Goal: Task Accomplishment & Management: Manage account settings

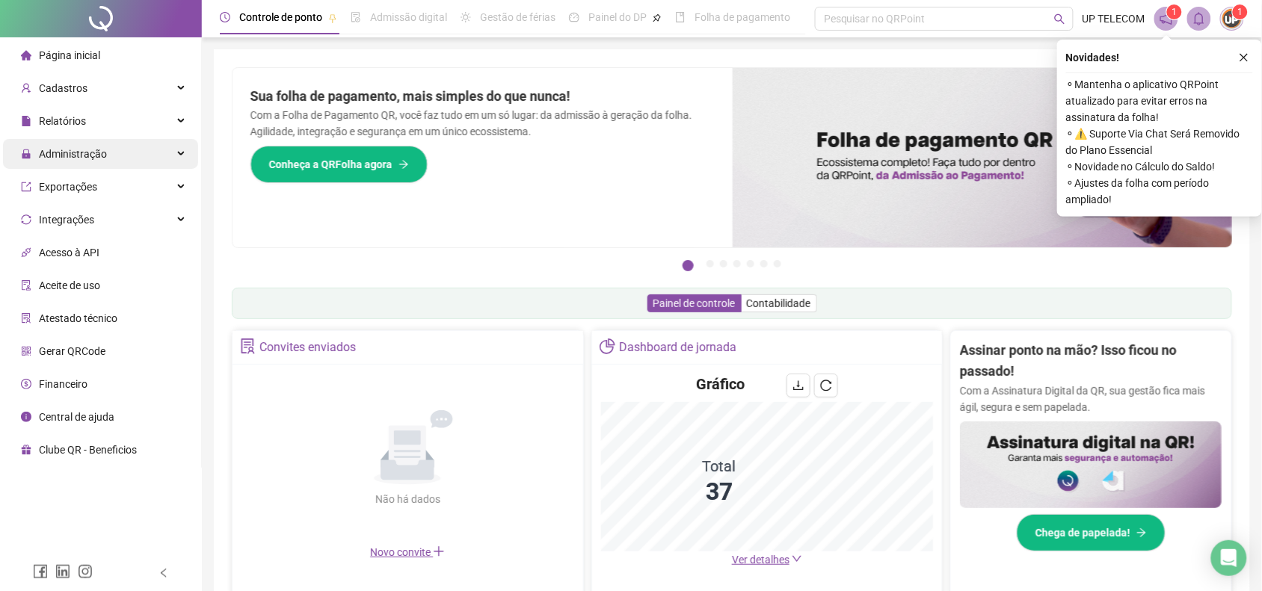
click at [102, 159] on span "Administração" at bounding box center [73, 154] width 68 height 12
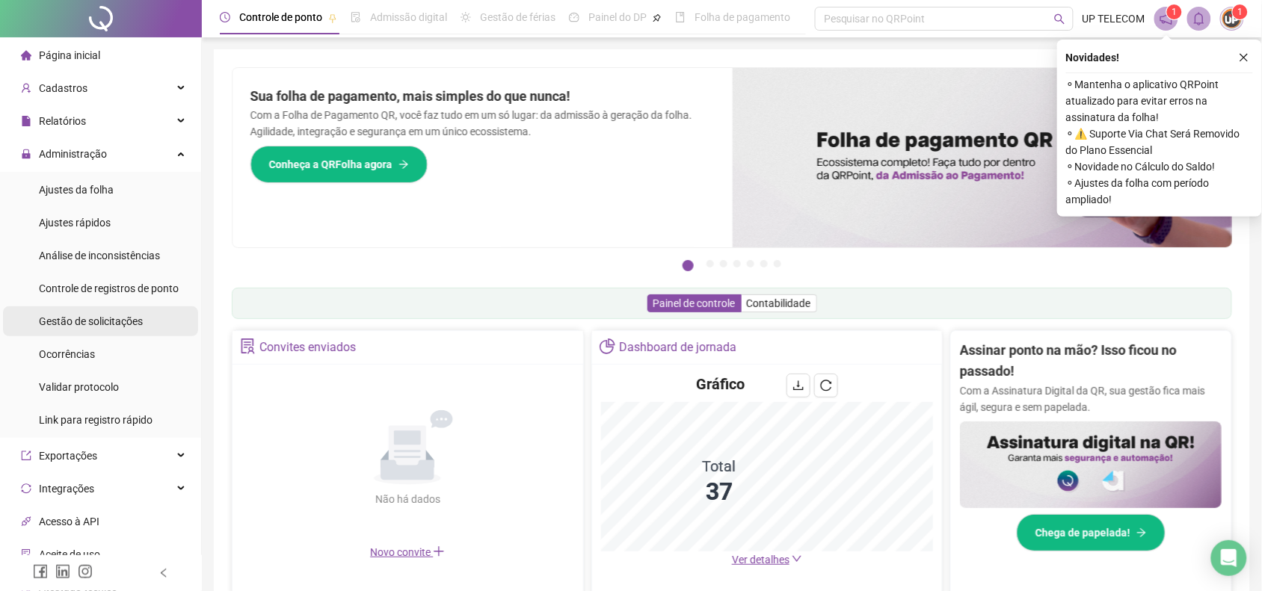
click at [137, 321] on span "Gestão de solicitações" at bounding box center [91, 321] width 104 height 12
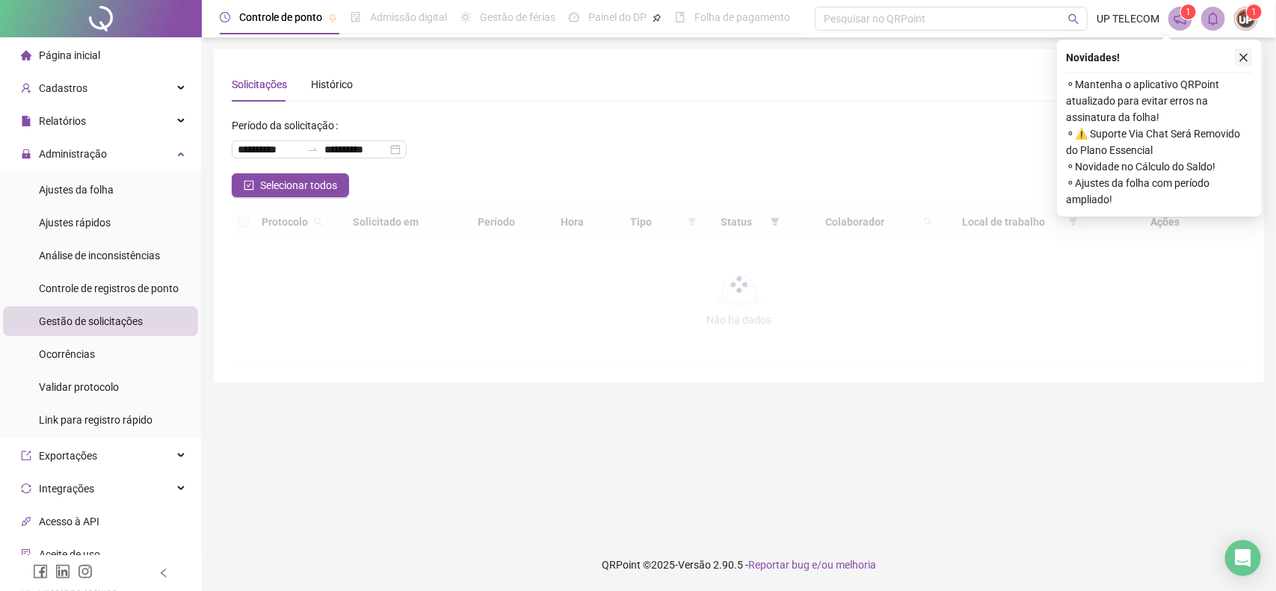
click at [1248, 58] on icon "close" at bounding box center [1244, 57] width 10 height 10
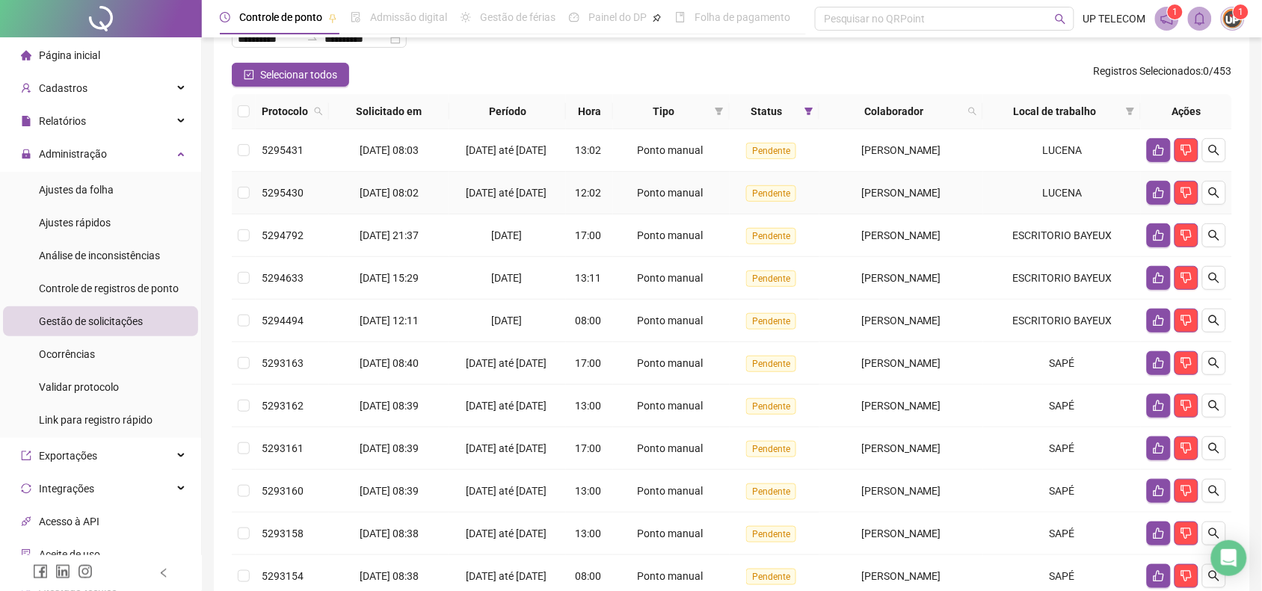
scroll to position [93, 0]
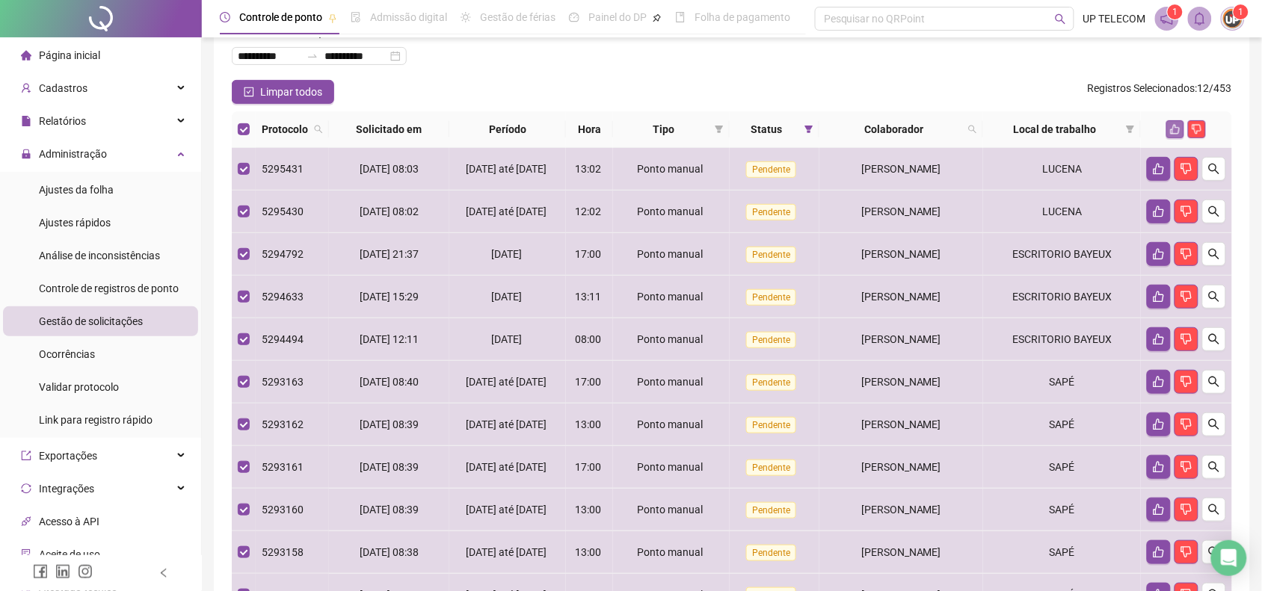
click at [1168, 125] on button "button" at bounding box center [1175, 129] width 18 height 18
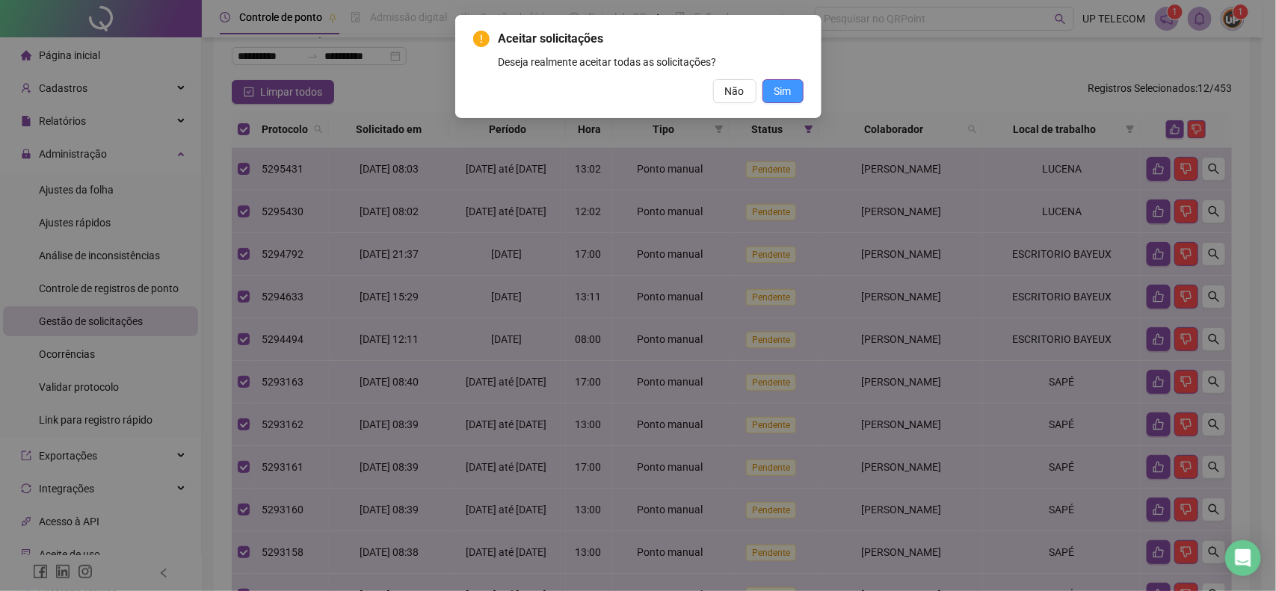
click at [781, 83] on span "Sim" at bounding box center [783, 91] width 17 height 16
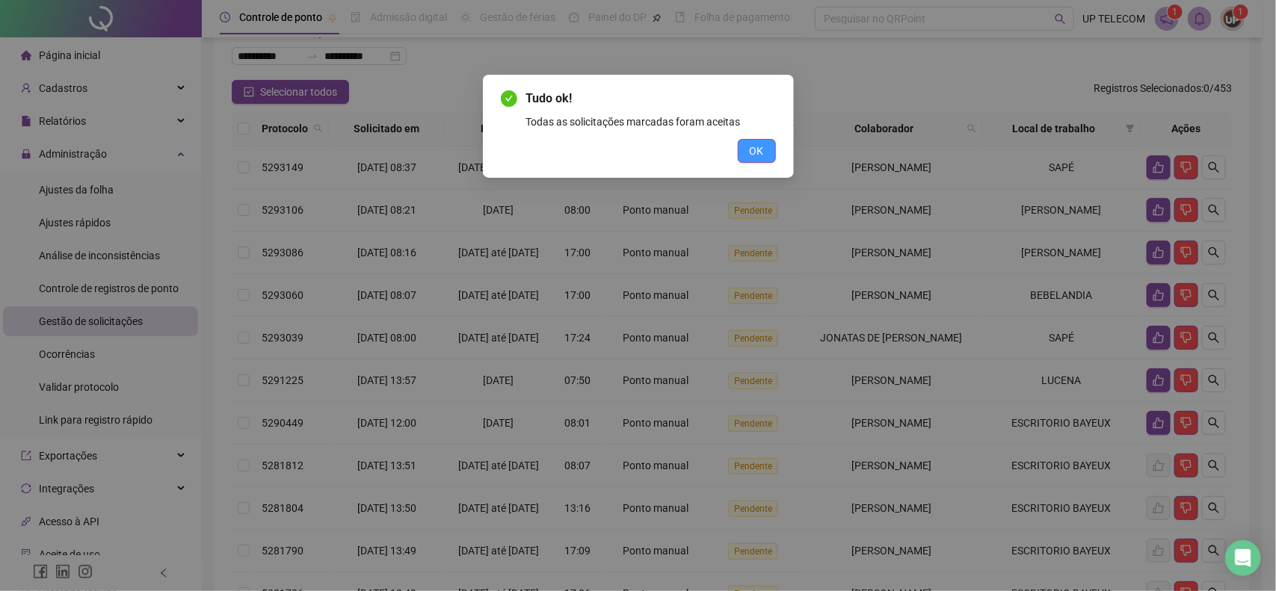
click at [748, 147] on button "OK" at bounding box center [757, 151] width 38 height 24
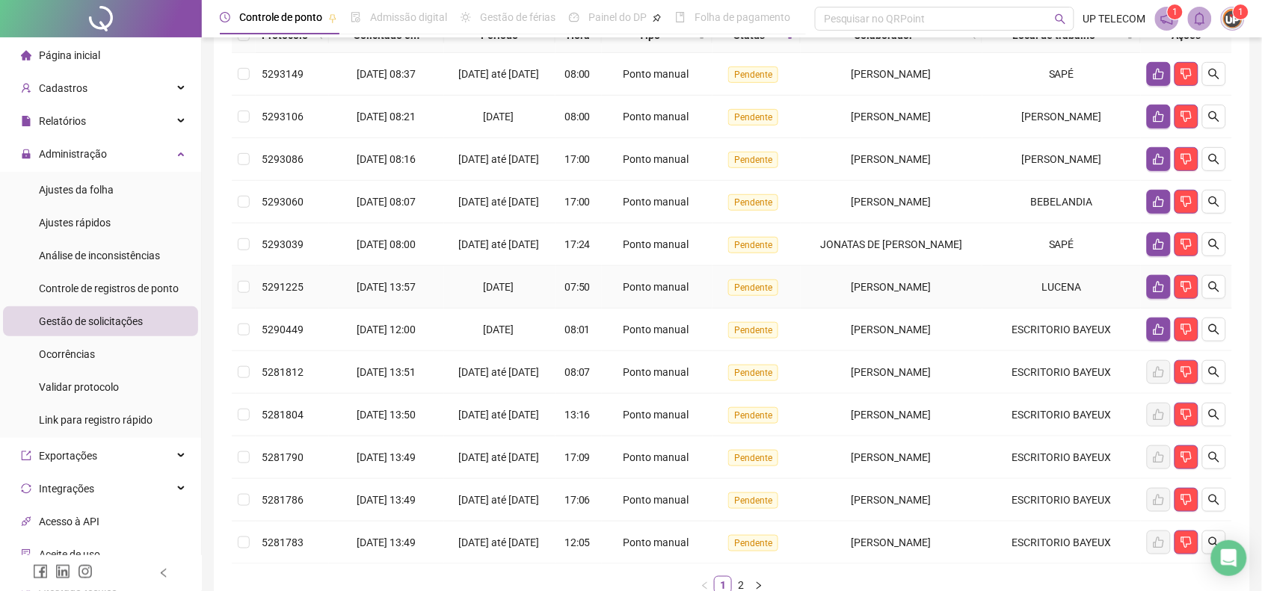
scroll to position [280, 0]
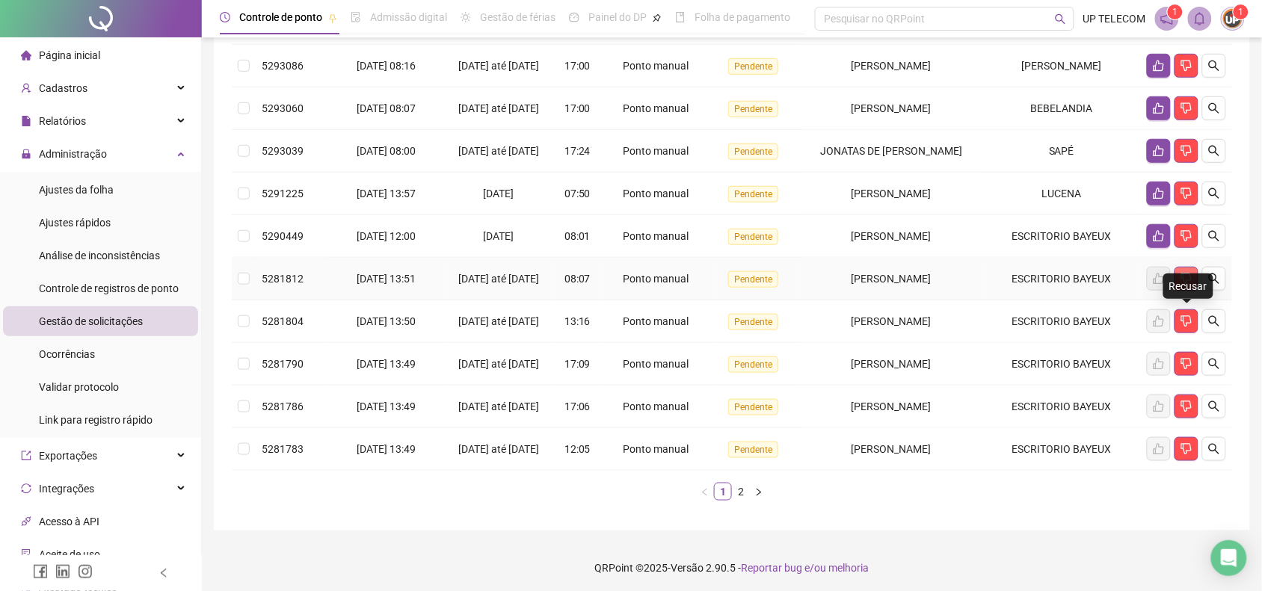
click at [1183, 285] on icon "dislike" at bounding box center [1186, 279] width 10 height 11
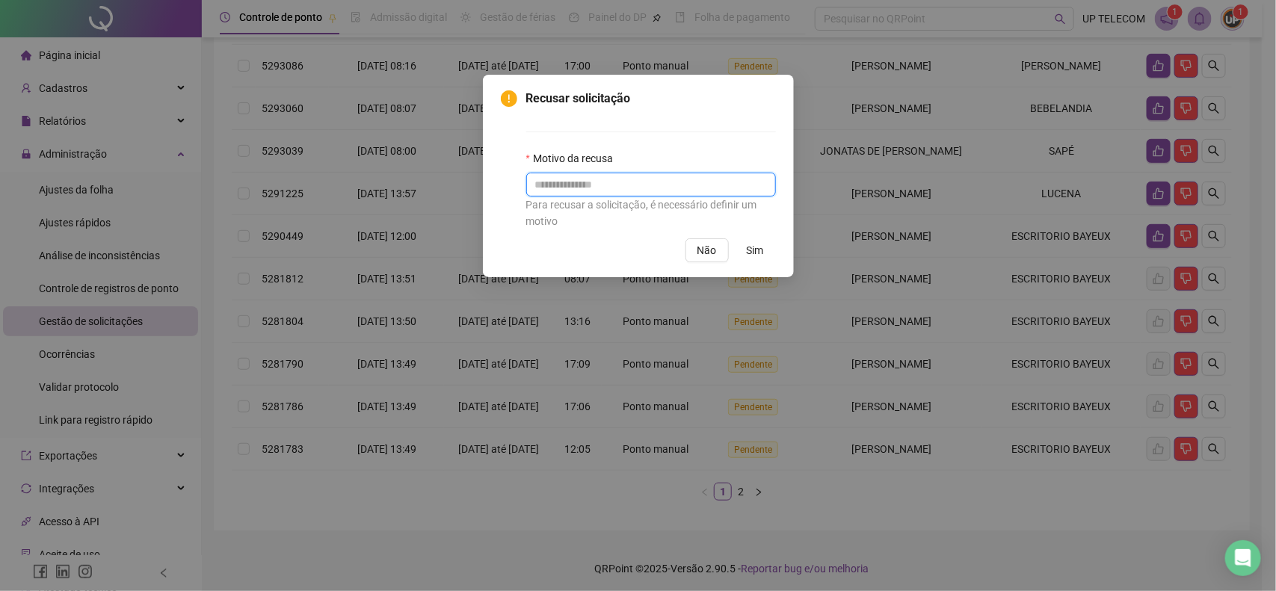
click at [559, 178] on input "text" at bounding box center [651, 185] width 250 height 24
type input "*"
type input "****"
click at [751, 248] on span "Sim" at bounding box center [755, 250] width 17 height 16
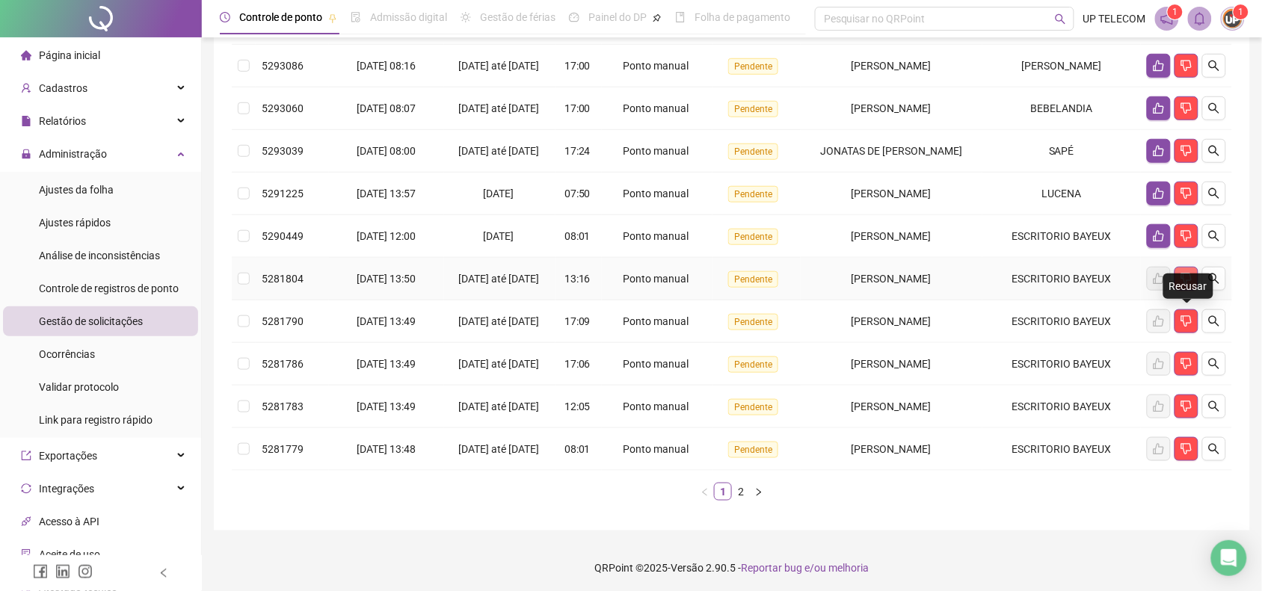
click at [1190, 285] on icon "dislike" at bounding box center [1186, 279] width 12 height 12
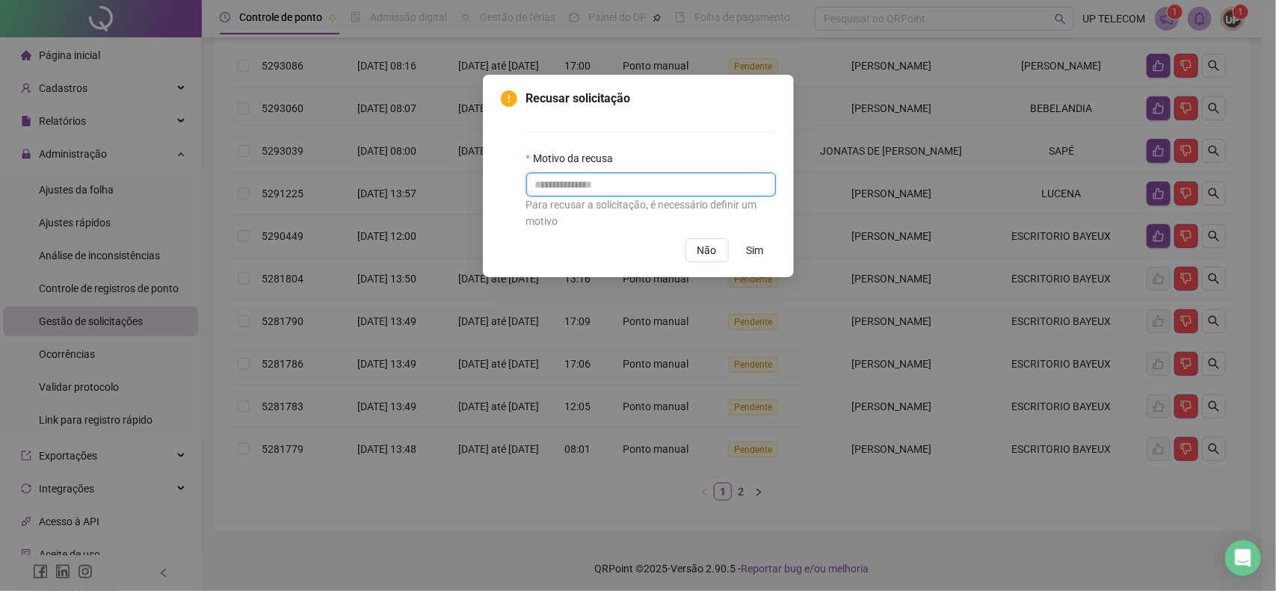
click at [583, 182] on input "text" at bounding box center [651, 185] width 250 height 24
type input "****"
click at [745, 248] on button "Sim" at bounding box center [755, 250] width 41 height 24
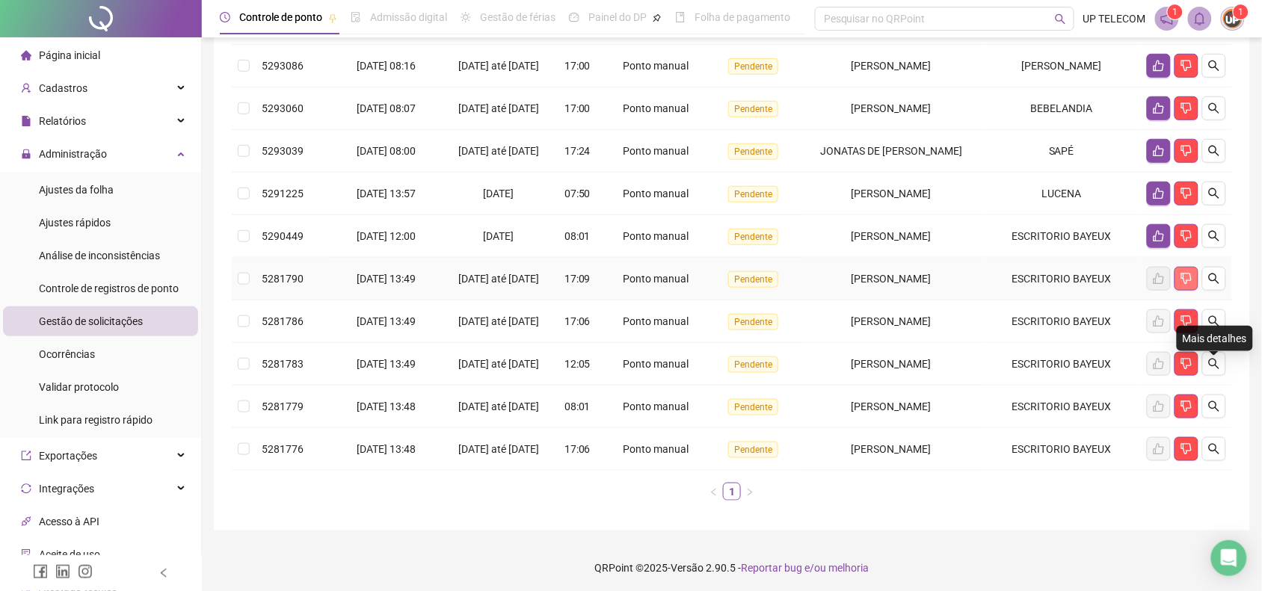
click at [1191, 285] on icon "dislike" at bounding box center [1186, 279] width 10 height 11
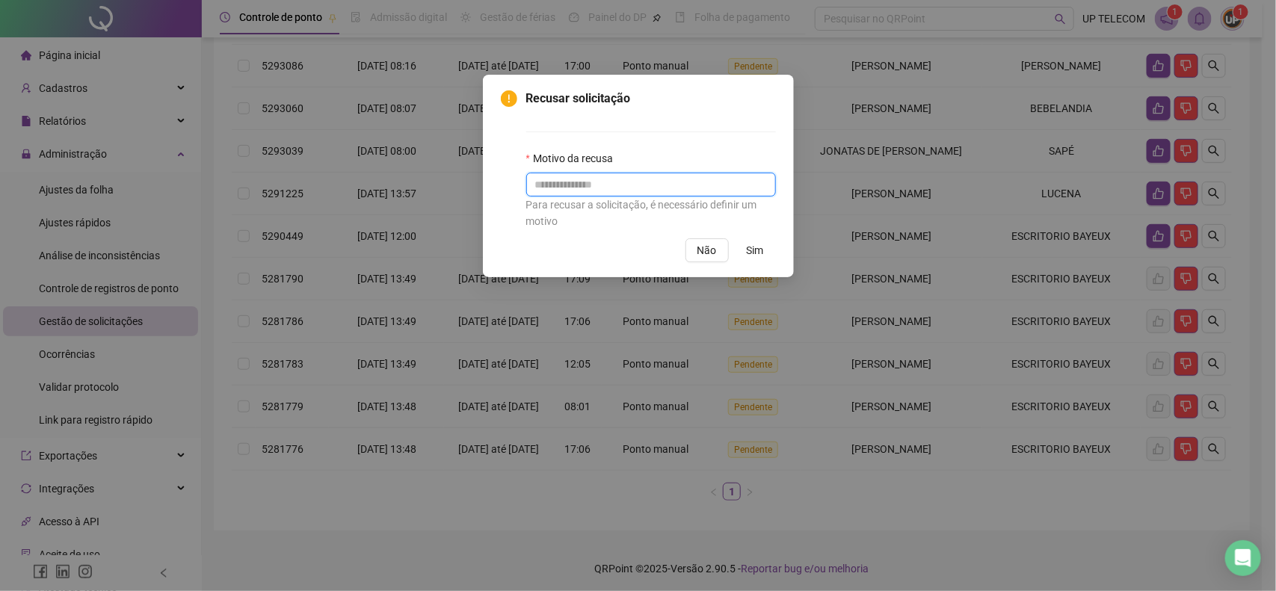
click at [594, 185] on input "text" at bounding box center [651, 185] width 250 height 24
type input "****"
click at [747, 245] on span "Sim" at bounding box center [755, 250] width 17 height 16
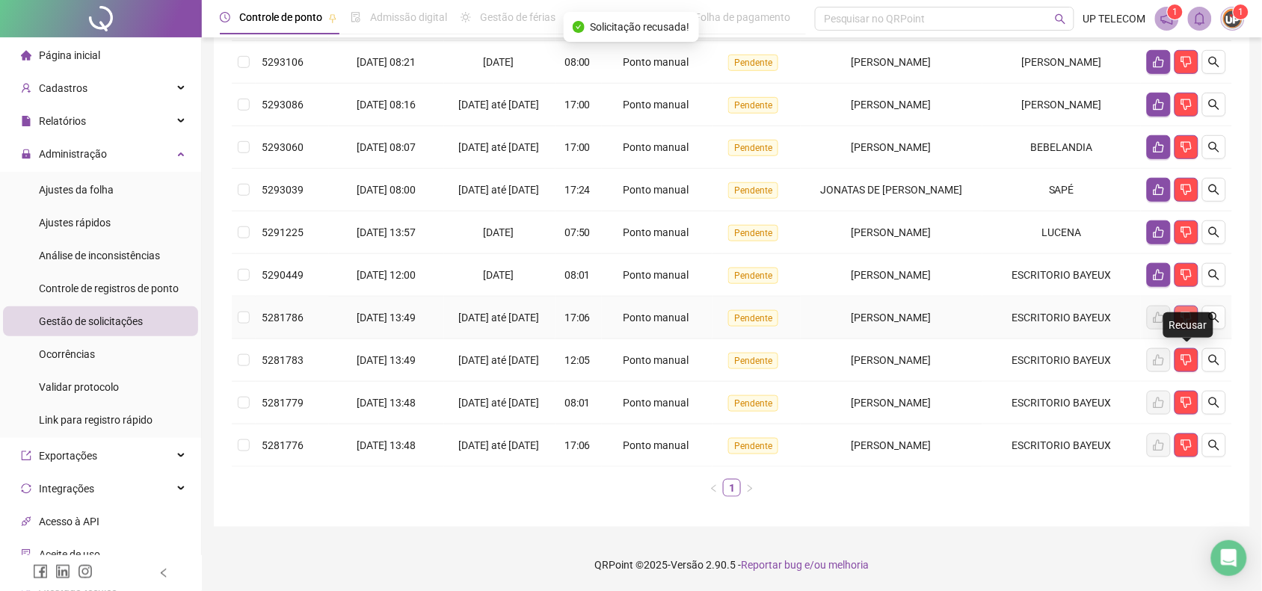
click at [1180, 314] on icon "dislike" at bounding box center [1186, 318] width 12 height 12
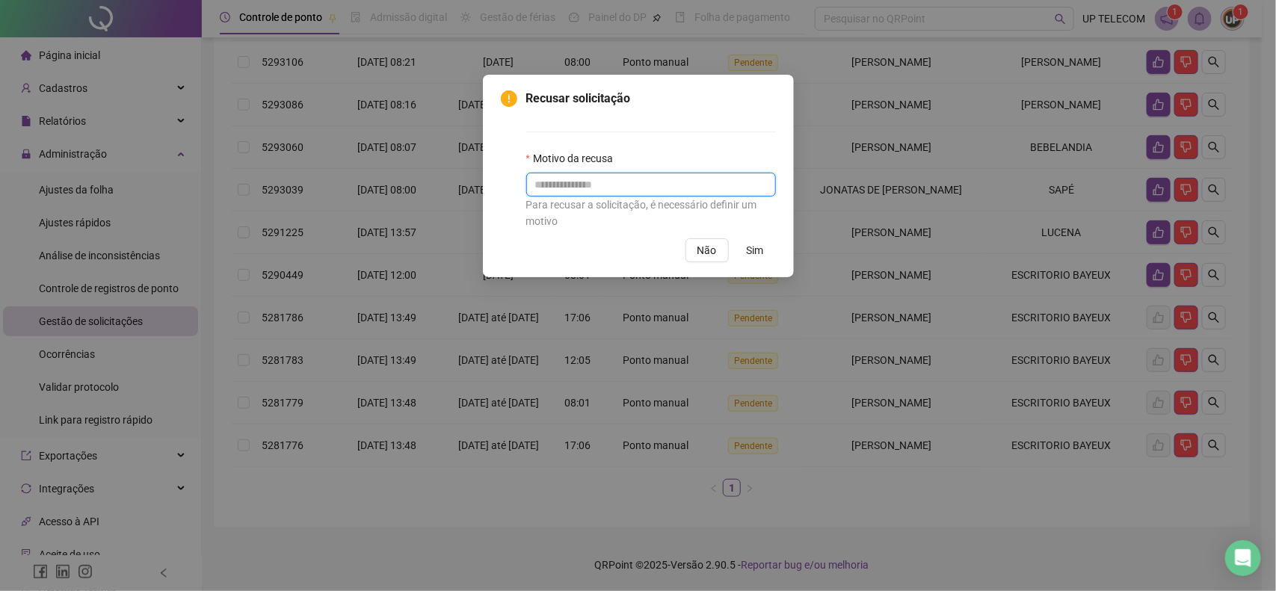
click at [589, 192] on input "text" at bounding box center [651, 185] width 250 height 24
type input "****"
click at [754, 243] on span "Sim" at bounding box center [755, 250] width 17 height 16
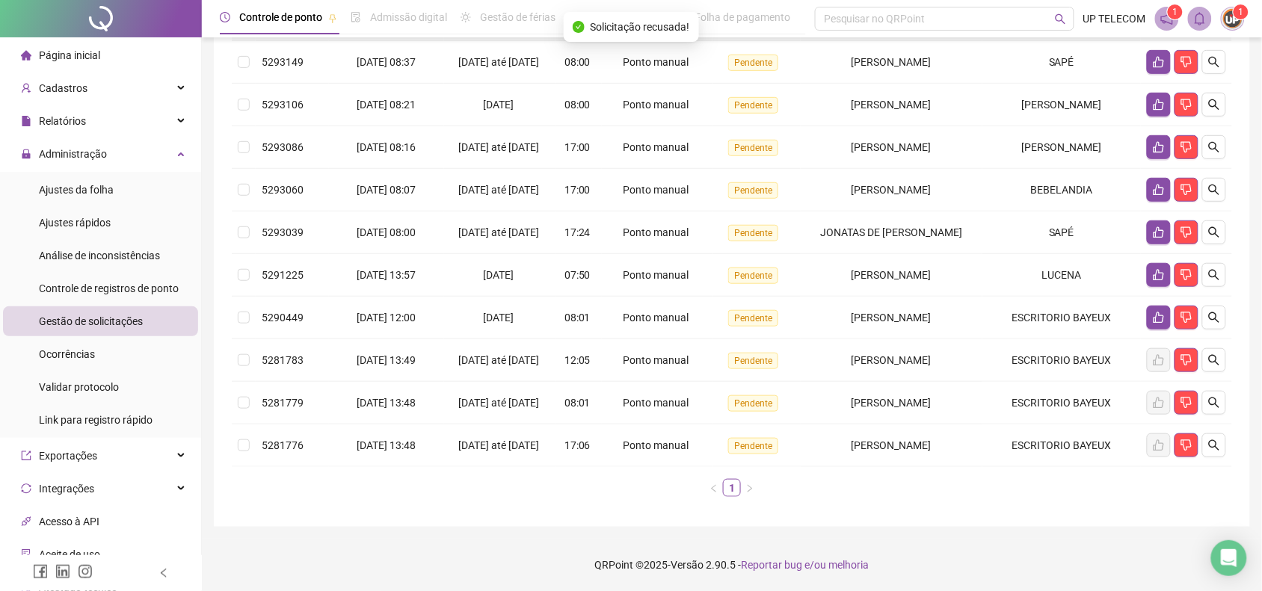
scroll to position [263, 0]
click at [1181, 354] on icon "dislike" at bounding box center [1186, 360] width 12 height 12
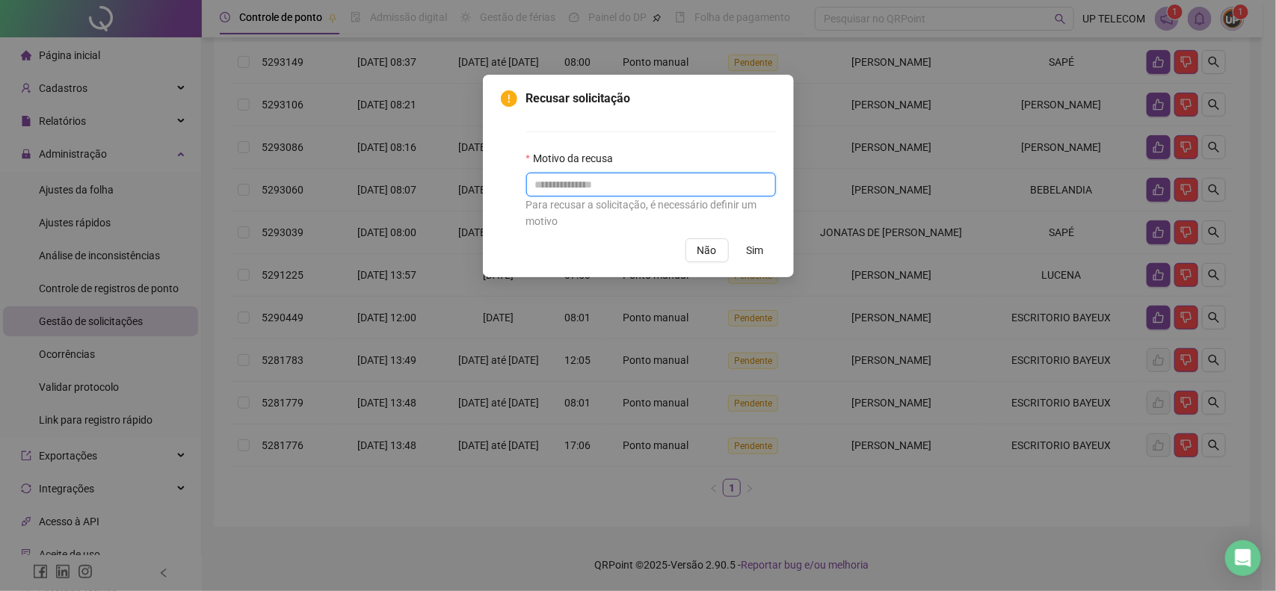
click at [591, 188] on input "text" at bounding box center [651, 185] width 250 height 24
type input "****"
click at [747, 248] on span "Sim" at bounding box center [755, 250] width 17 height 16
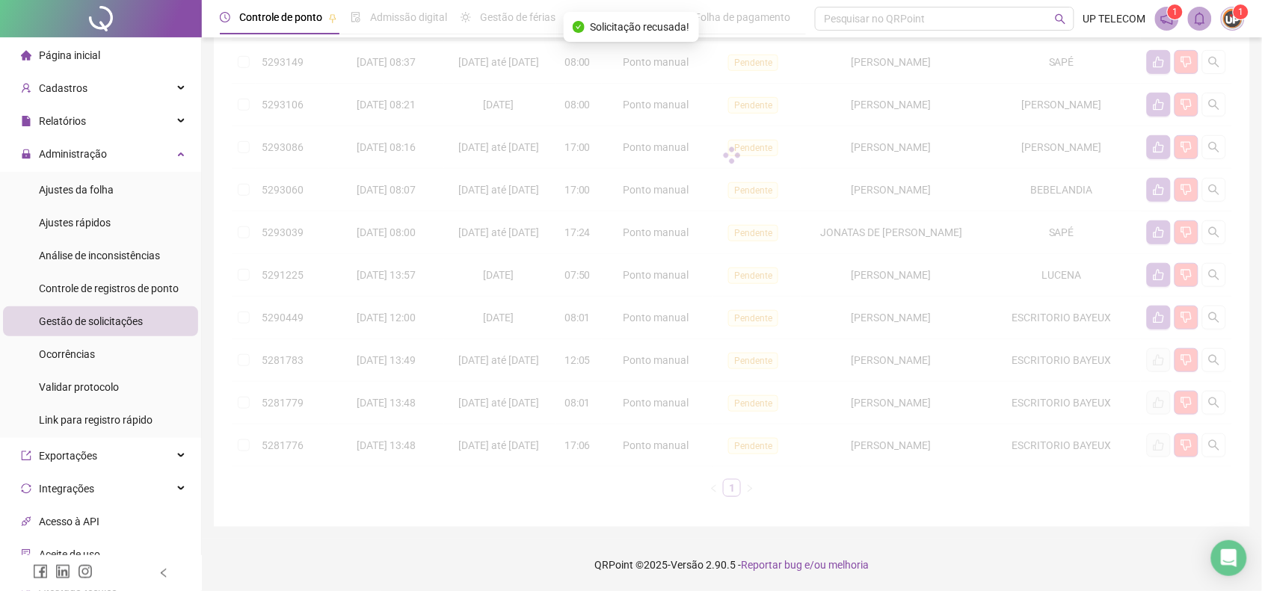
scroll to position [211, 0]
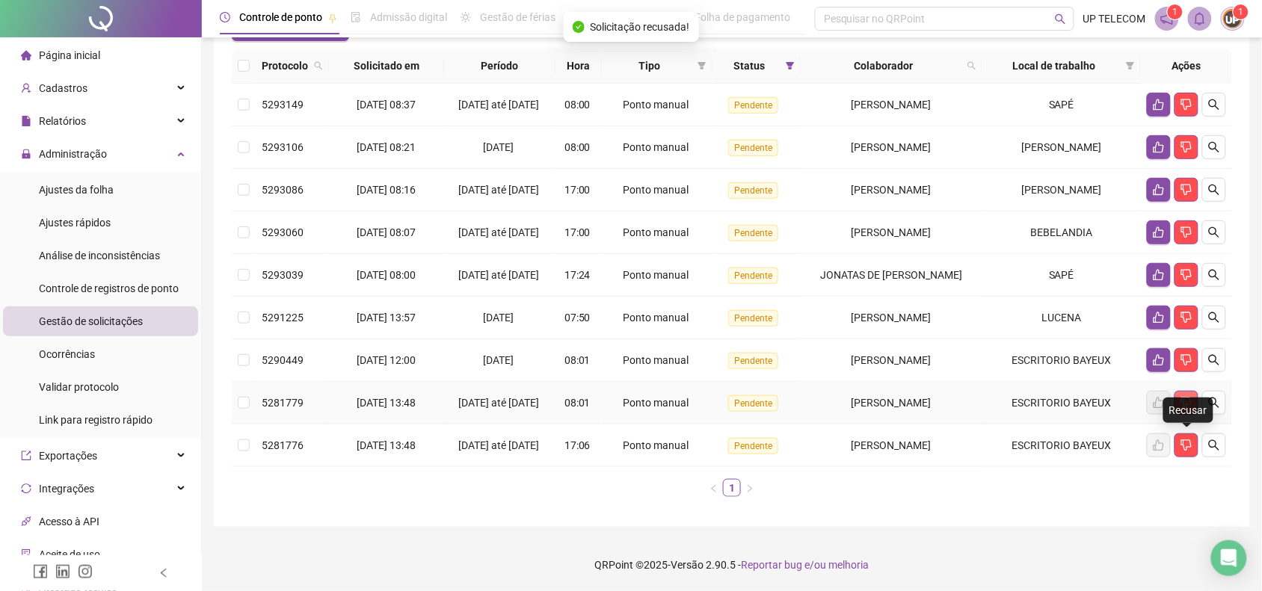
click at [1186, 397] on icon "dislike" at bounding box center [1186, 403] width 12 height 12
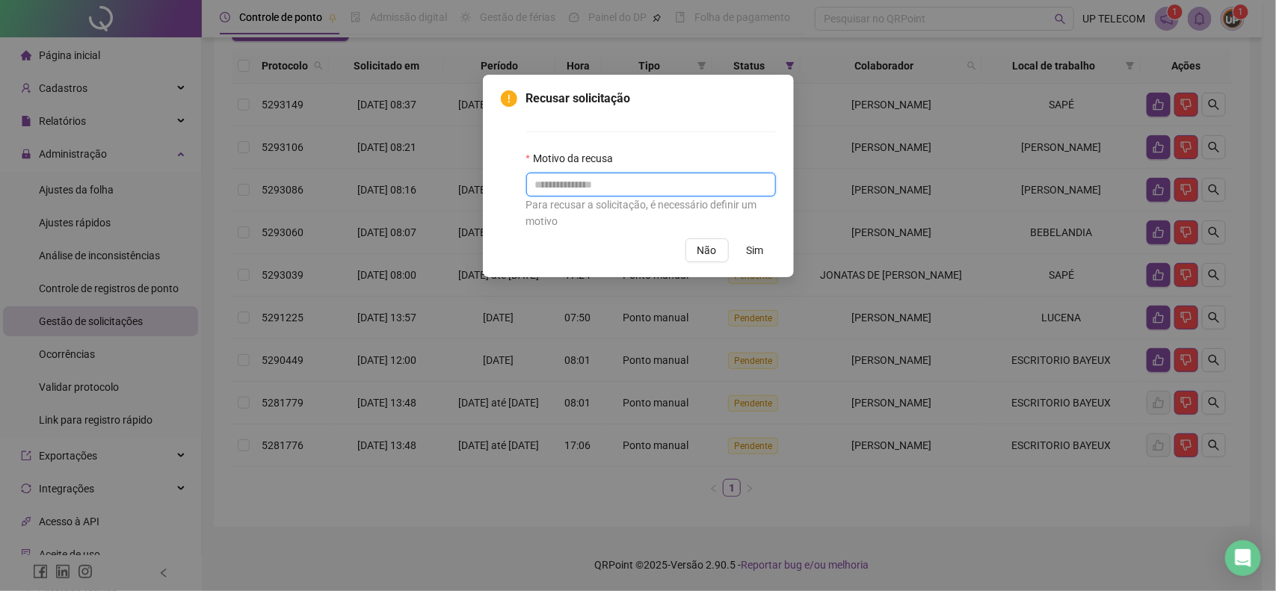
click at [708, 185] on input "text" at bounding box center [651, 185] width 250 height 24
type input "****"
click at [756, 239] on button "Sim" at bounding box center [755, 250] width 41 height 24
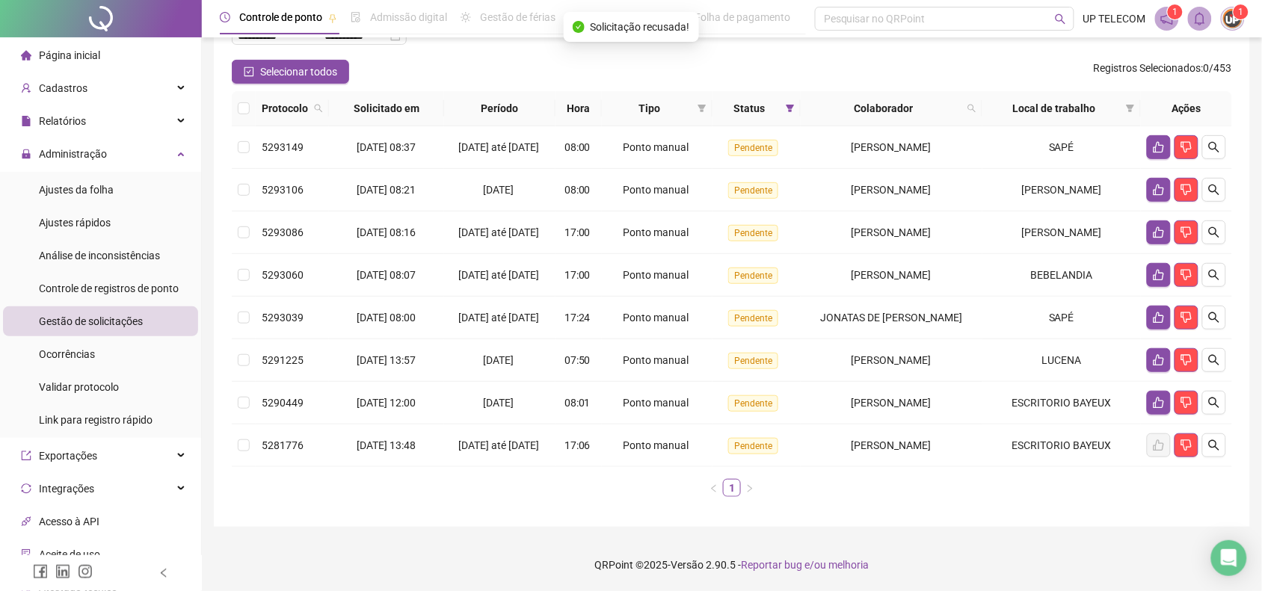
scroll to position [159, 0]
click at [1194, 446] on button "button" at bounding box center [1186, 446] width 24 height 24
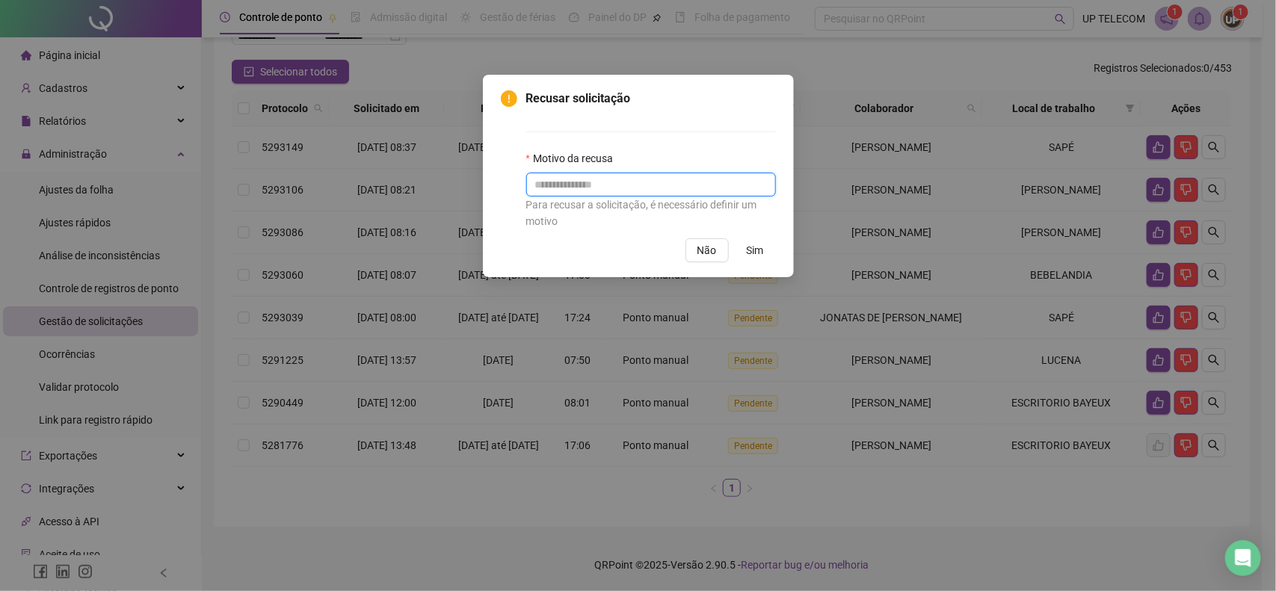
click at [655, 184] on input "text" at bounding box center [651, 185] width 250 height 24
type input "****"
click at [759, 243] on span "Sim" at bounding box center [755, 250] width 17 height 16
click at [757, 251] on span "Sim" at bounding box center [755, 250] width 17 height 16
click at [749, 248] on span "Sim" at bounding box center [755, 250] width 17 height 16
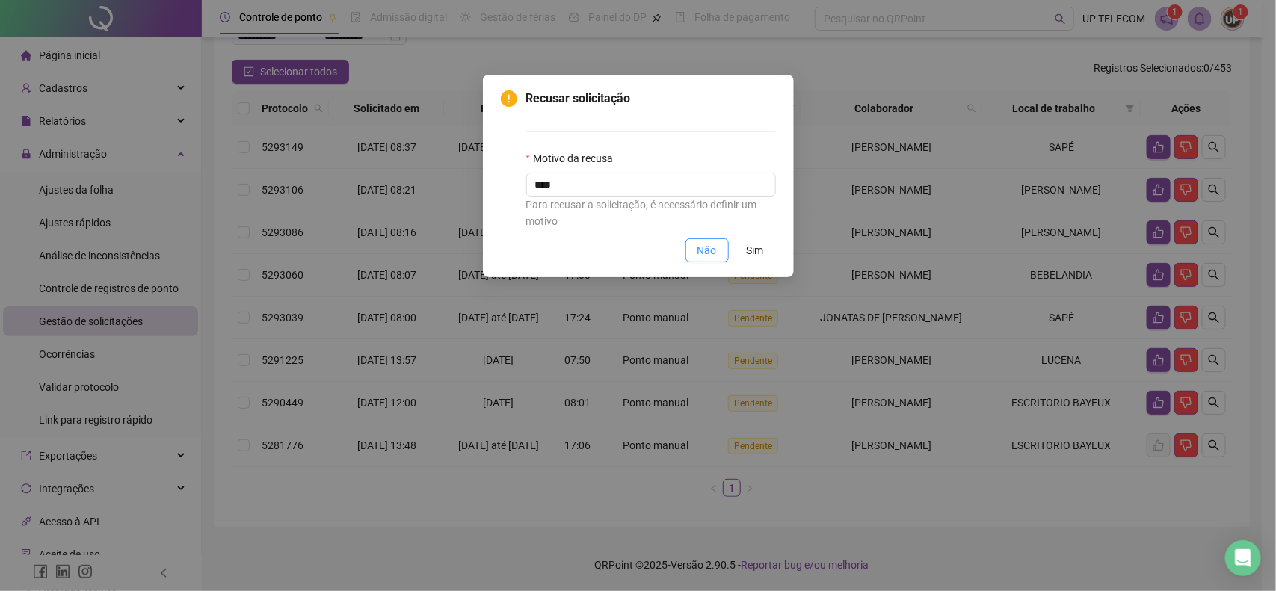
click at [638, 495] on div "Recusar solicitação Motivo da recusa **** Para recusar a solicitação, é necessá…" at bounding box center [638, 295] width 1276 height 591
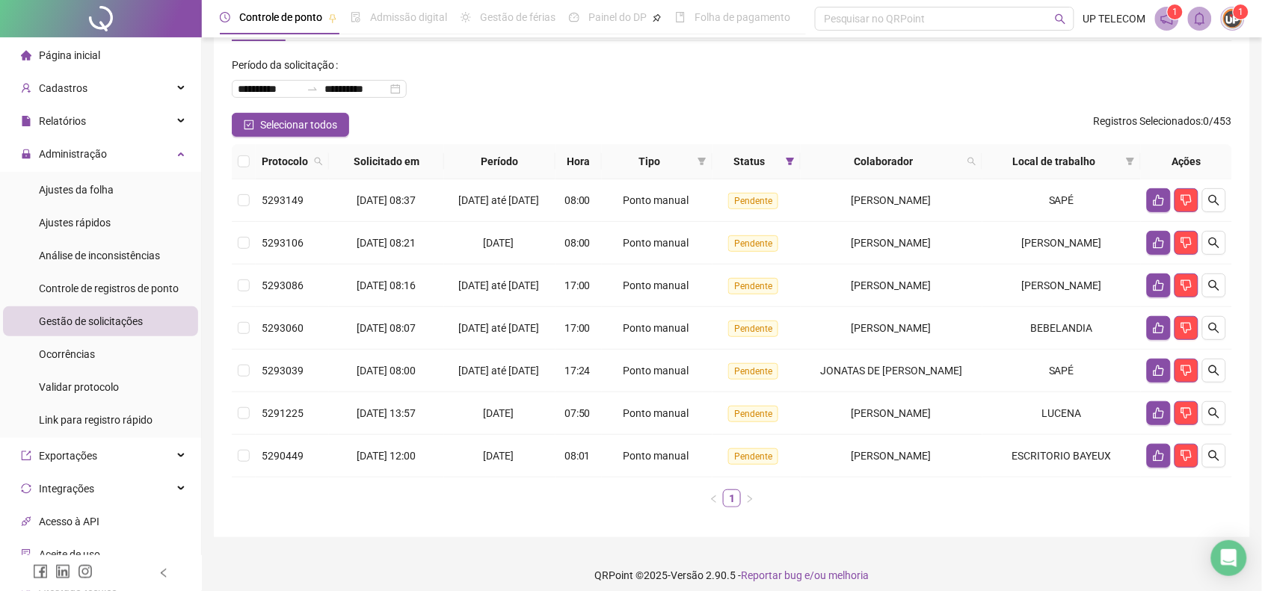
scroll to position [0, 0]
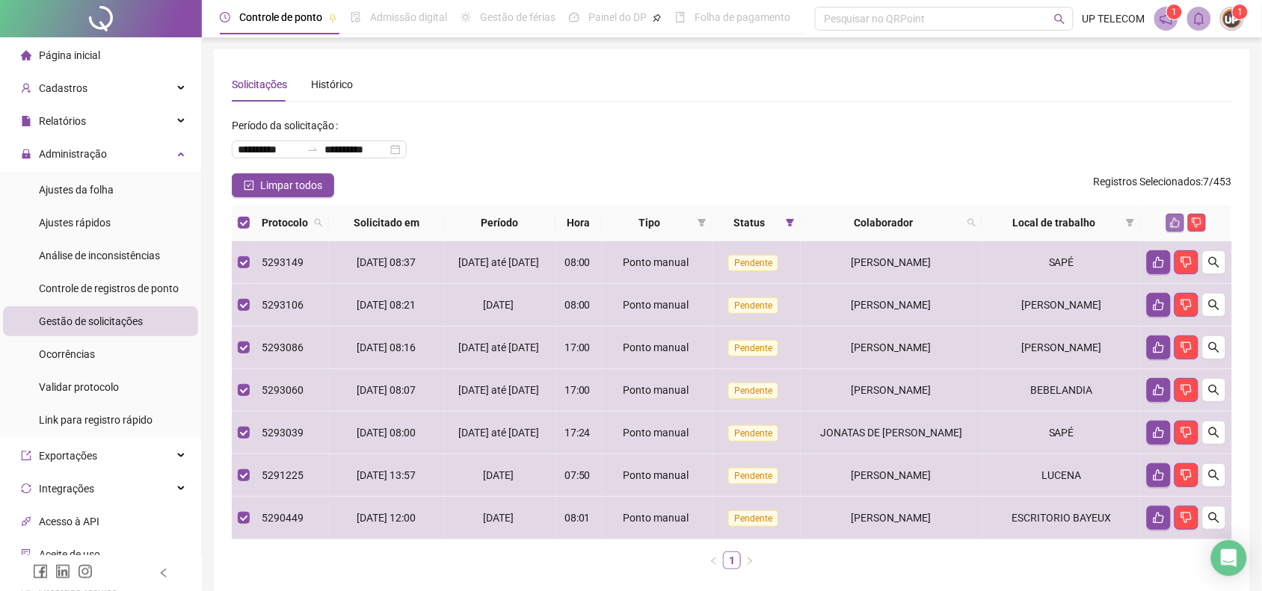
click at [1171, 218] on icon "like" at bounding box center [1175, 223] width 10 height 10
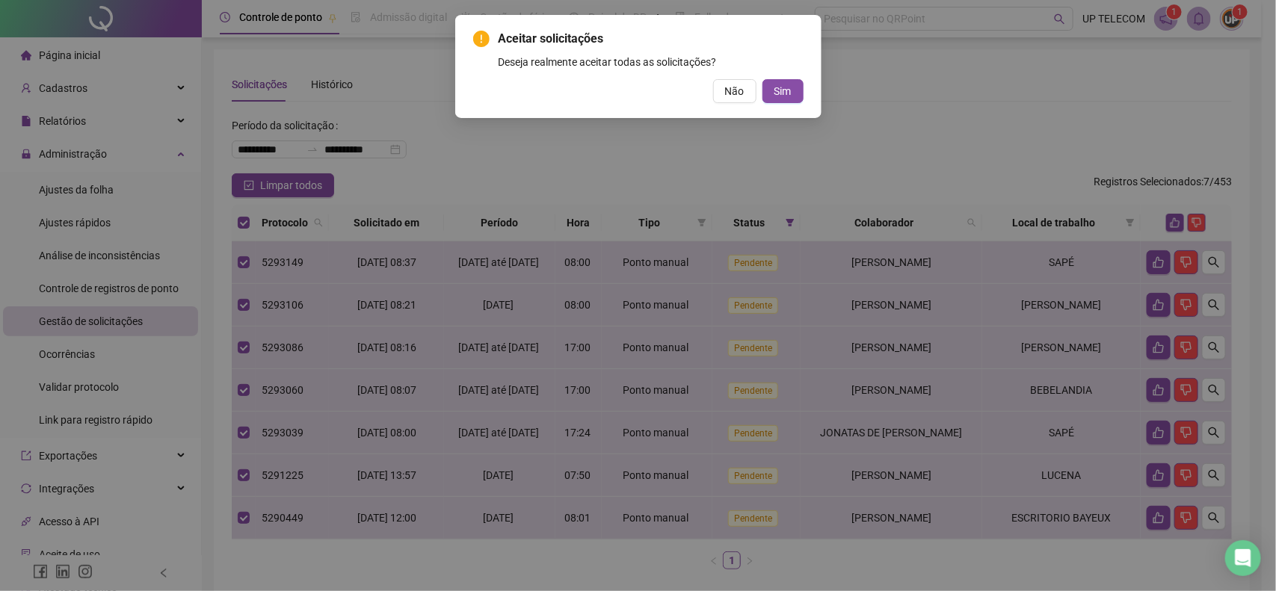
click at [790, 76] on div "Aceitar solicitações Deseja realmente aceitar todas as solicitações? Não Sim" at bounding box center [638, 66] width 330 height 73
click at [790, 82] on button "Sim" at bounding box center [783, 91] width 41 height 24
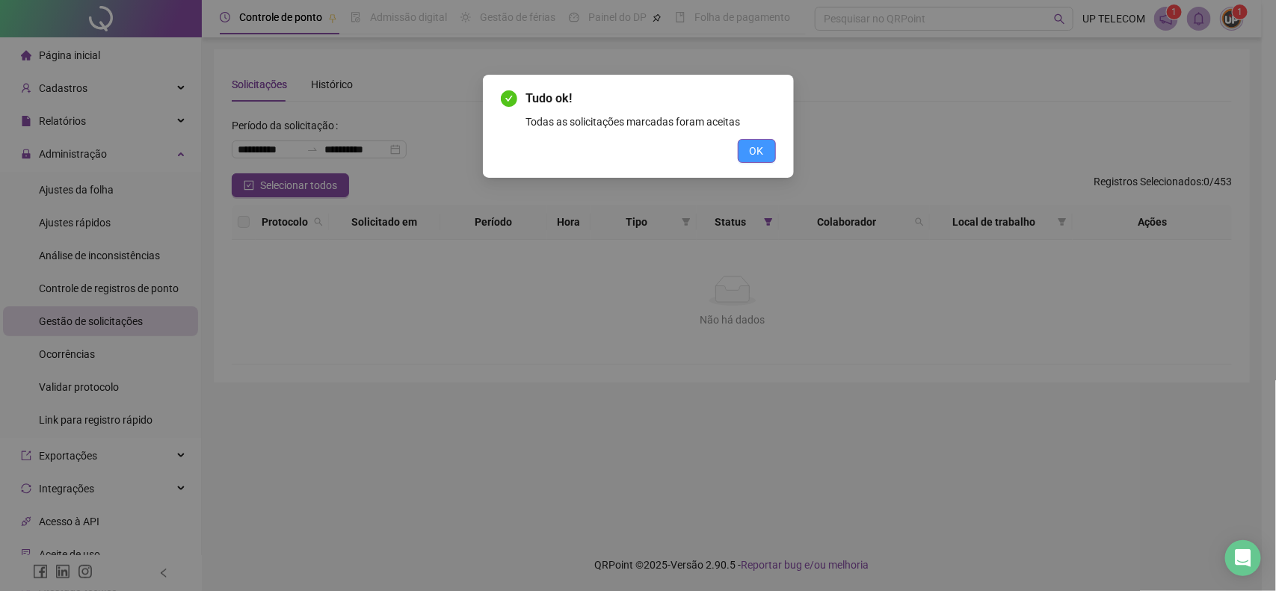
click at [769, 158] on button "OK" at bounding box center [757, 151] width 38 height 24
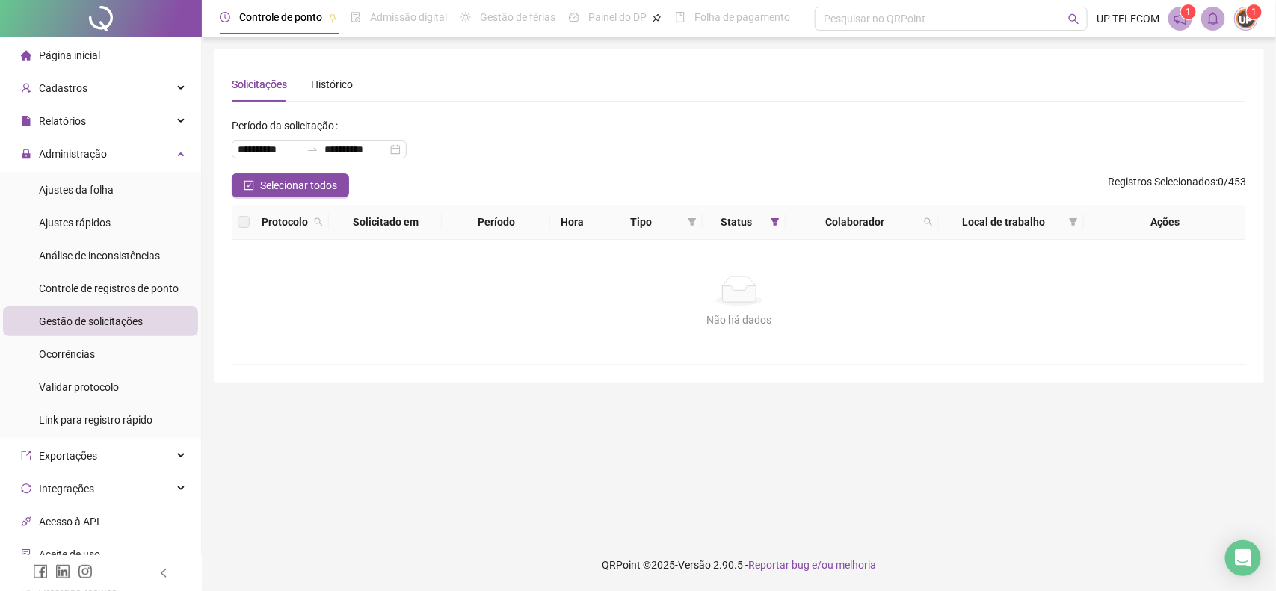
click at [61, 49] on span "Página inicial" at bounding box center [69, 55] width 61 height 12
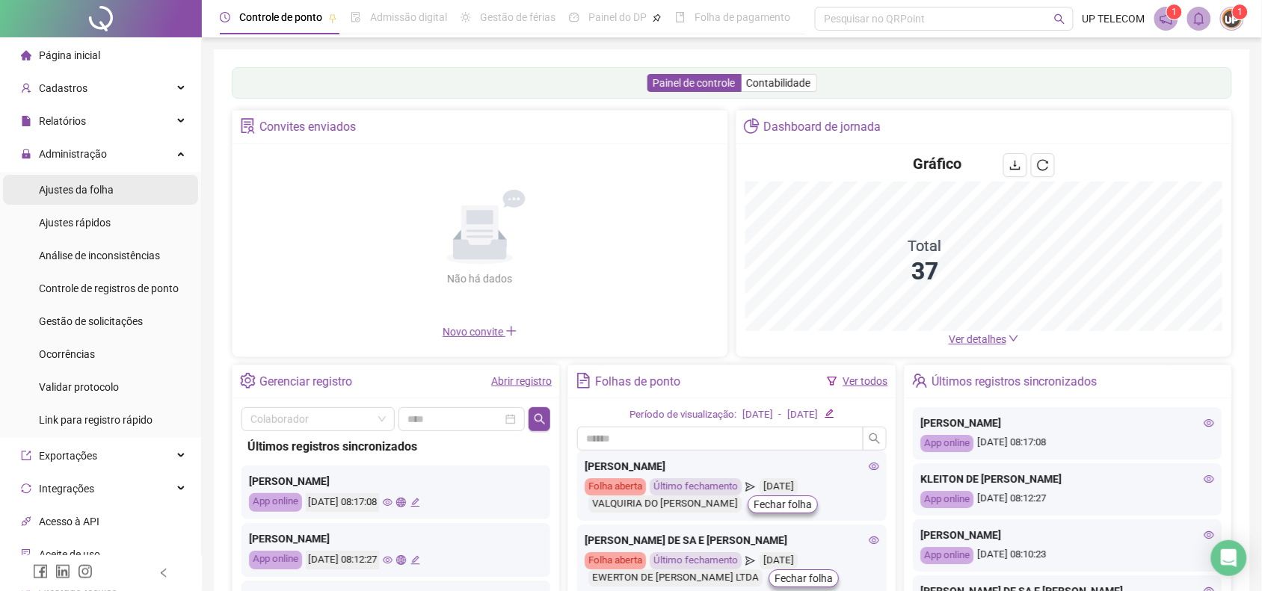
click at [70, 185] on span "Ajustes da folha" at bounding box center [76, 190] width 75 height 12
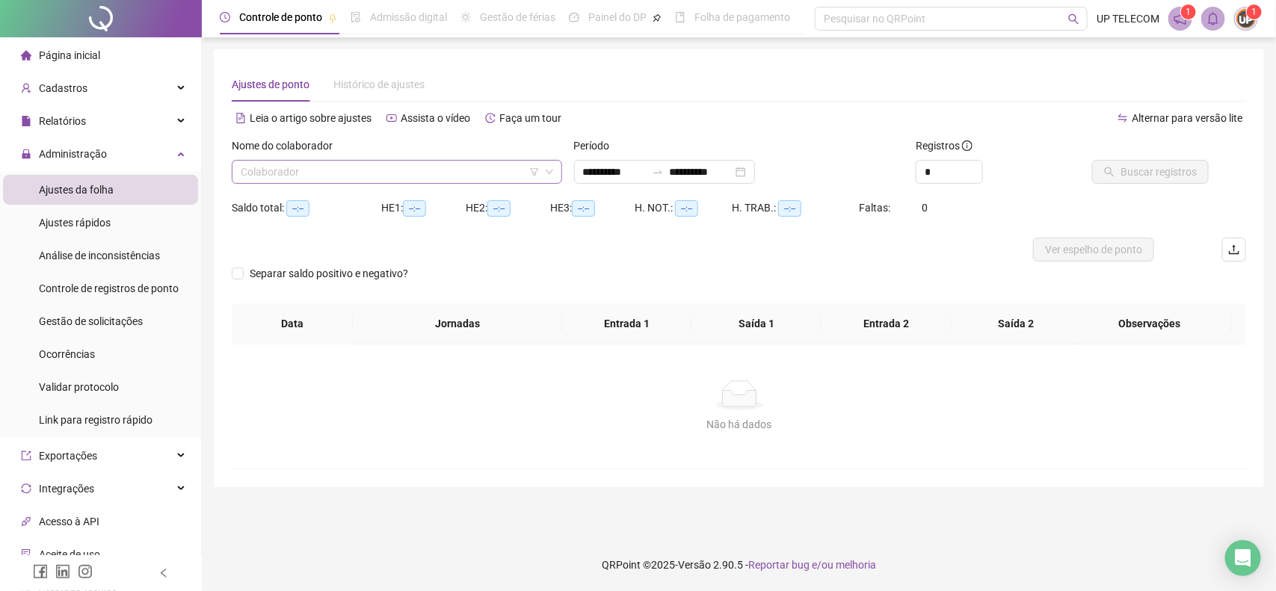
type input "**********"
click at [289, 164] on input "search" at bounding box center [390, 172] width 299 height 22
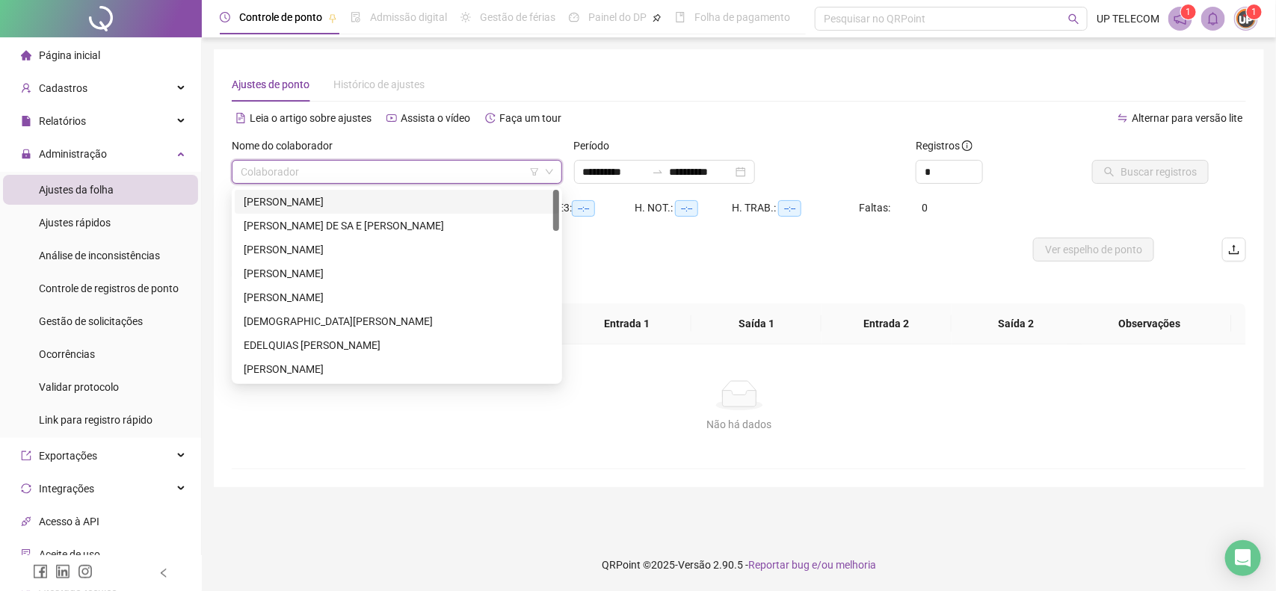
click at [297, 207] on div "[PERSON_NAME]" at bounding box center [397, 202] width 307 height 16
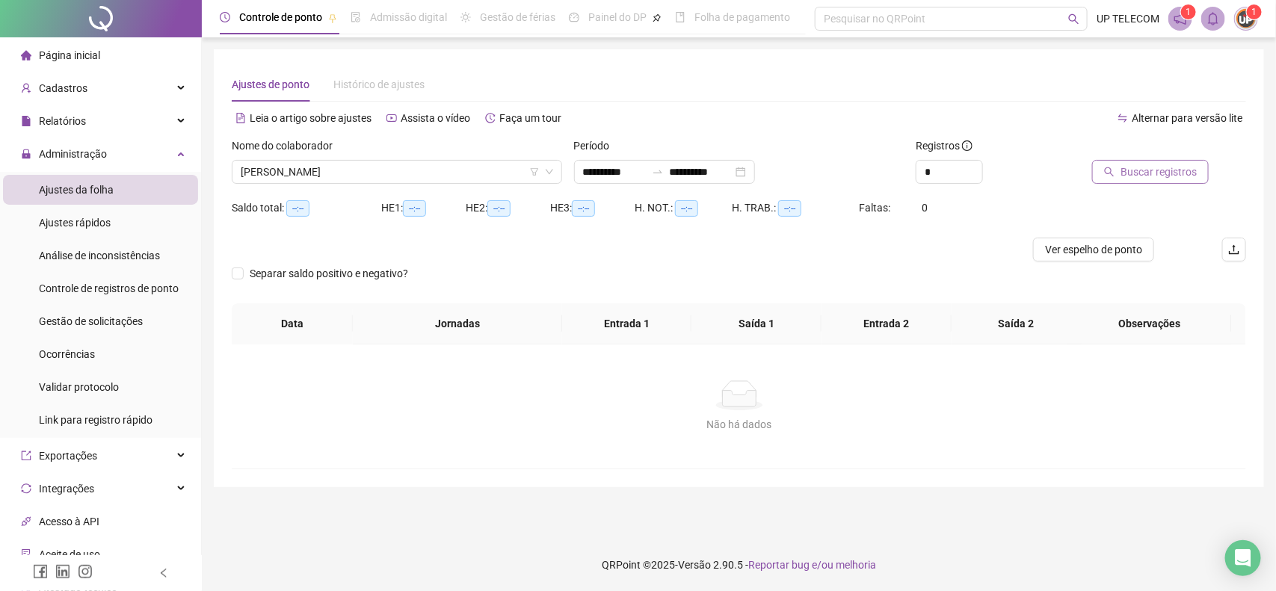
click at [1137, 173] on span "Buscar registros" at bounding box center [1159, 172] width 76 height 16
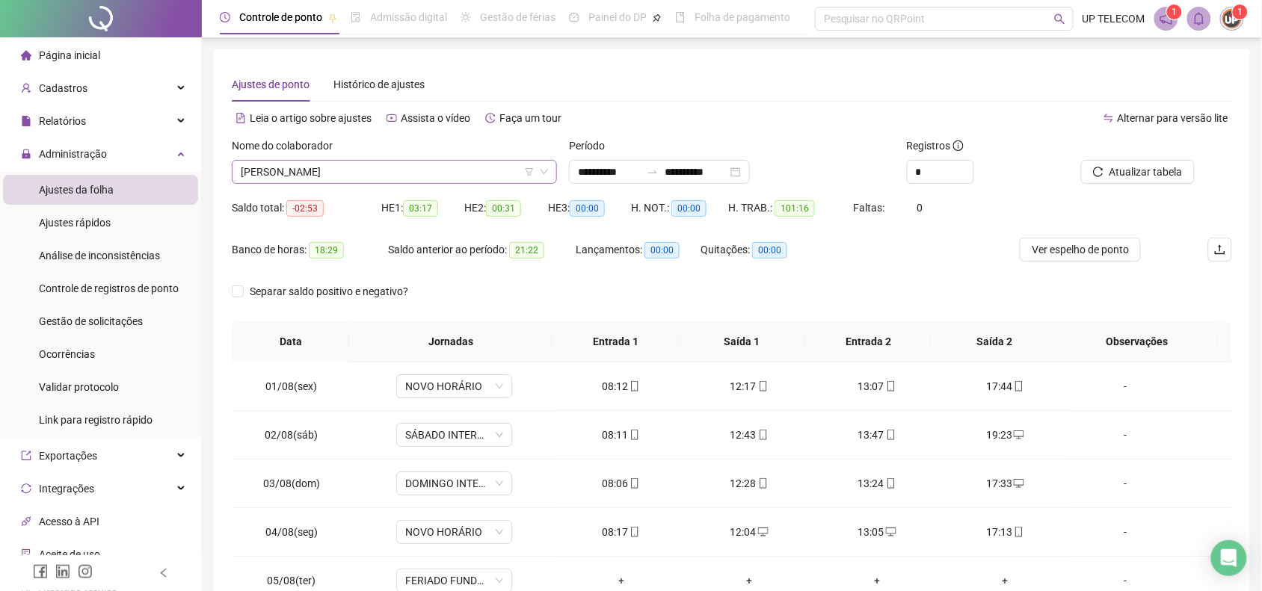
click at [395, 164] on span "[PERSON_NAME]" at bounding box center [394, 172] width 307 height 22
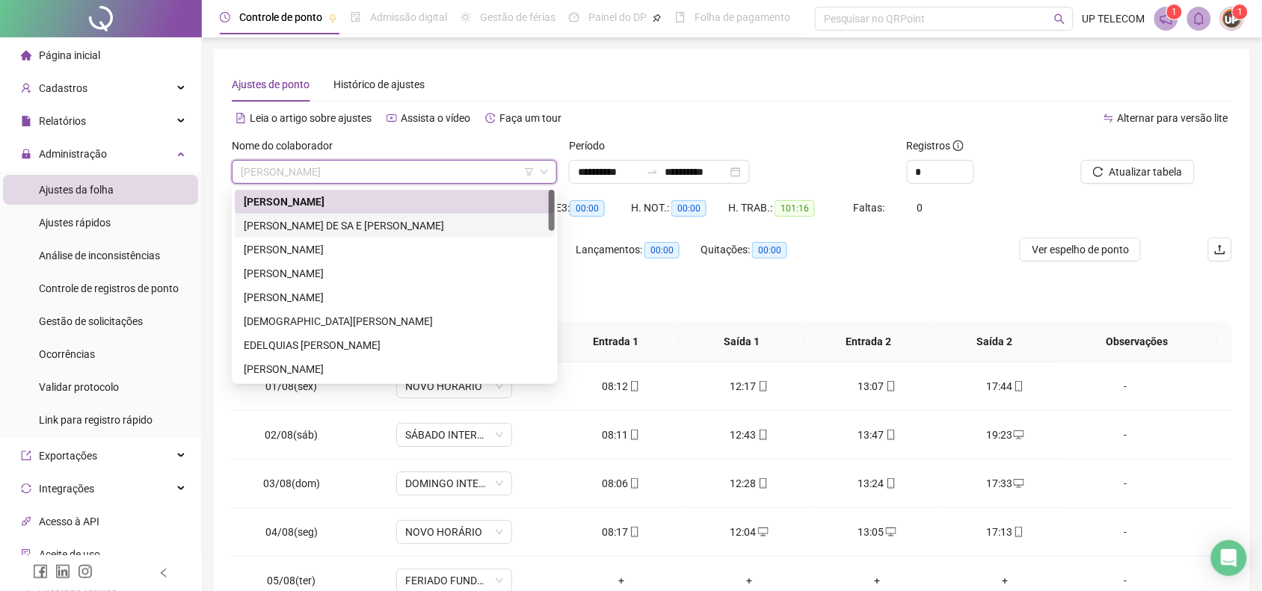
click at [353, 228] on div "[PERSON_NAME] DE SA E [PERSON_NAME]" at bounding box center [395, 226] width 302 height 16
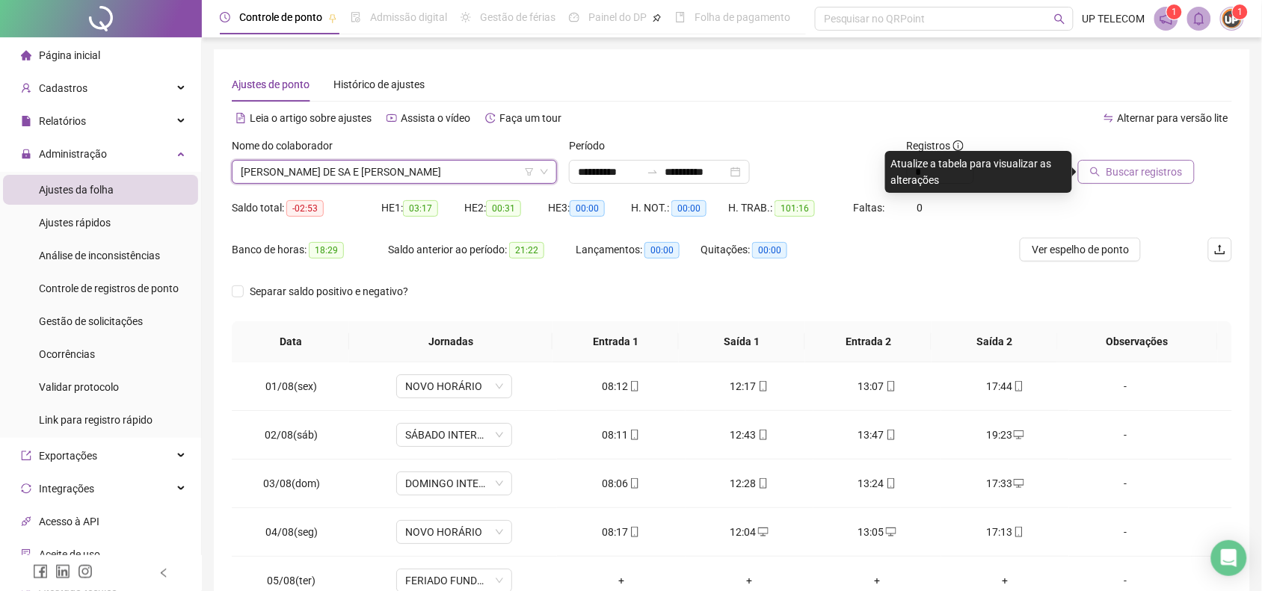
click at [1174, 167] on span "Buscar registros" at bounding box center [1144, 172] width 76 height 16
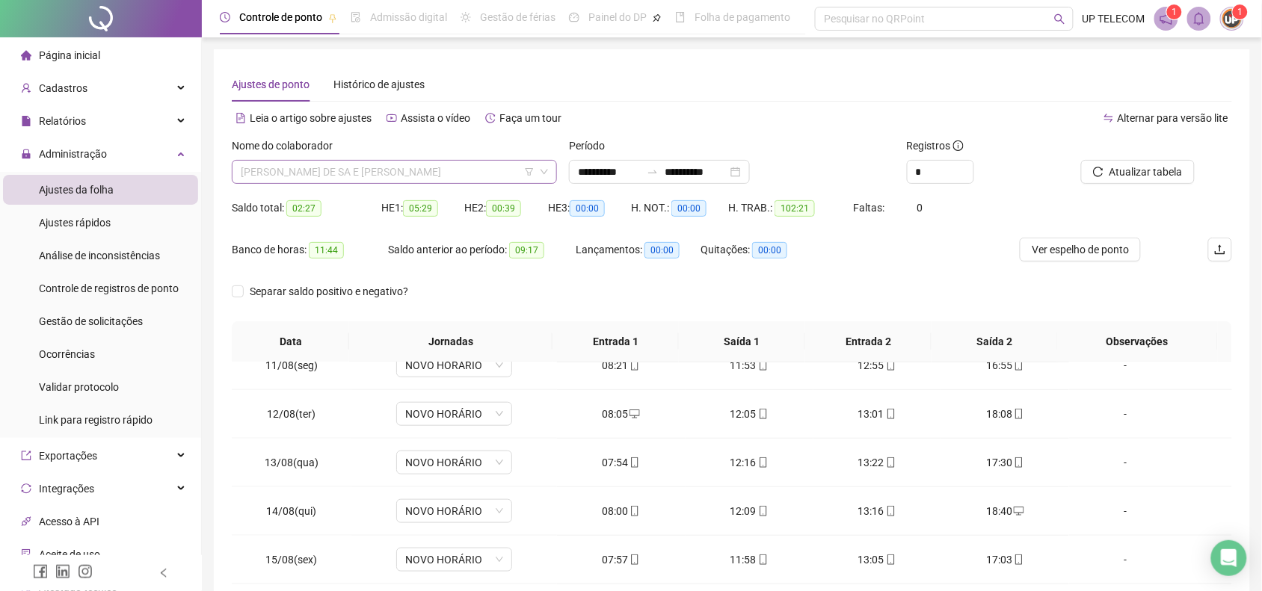
click at [372, 174] on span "[PERSON_NAME] DE SA E [PERSON_NAME]" at bounding box center [394, 172] width 307 height 22
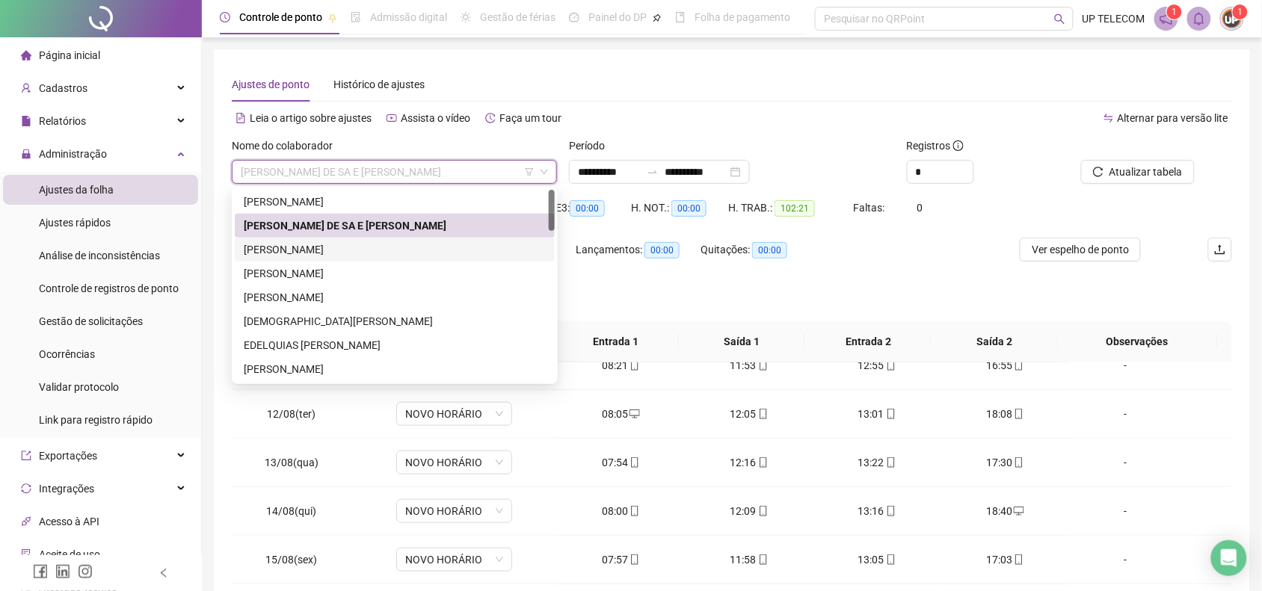
click at [363, 241] on div "[PERSON_NAME]" at bounding box center [395, 249] width 302 height 16
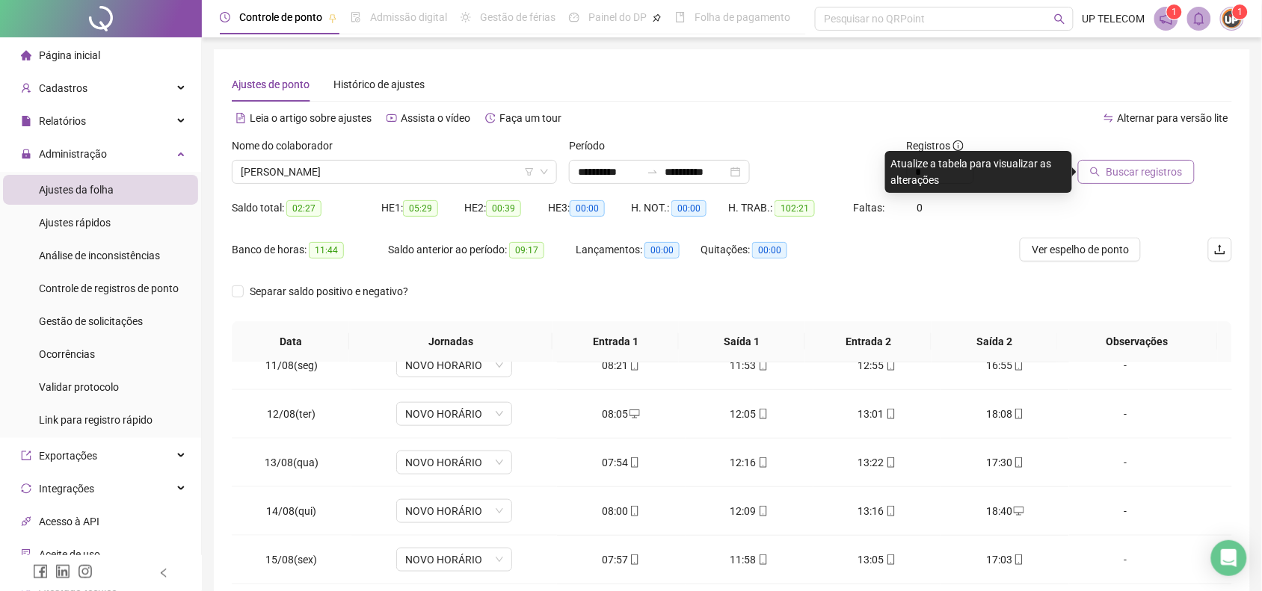
click at [1163, 166] on span "Buscar registros" at bounding box center [1144, 172] width 76 height 16
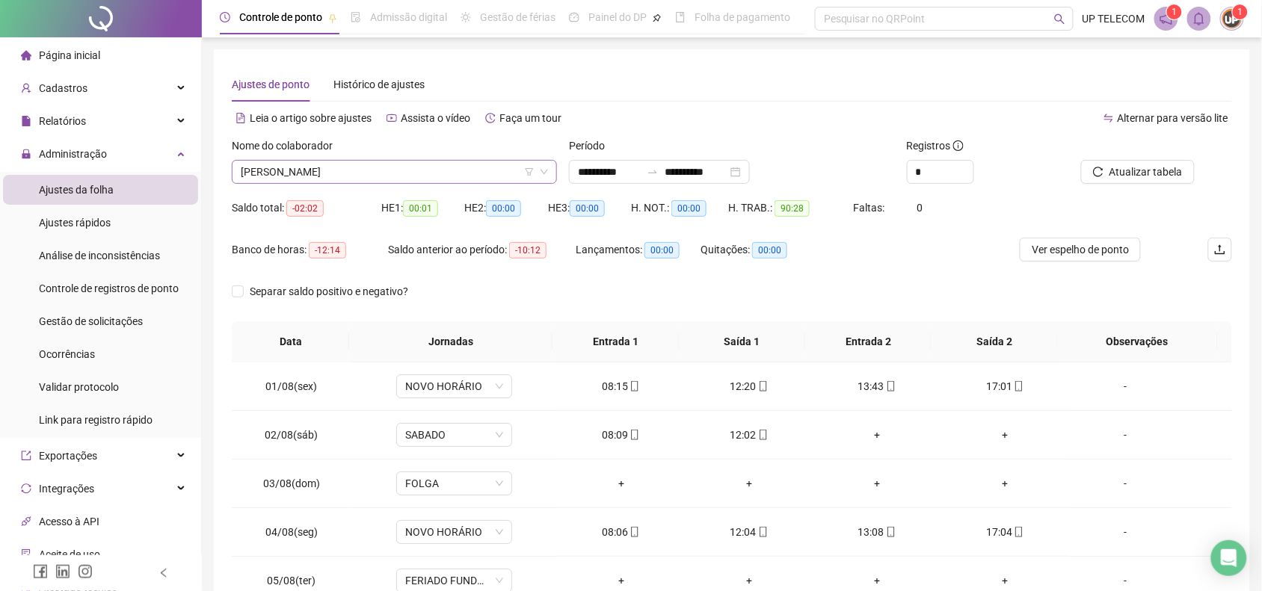
click at [449, 168] on span "[PERSON_NAME]" at bounding box center [394, 172] width 307 height 22
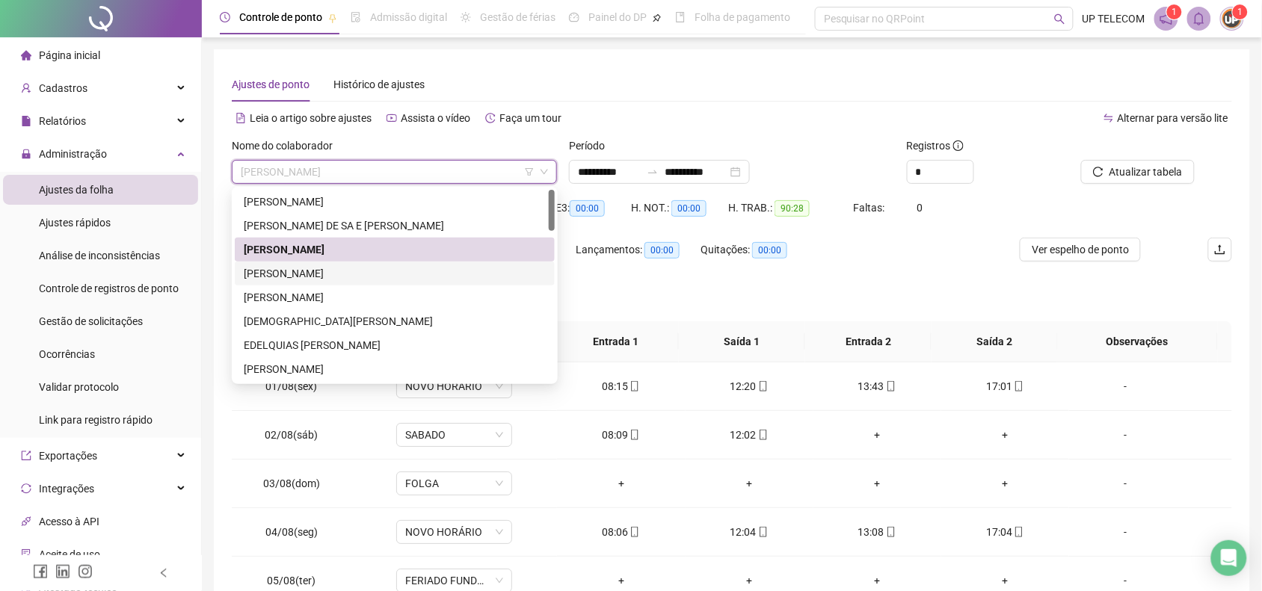
click at [422, 266] on div "[PERSON_NAME]" at bounding box center [395, 273] width 302 height 16
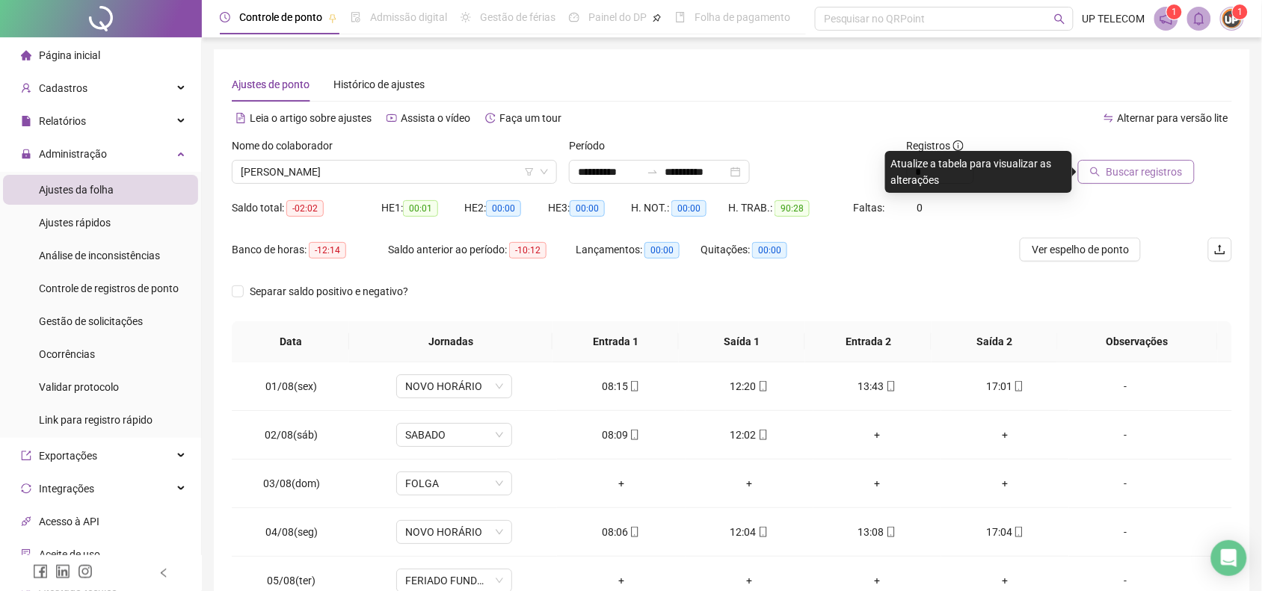
click at [1138, 168] on span "Buscar registros" at bounding box center [1144, 172] width 76 height 16
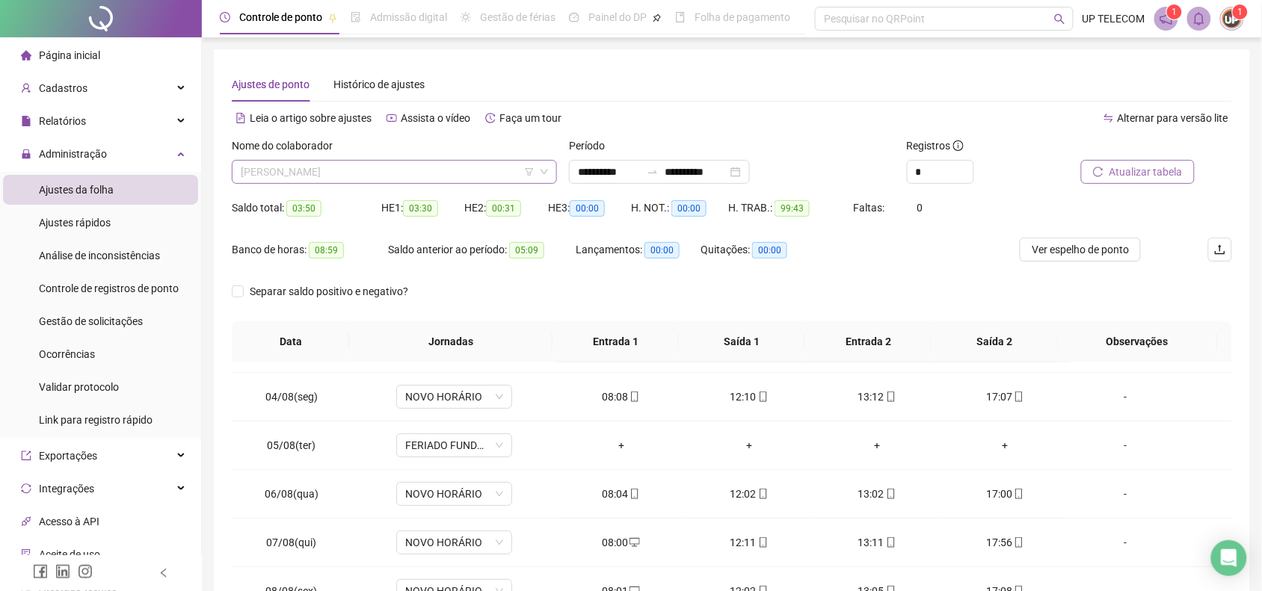
click at [417, 173] on span "[PERSON_NAME]" at bounding box center [394, 172] width 307 height 22
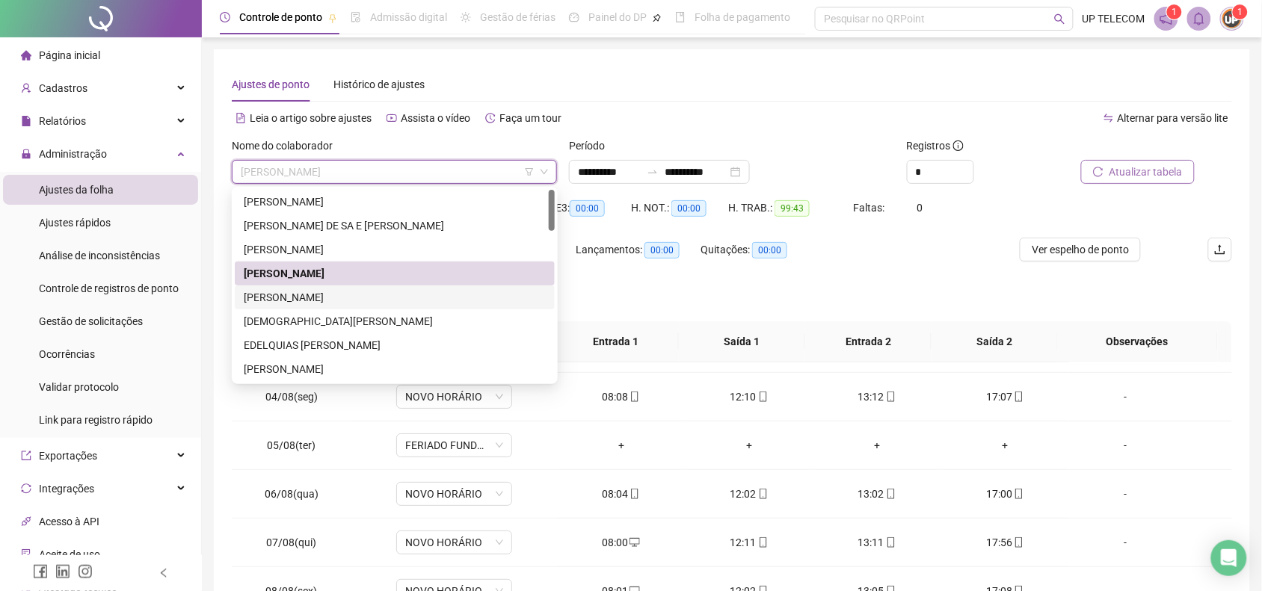
click at [340, 304] on div "[PERSON_NAME]" at bounding box center [395, 297] width 302 height 16
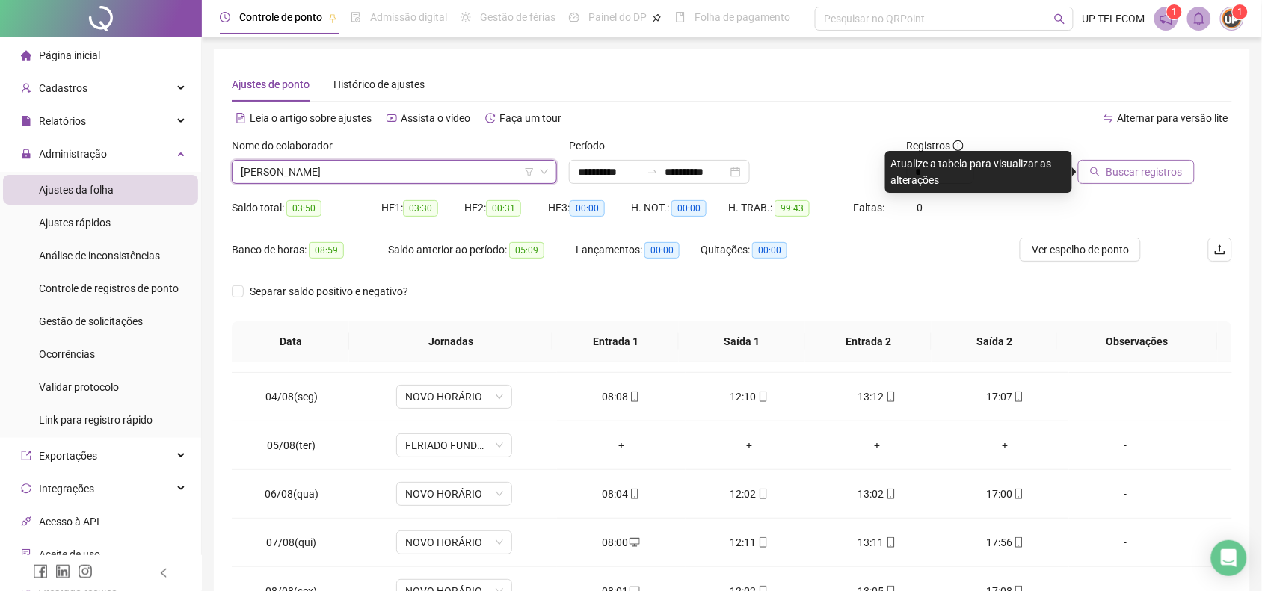
click at [1092, 164] on button "Buscar registros" at bounding box center [1136, 172] width 117 height 24
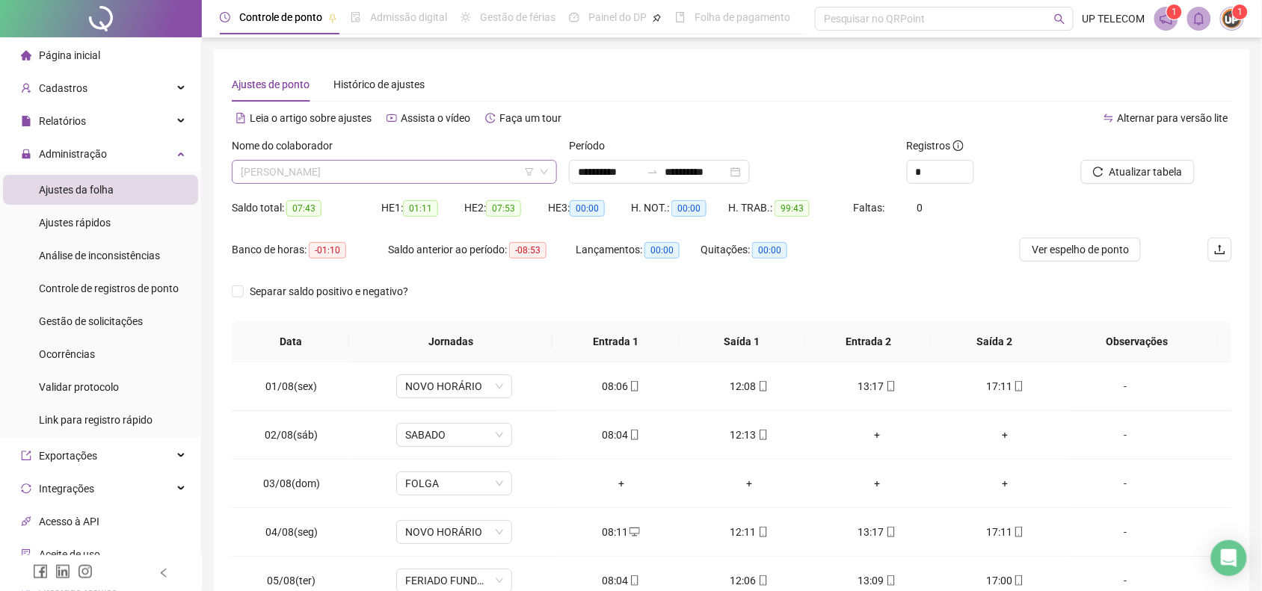
click at [412, 176] on span "[PERSON_NAME]" at bounding box center [394, 172] width 307 height 22
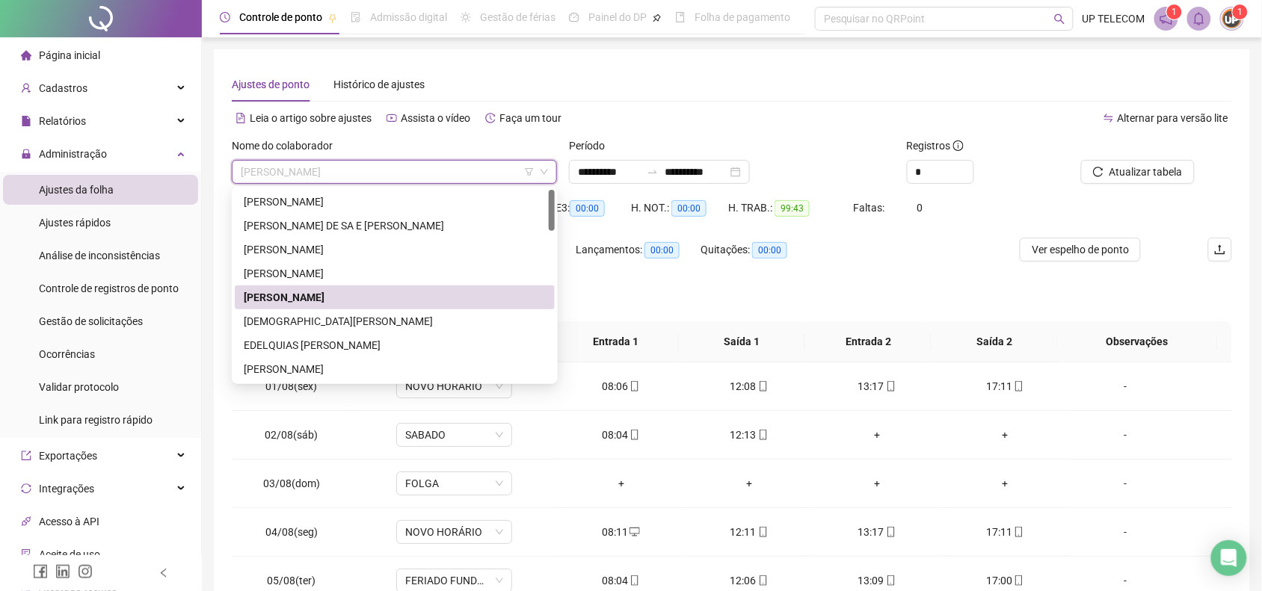
click at [326, 293] on div "[PERSON_NAME]" at bounding box center [395, 297] width 302 height 16
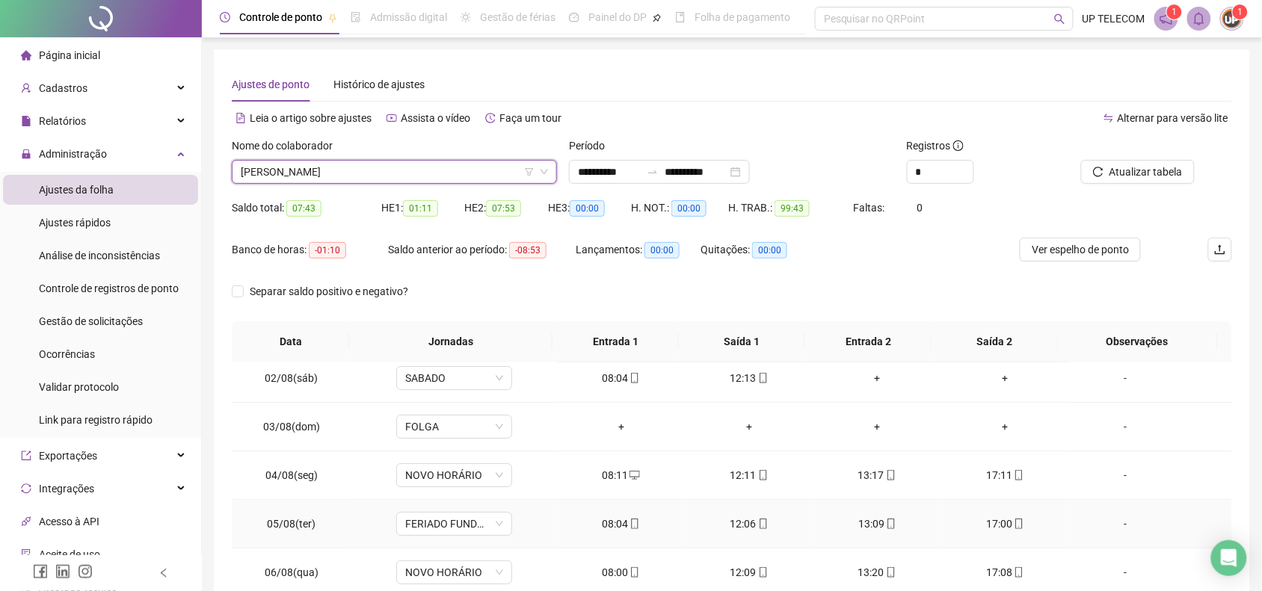
scroll to position [93, 0]
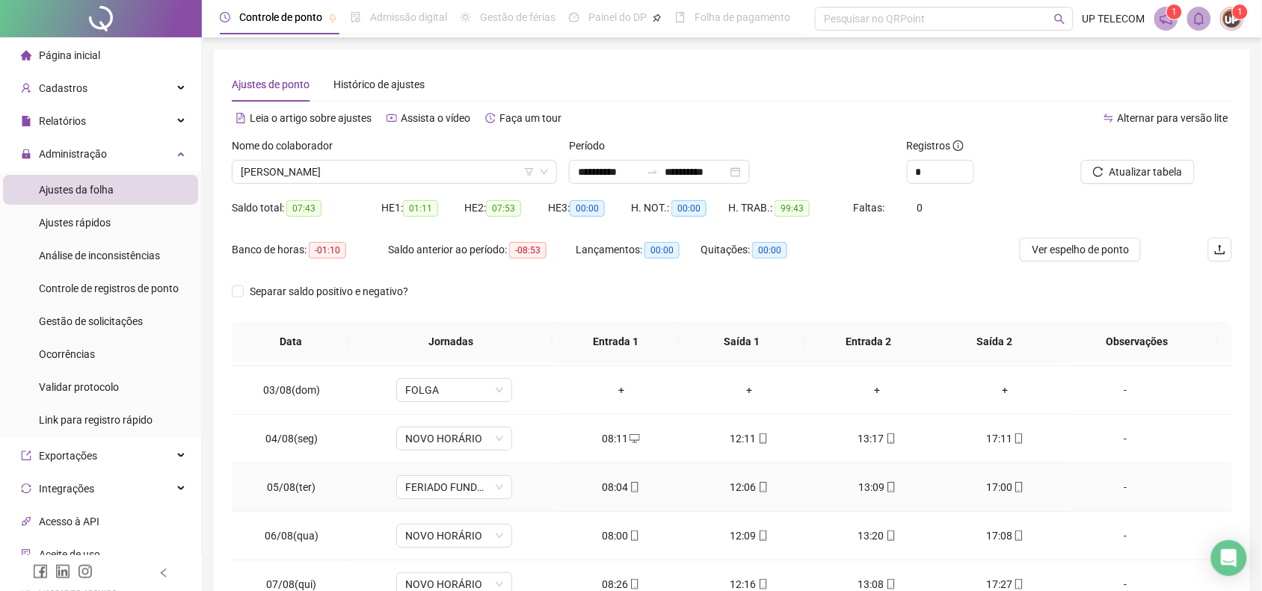
click at [1103, 490] on div "-" at bounding box center [1125, 487] width 88 height 16
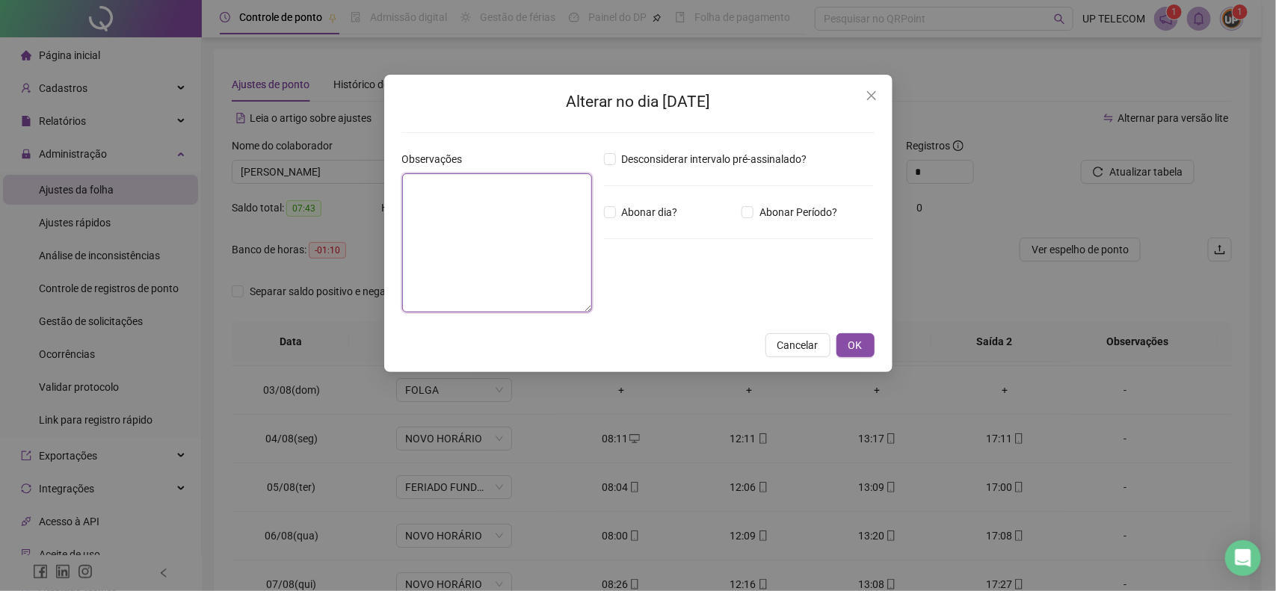
click at [466, 203] on textarea at bounding box center [497, 242] width 190 height 139
type textarea "*"
click at [425, 188] on textarea "**********" at bounding box center [497, 242] width 190 height 139
type textarea "**********"
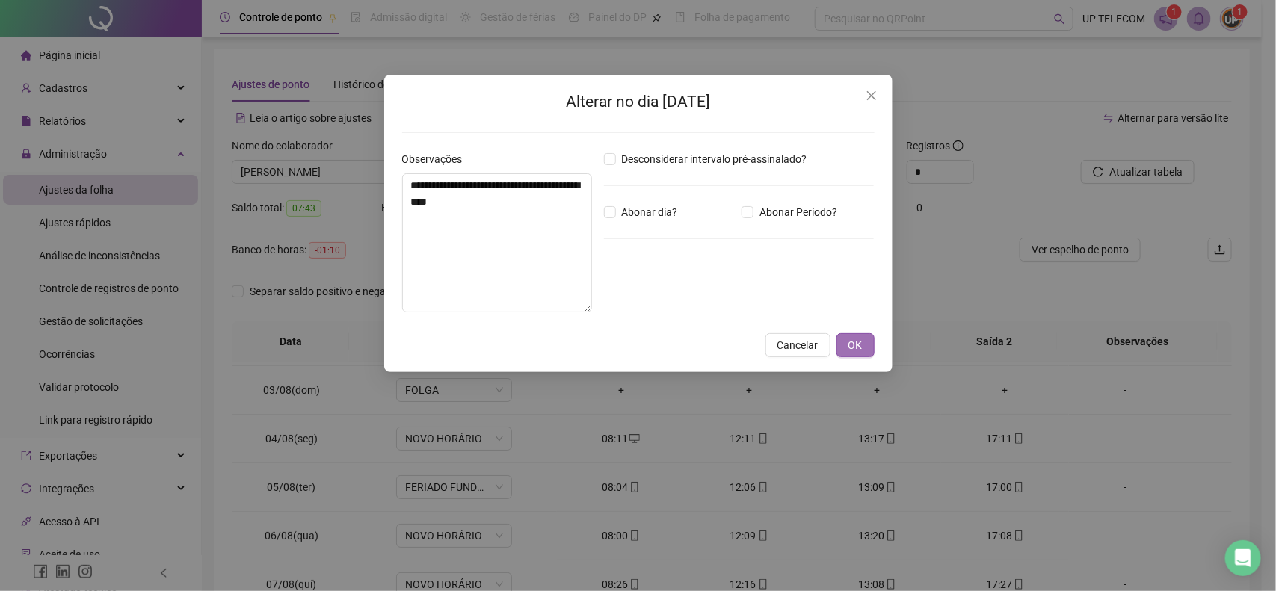
click at [853, 348] on span "OK" at bounding box center [856, 345] width 14 height 16
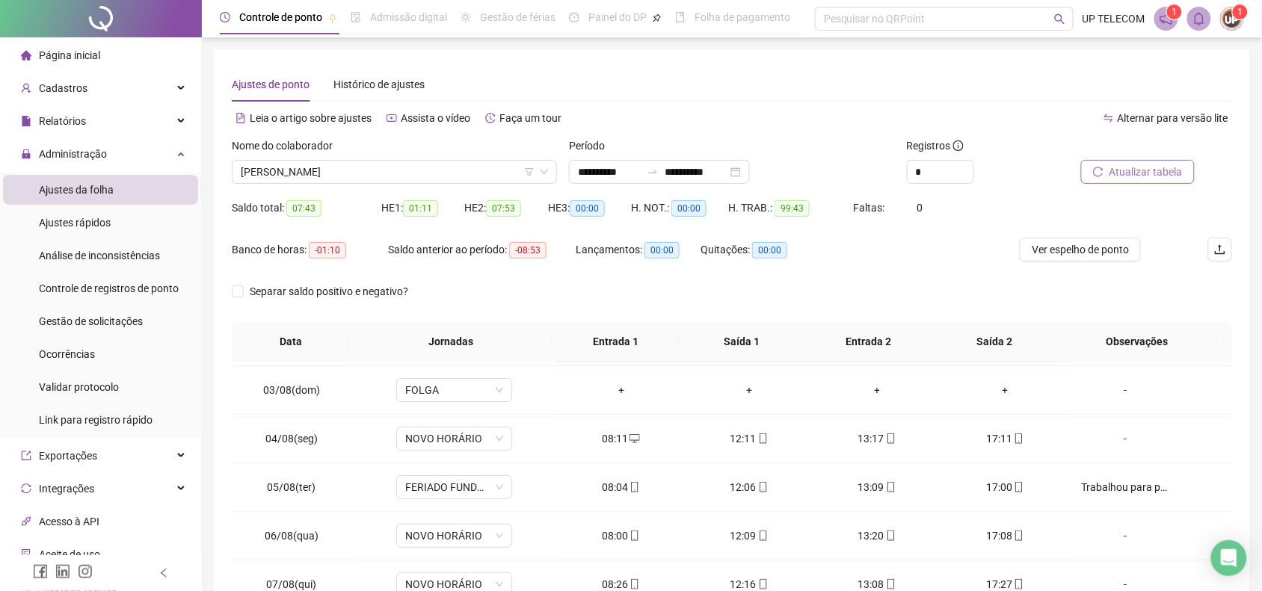
click at [1157, 166] on span "Atualizar tabela" at bounding box center [1145, 172] width 73 height 16
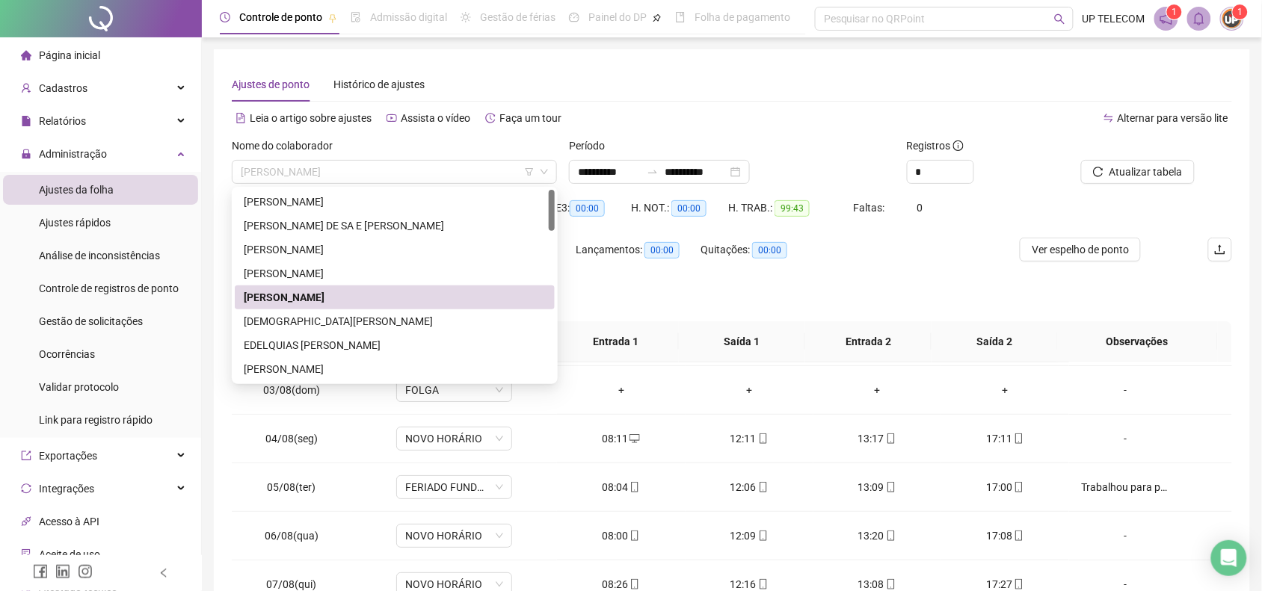
click at [391, 169] on span "[PERSON_NAME]" at bounding box center [394, 172] width 307 height 22
click at [350, 315] on div "[DEMOGRAPHIC_DATA][PERSON_NAME]" at bounding box center [395, 321] width 302 height 16
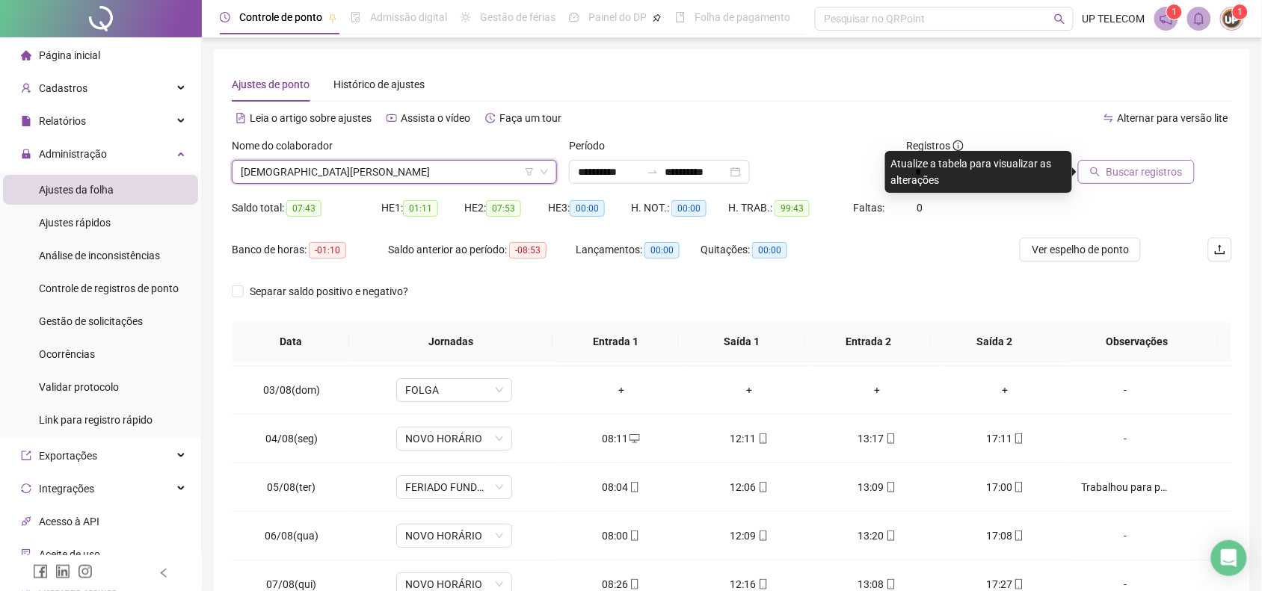
click at [1146, 160] on button "Buscar registros" at bounding box center [1136, 172] width 117 height 24
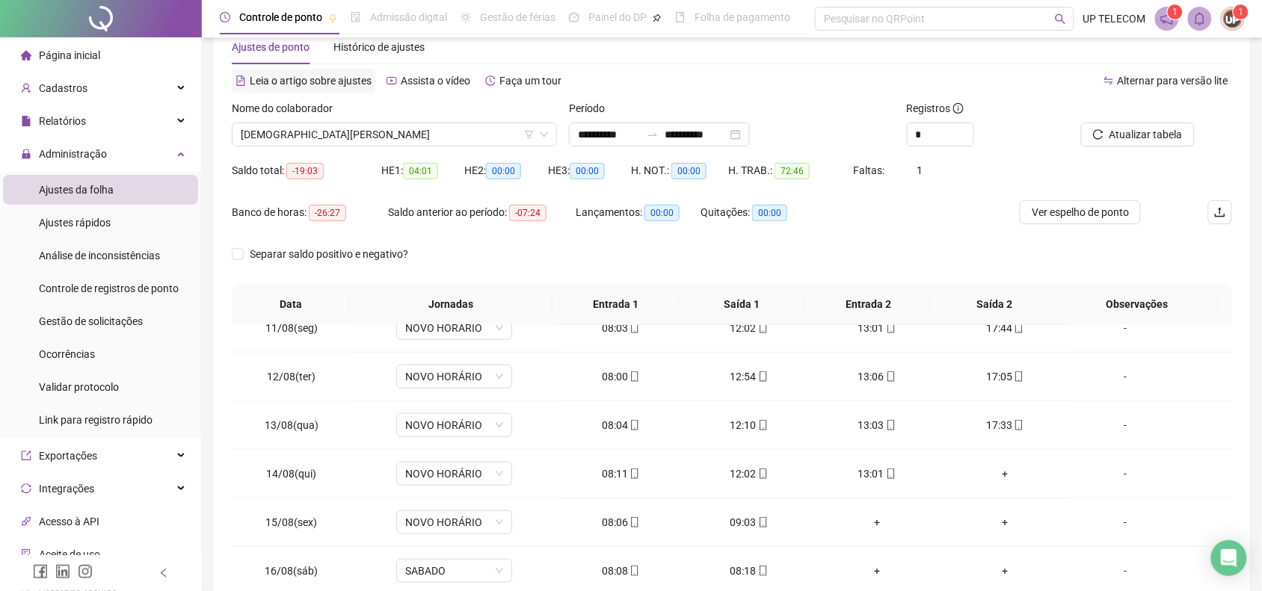
scroll to position [0, 0]
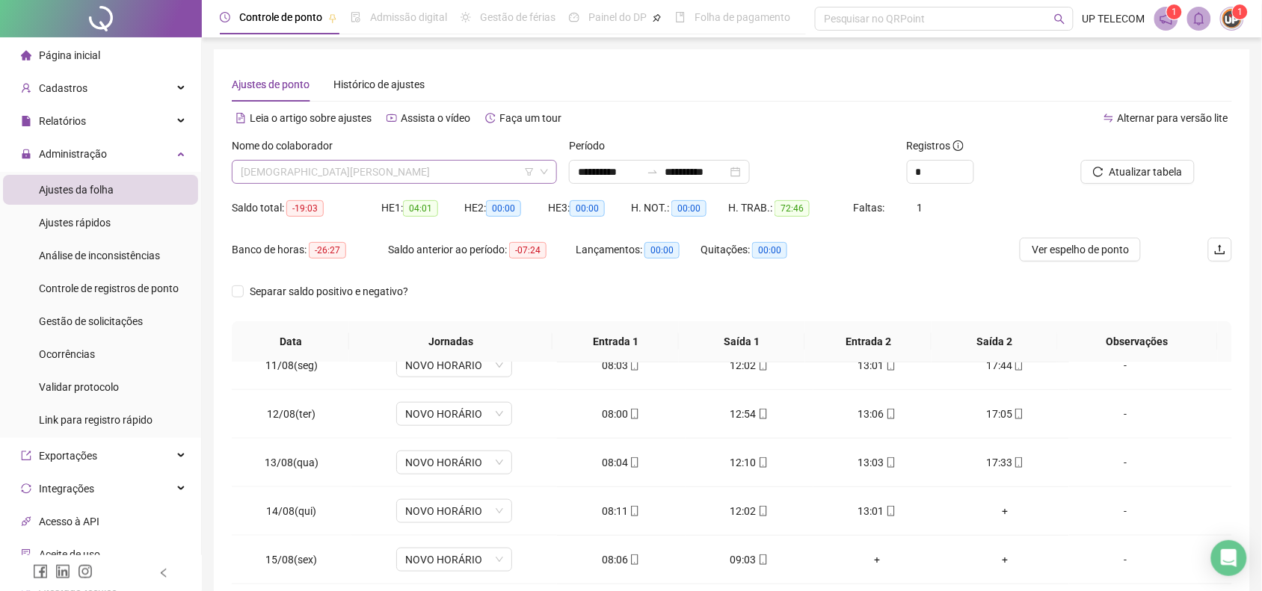
click at [375, 168] on span "[DEMOGRAPHIC_DATA][PERSON_NAME]" at bounding box center [394, 172] width 307 height 22
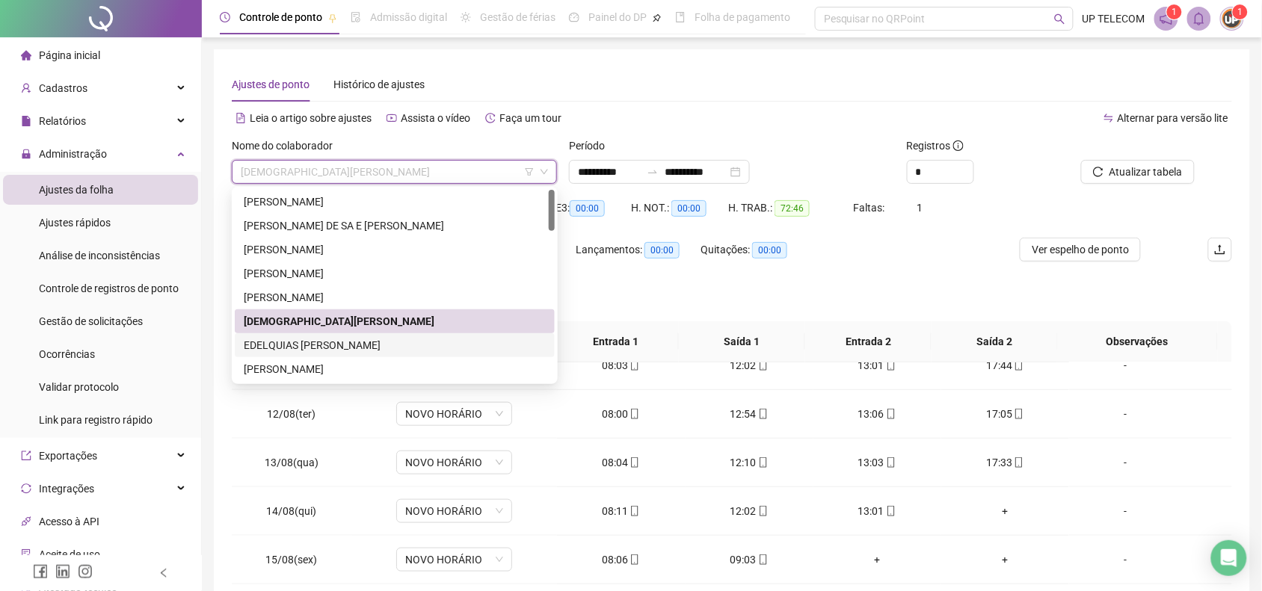
click at [333, 348] on div "EDELQUIAS [PERSON_NAME]" at bounding box center [395, 345] width 302 height 16
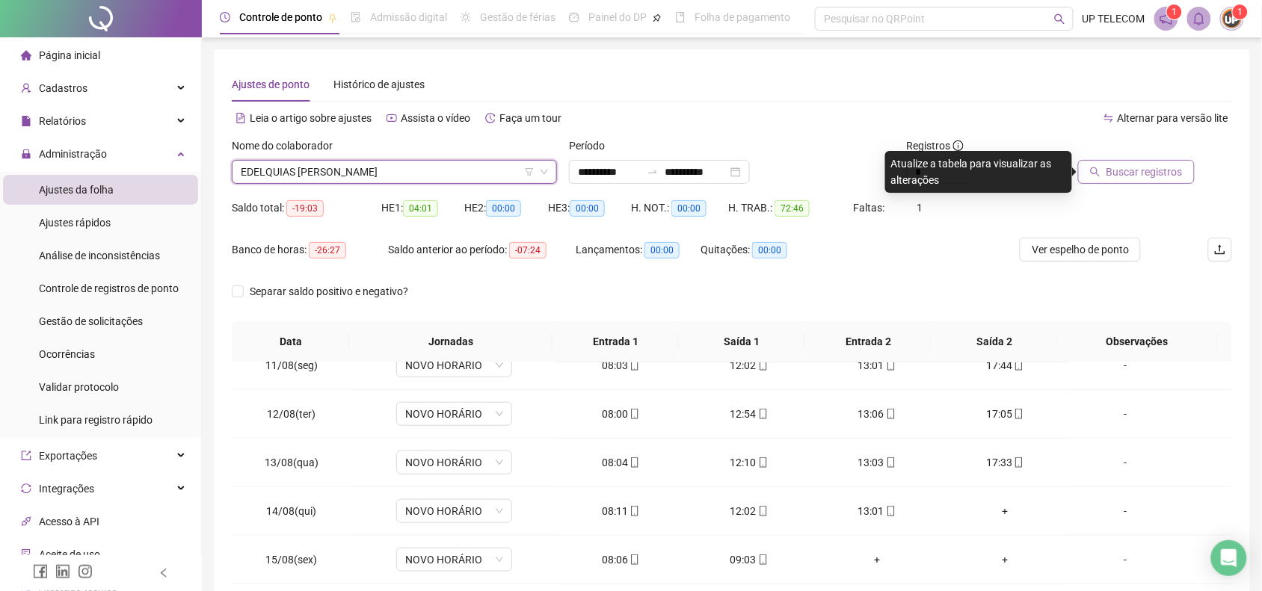
click at [1142, 170] on span "Buscar registros" at bounding box center [1144, 172] width 76 height 16
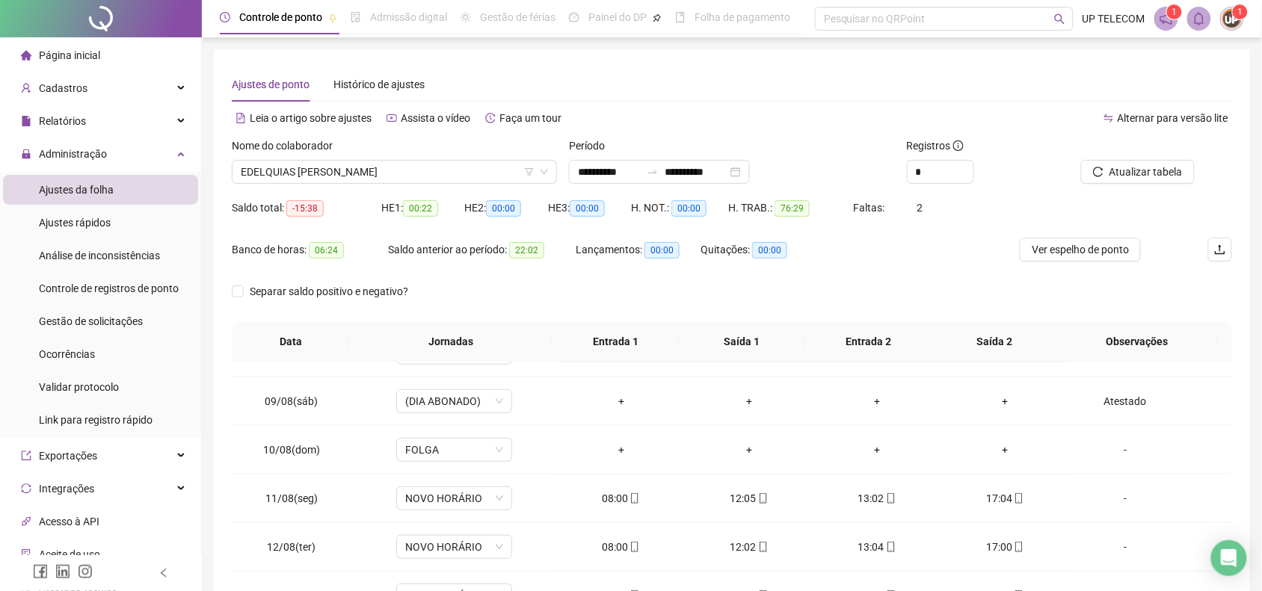
scroll to position [509, 0]
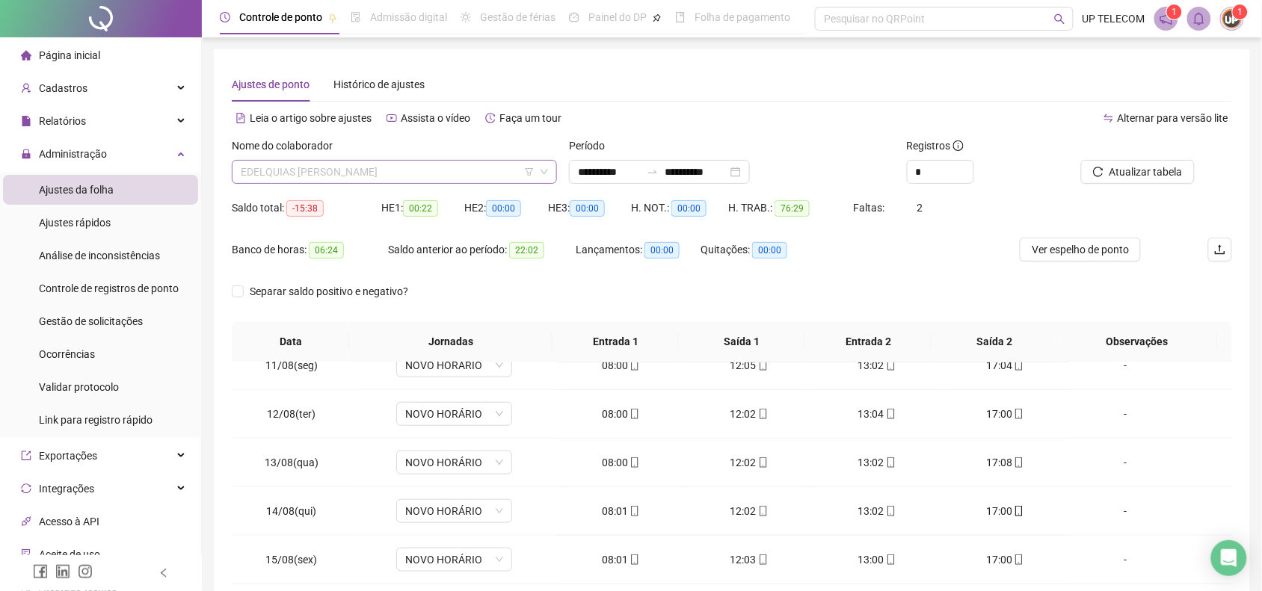
click at [420, 173] on span "EDELQUIAS [PERSON_NAME]" at bounding box center [394, 172] width 307 height 22
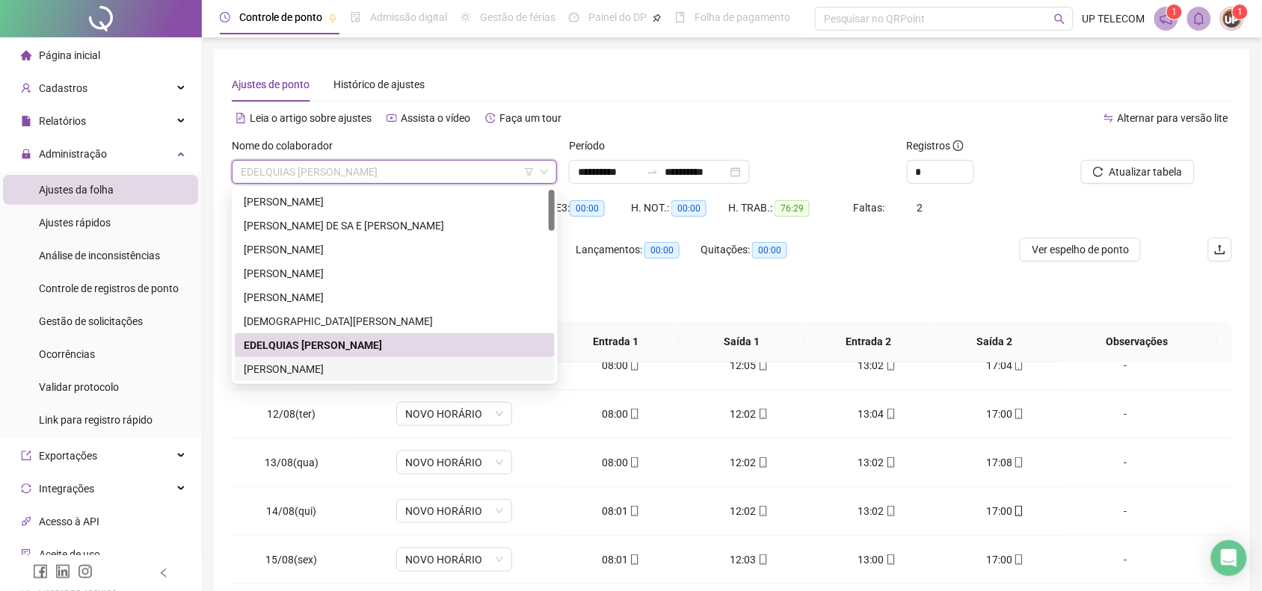
click at [340, 372] on div "[PERSON_NAME]" at bounding box center [395, 369] width 302 height 16
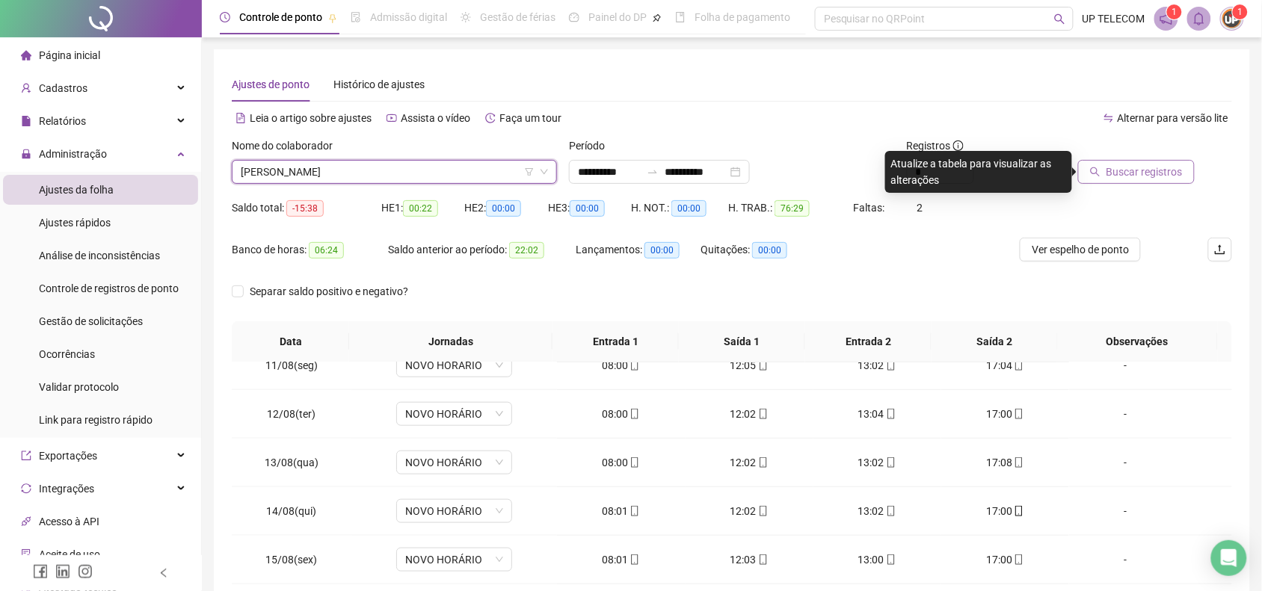
click at [1100, 176] on icon "search" at bounding box center [1095, 172] width 10 height 10
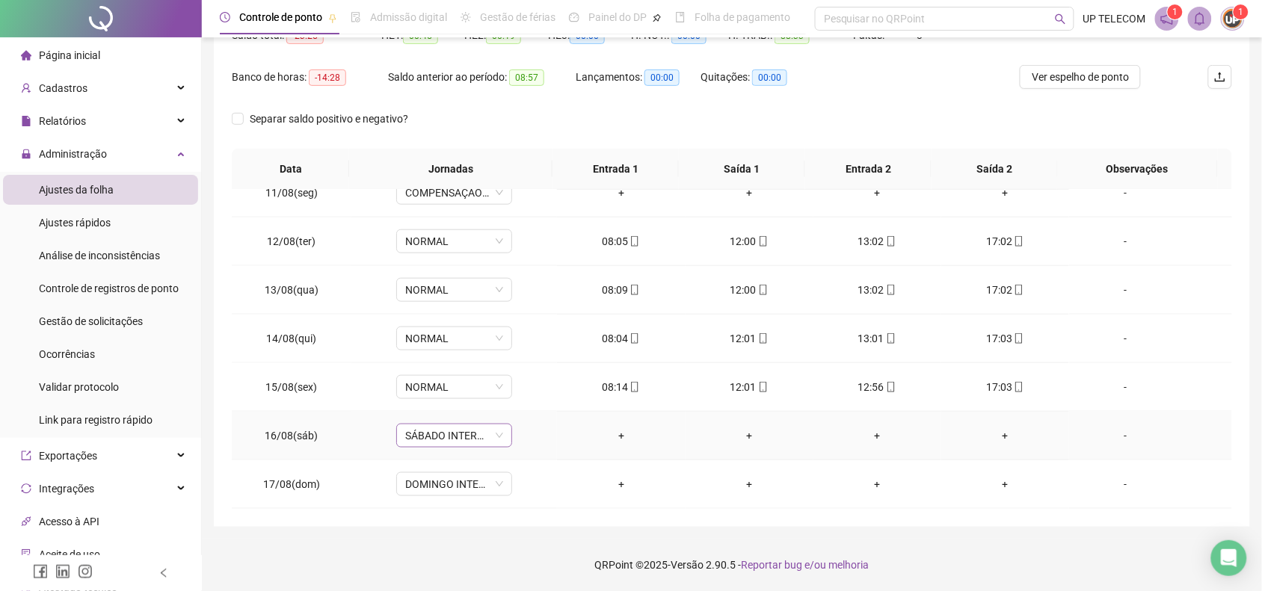
click at [458, 430] on span "SÁBADO INTERMITENTE" at bounding box center [454, 436] width 98 height 22
click at [472, 334] on div "Folga" at bounding box center [478, 330] width 129 height 16
click at [524, 398] on span "Sim" at bounding box center [522, 397] width 17 height 16
click at [397, 483] on div "DOMINGO INTERMITENTE" at bounding box center [454, 484] width 116 height 24
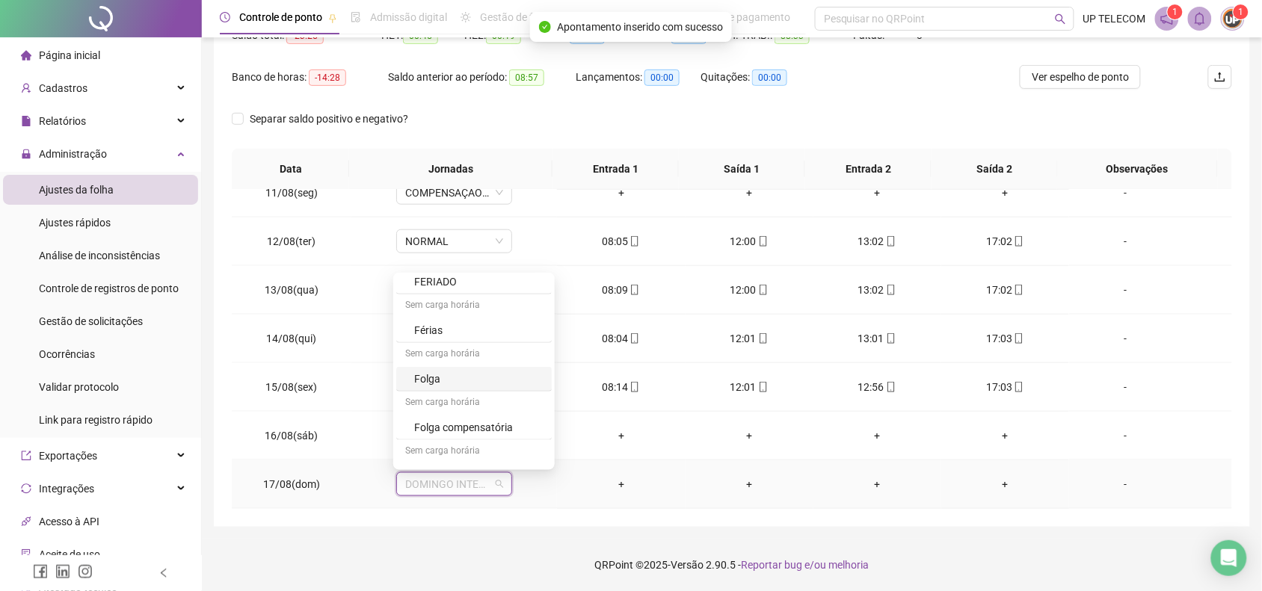
click at [453, 379] on div "Folga" at bounding box center [478, 379] width 129 height 16
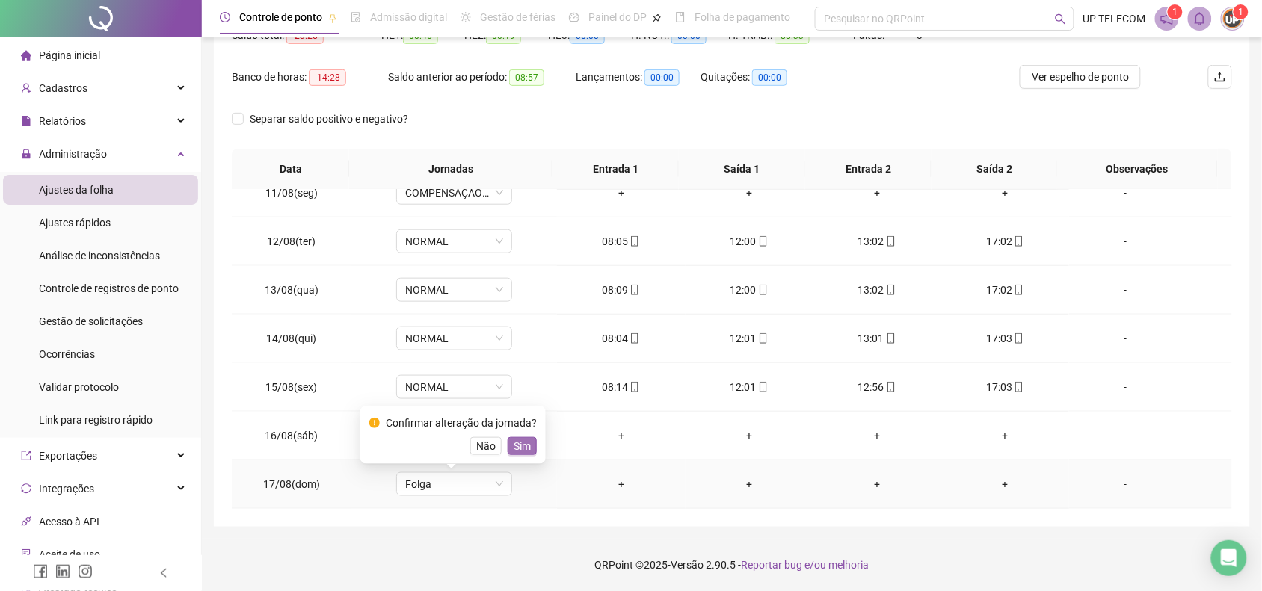
click at [514, 446] on span "Sim" at bounding box center [522, 446] width 17 height 16
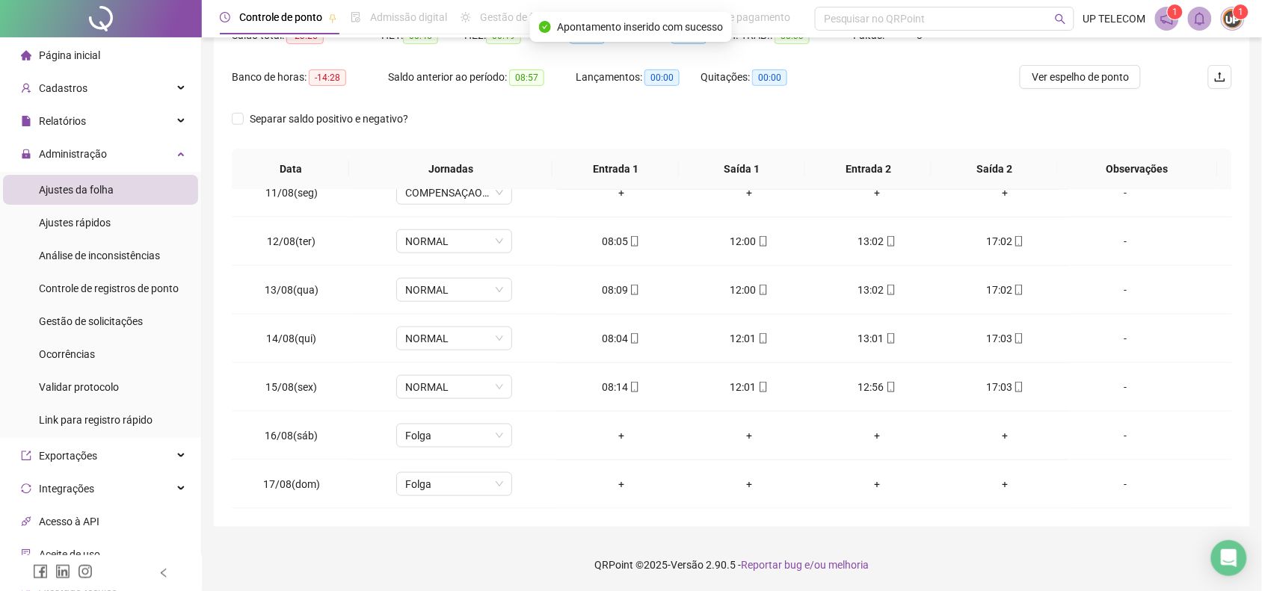
scroll to position [79, 0]
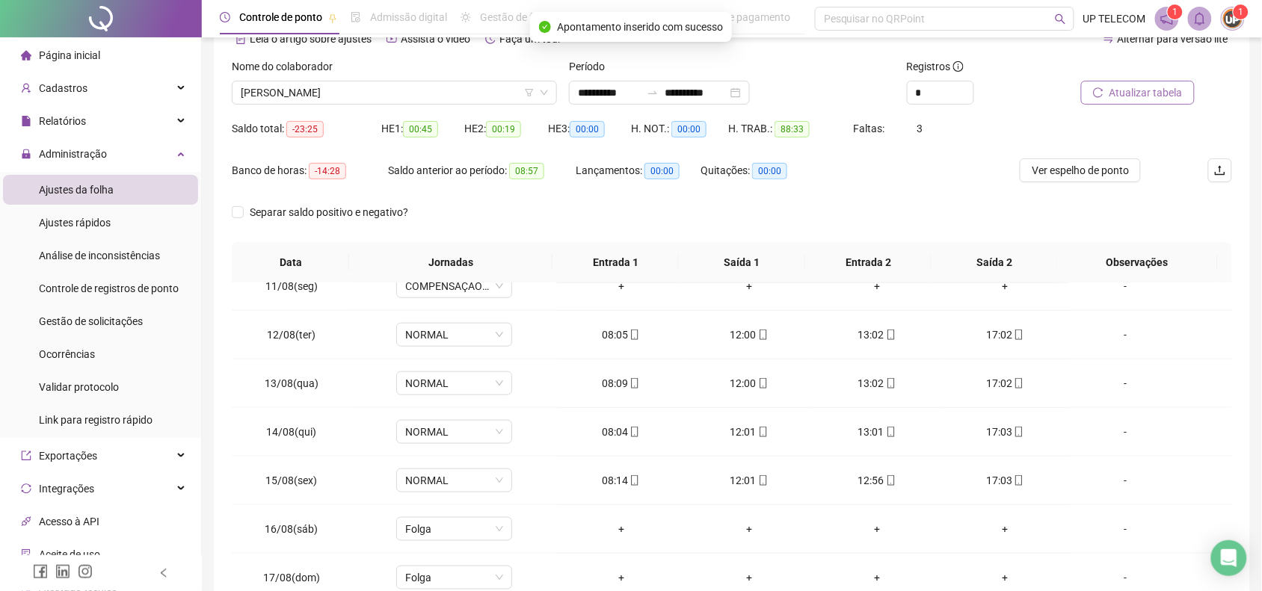
click at [1159, 93] on span "Atualizar tabela" at bounding box center [1145, 92] width 73 height 16
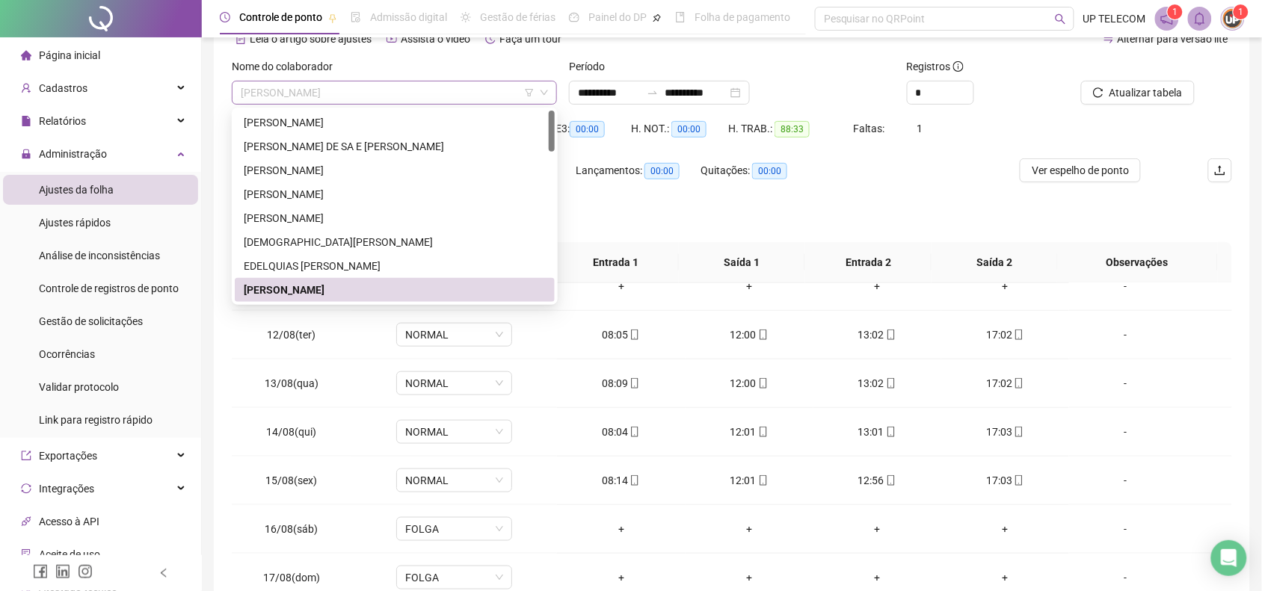
click at [379, 93] on span "[PERSON_NAME]" at bounding box center [394, 92] width 307 height 22
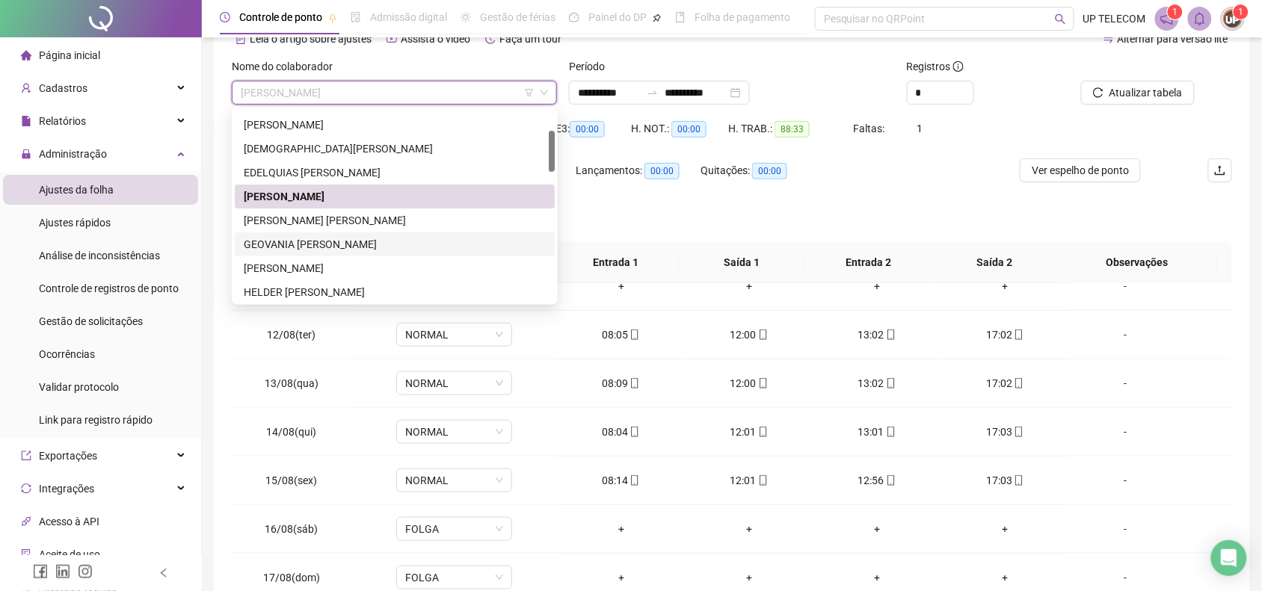
click at [322, 247] on div "GEOVANIA [PERSON_NAME]" at bounding box center [395, 244] width 302 height 16
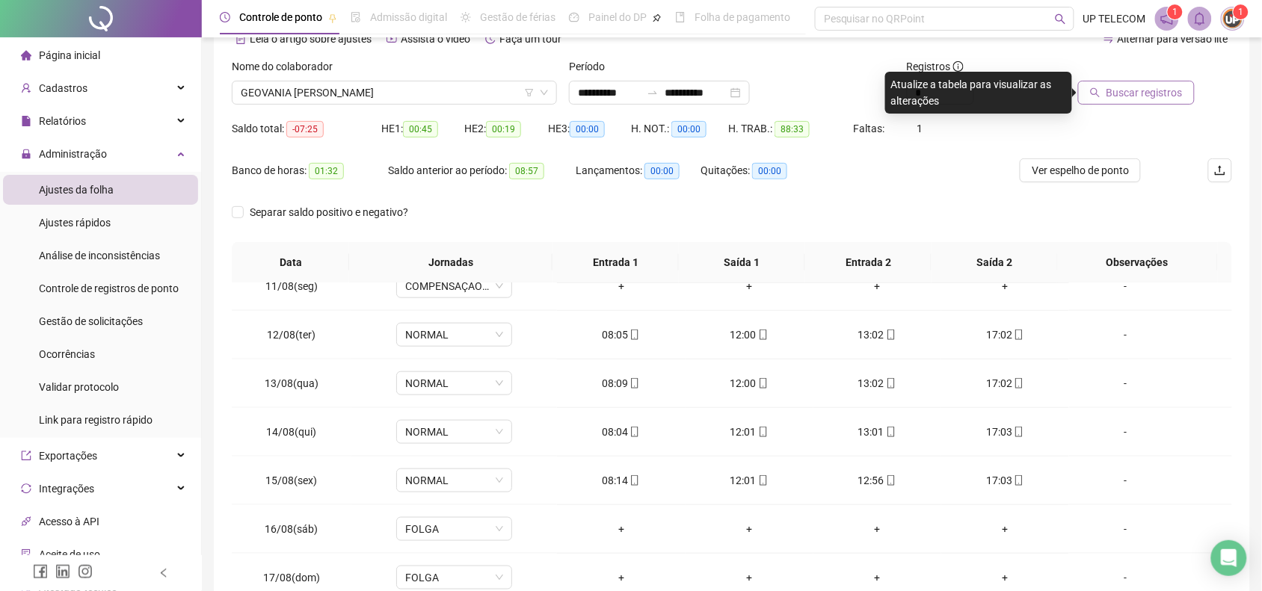
click at [1104, 94] on button "Buscar registros" at bounding box center [1136, 93] width 117 height 24
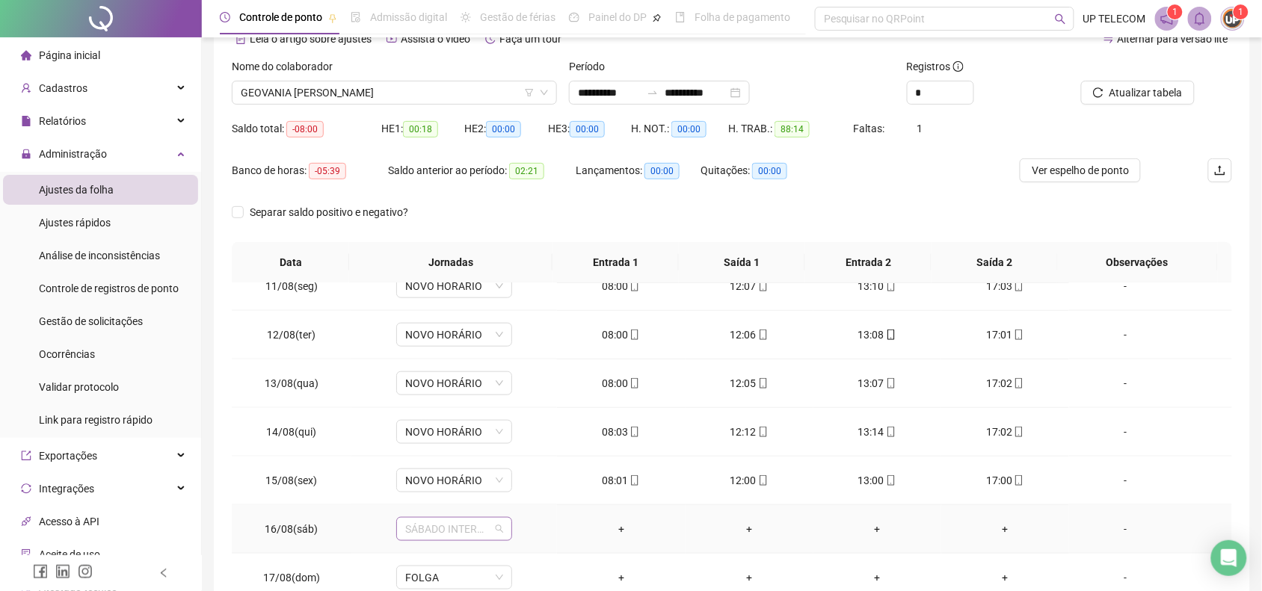
click at [422, 526] on span "SÁBADO INTERMITENTE" at bounding box center [454, 529] width 98 height 22
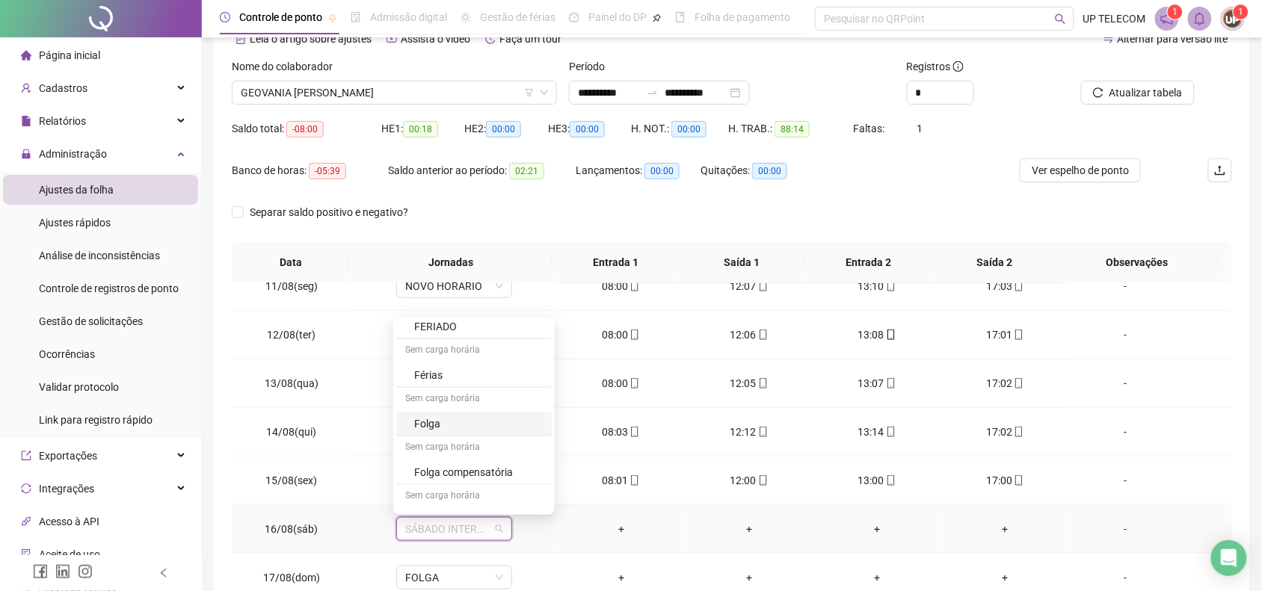
click at [443, 425] on div "Folga" at bounding box center [478, 424] width 129 height 16
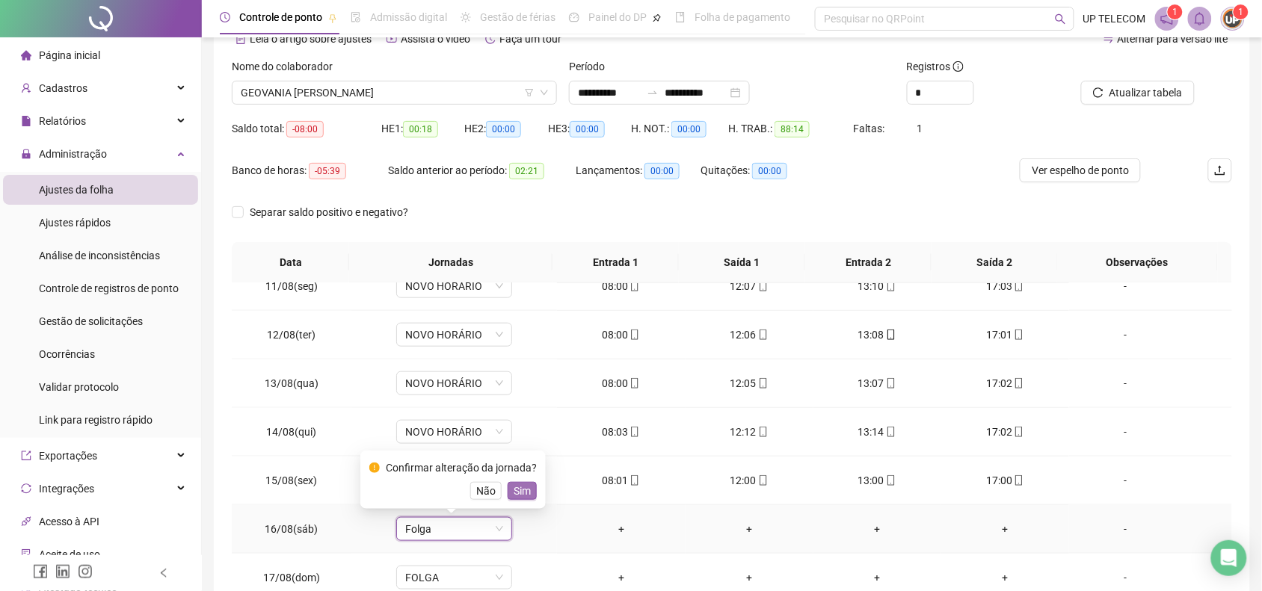
click at [514, 484] on span "Sim" at bounding box center [522, 491] width 17 height 16
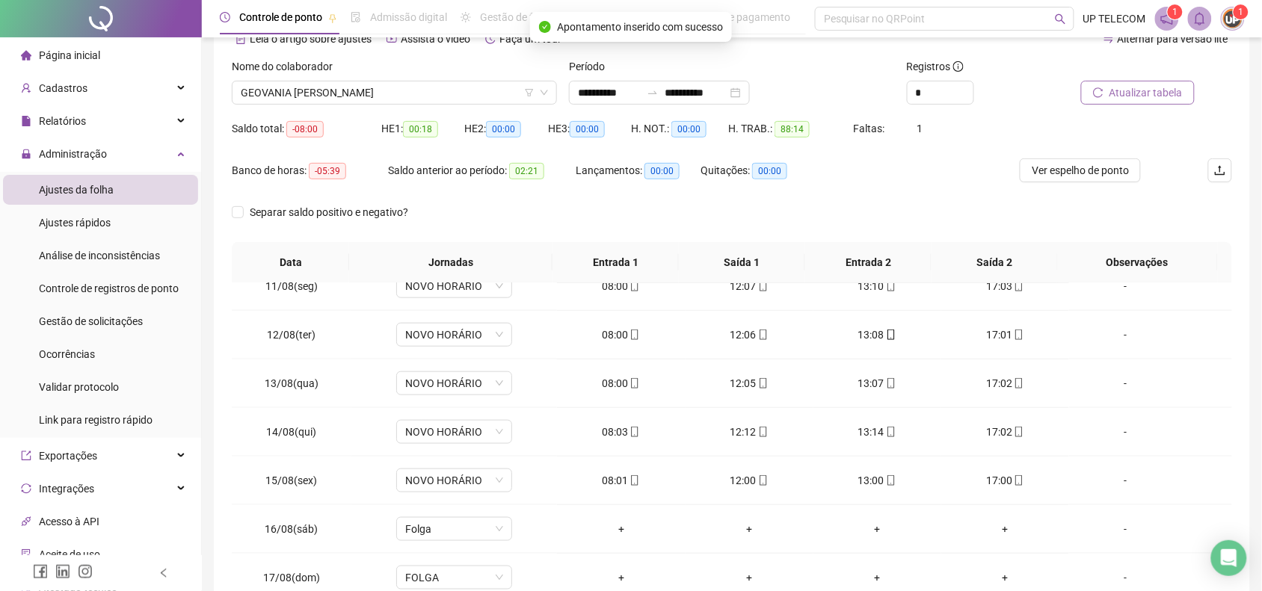
click at [1140, 94] on span "Atualizar tabela" at bounding box center [1145, 92] width 73 height 16
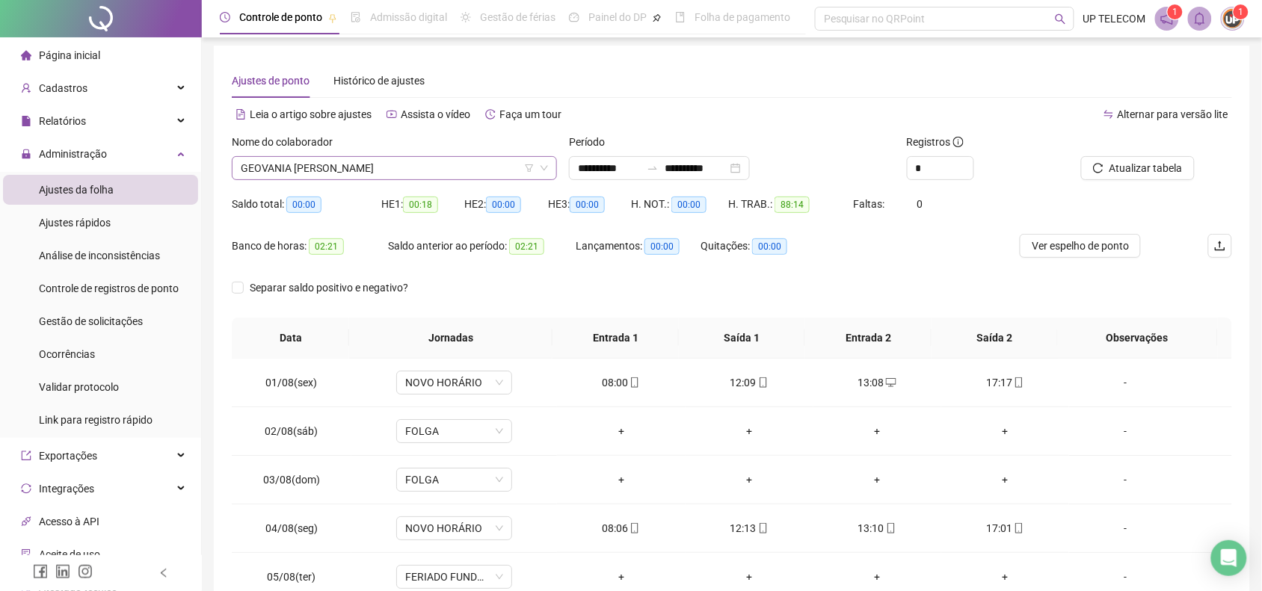
scroll to position [0, 0]
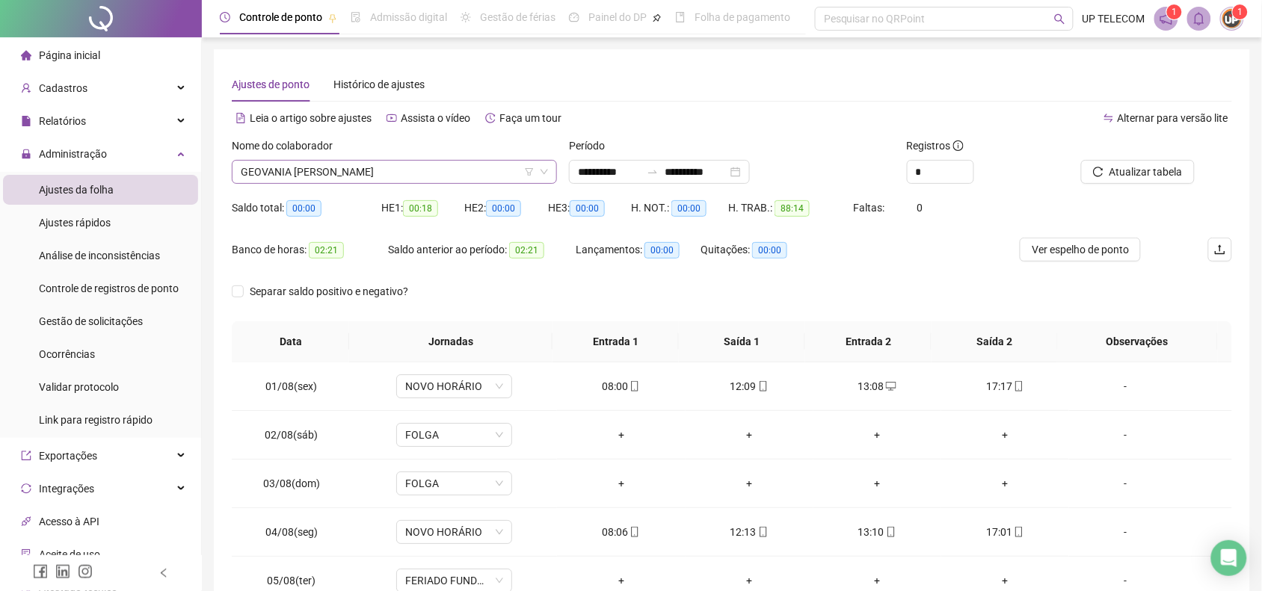
click at [442, 183] on div "GEOVANIA [PERSON_NAME]" at bounding box center [394, 172] width 325 height 24
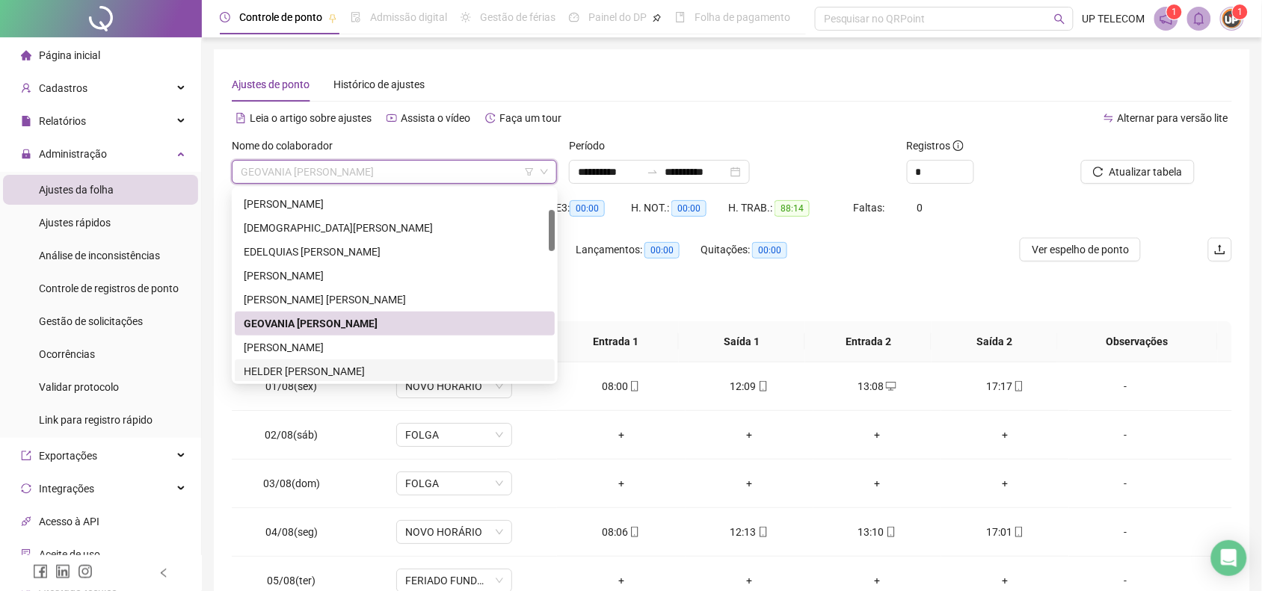
scroll to position [187, 0]
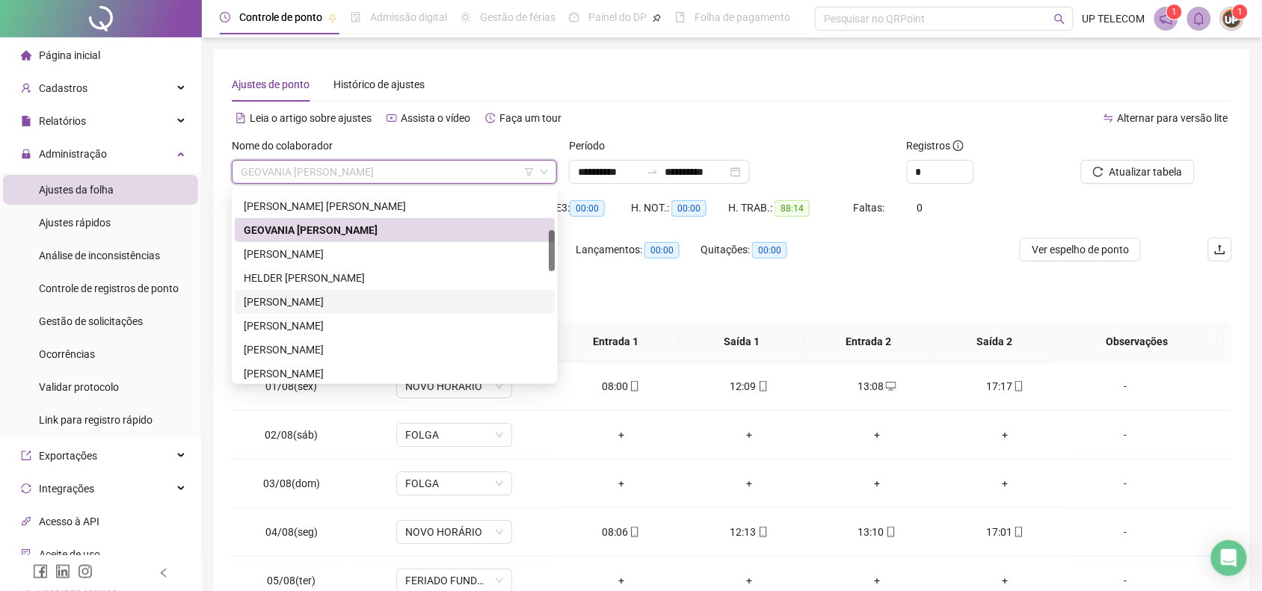
click at [357, 300] on div "[PERSON_NAME]" at bounding box center [395, 302] width 302 height 16
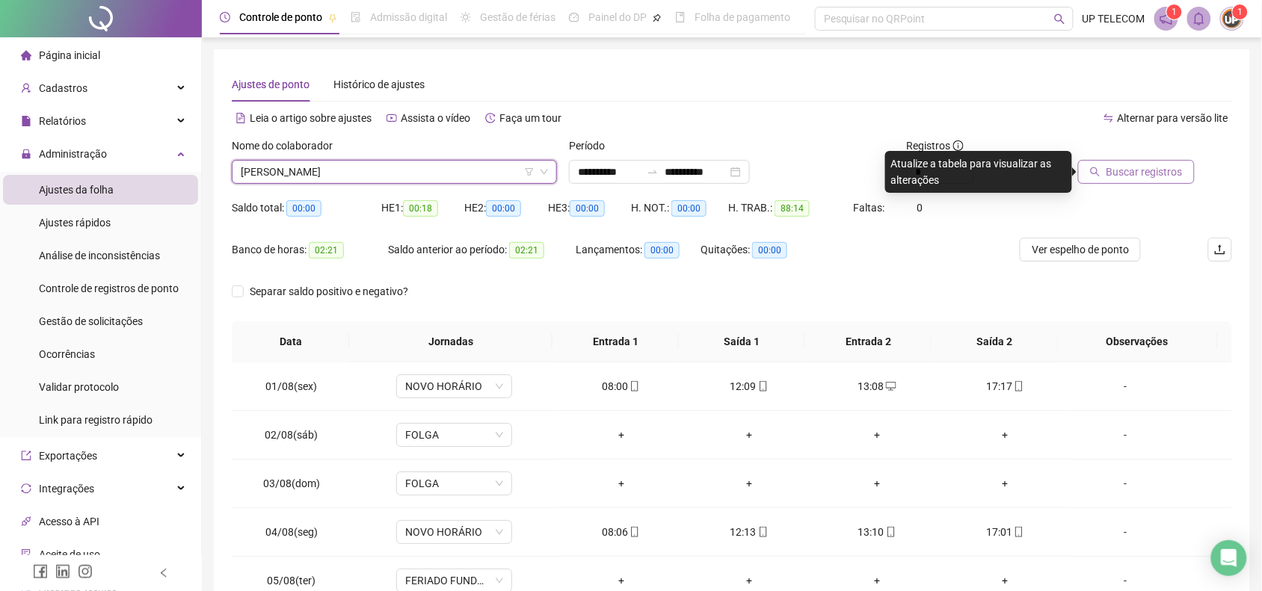
click at [1127, 160] on button "Buscar registros" at bounding box center [1136, 172] width 117 height 24
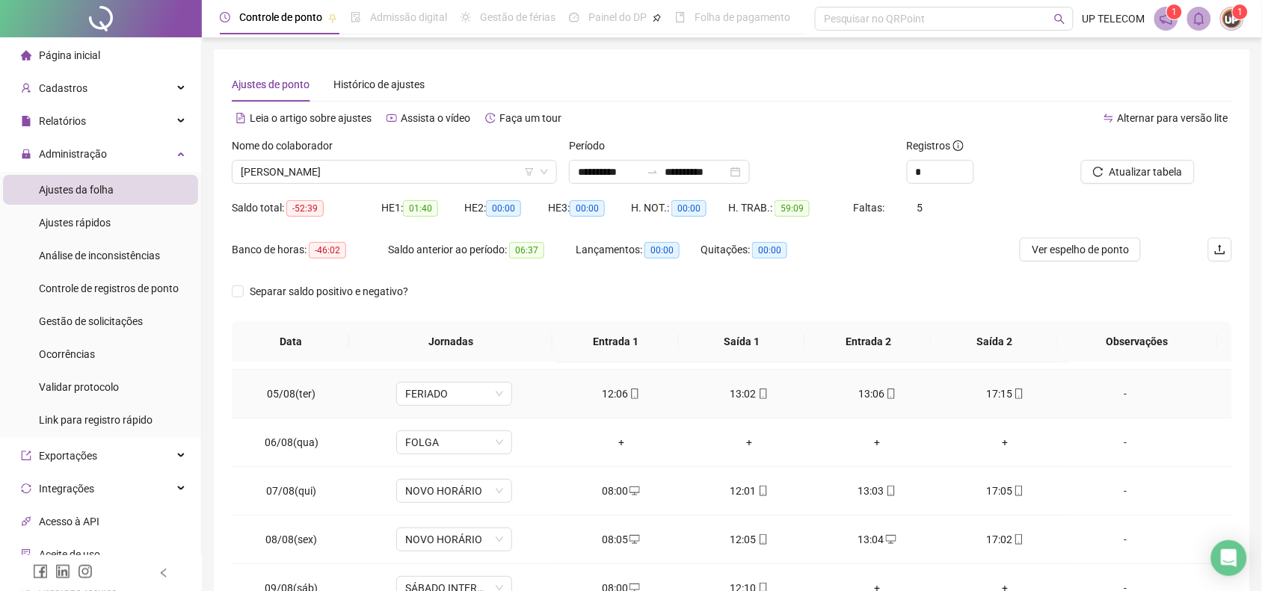
click at [1120, 393] on div "-" at bounding box center [1125, 394] width 88 height 16
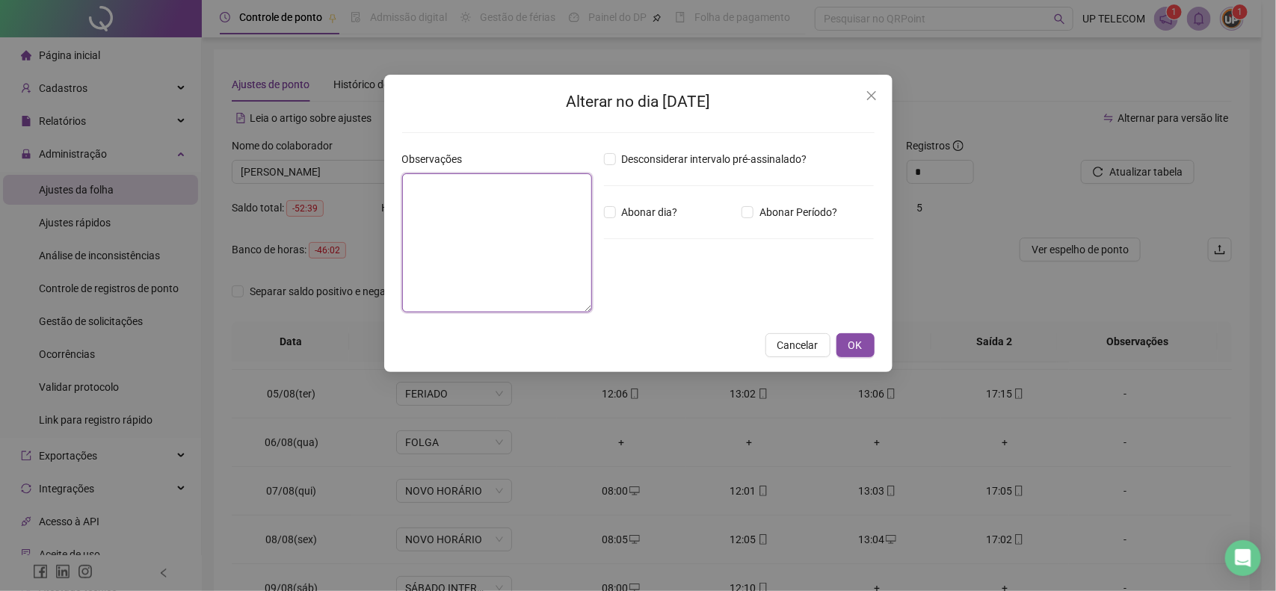
click at [521, 288] on textarea at bounding box center [497, 242] width 190 height 139
type textarea "*"
type textarea "**********"
click at [849, 339] on span "OK" at bounding box center [856, 345] width 14 height 16
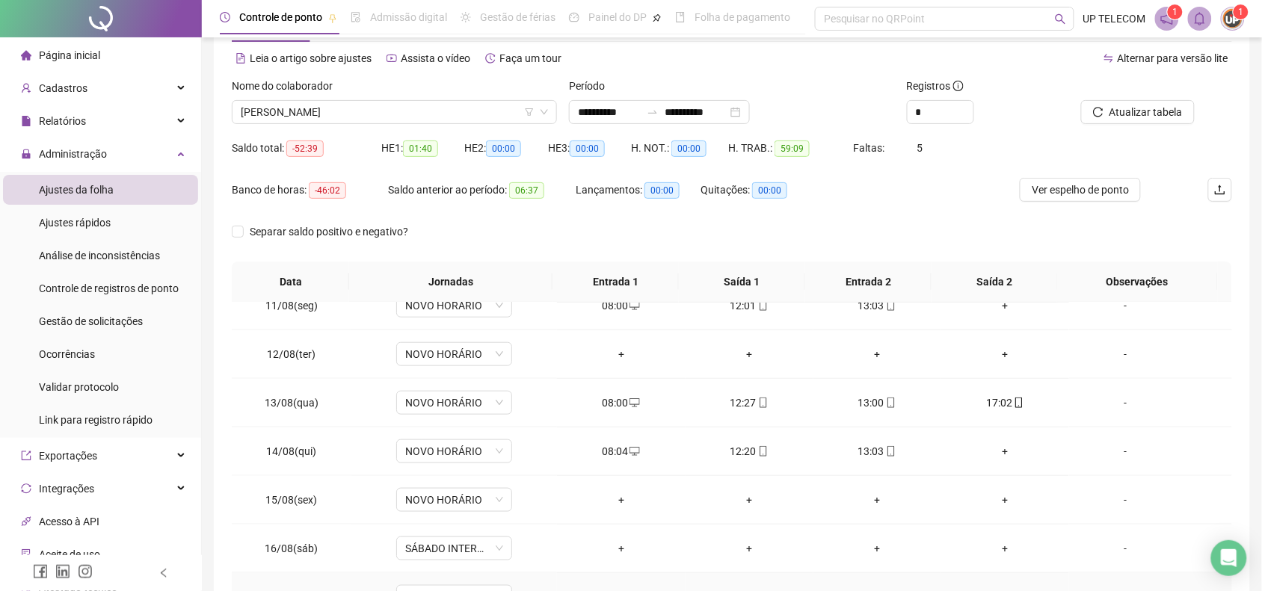
scroll to position [93, 0]
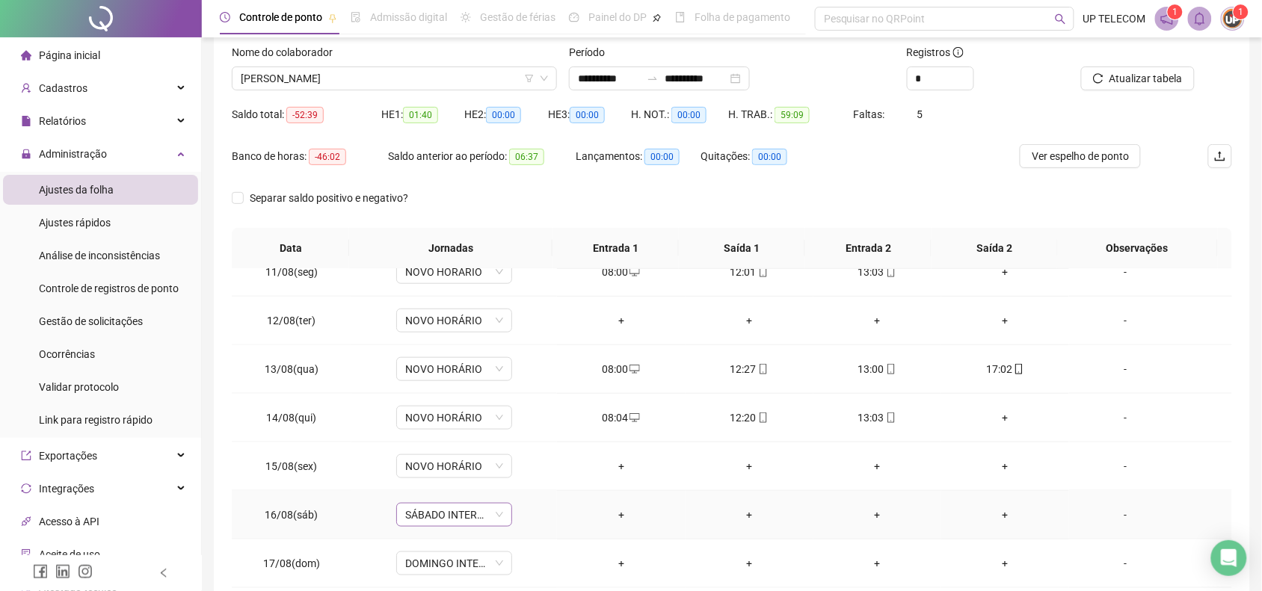
click at [434, 511] on span "SÁBADO INTERMITENTE" at bounding box center [454, 515] width 98 height 22
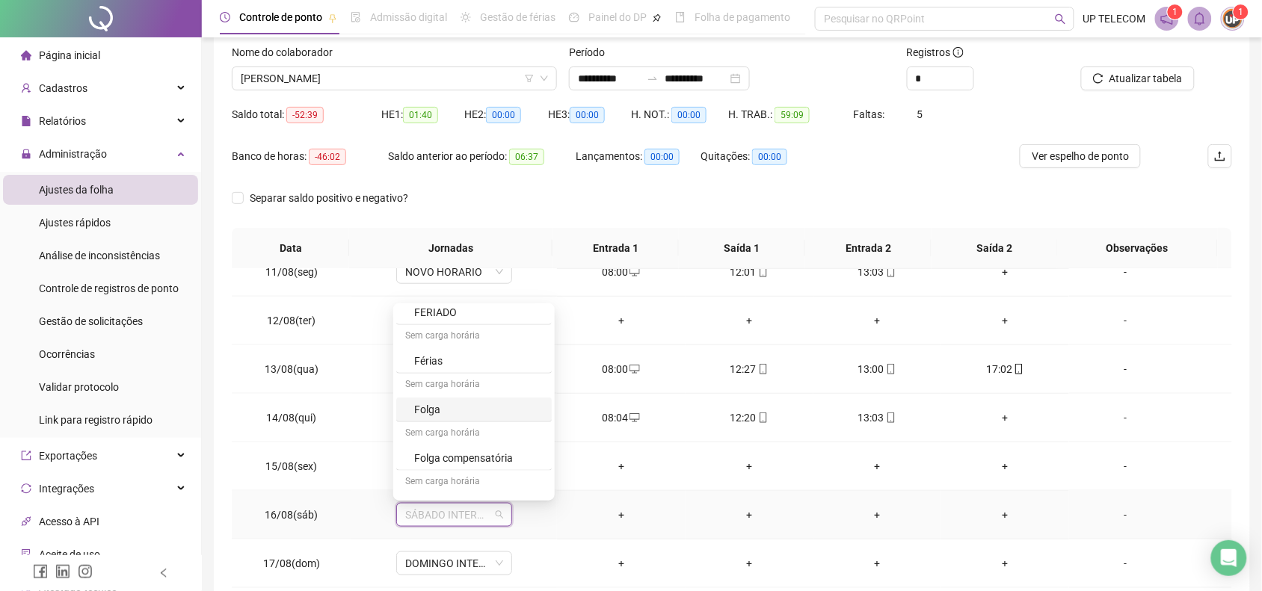
click at [446, 418] on div "Folga" at bounding box center [478, 409] width 129 height 16
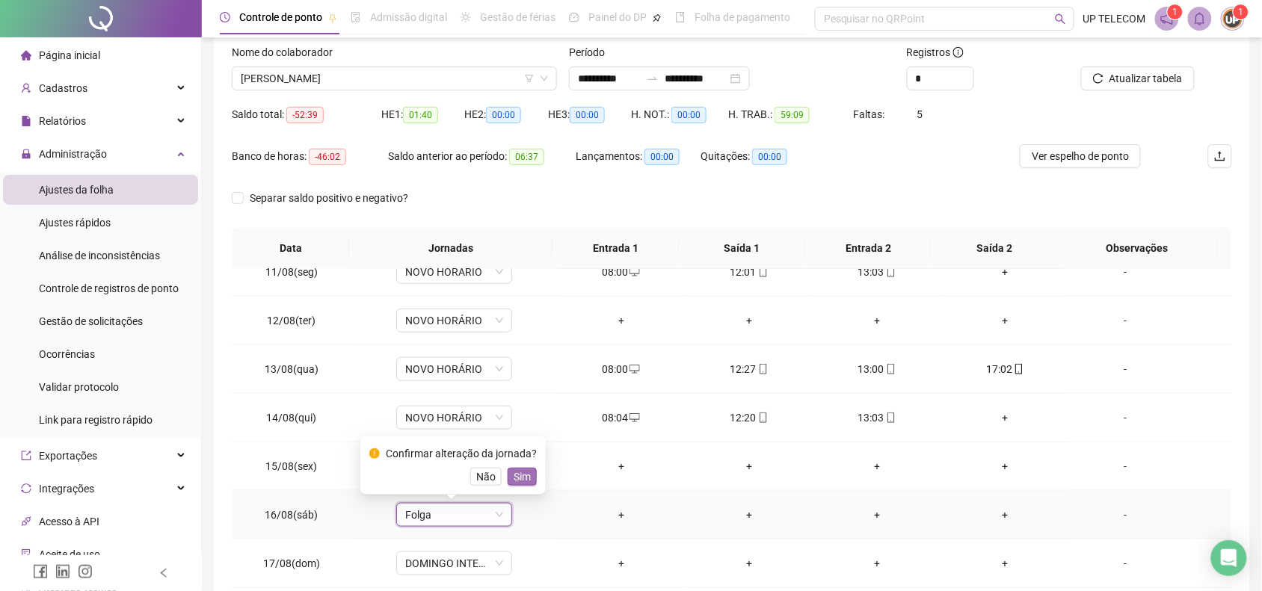
click at [520, 472] on span "Sim" at bounding box center [522, 477] width 17 height 16
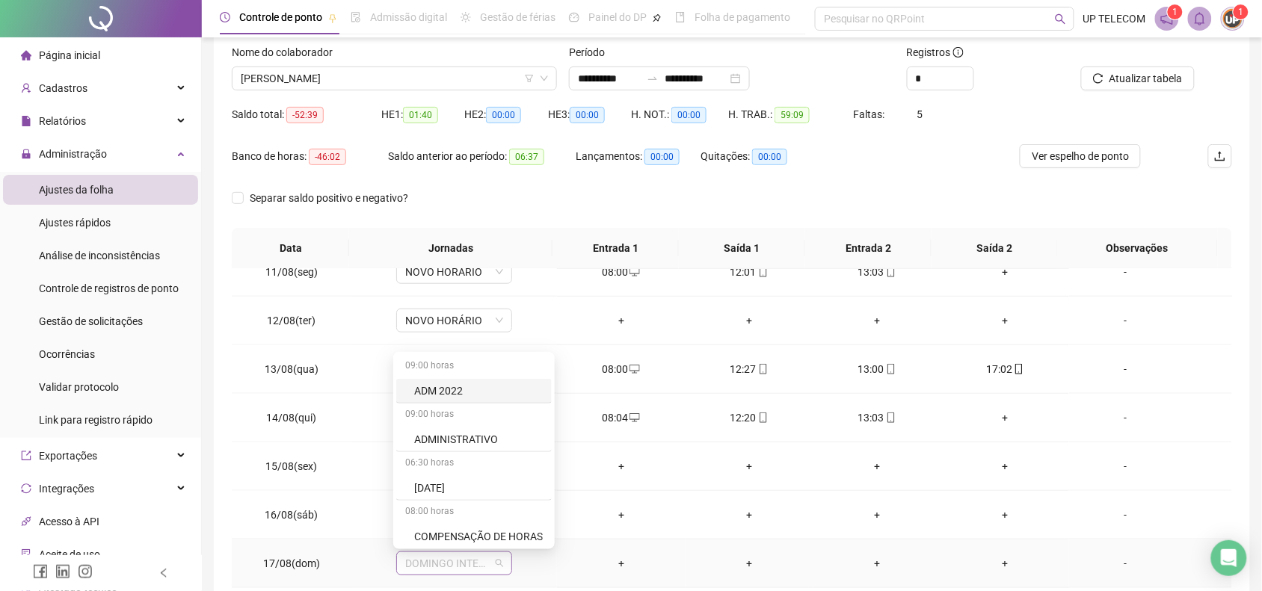
click at [467, 573] on span "DOMINGO INTERMITENTE" at bounding box center [454, 563] width 98 height 22
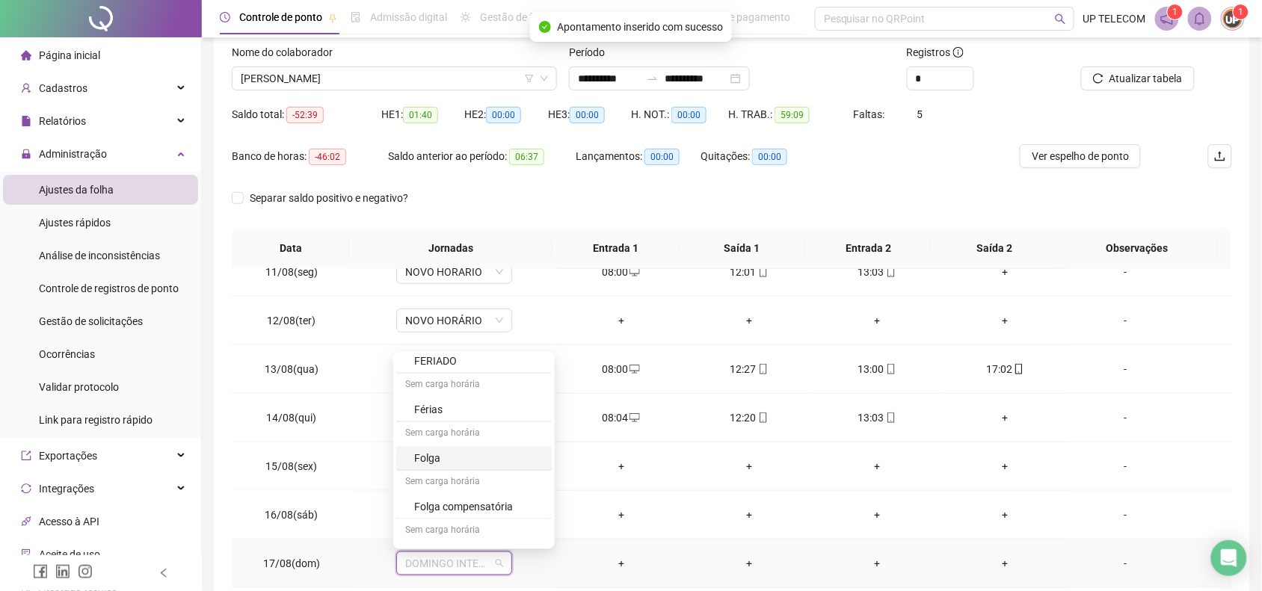
click at [437, 458] on div "Folga" at bounding box center [478, 458] width 129 height 16
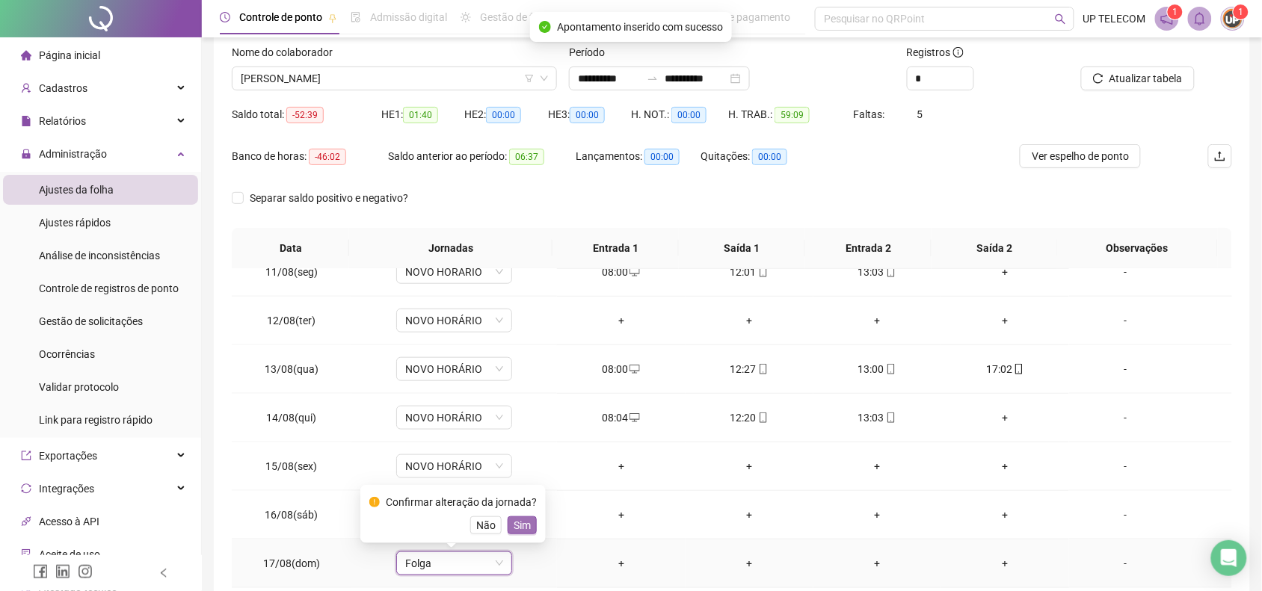
click at [527, 528] on span "Sim" at bounding box center [522, 525] width 17 height 16
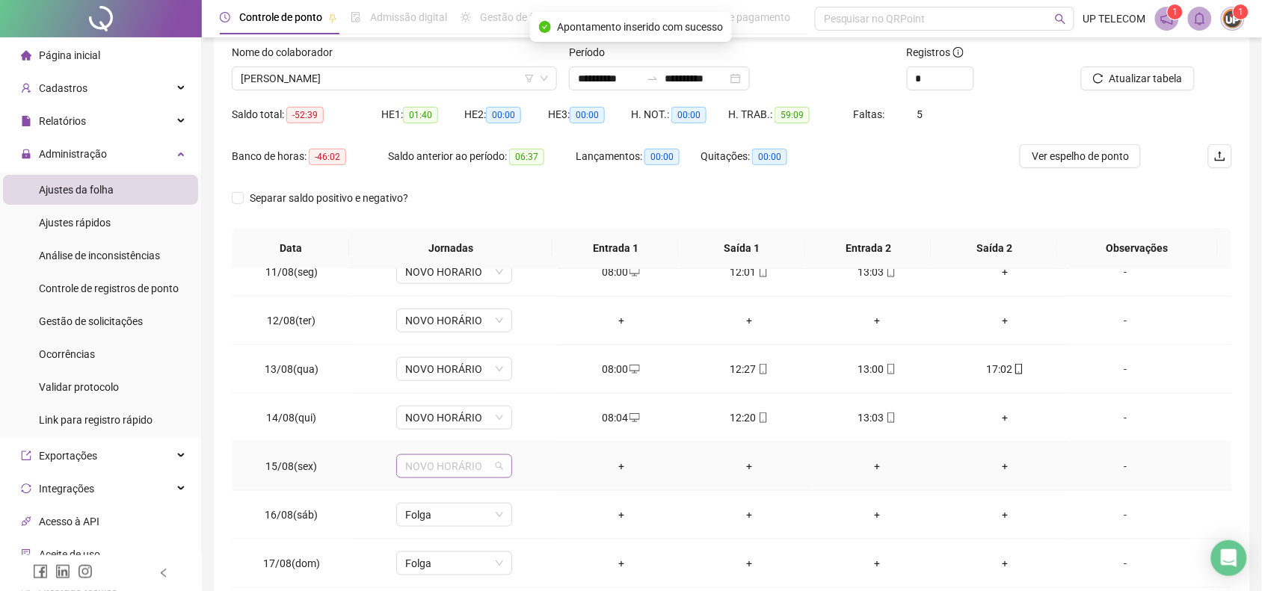
click at [441, 472] on span "NOVO HORÁRIO" at bounding box center [454, 466] width 98 height 22
click at [449, 363] on div "Folga" at bounding box center [478, 360] width 129 height 16
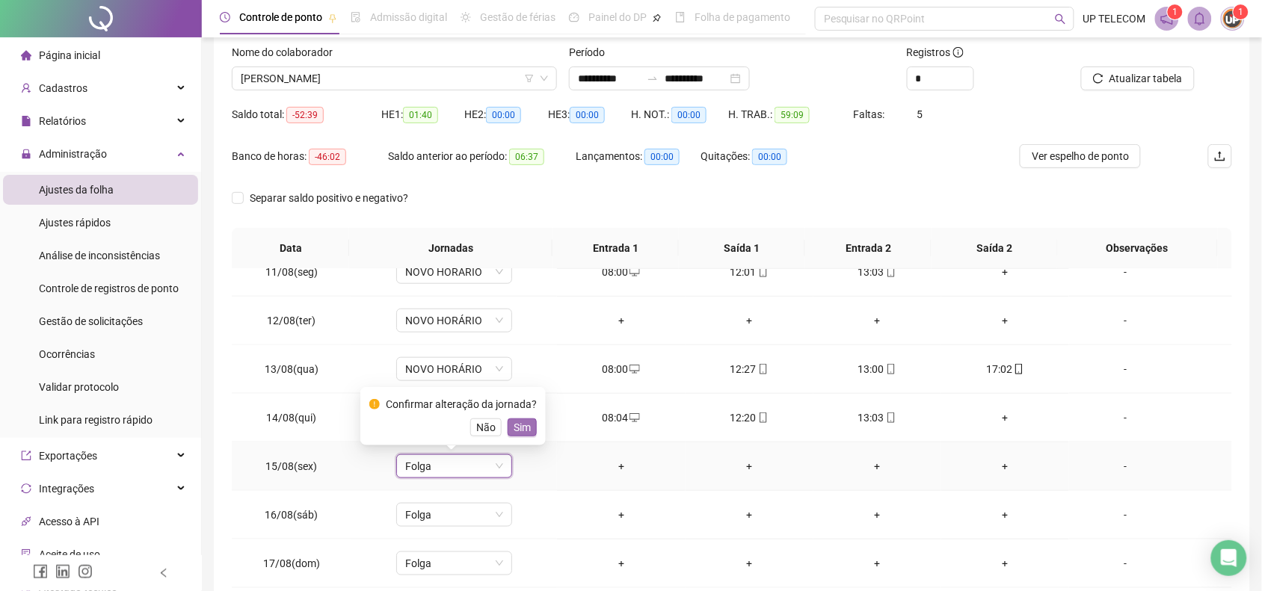
click at [522, 430] on span "Sim" at bounding box center [522, 427] width 17 height 16
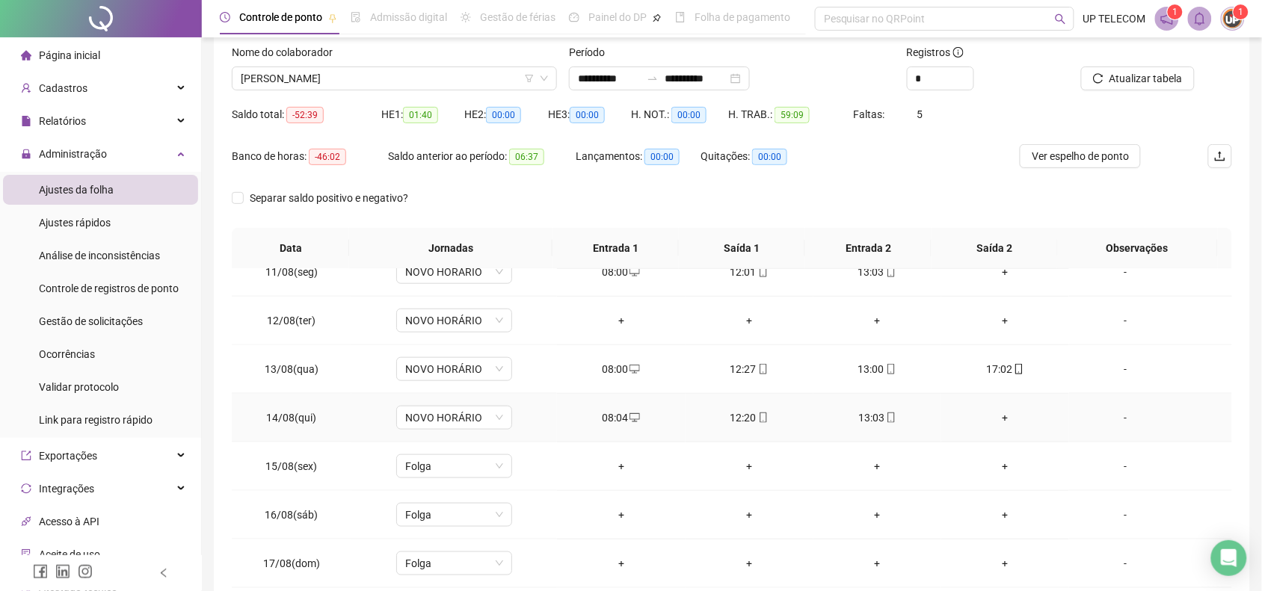
click at [982, 415] on div "+" at bounding box center [1005, 418] width 104 height 16
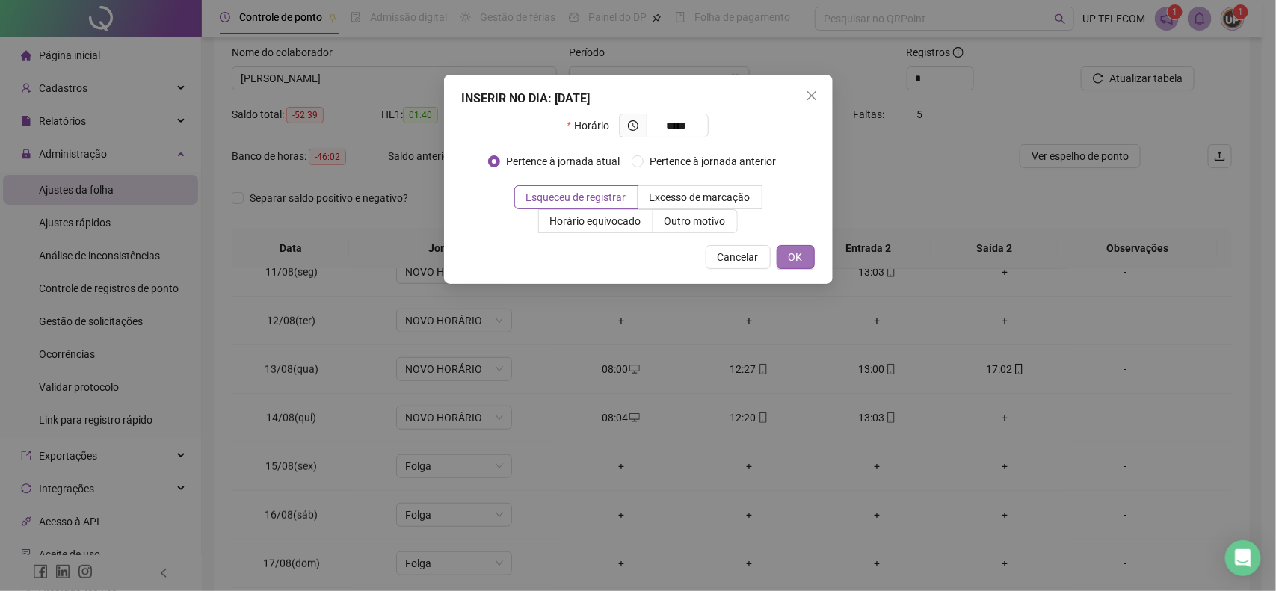
type input "*****"
click at [802, 251] on button "OK" at bounding box center [796, 257] width 38 height 24
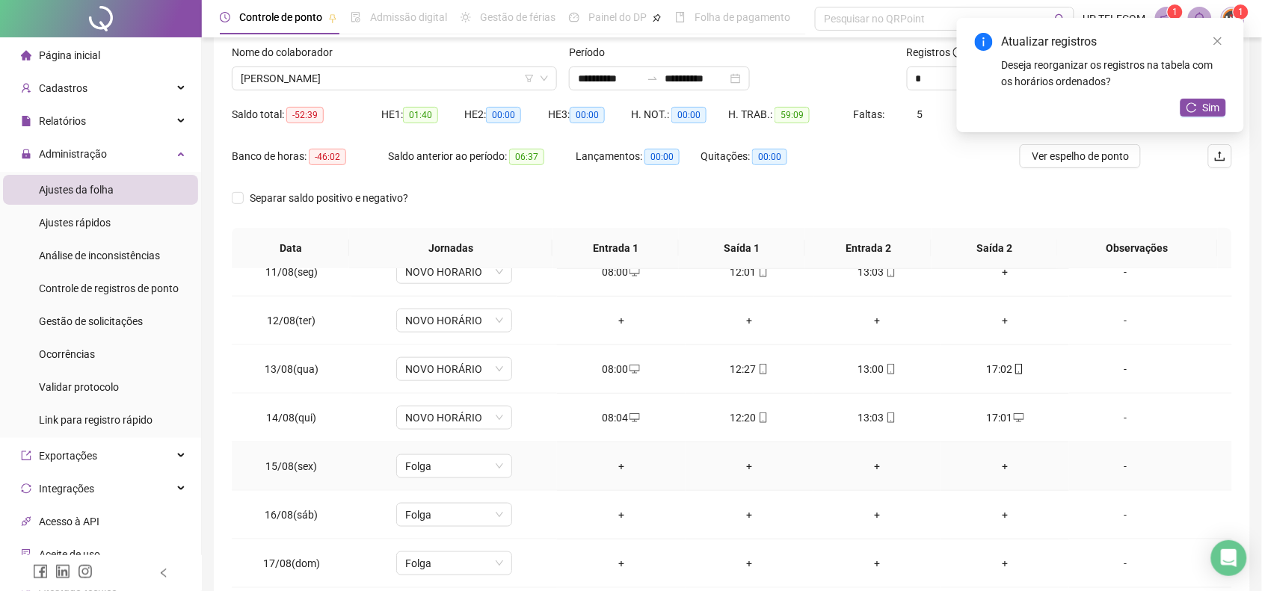
click at [1121, 468] on div "-" at bounding box center [1125, 466] width 88 height 16
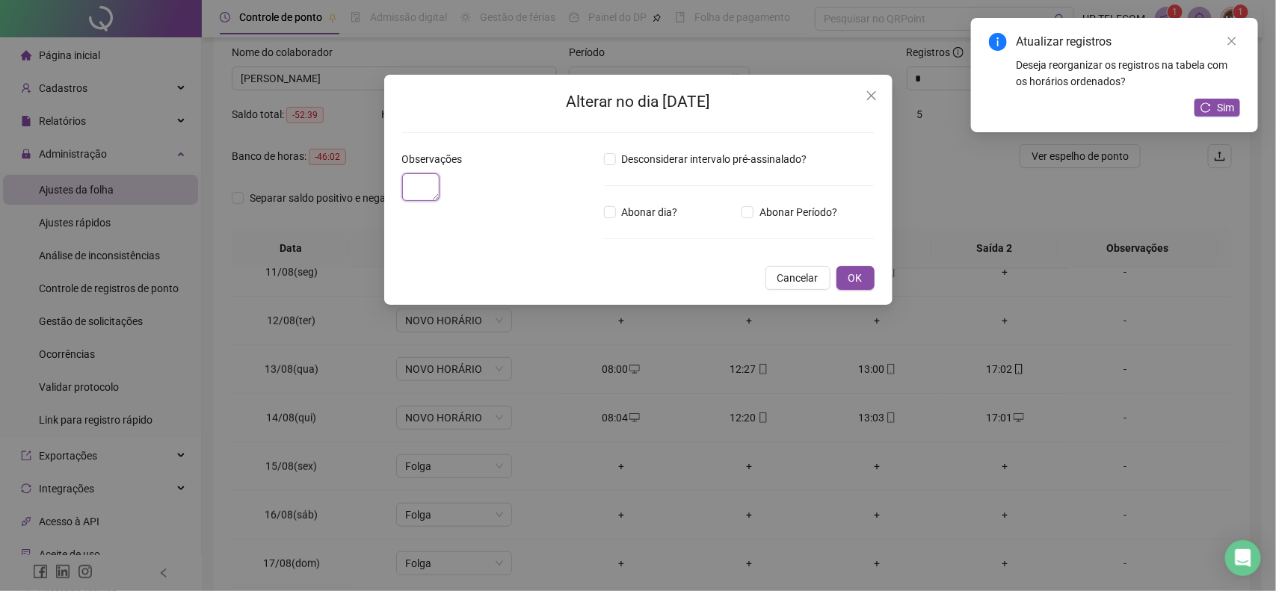
click at [440, 201] on textarea at bounding box center [421, 187] width 38 height 28
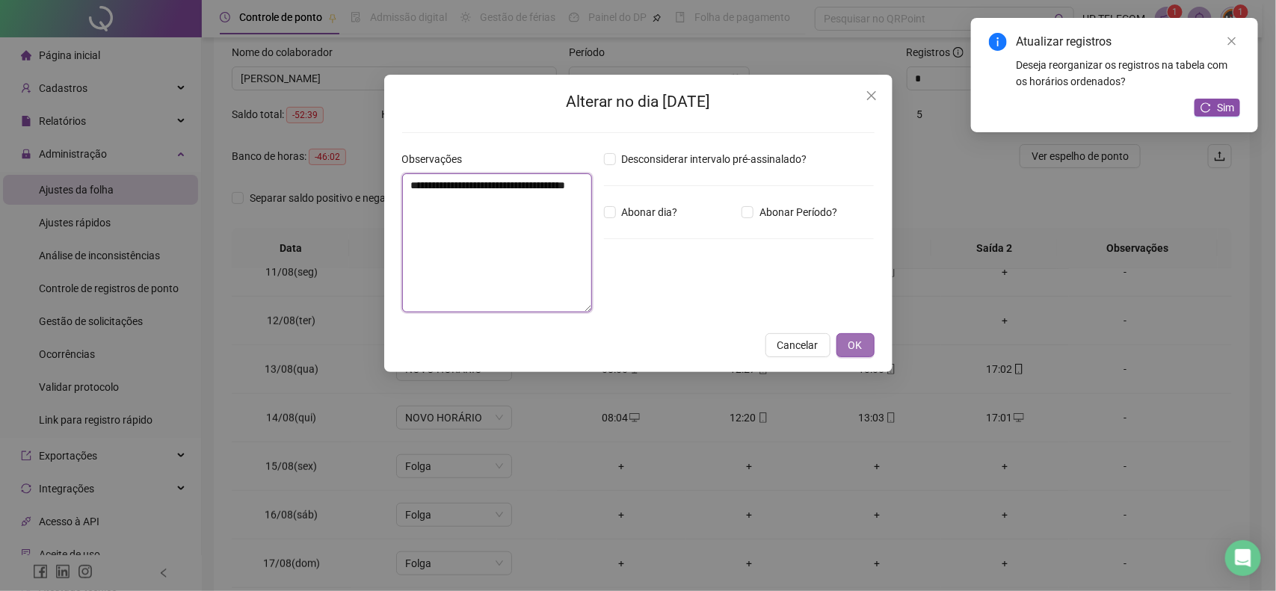
type textarea "**********"
click at [857, 333] on button "OK" at bounding box center [856, 345] width 38 height 24
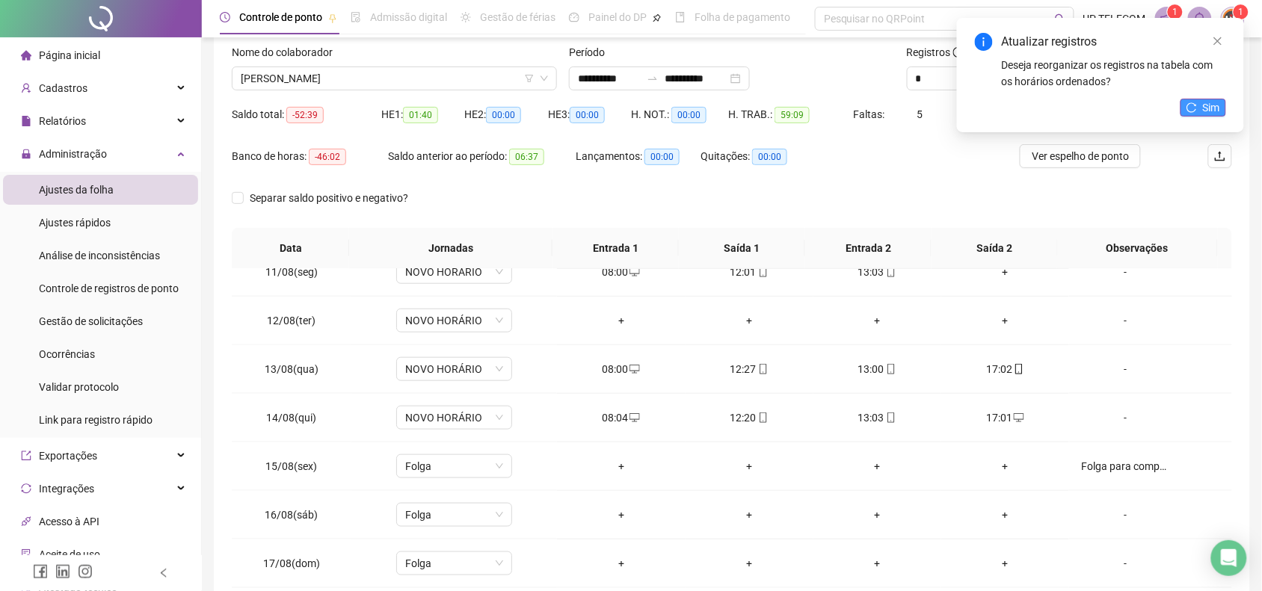
click at [1219, 107] on span "Sim" at bounding box center [1211, 107] width 17 height 16
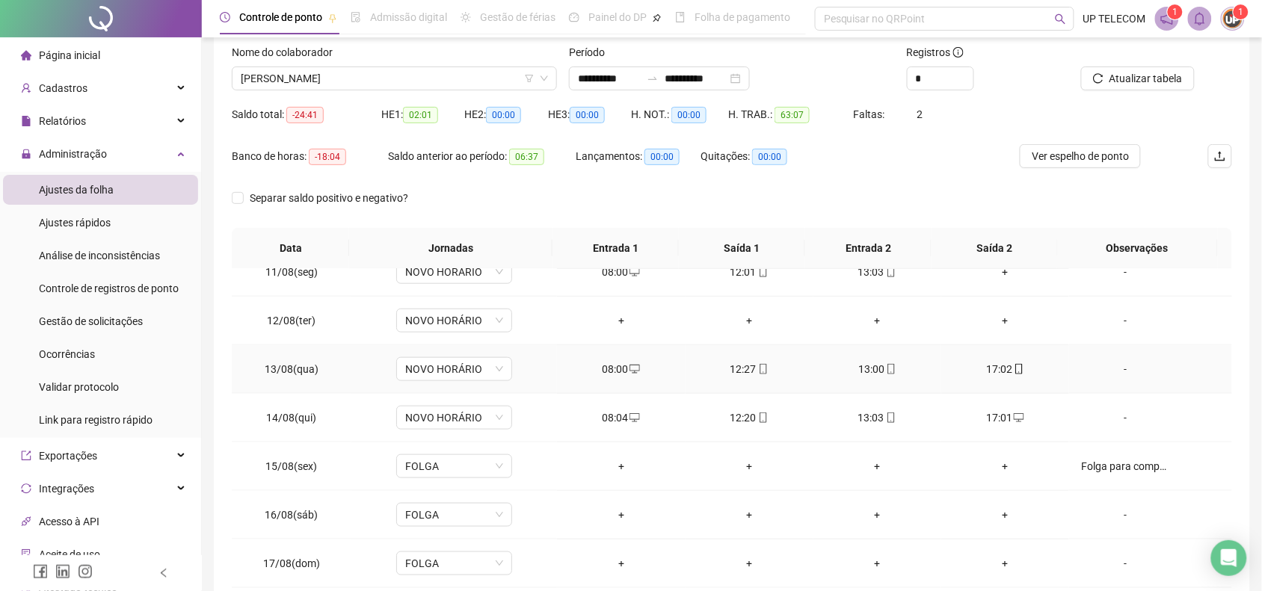
scroll to position [416, 0]
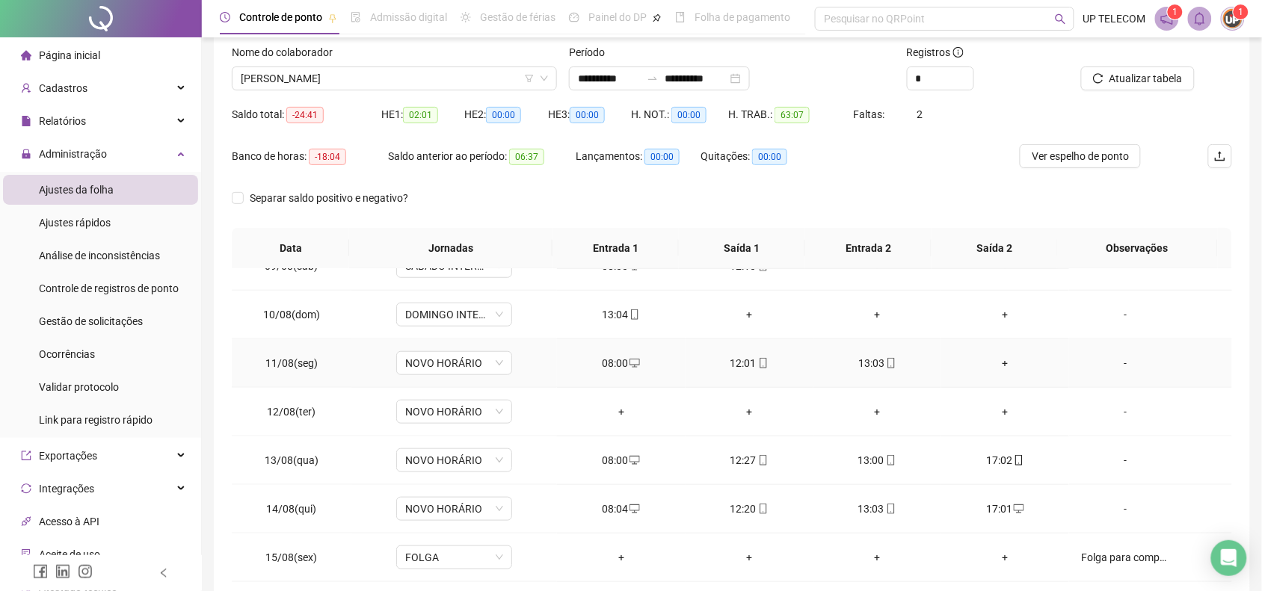
click at [994, 365] on div "+" at bounding box center [1005, 363] width 104 height 16
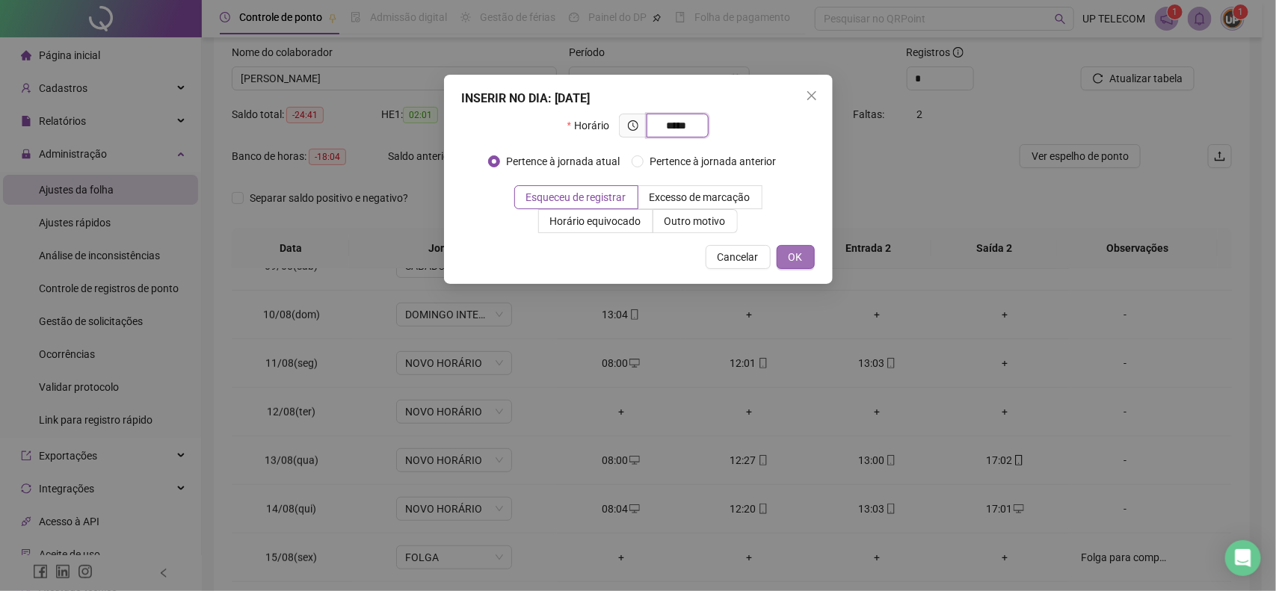
type input "*****"
click at [797, 254] on span "OK" at bounding box center [796, 257] width 14 height 16
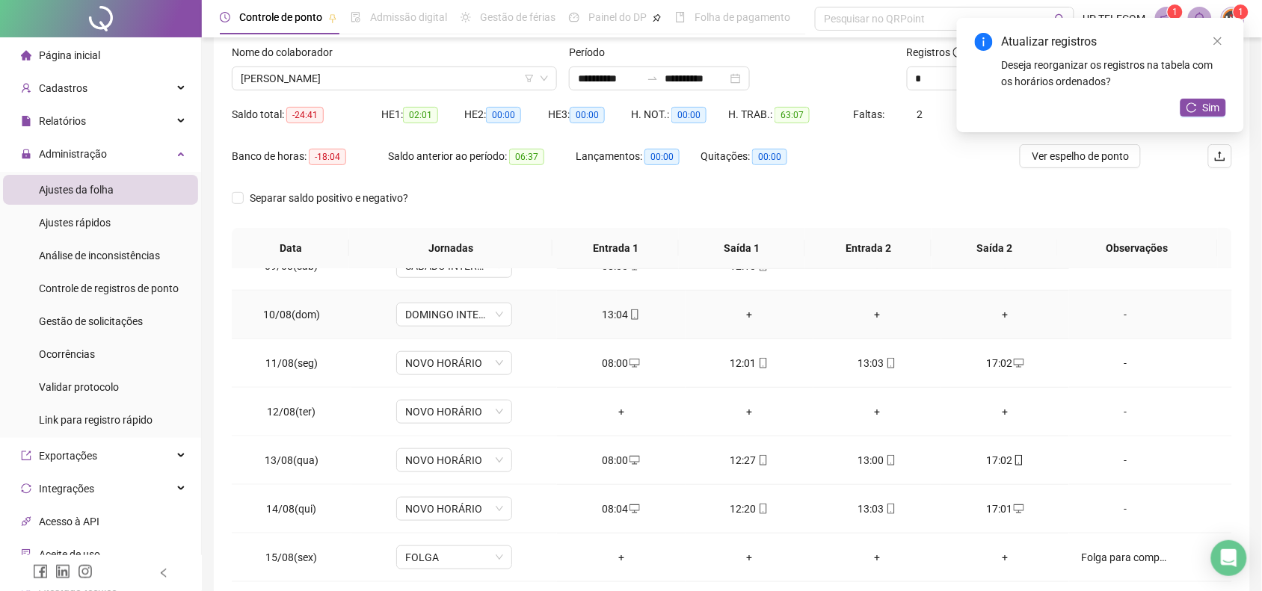
click at [748, 312] on div "+" at bounding box center [750, 315] width 104 height 16
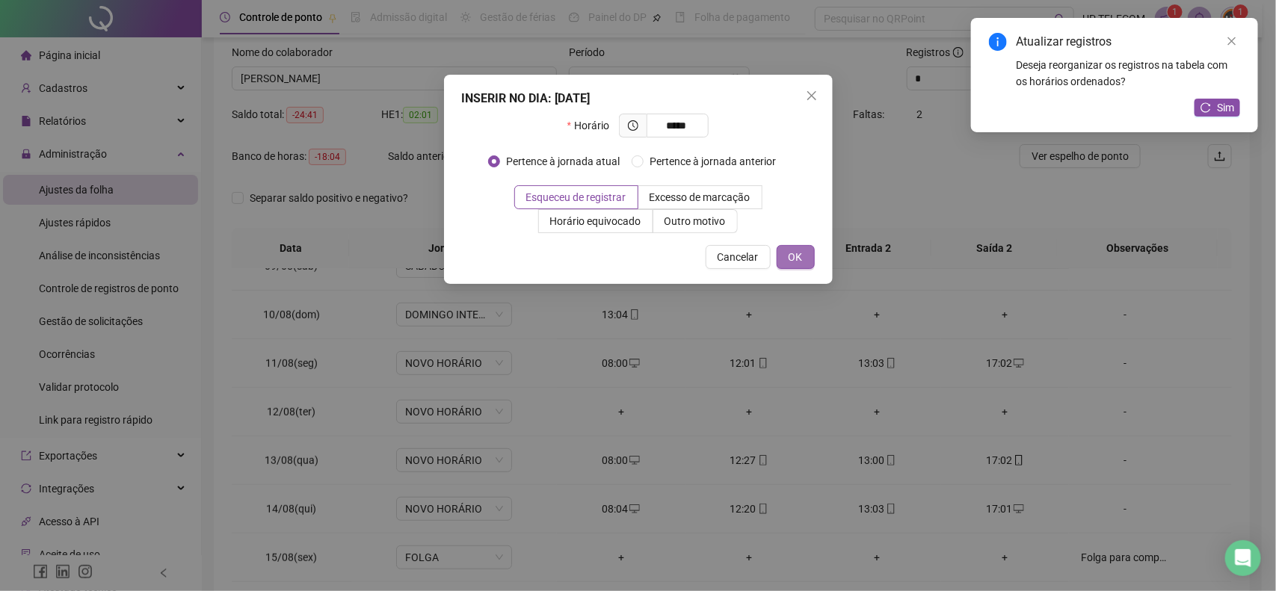
type input "*****"
click at [801, 262] on span "OK" at bounding box center [796, 257] width 14 height 16
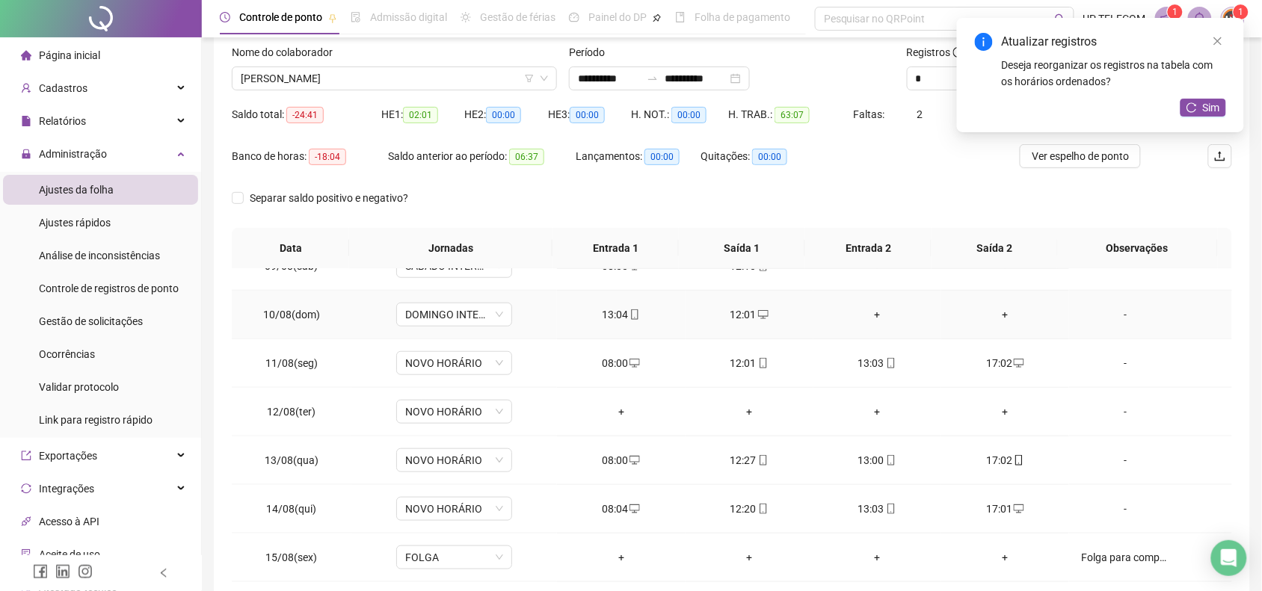
click at [878, 315] on div "+" at bounding box center [877, 315] width 104 height 16
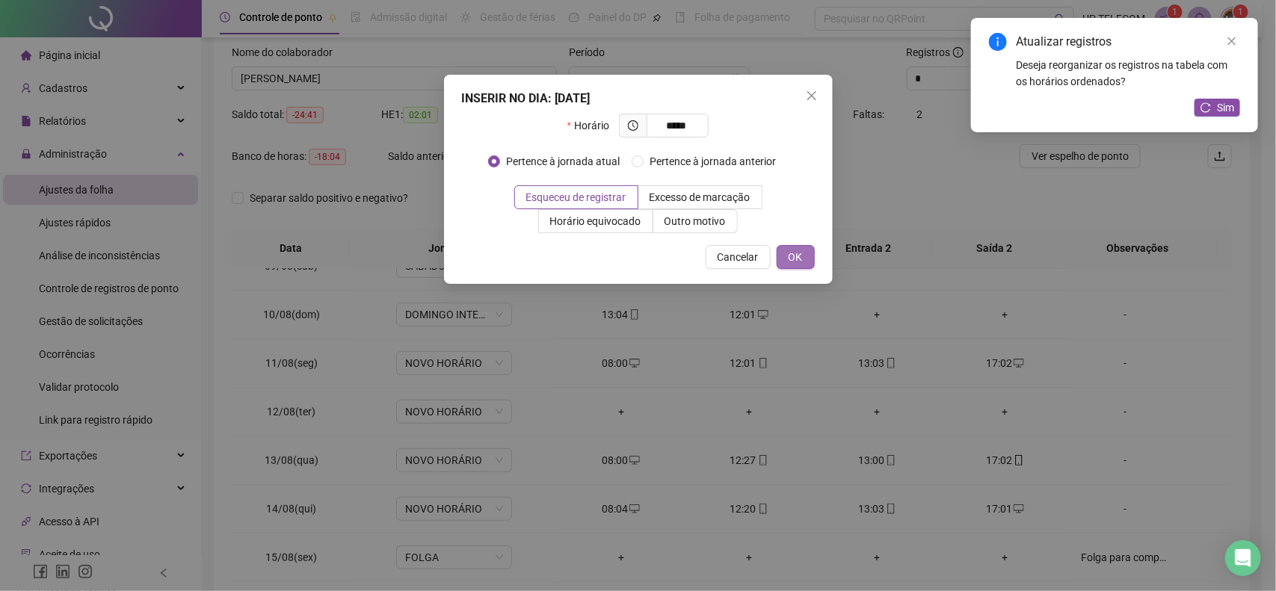
type input "*****"
click at [798, 266] on button "OK" at bounding box center [796, 257] width 38 height 24
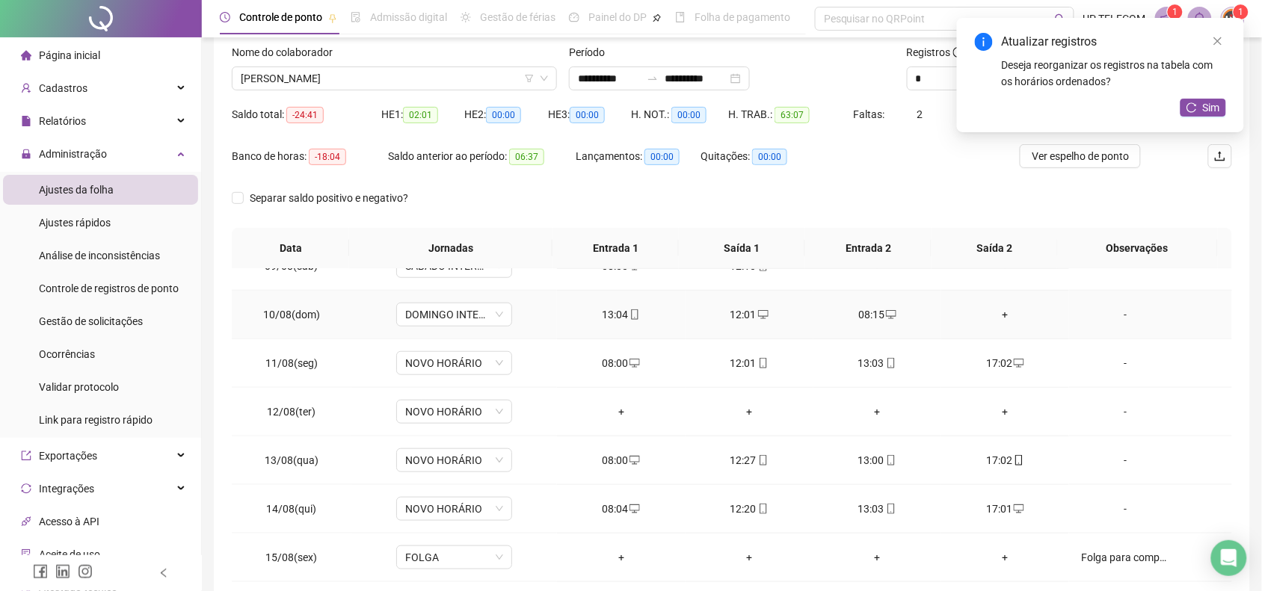
click at [973, 323] on div "+" at bounding box center [1005, 315] width 104 height 16
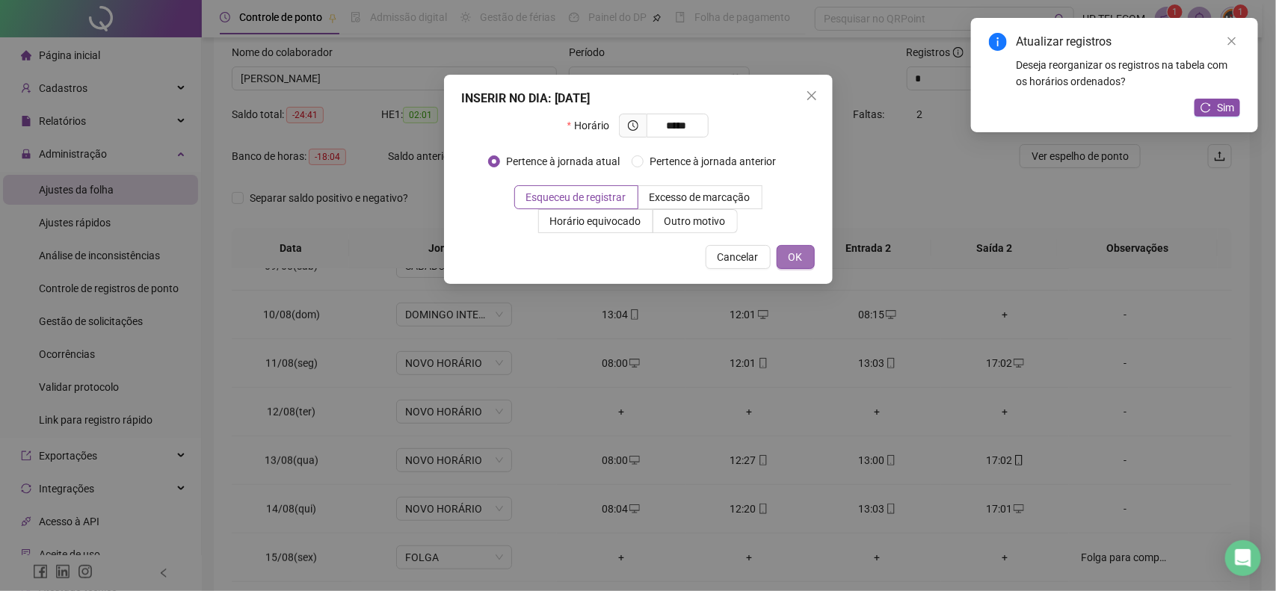
type input "*****"
click at [783, 252] on button "OK" at bounding box center [796, 257] width 38 height 24
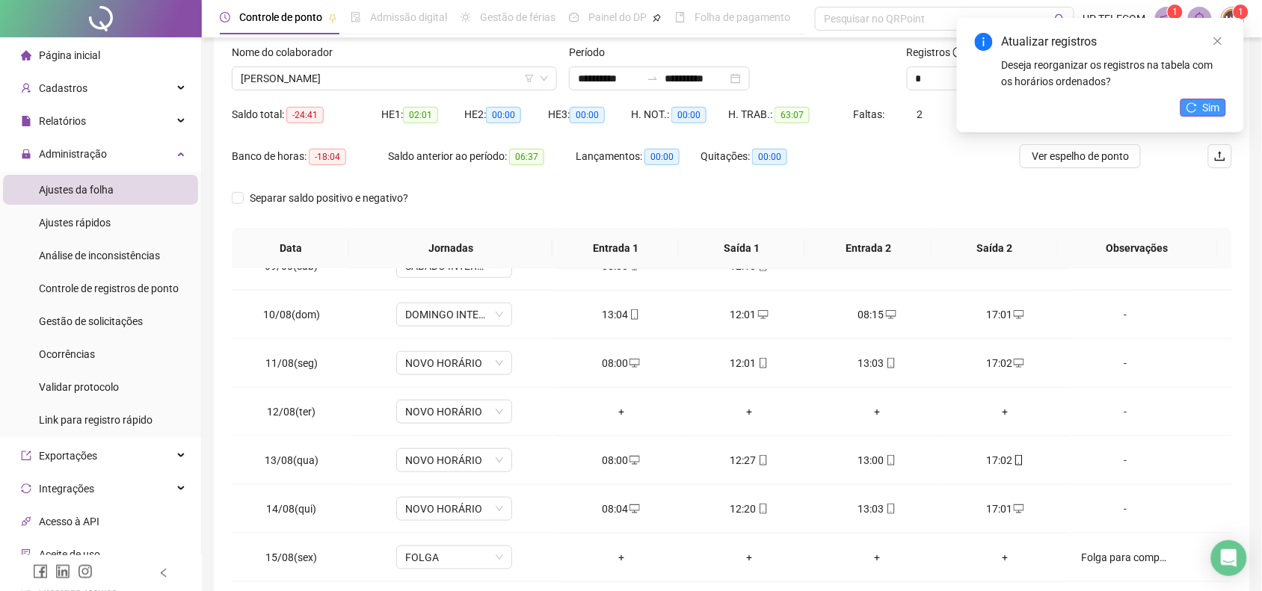
click at [1210, 114] on span "Sim" at bounding box center [1211, 107] width 17 height 16
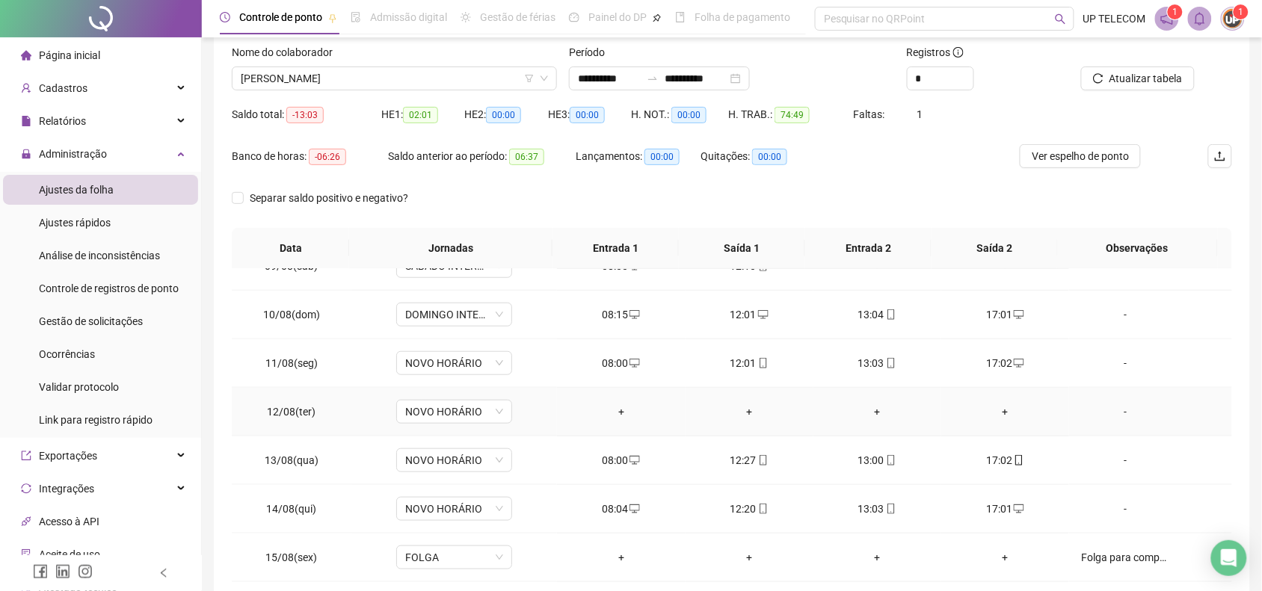
click at [591, 404] on td "+" at bounding box center [621, 412] width 128 height 49
click at [603, 407] on div "+" at bounding box center [621, 412] width 104 height 16
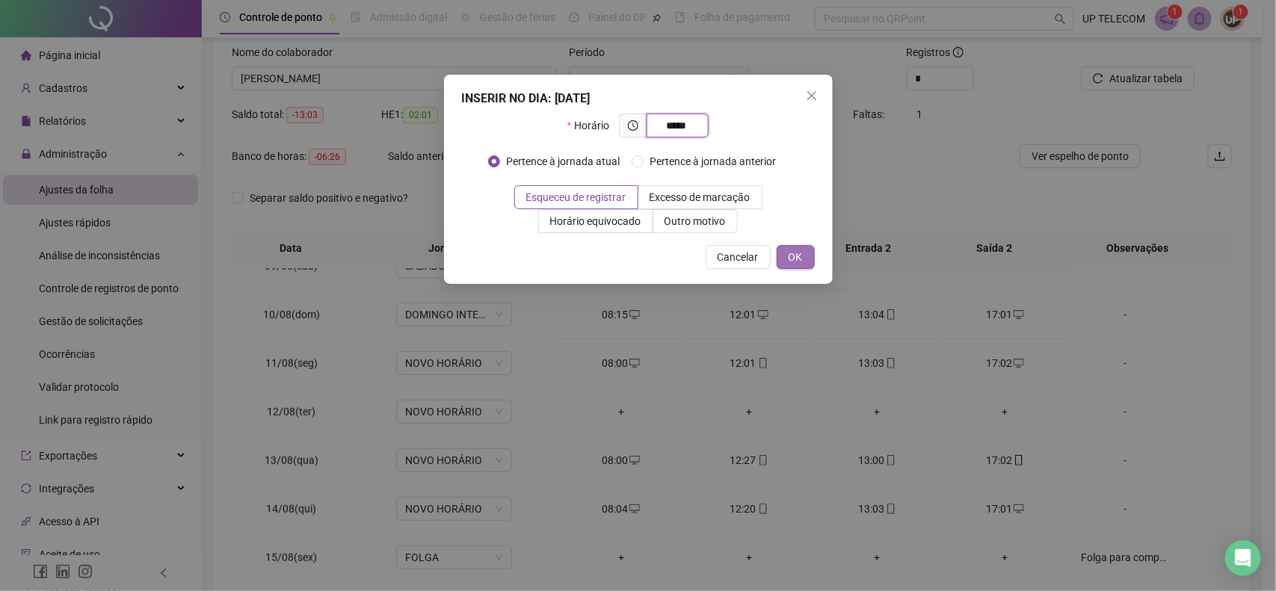
type input "*****"
click at [802, 250] on button "OK" at bounding box center [796, 257] width 38 height 24
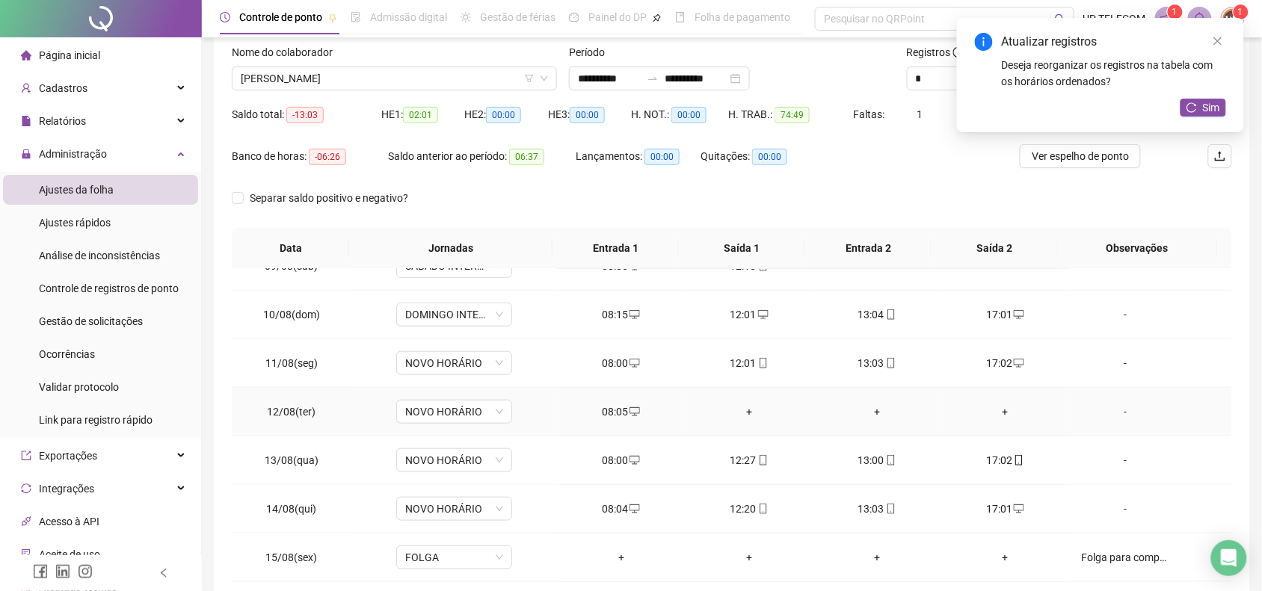
click at [730, 416] on div "+" at bounding box center [750, 412] width 104 height 16
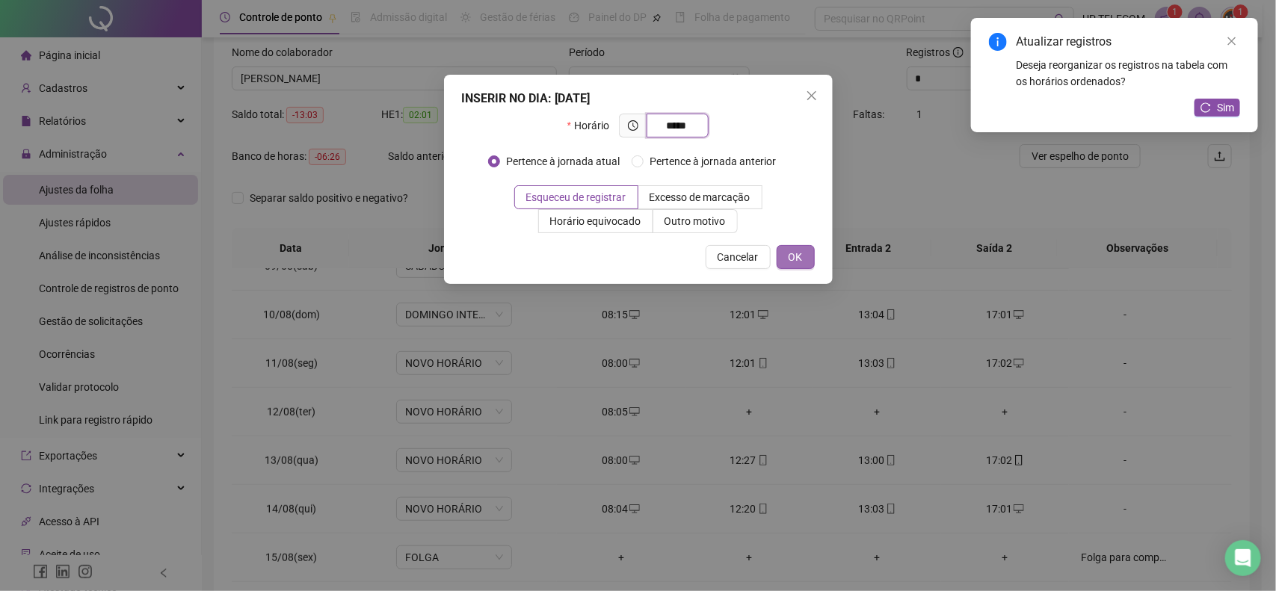
type input "*****"
click at [793, 263] on span "OK" at bounding box center [796, 257] width 14 height 16
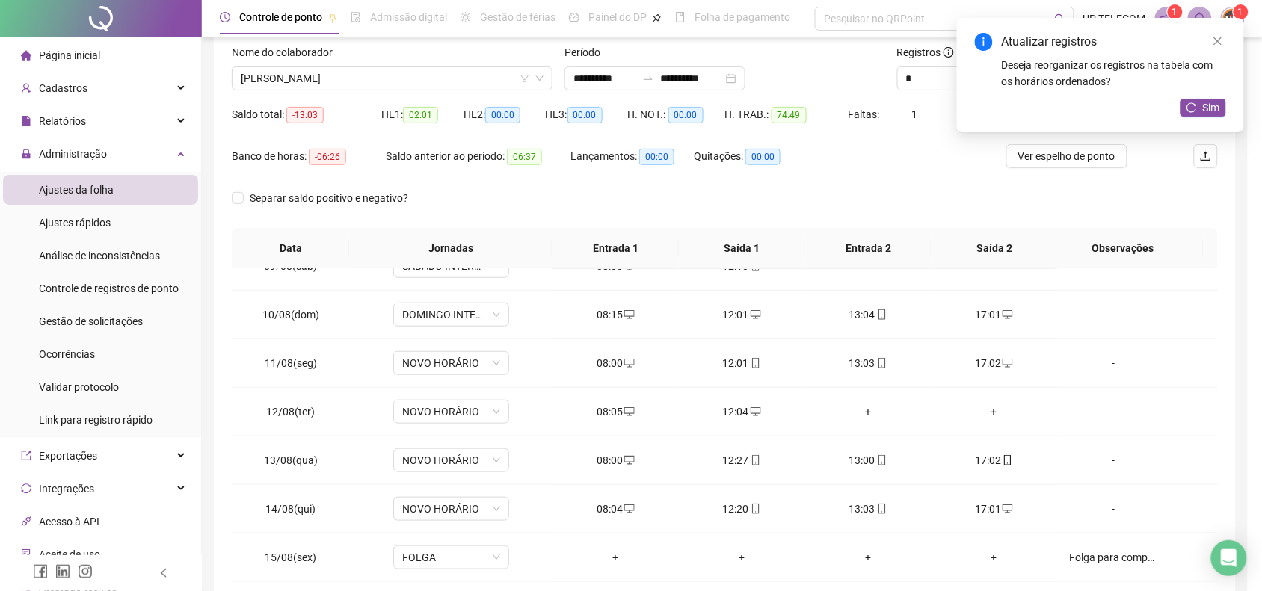
click at [862, 412] on div "+" at bounding box center [868, 412] width 102 height 16
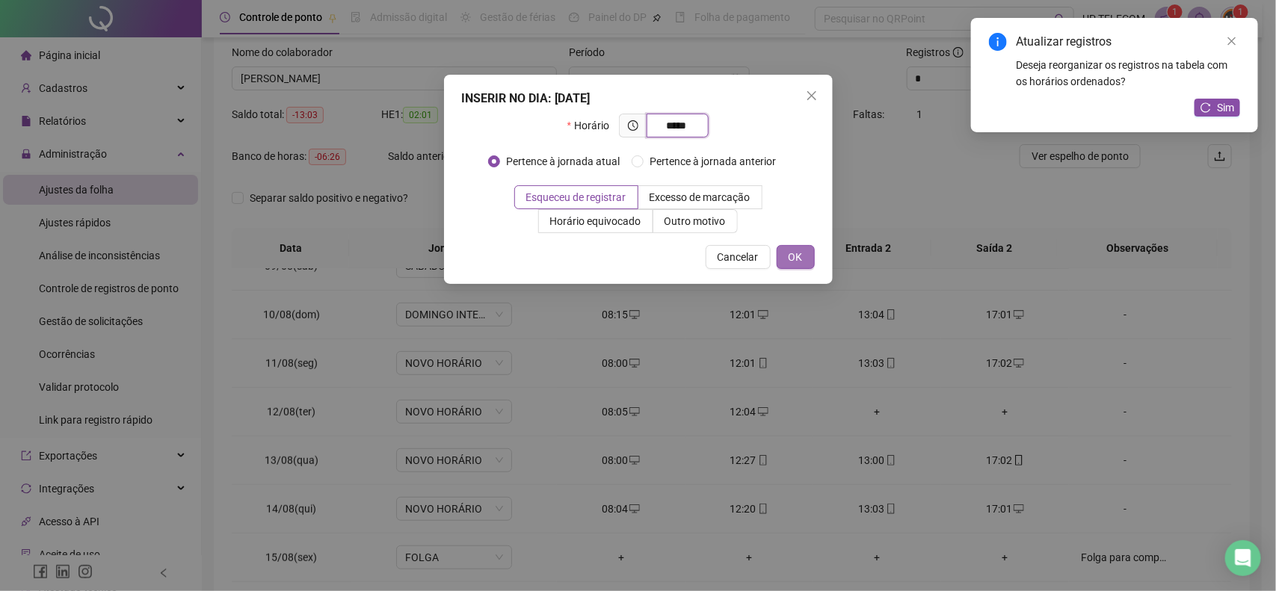
type input "*****"
click at [794, 251] on span "OK" at bounding box center [796, 257] width 14 height 16
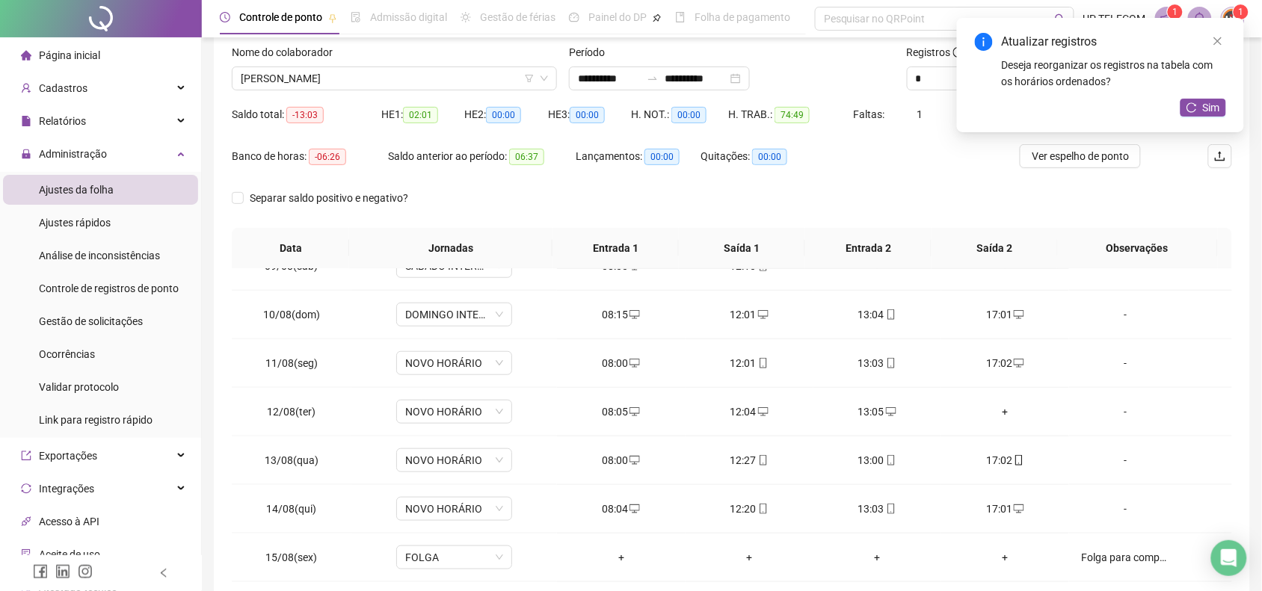
click at [997, 408] on div "+" at bounding box center [1005, 412] width 104 height 16
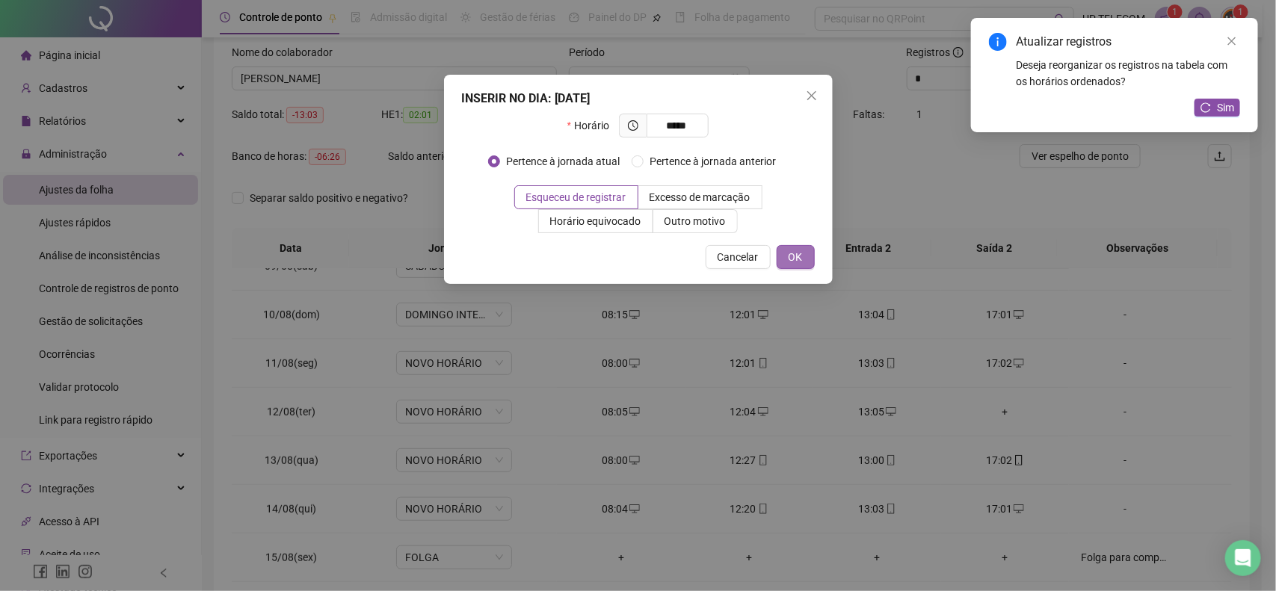
type input "*****"
click at [798, 254] on span "OK" at bounding box center [796, 257] width 14 height 16
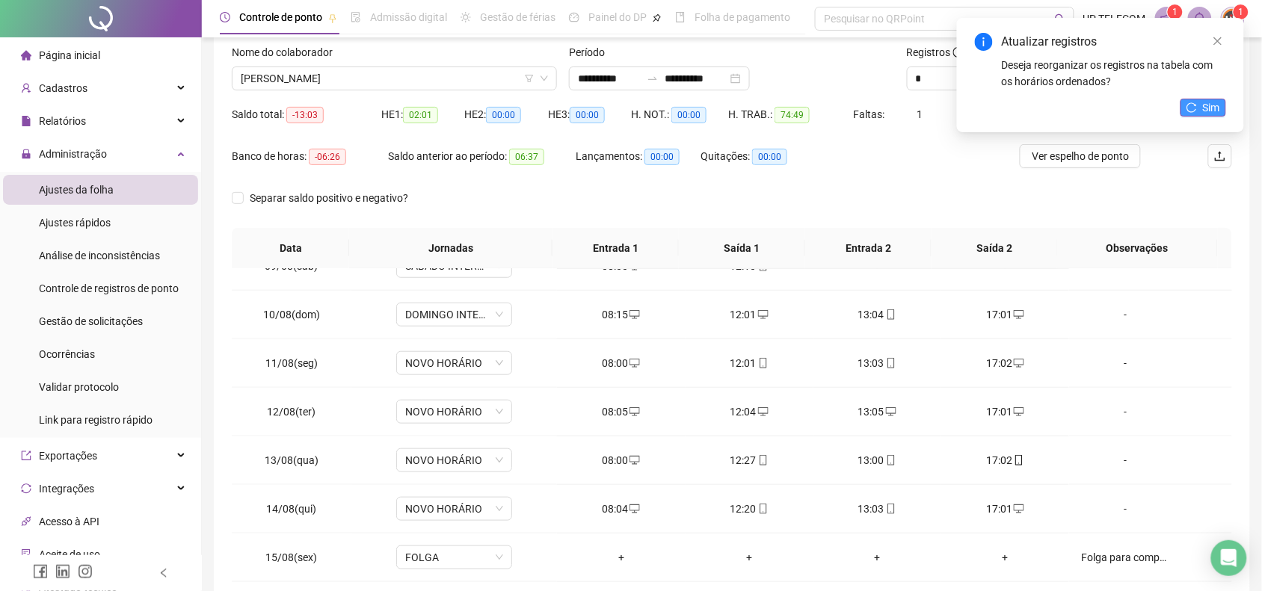
click at [1204, 108] on span "Sim" at bounding box center [1211, 107] width 17 height 16
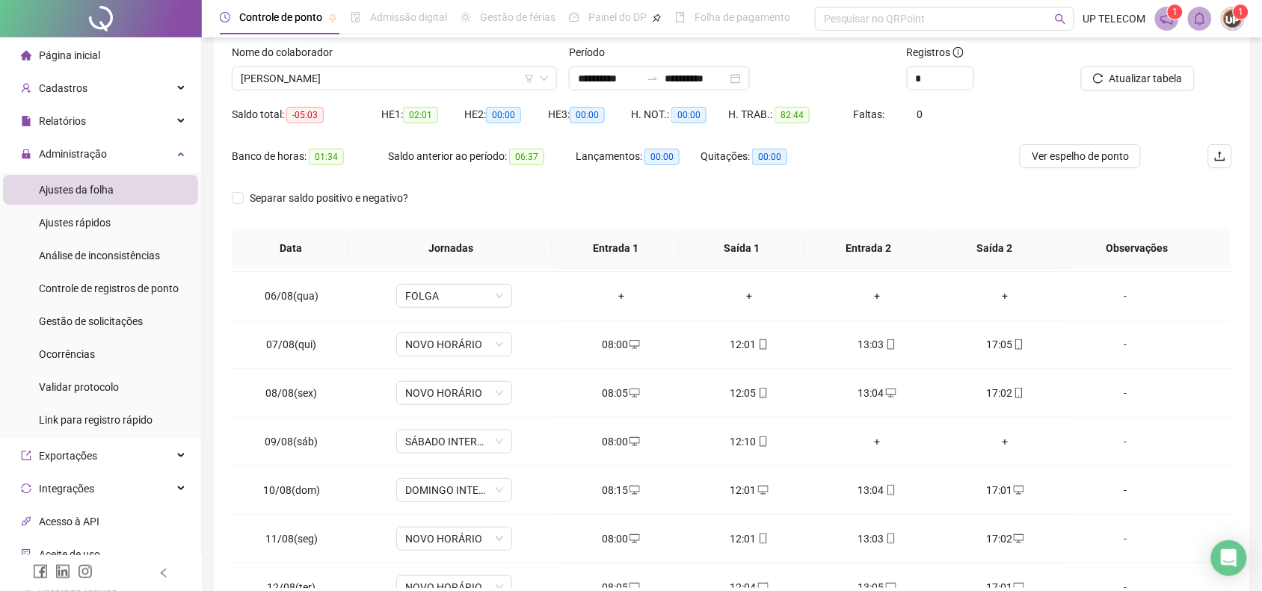
scroll to position [230, 0]
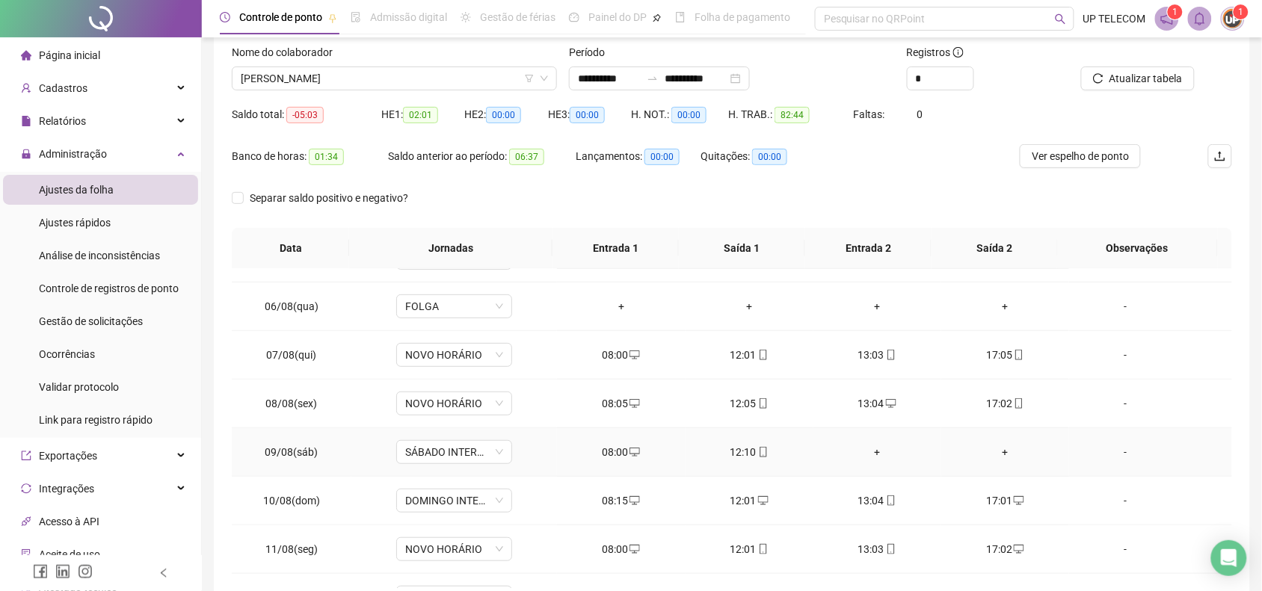
click at [862, 451] on div "+" at bounding box center [877, 452] width 104 height 16
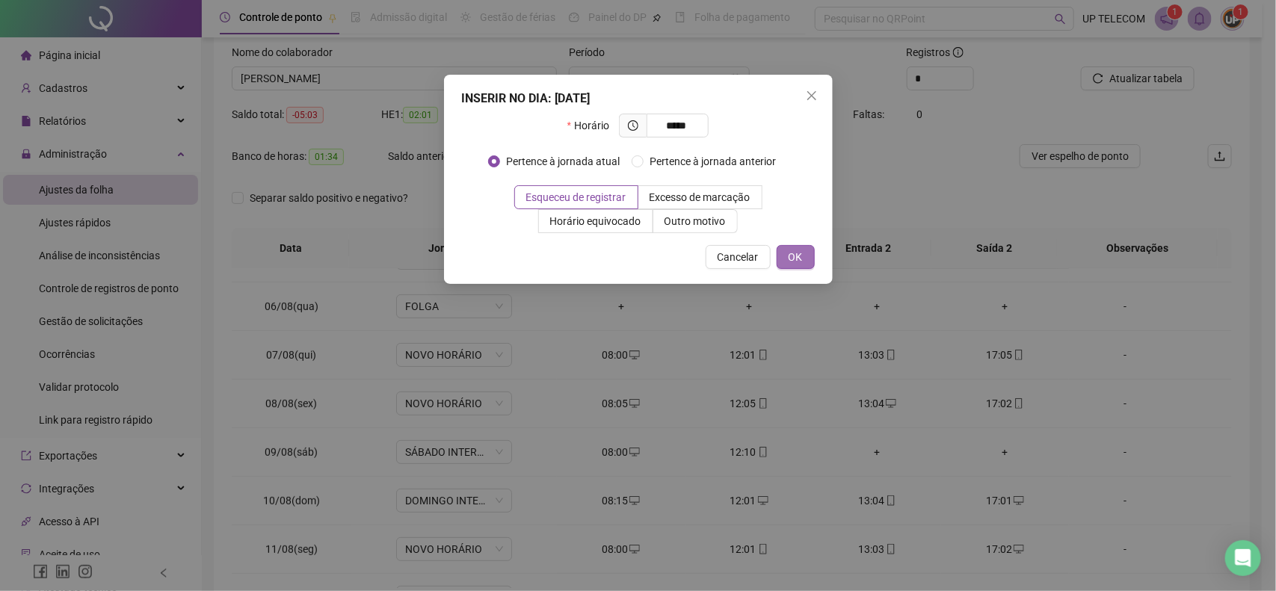
type input "*****"
click at [794, 260] on span "OK" at bounding box center [796, 257] width 14 height 16
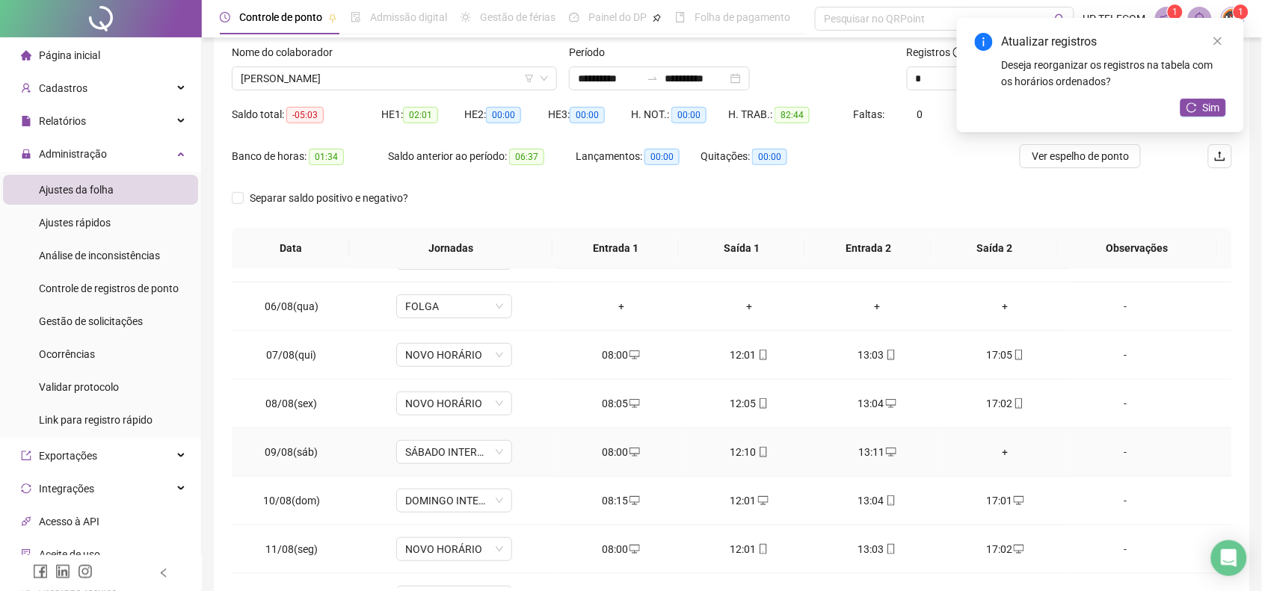
click at [998, 460] on div "+" at bounding box center [1005, 452] width 104 height 16
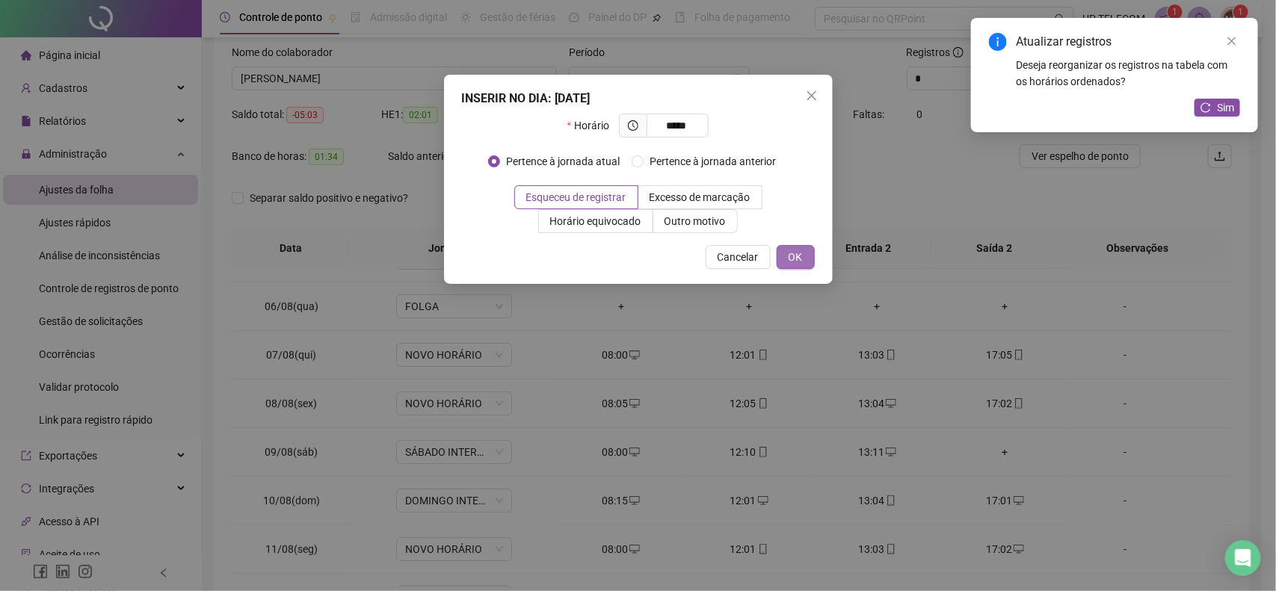
type input "*****"
click at [790, 258] on span "OK" at bounding box center [796, 257] width 14 height 16
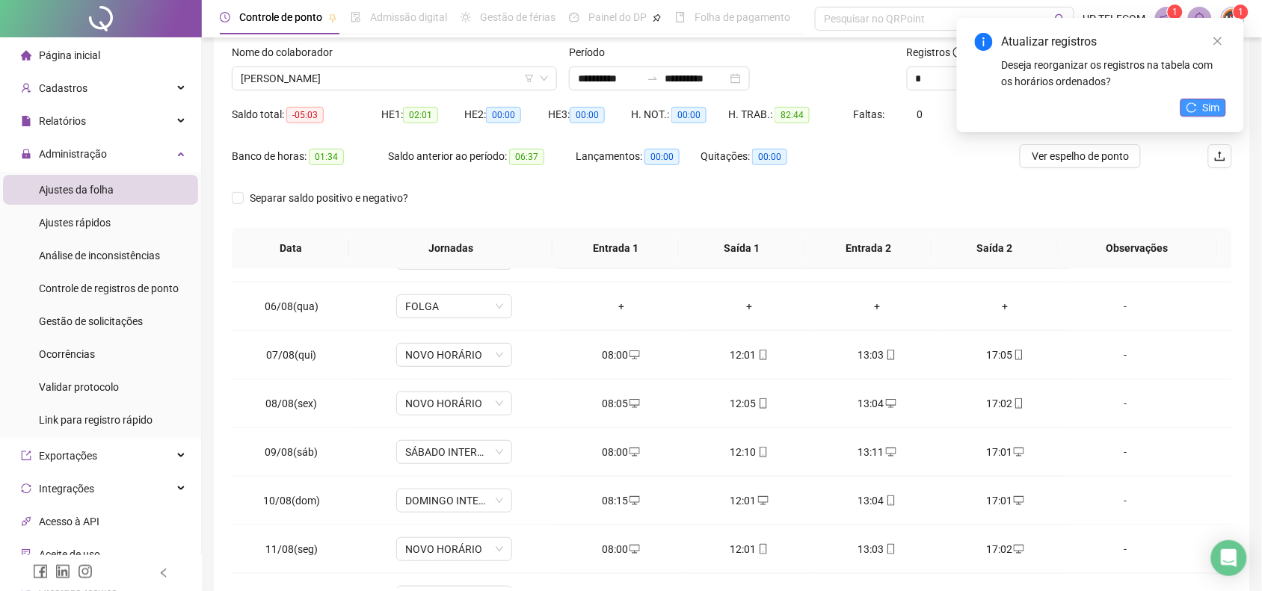
click at [1217, 105] on span "Sim" at bounding box center [1211, 107] width 17 height 16
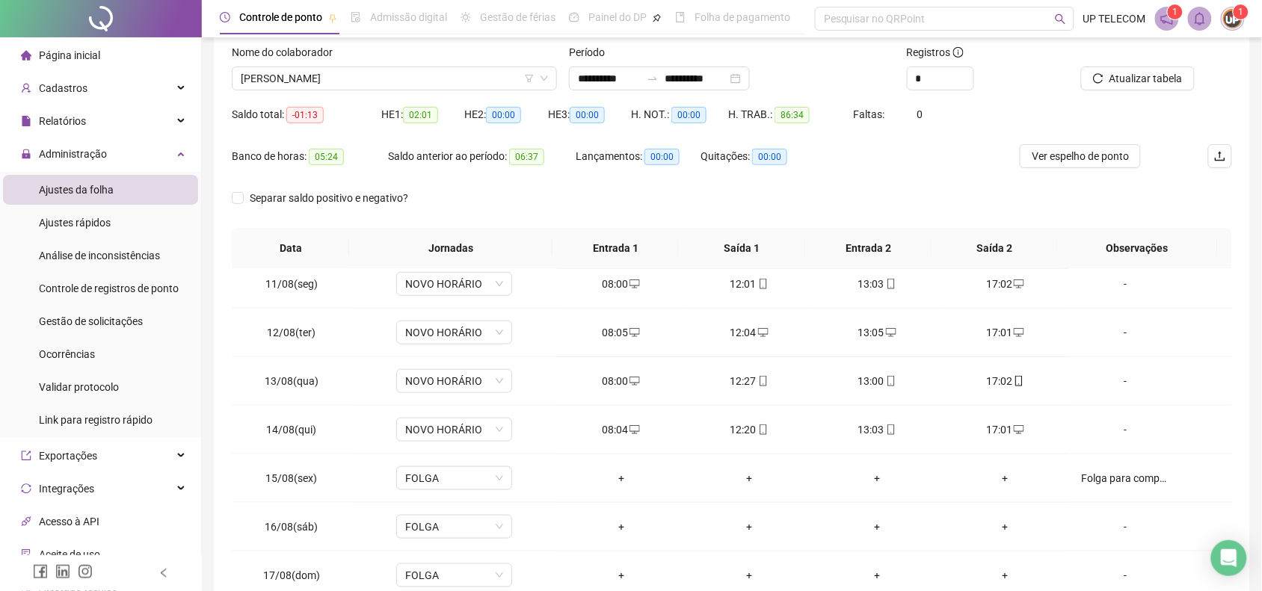
scroll to position [509, 0]
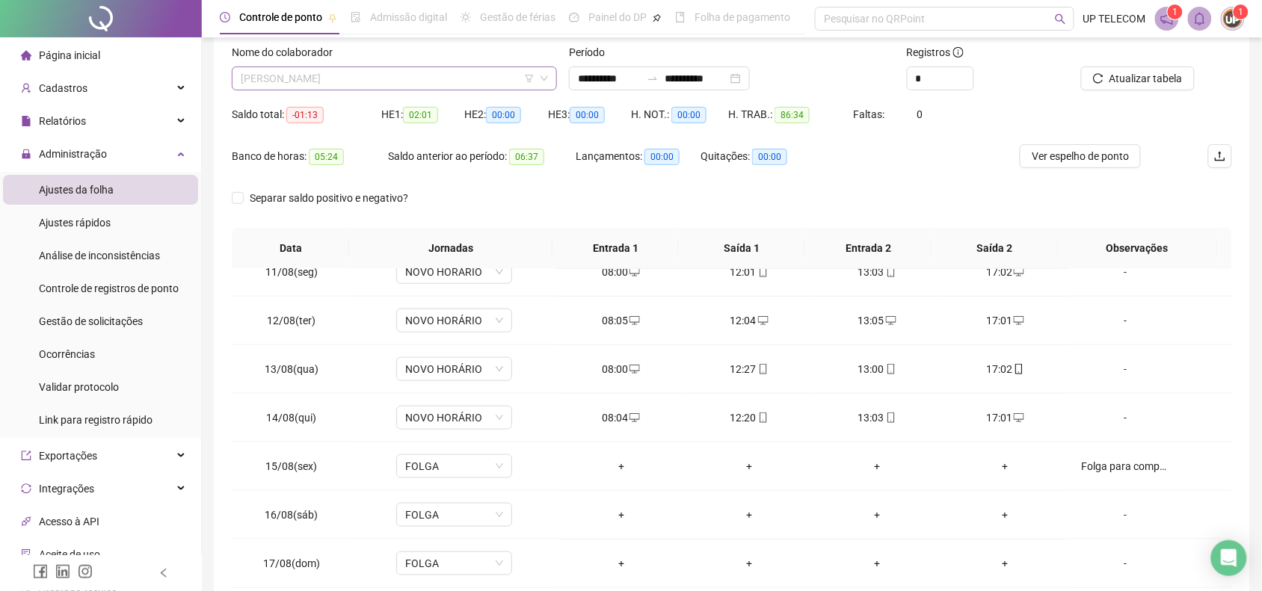
click at [442, 79] on span "[PERSON_NAME]" at bounding box center [394, 78] width 307 height 22
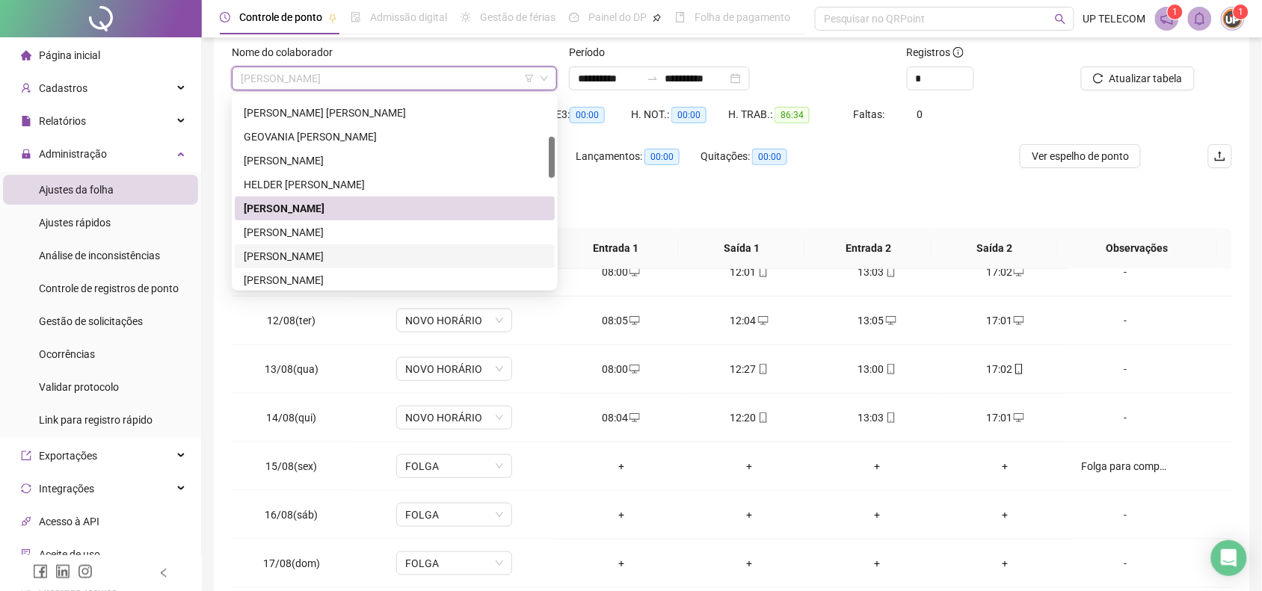
click at [345, 262] on div "[PERSON_NAME]" at bounding box center [395, 256] width 302 height 16
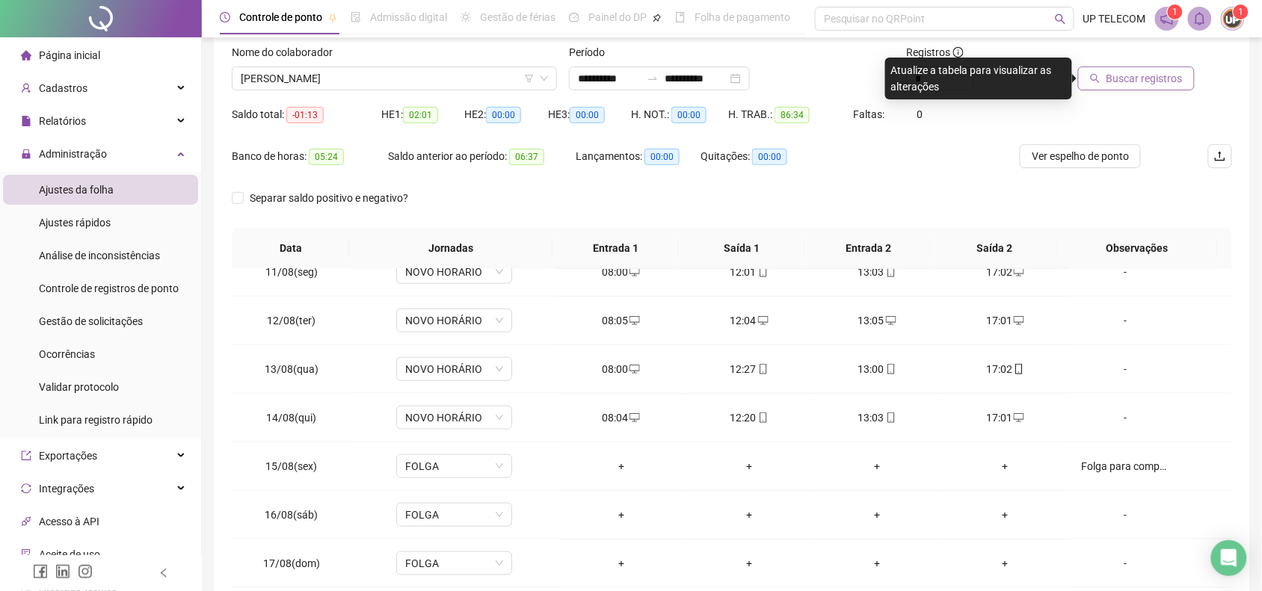
click at [1151, 82] on span "Buscar registros" at bounding box center [1144, 78] width 76 height 16
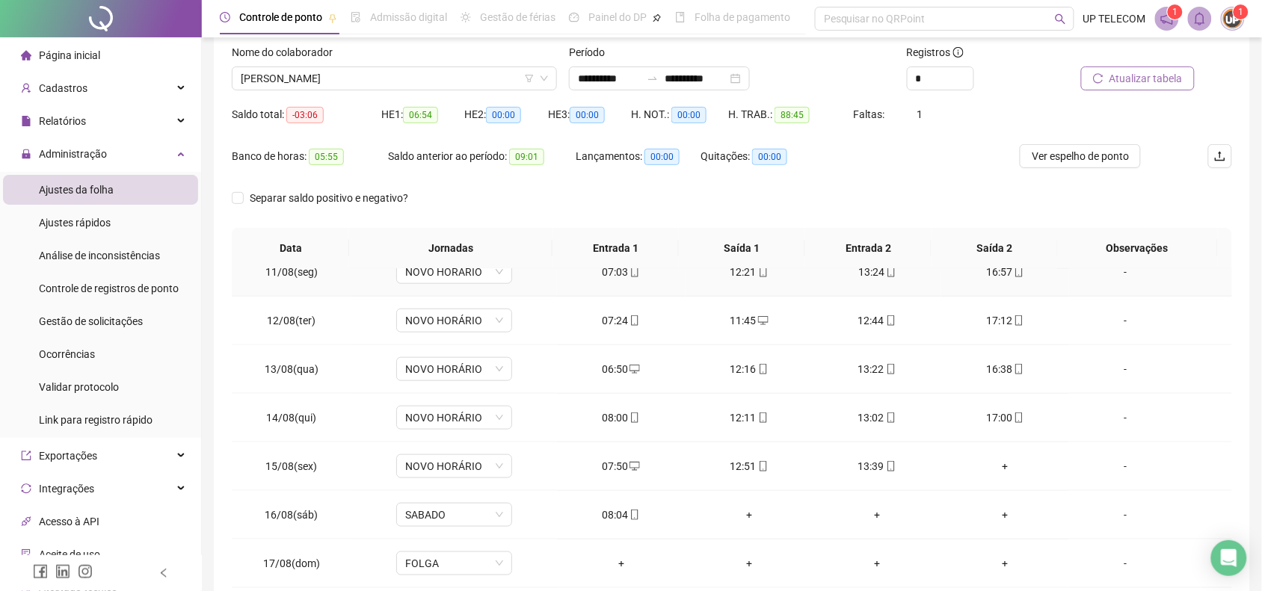
click at [395, 284] on td "NOVO HORÁRIO" at bounding box center [454, 272] width 206 height 49
click at [786, 465] on div "12:51" at bounding box center [750, 466] width 104 height 16
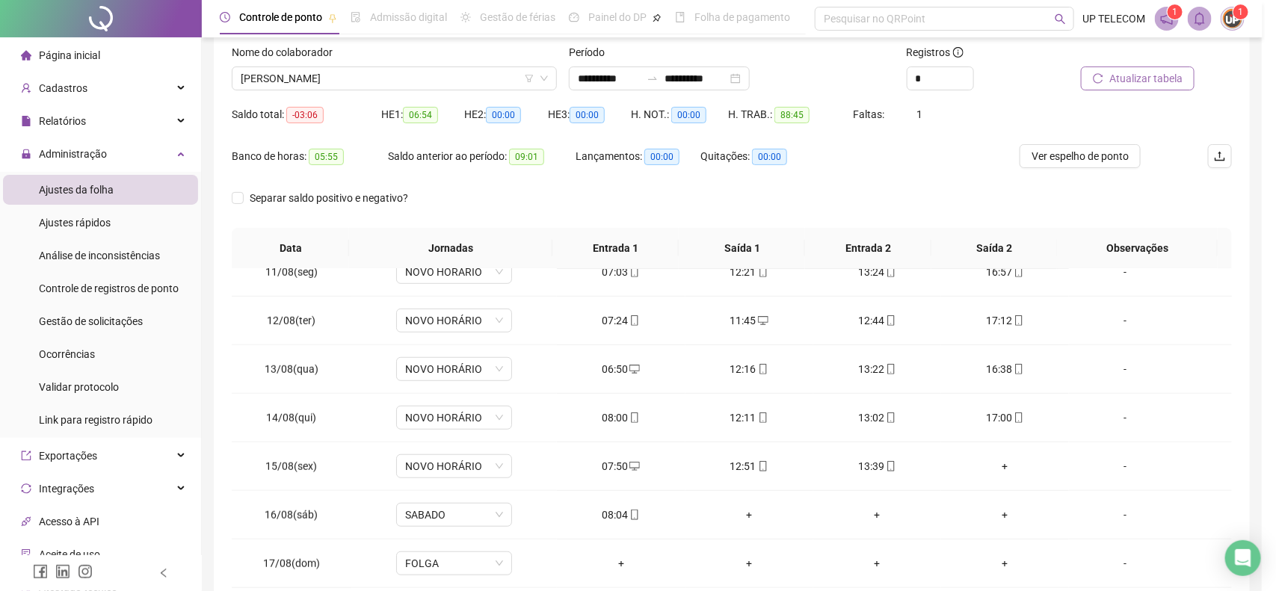
type input "**********"
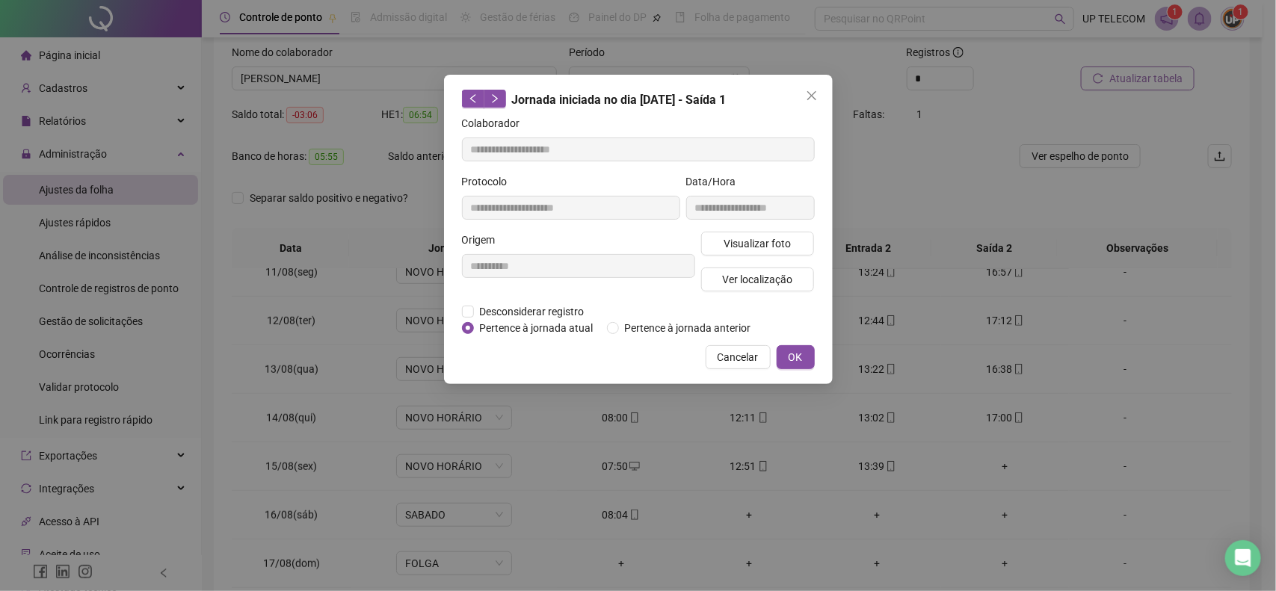
click at [1275, 158] on div "**********" at bounding box center [638, 295] width 1276 height 591
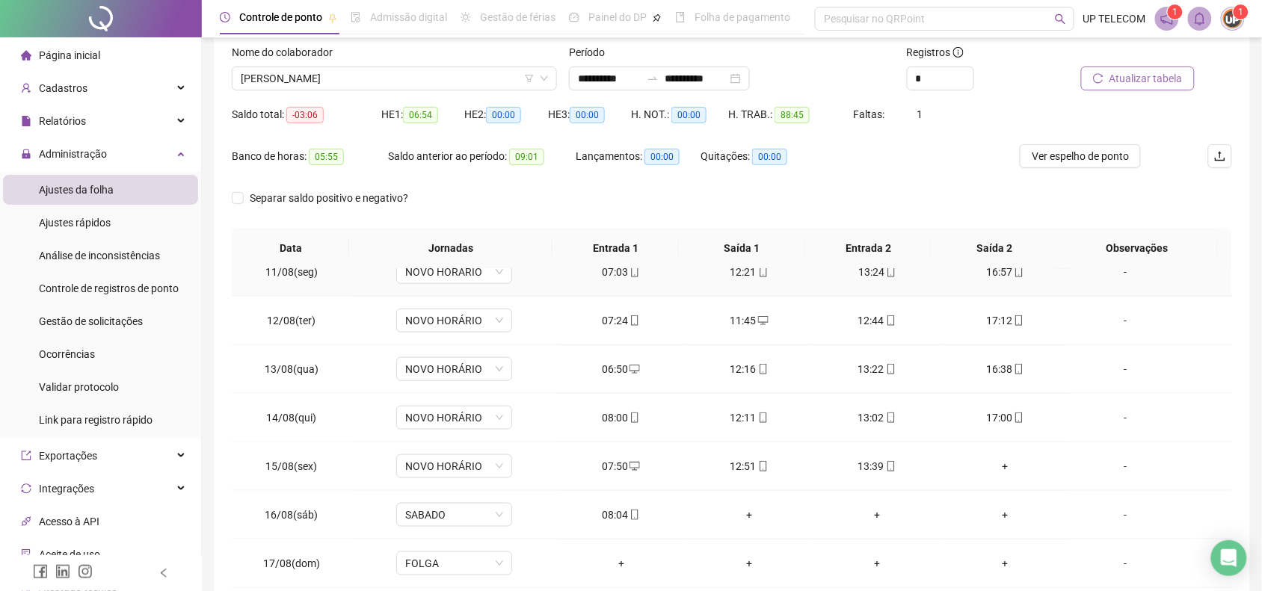
click at [509, 289] on td "NOVO HORÁRIO" at bounding box center [454, 272] width 206 height 49
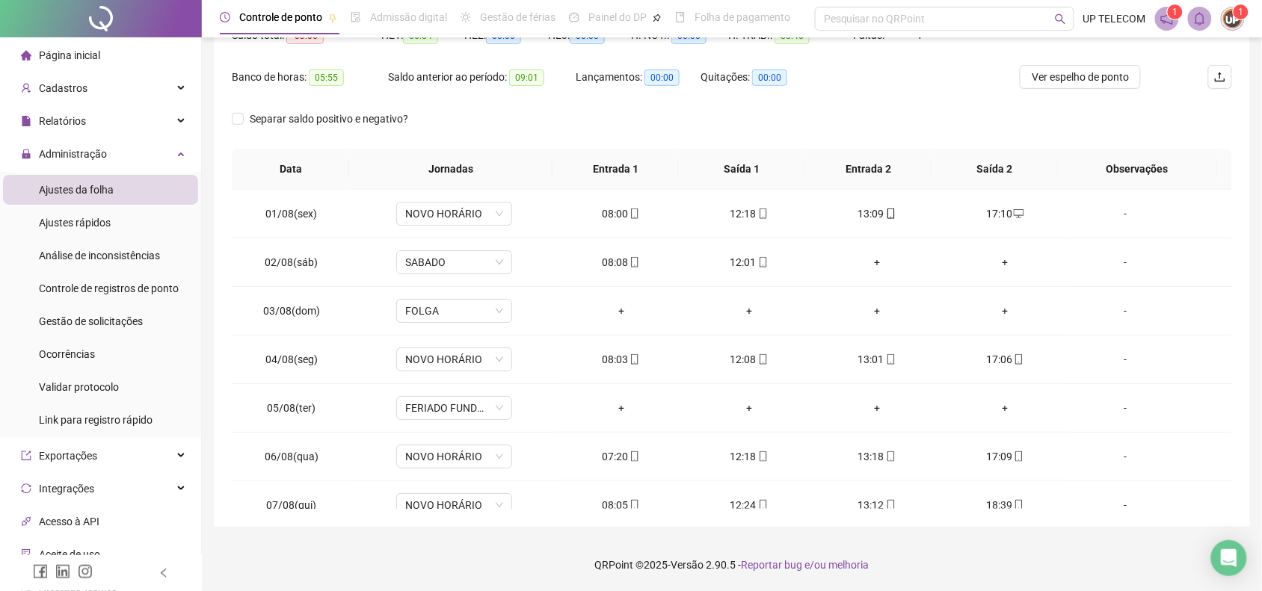
scroll to position [0, 0]
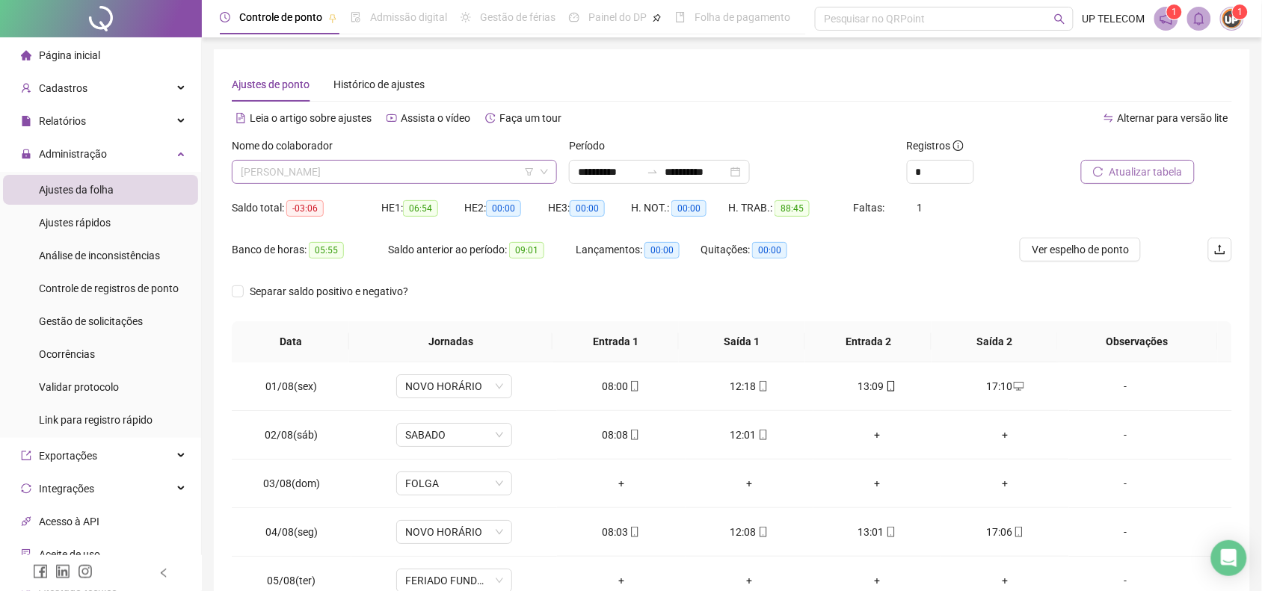
click at [386, 178] on span "[PERSON_NAME]" at bounding box center [394, 172] width 307 height 22
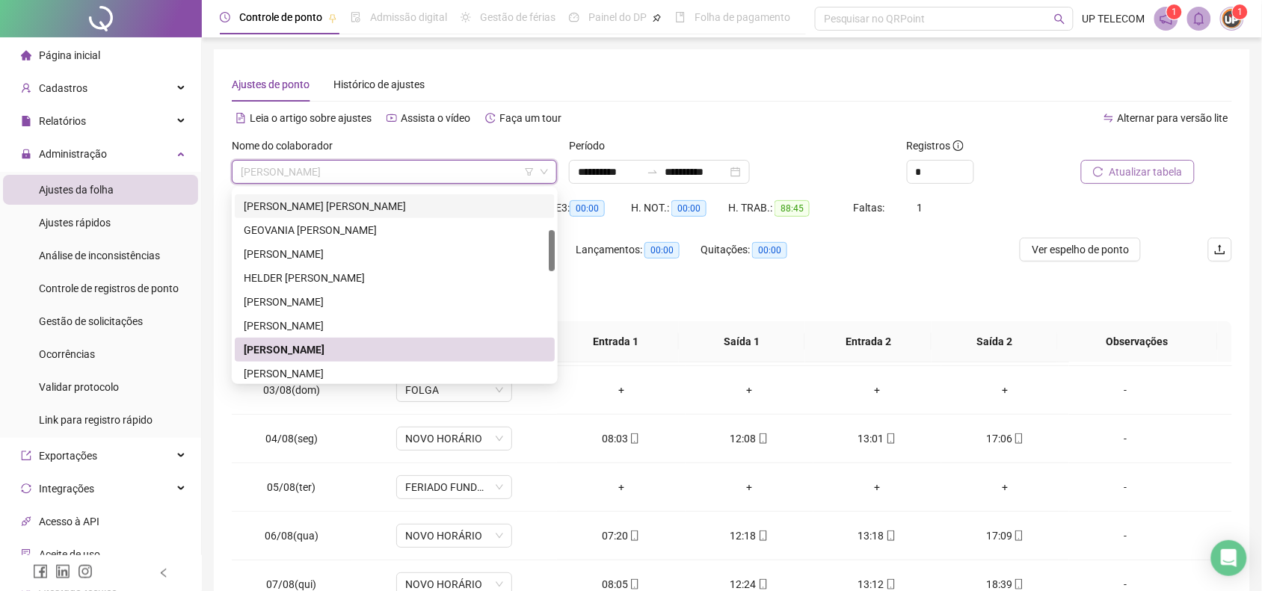
click at [877, 252] on div "Banco de horas: 05:55 Saldo anterior ao período: 09:01 Lançamentos: 00:00 Quita…" at bounding box center [607, 259] width 751 height 42
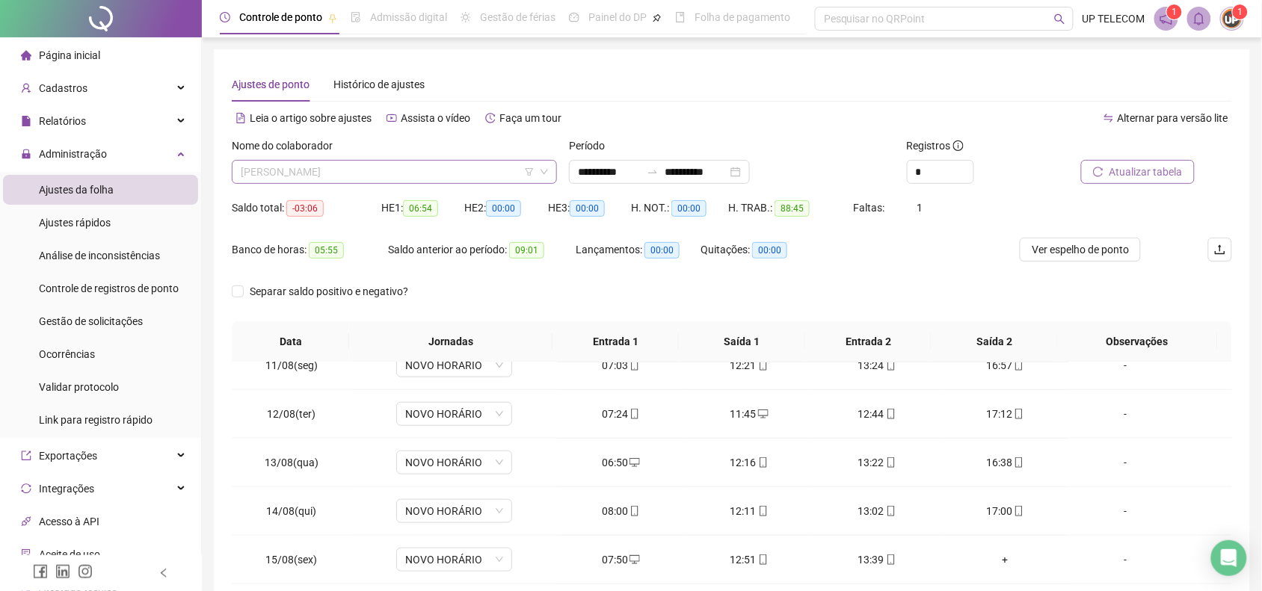
click at [342, 176] on span "[PERSON_NAME]" at bounding box center [394, 172] width 307 height 22
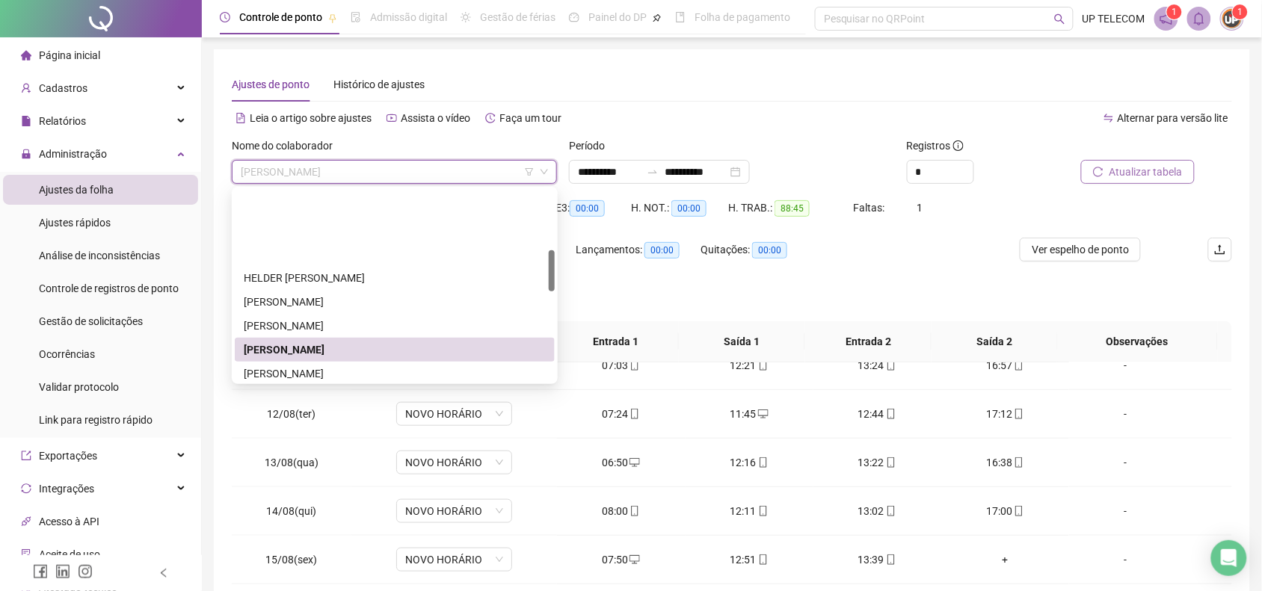
scroll to position [280, 0]
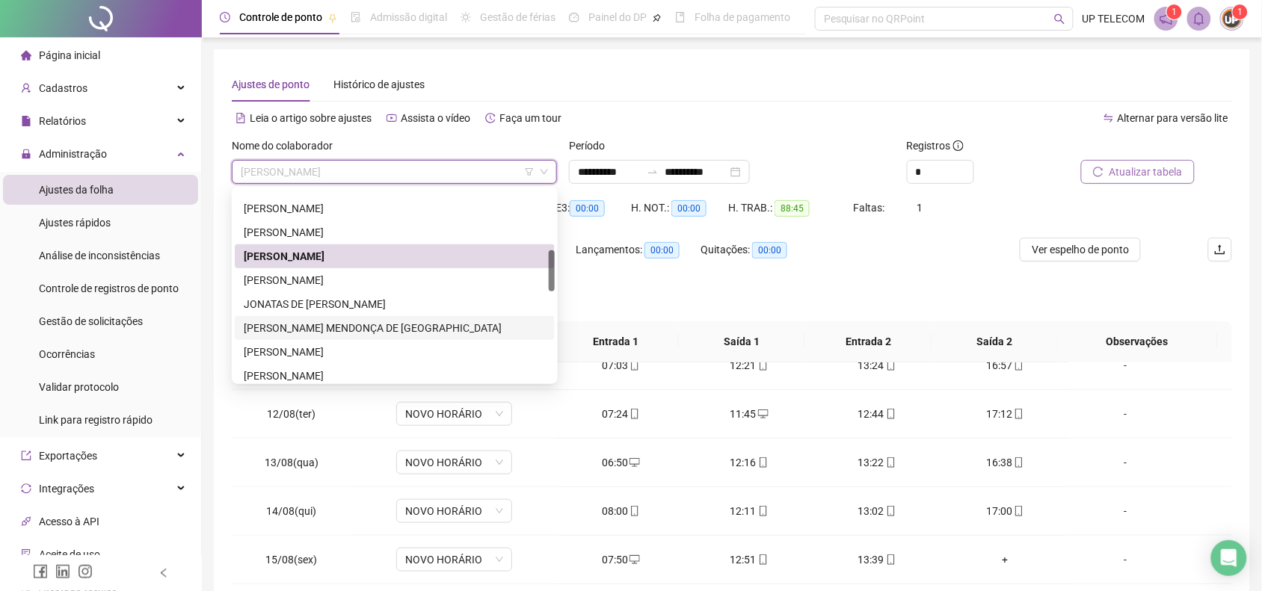
click at [320, 325] on div "[PERSON_NAME] MENDONÇA DE [GEOGRAPHIC_DATA]" at bounding box center [395, 328] width 302 height 16
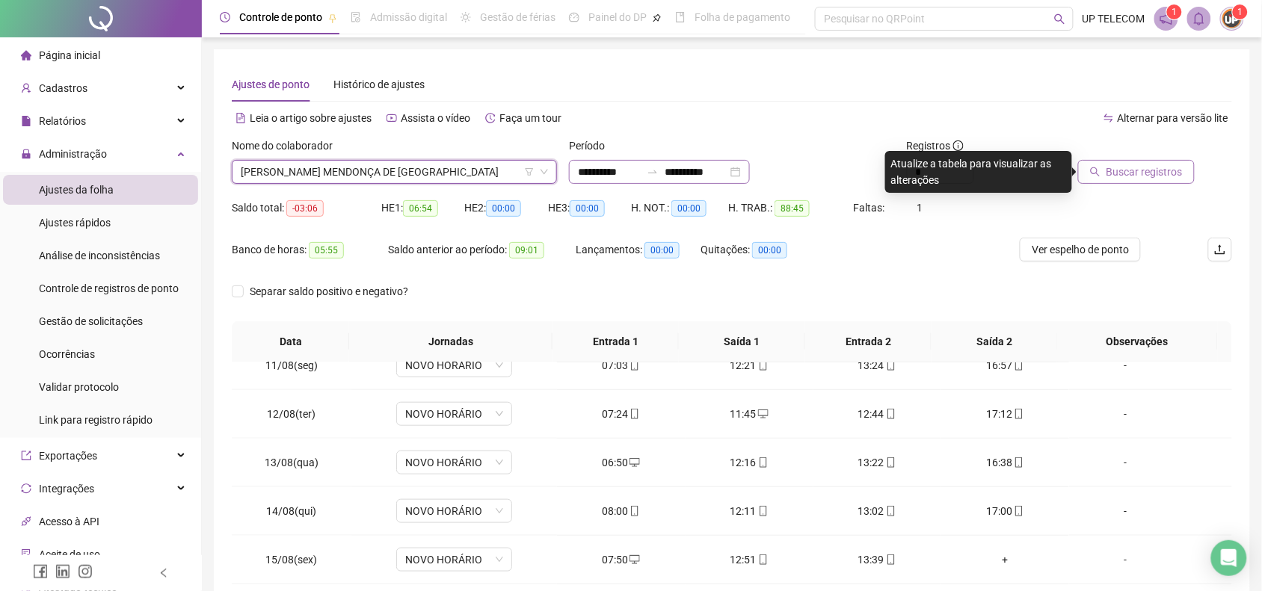
click at [668, 178] on div "**********" at bounding box center [659, 172] width 181 height 24
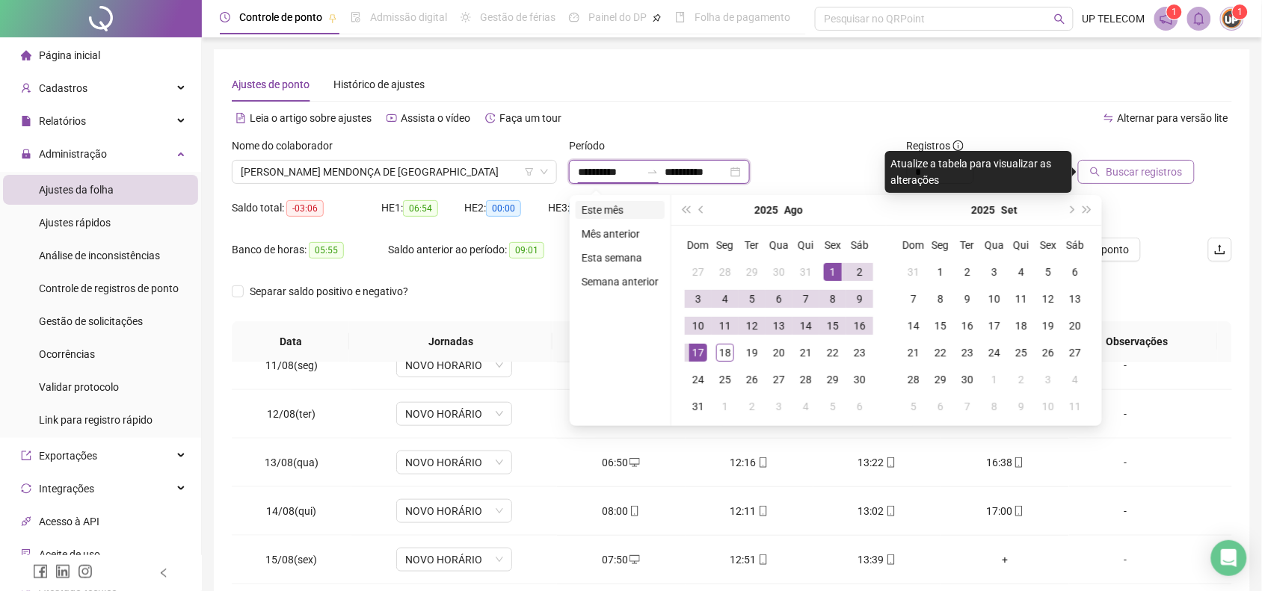
type input "**********"
click at [582, 210] on li "Este mês" at bounding box center [620, 210] width 89 height 18
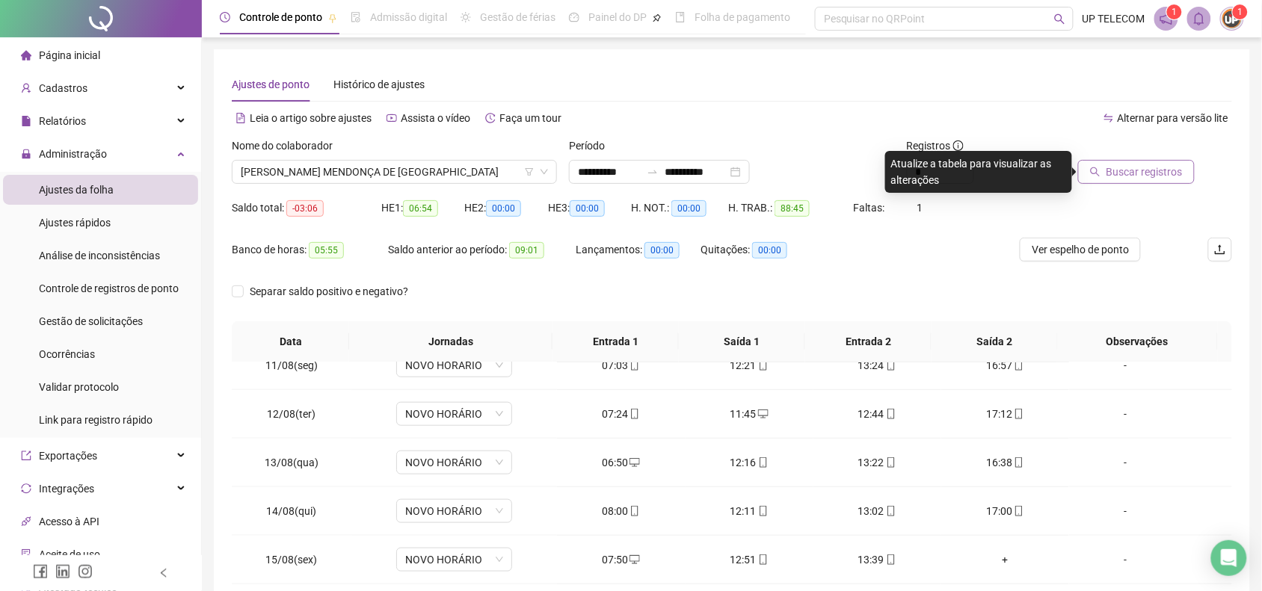
click at [1171, 165] on span "Buscar registros" at bounding box center [1144, 172] width 76 height 16
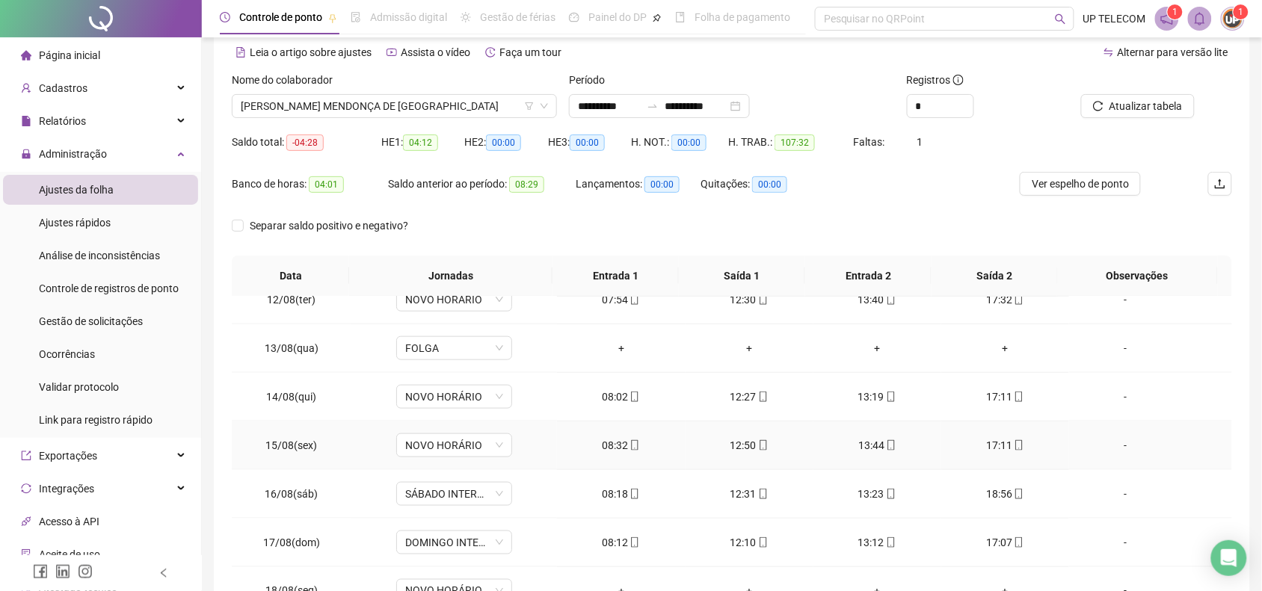
scroll to position [173, 0]
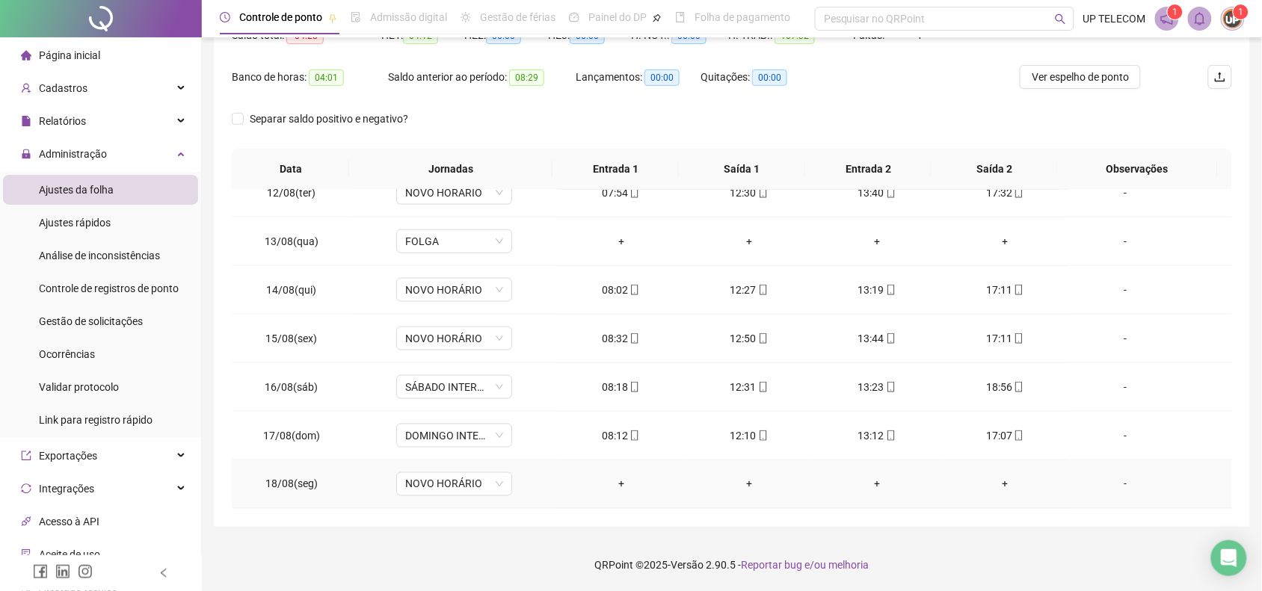
click at [1125, 487] on div "-" at bounding box center [1125, 484] width 88 height 16
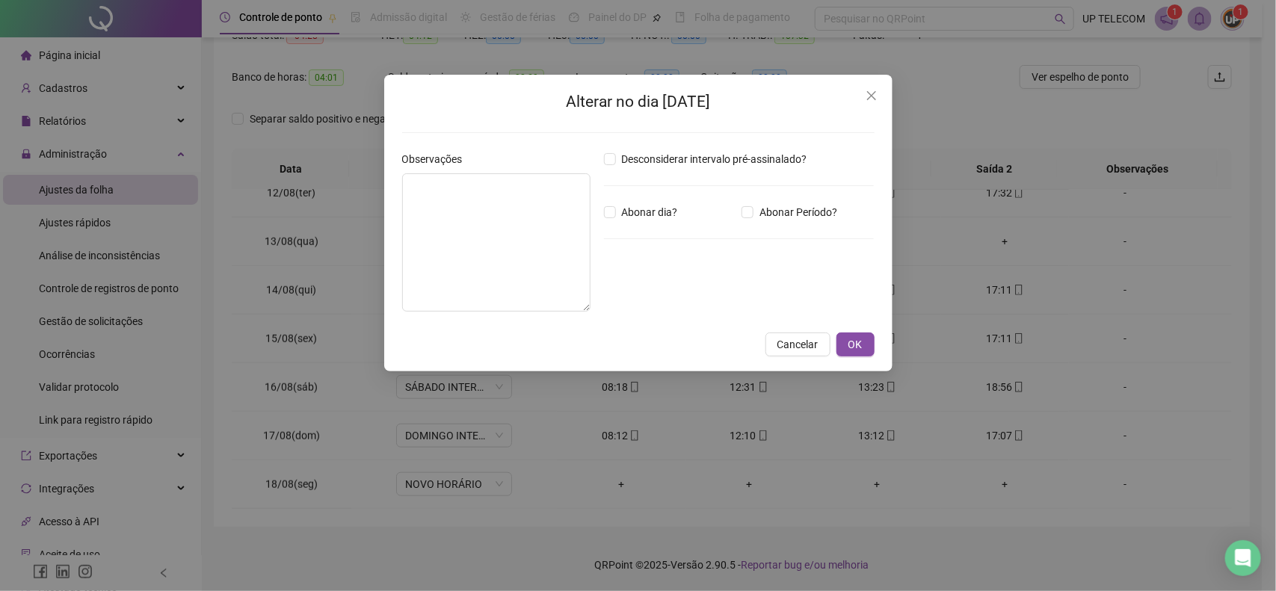
drag, startPoint x: 367, startPoint y: 151, endPoint x: 460, endPoint y: 213, distance: 111.6
click at [372, 167] on div "Alterar no dia [DATE] Observações Desconsiderar intervalo pré-assinalado? Abona…" at bounding box center [638, 295] width 1276 height 591
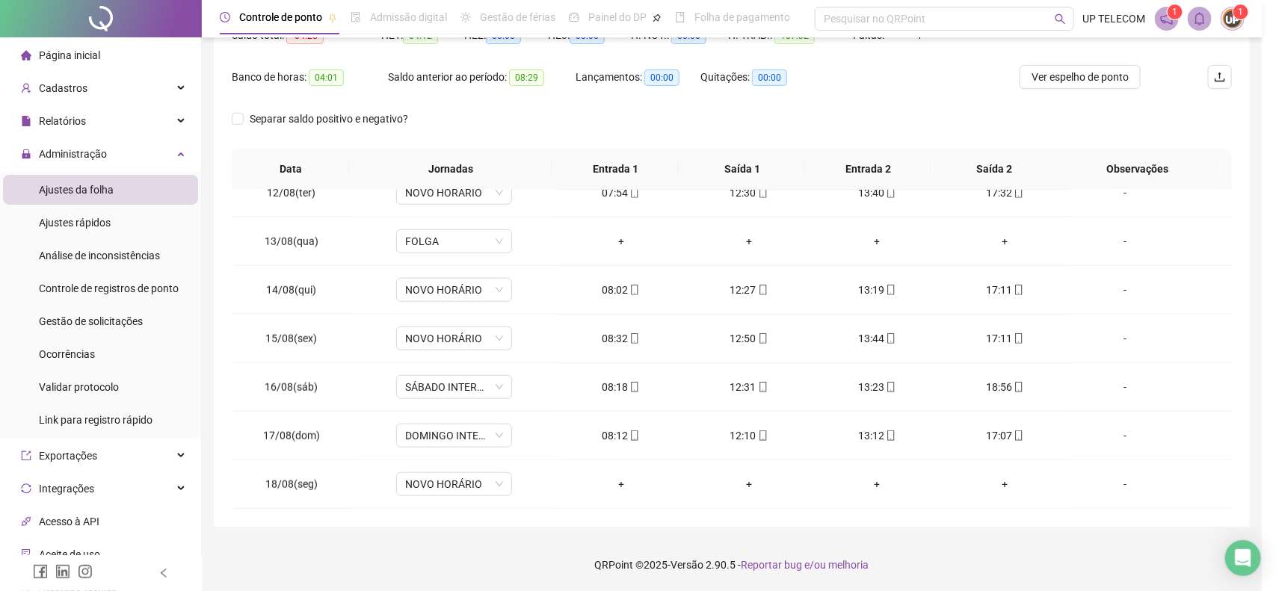
click at [462, 217] on body "**********" at bounding box center [631, 122] width 1262 height 591
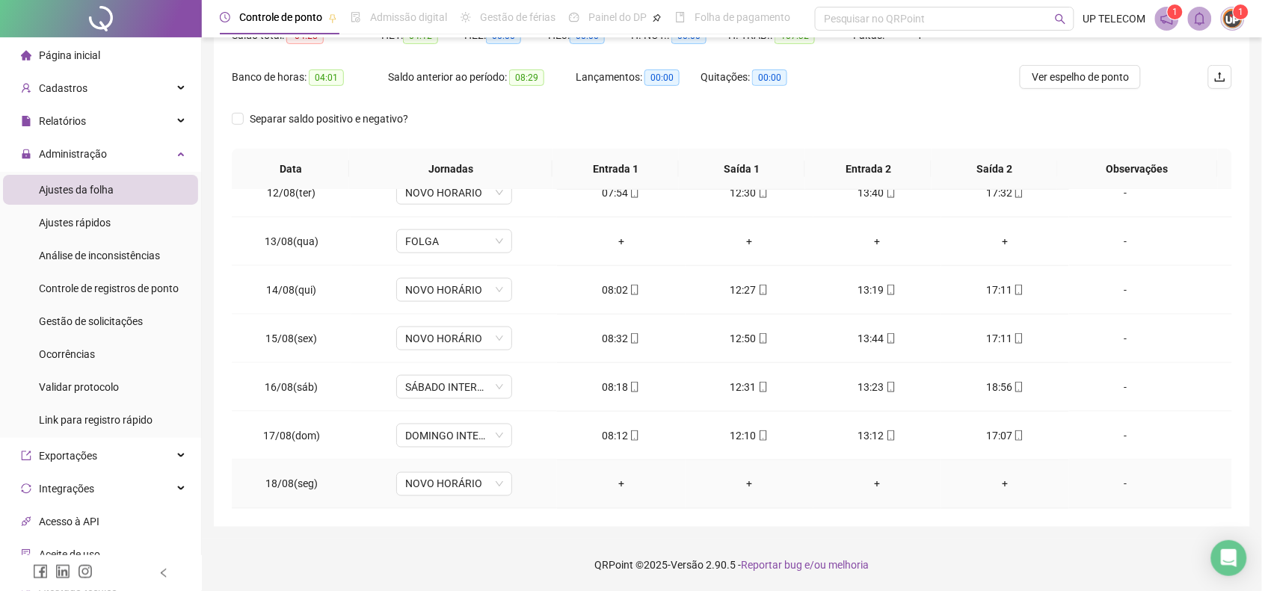
click at [1131, 482] on div "-" at bounding box center [1125, 484] width 88 height 16
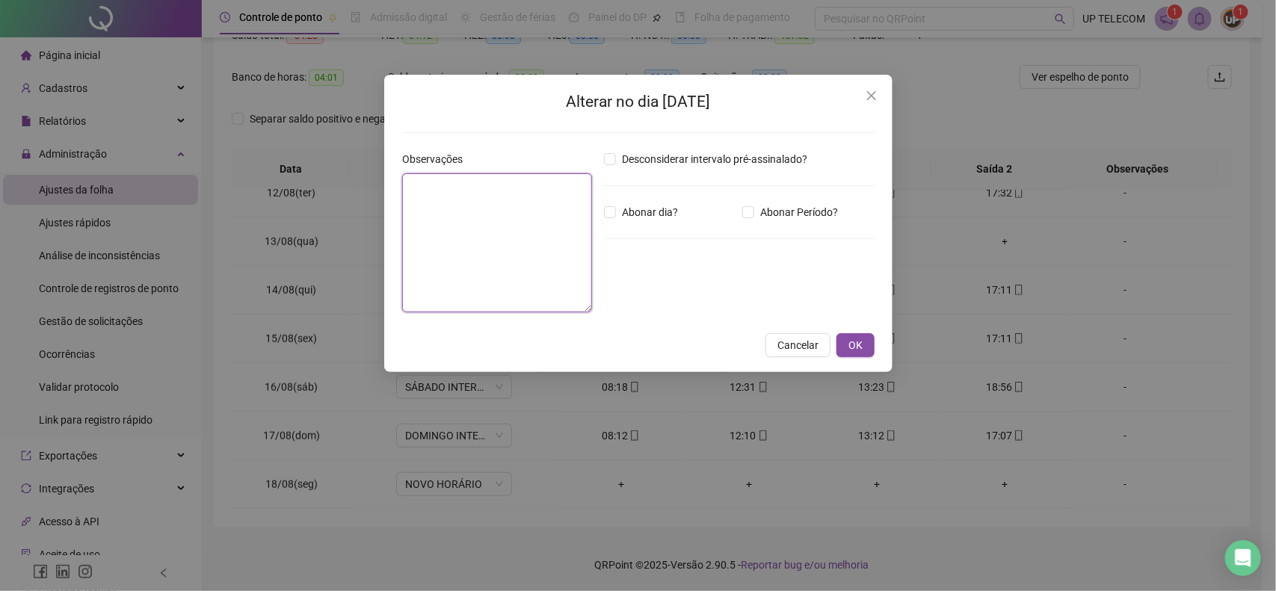
click at [510, 240] on textarea at bounding box center [497, 242] width 190 height 139
type textarea "********"
click at [647, 202] on div "Desconsiderar intervalo pré-assinalado? Abonar dia? Abonar Período? Horas a abo…" at bounding box center [739, 237] width 283 height 173
click at [647, 221] on div "Desconsiderar intervalo pré-assinalado? Abonar dia? Abonar Período? Horas a abo…" at bounding box center [739, 237] width 283 height 173
click at [653, 212] on span "Abonar dia?" at bounding box center [650, 212] width 68 height 16
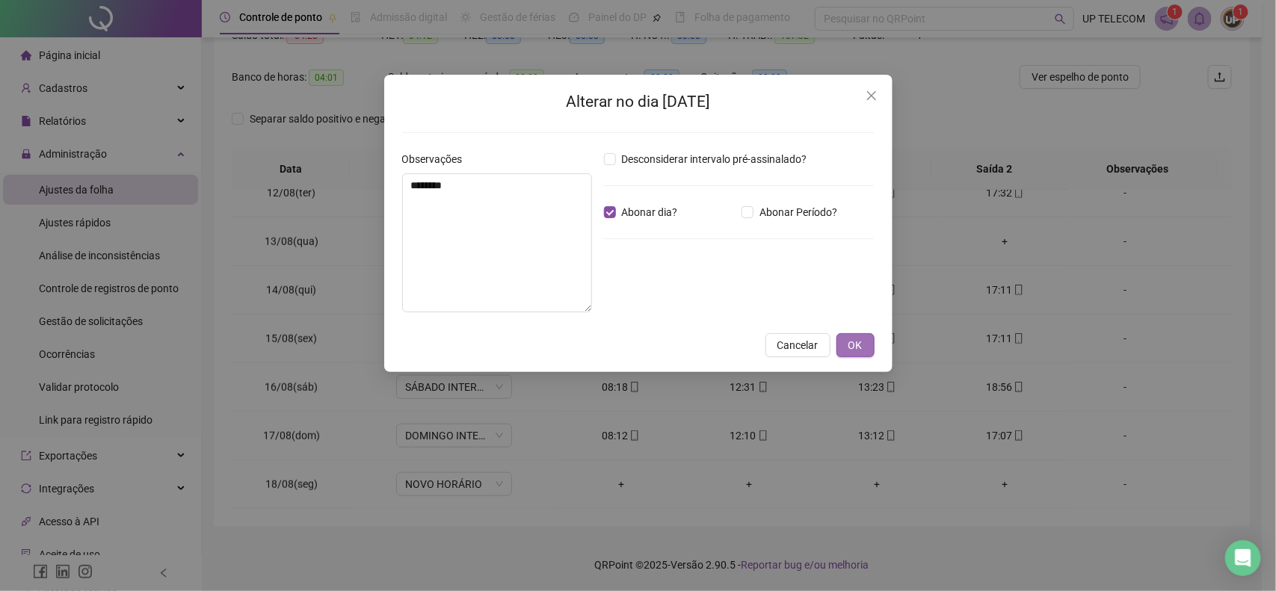
click at [849, 345] on span "OK" at bounding box center [856, 345] width 14 height 16
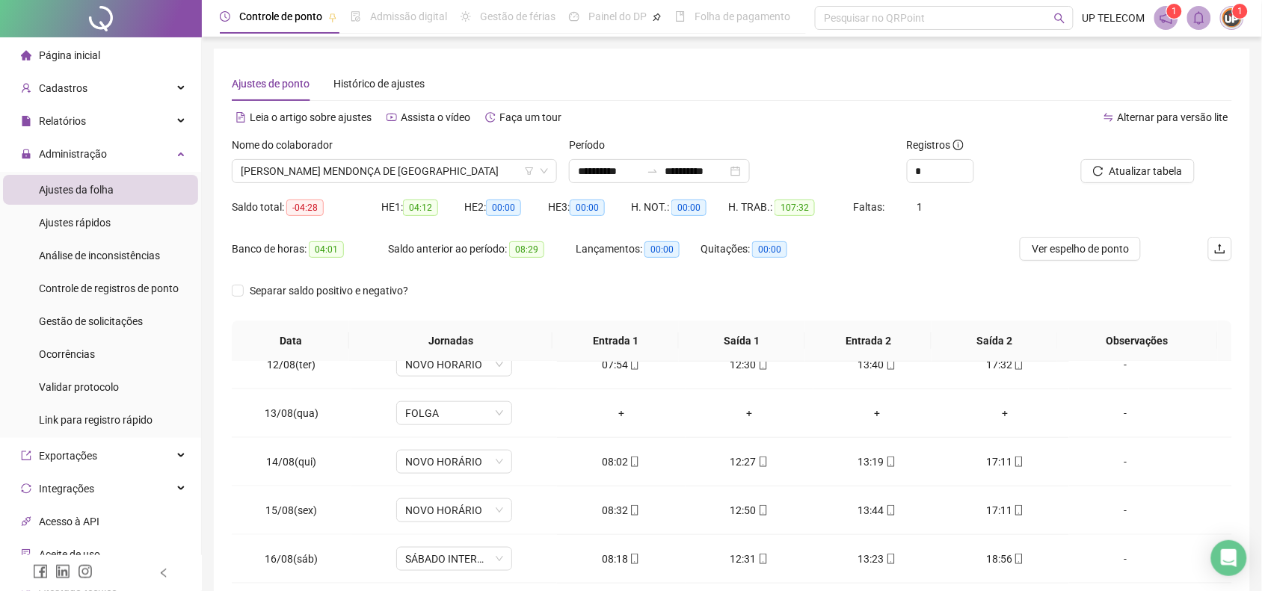
scroll to position [0, 0]
click at [1100, 162] on button "Atualizar tabela" at bounding box center [1138, 172] width 114 height 24
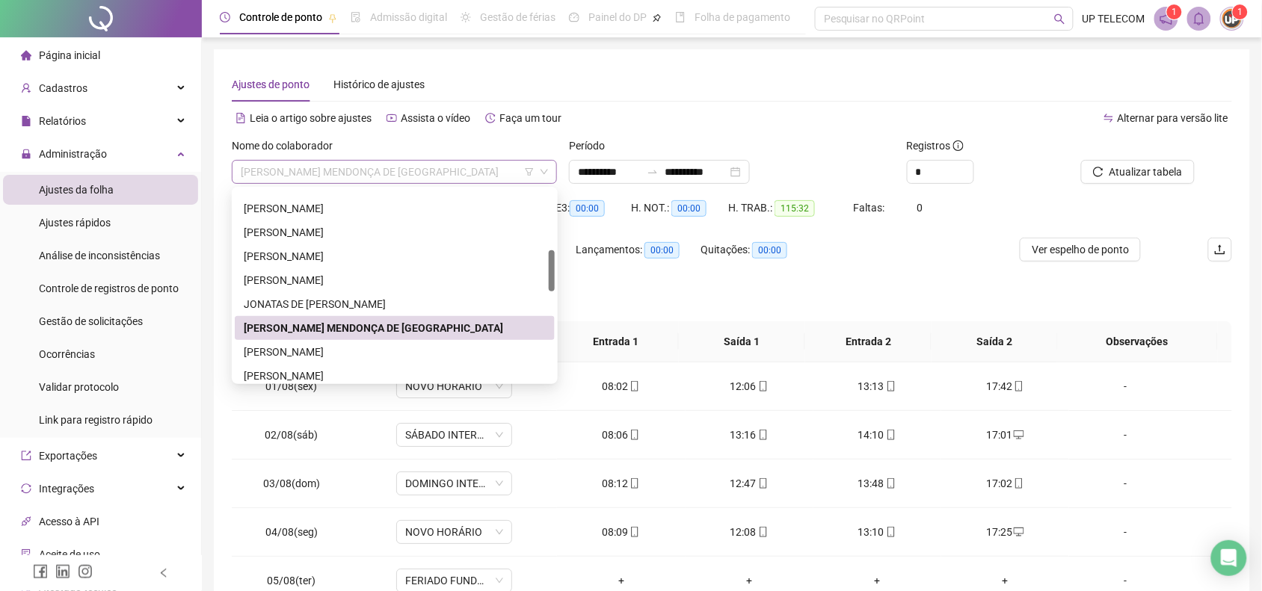
click at [278, 172] on span "[PERSON_NAME] MENDONÇA DE [GEOGRAPHIC_DATA]" at bounding box center [394, 172] width 307 height 22
click at [312, 259] on div "[PERSON_NAME]" at bounding box center [395, 256] width 302 height 16
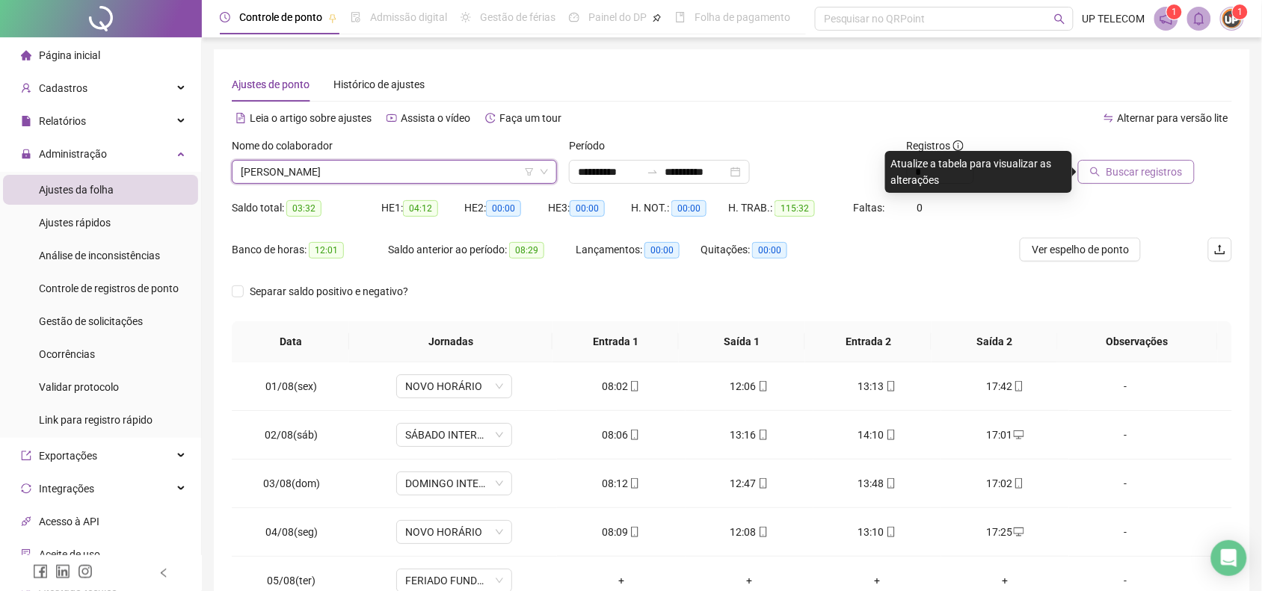
click at [1106, 164] on button "Buscar registros" at bounding box center [1136, 172] width 117 height 24
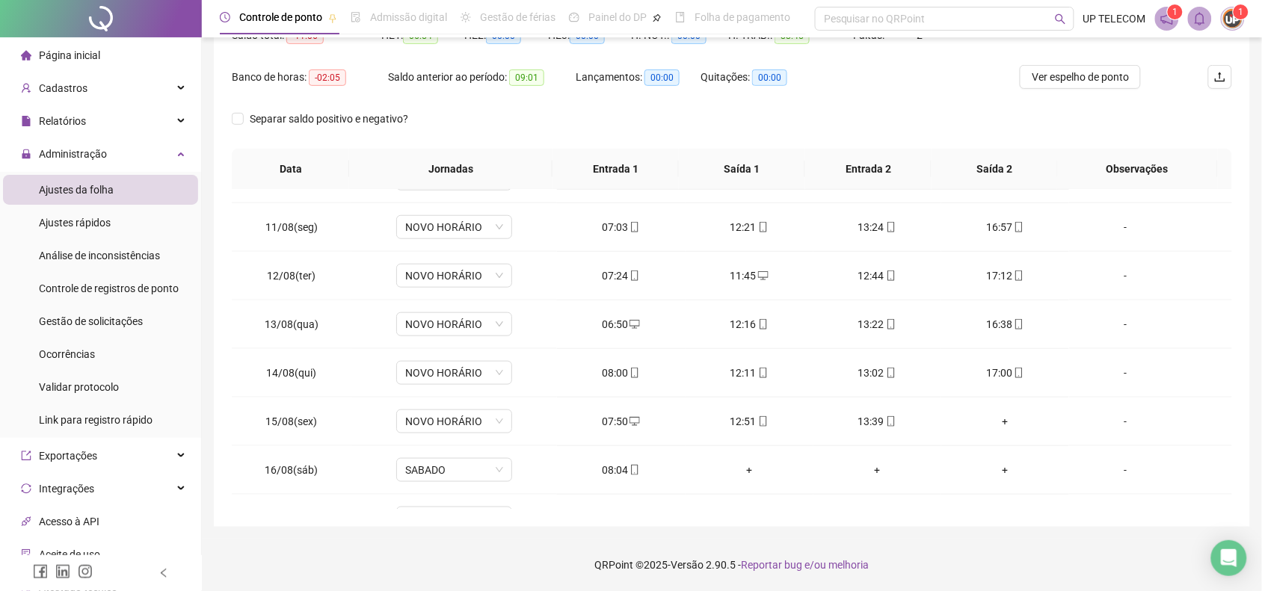
scroll to position [558, 0]
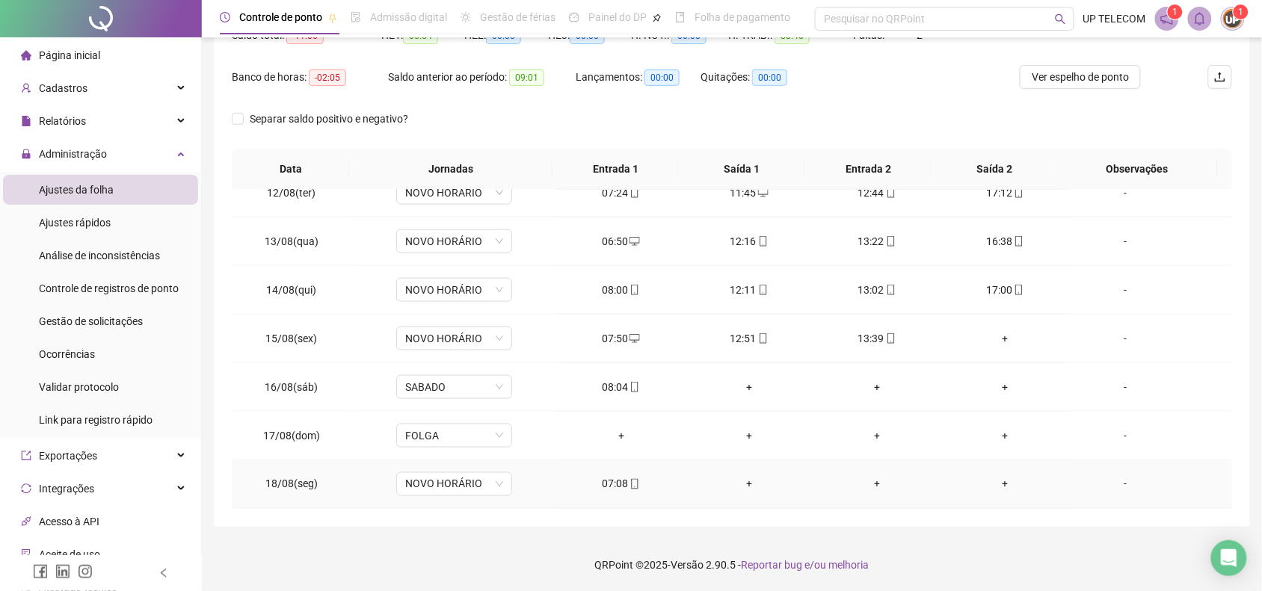
click at [611, 478] on div "07:08" at bounding box center [621, 484] width 104 height 16
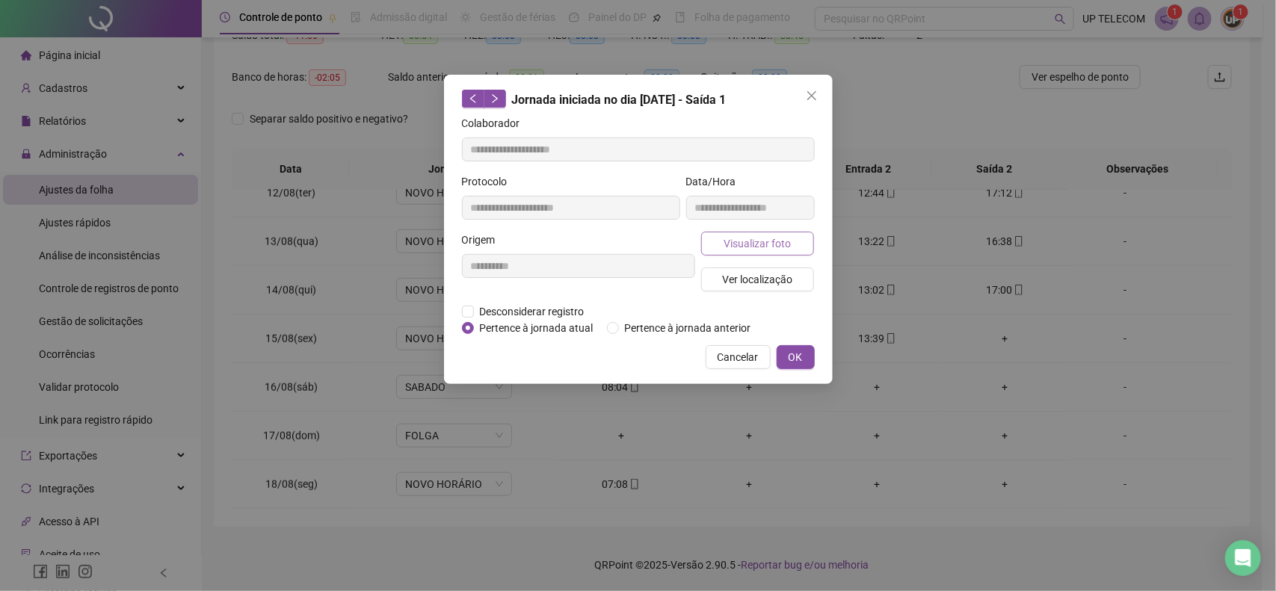
type input "**********"
click at [761, 241] on span "Visualizar foto" at bounding box center [757, 243] width 67 height 16
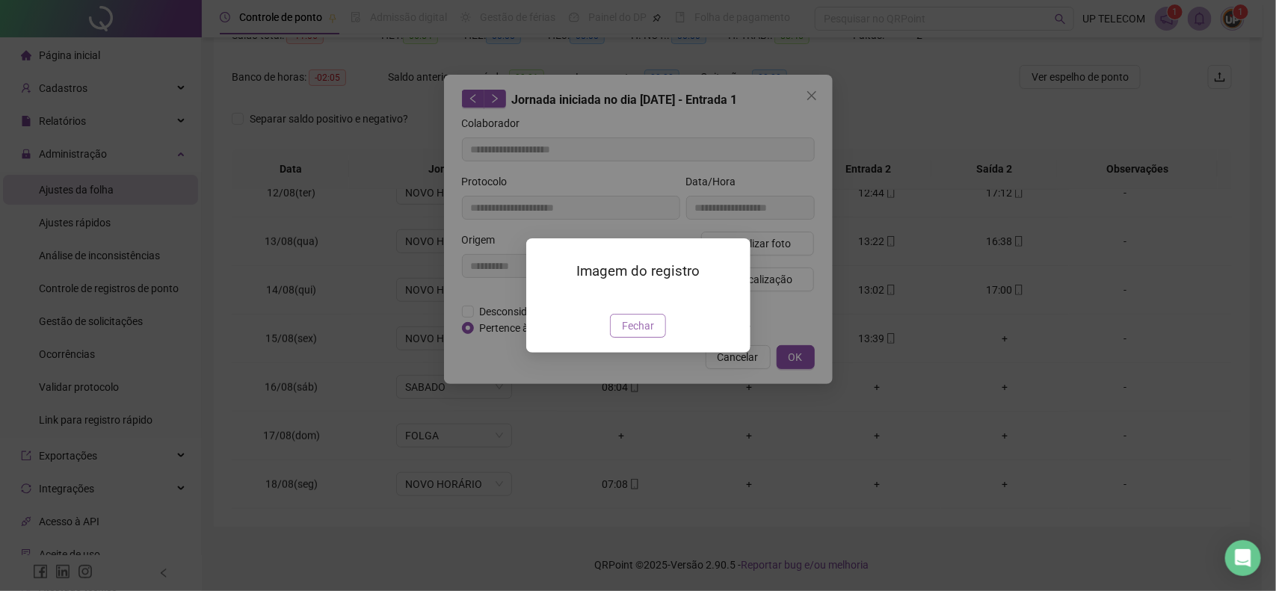
click at [640, 334] on span "Fechar" at bounding box center [638, 326] width 32 height 16
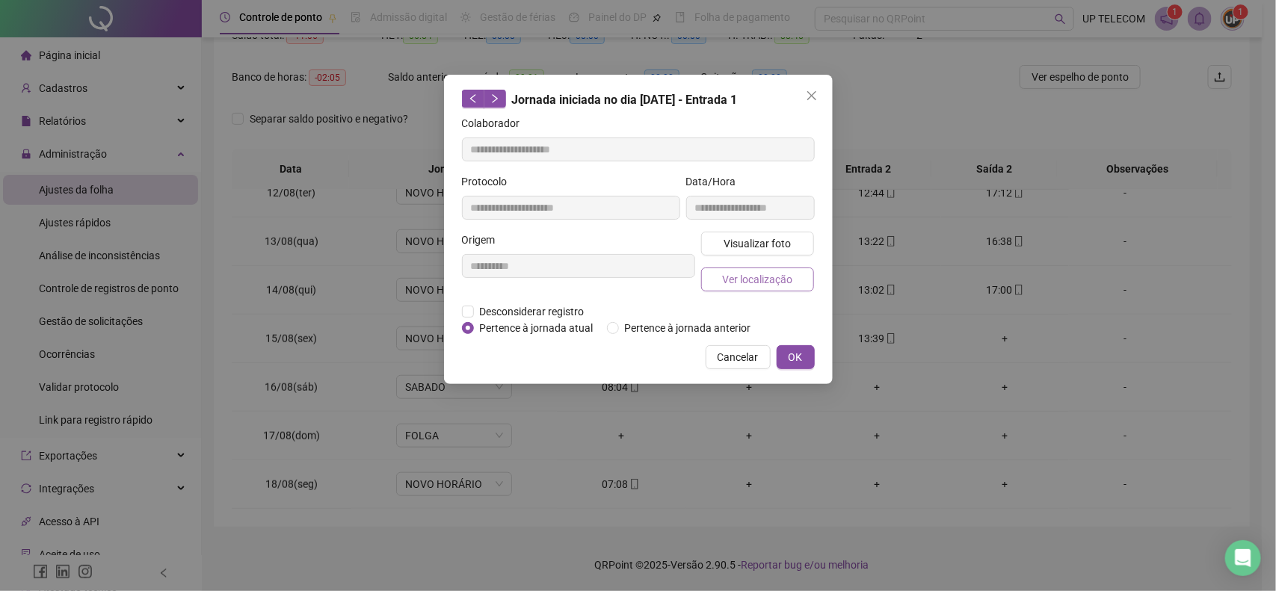
click at [765, 283] on span "Ver localização" at bounding box center [757, 279] width 70 height 16
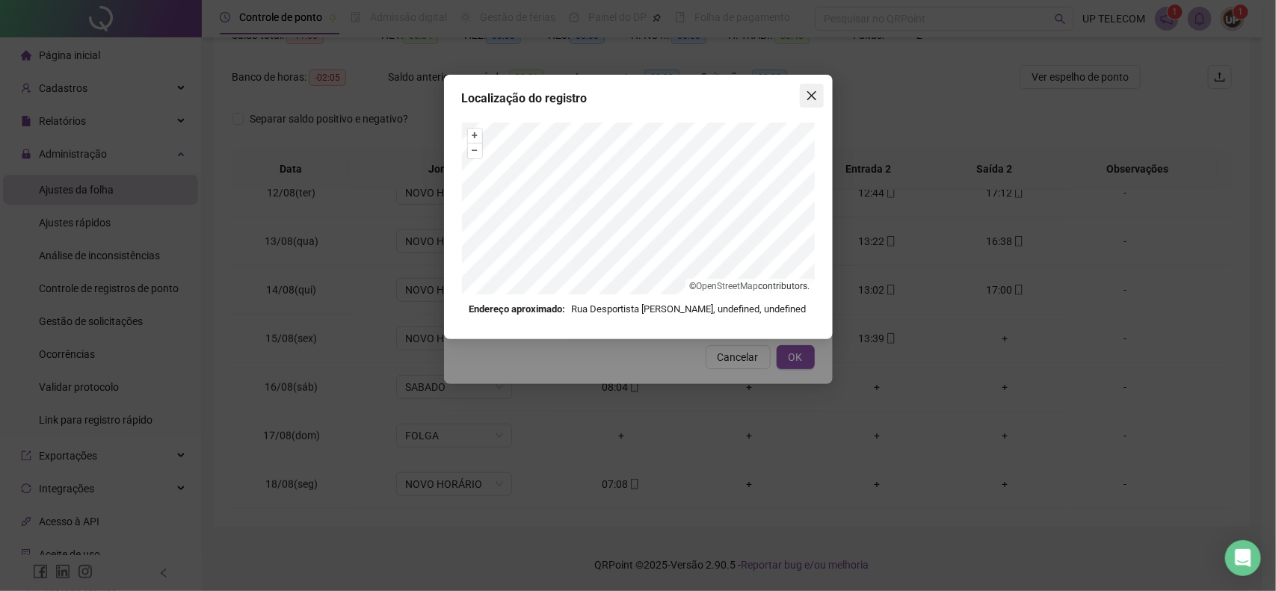
click at [801, 98] on span "Close" at bounding box center [812, 96] width 24 height 12
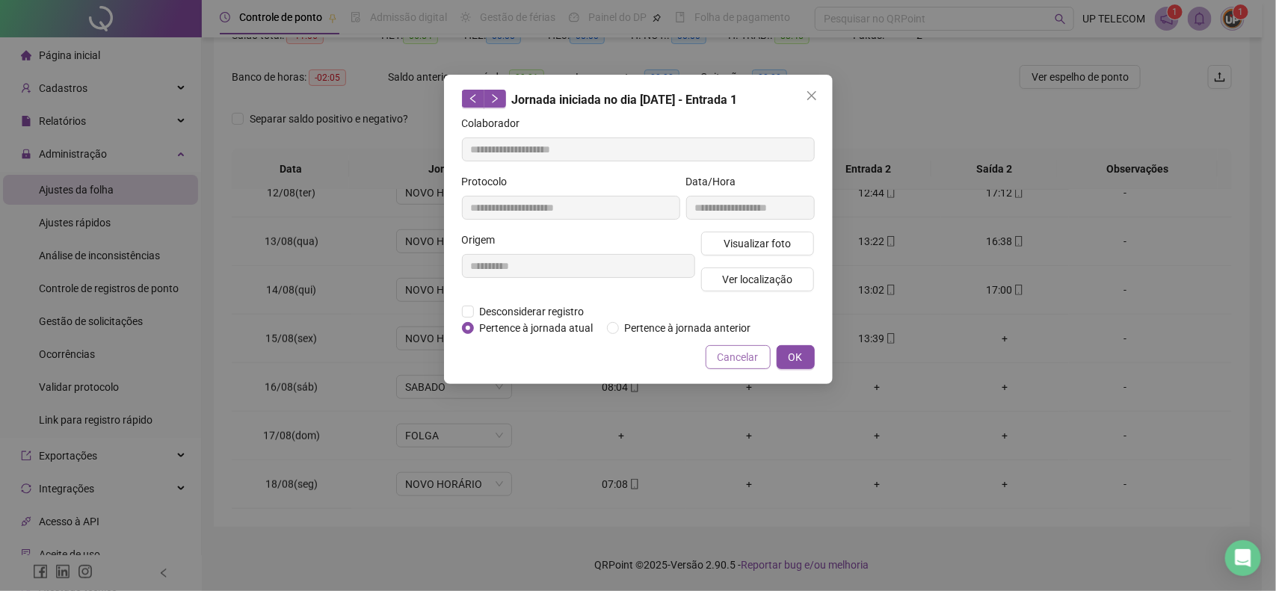
click at [737, 361] on span "Cancelar" at bounding box center [738, 357] width 41 height 16
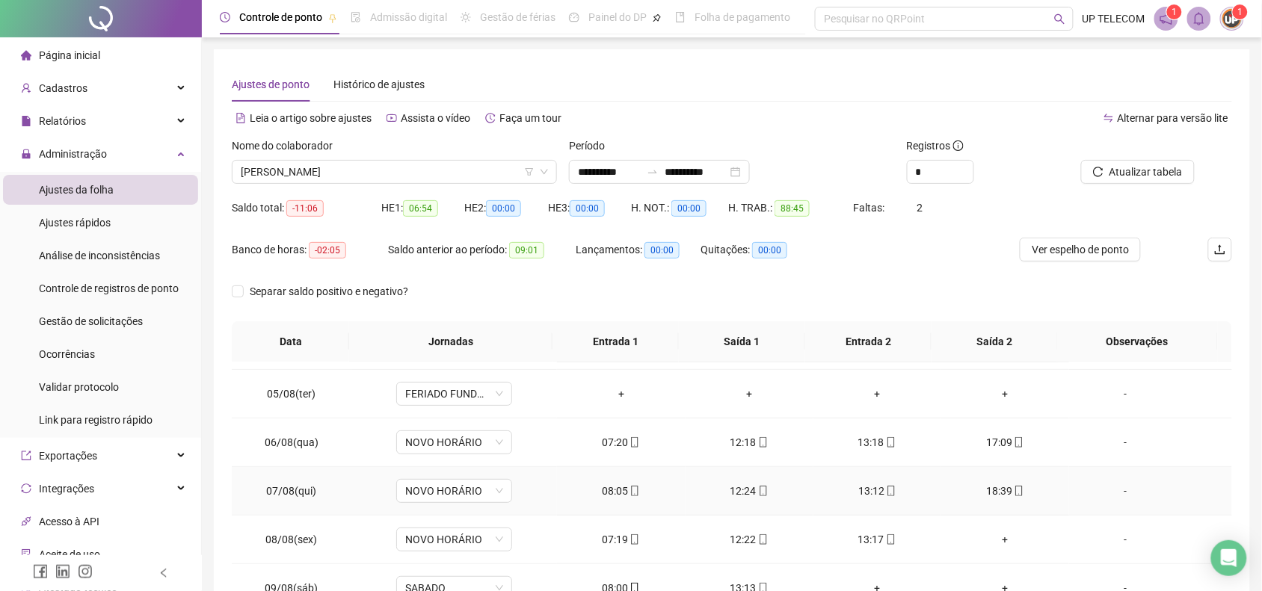
scroll to position [280, 0]
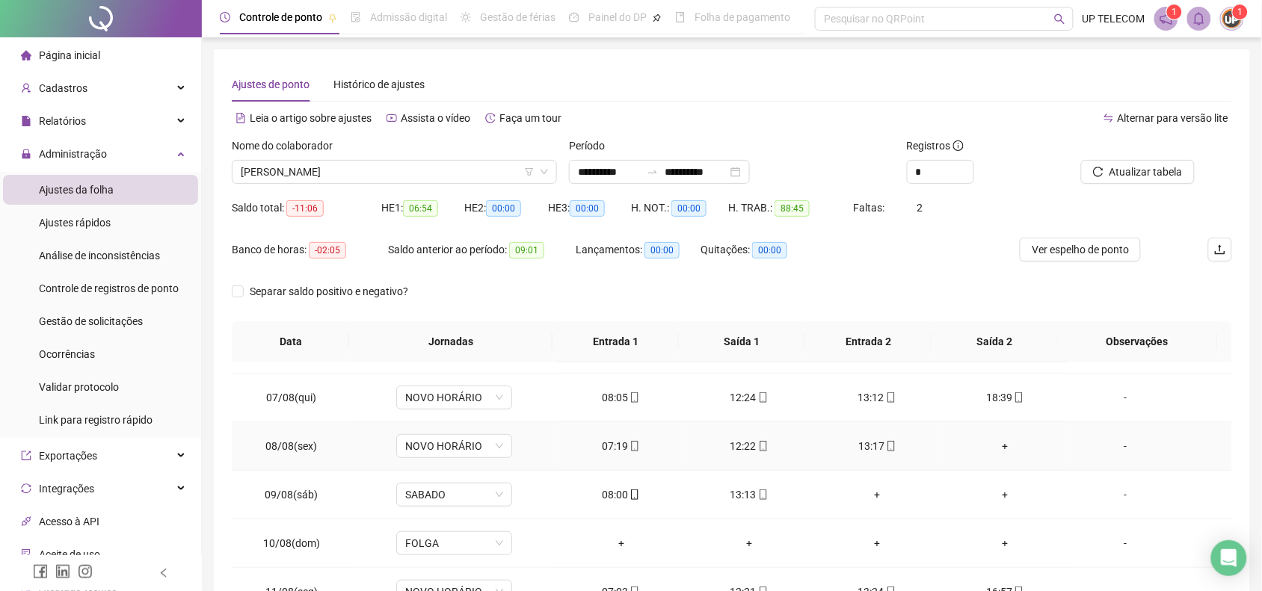
click at [1004, 447] on div "+" at bounding box center [1005, 446] width 104 height 16
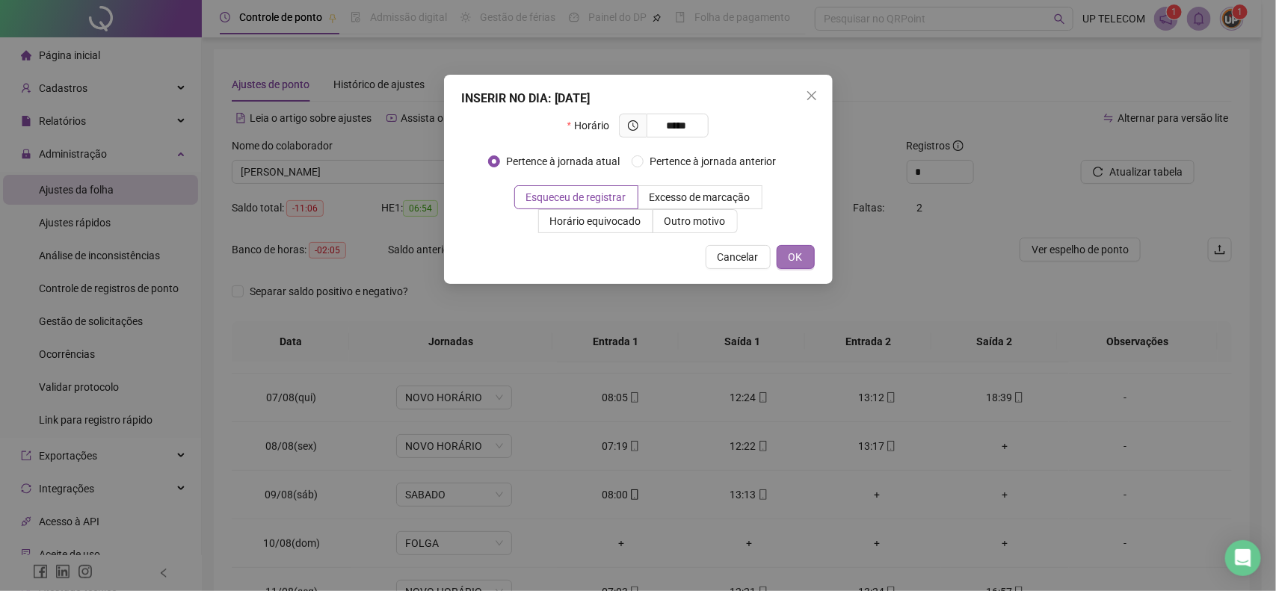
type input "*****"
click at [807, 260] on button "OK" at bounding box center [796, 257] width 38 height 24
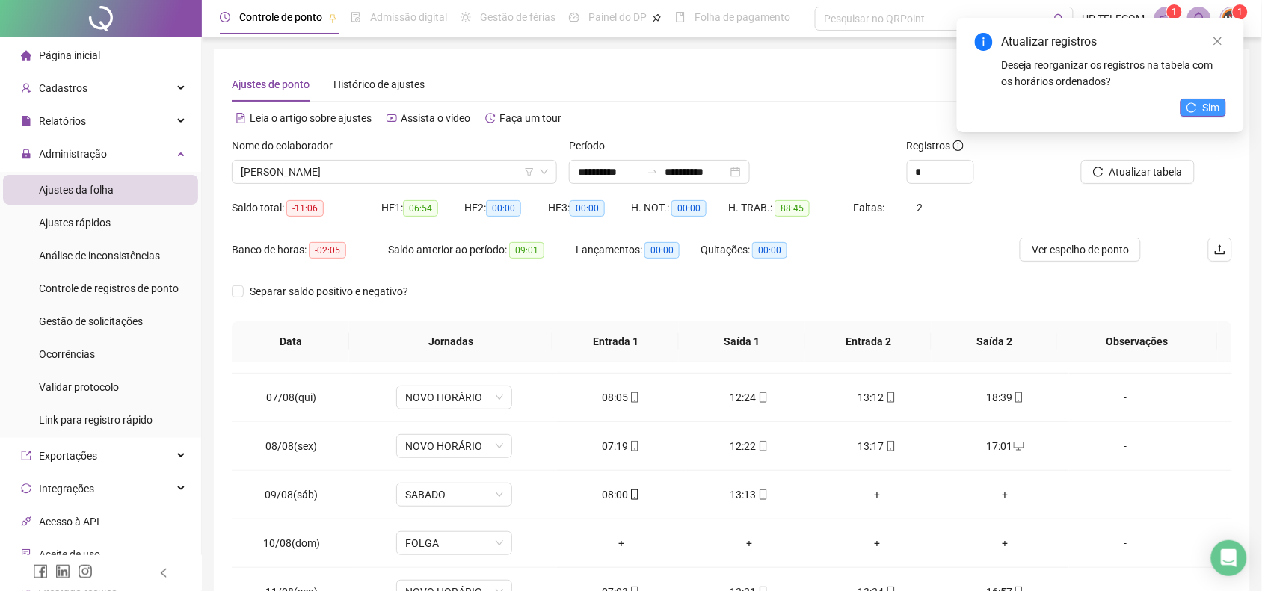
click at [1189, 110] on icon "reload" at bounding box center [1191, 107] width 10 height 10
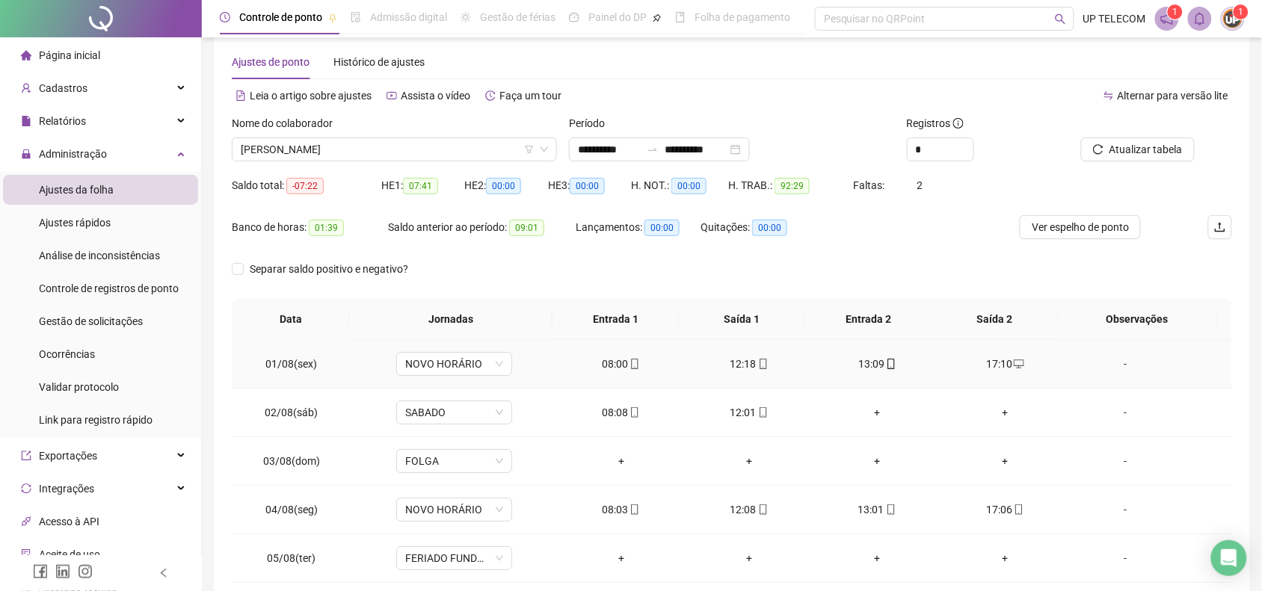
scroll to position [0, 0]
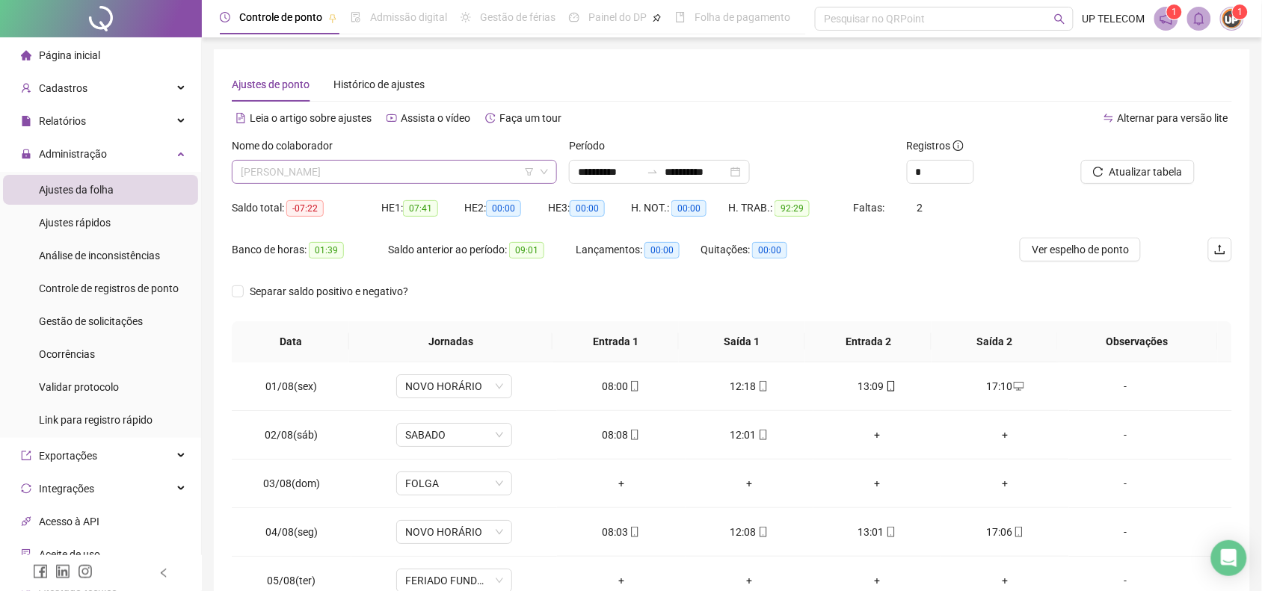
click at [356, 174] on span "[PERSON_NAME]" at bounding box center [394, 172] width 307 height 22
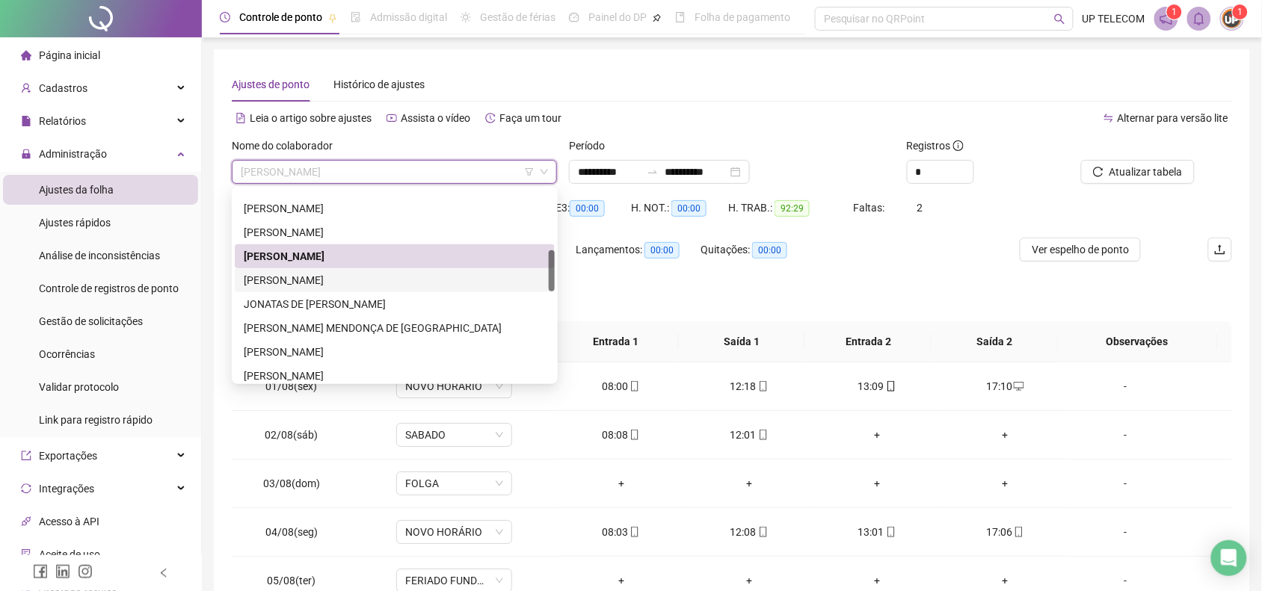
click at [309, 279] on div "[PERSON_NAME]" at bounding box center [395, 280] width 302 height 16
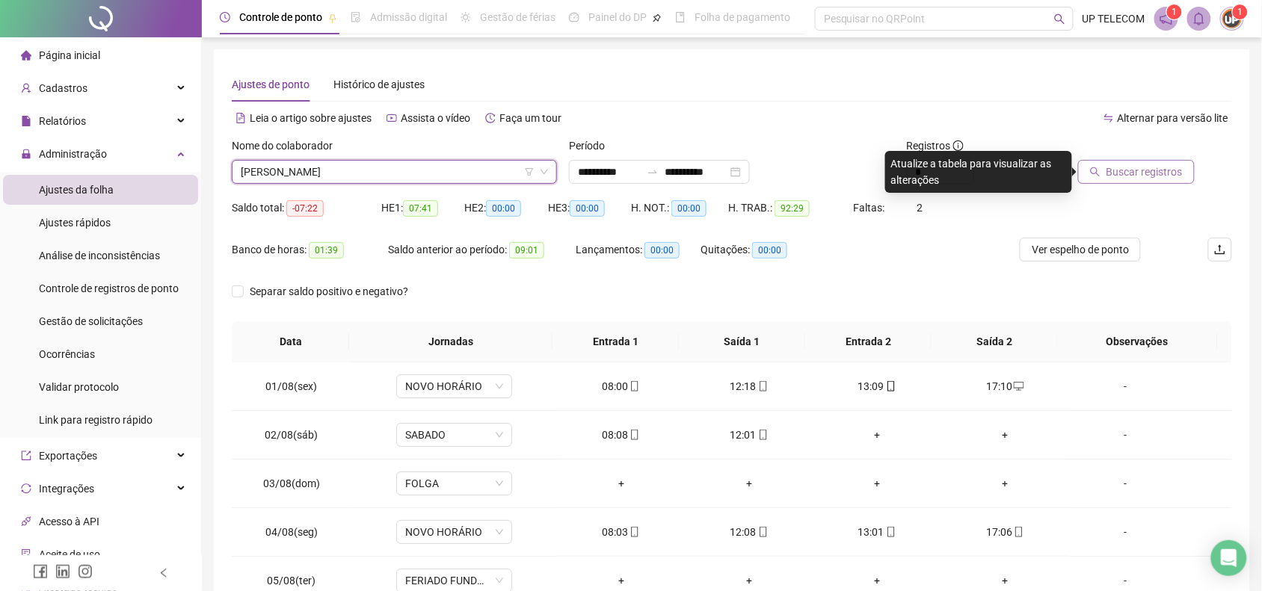
click at [1149, 173] on span "Buscar registros" at bounding box center [1144, 172] width 76 height 16
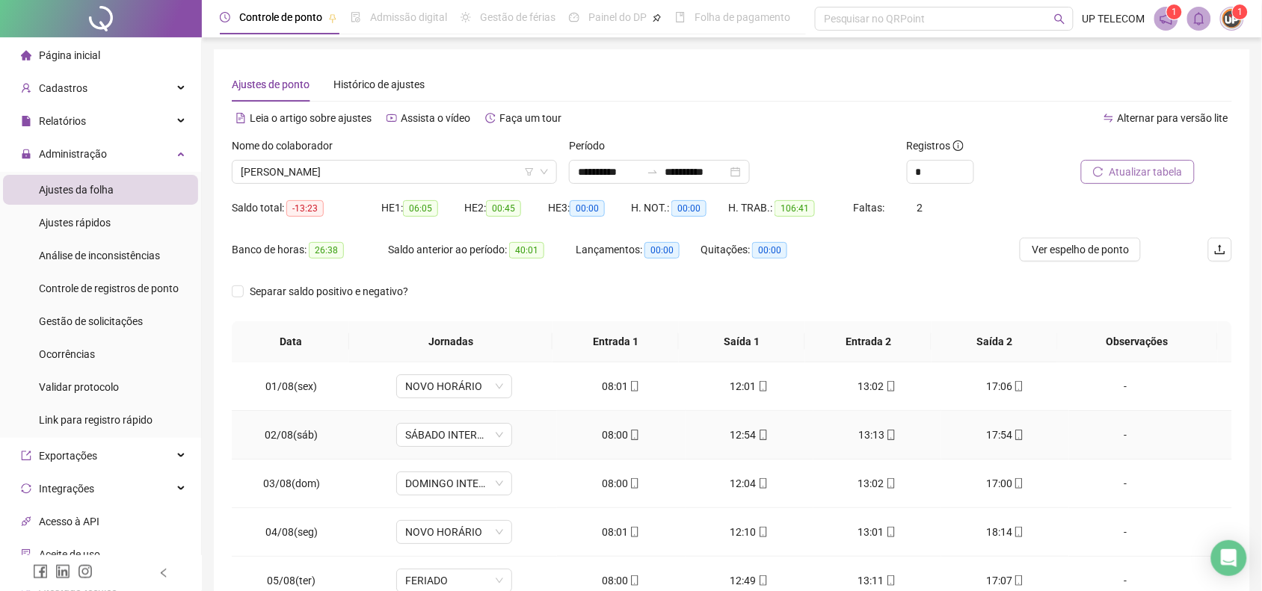
scroll to position [93, 0]
click at [1125, 487] on div "-" at bounding box center [1125, 487] width 88 height 16
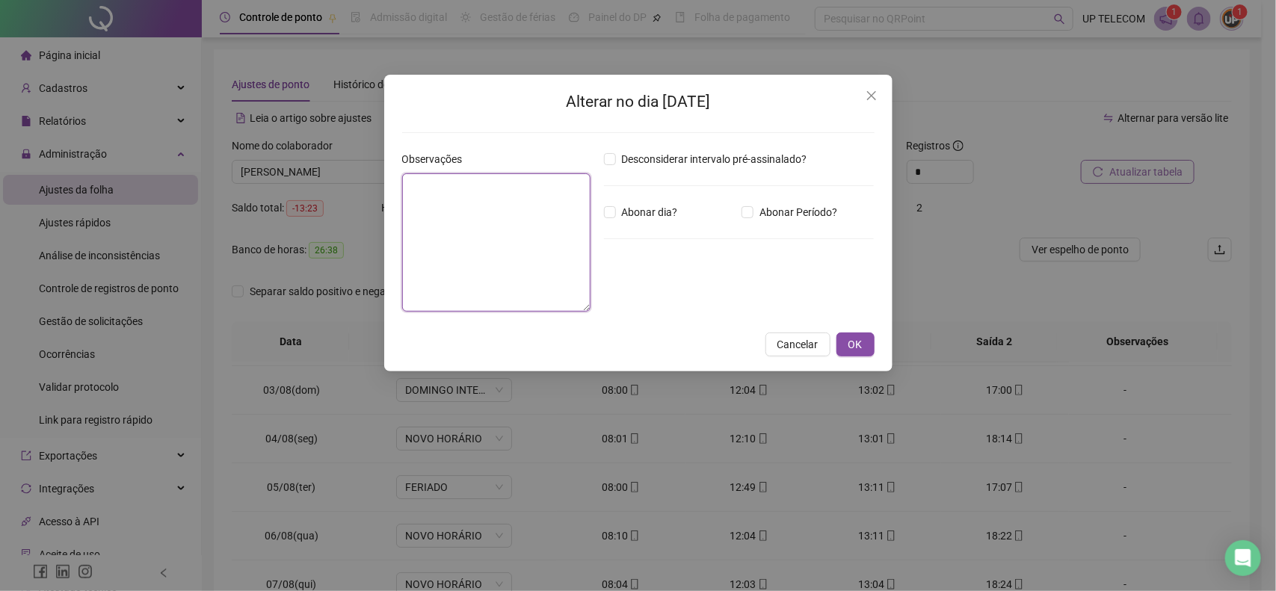
click at [458, 223] on textarea at bounding box center [496, 242] width 189 height 138
type textarea "**********"
click at [852, 341] on span "OK" at bounding box center [856, 345] width 14 height 16
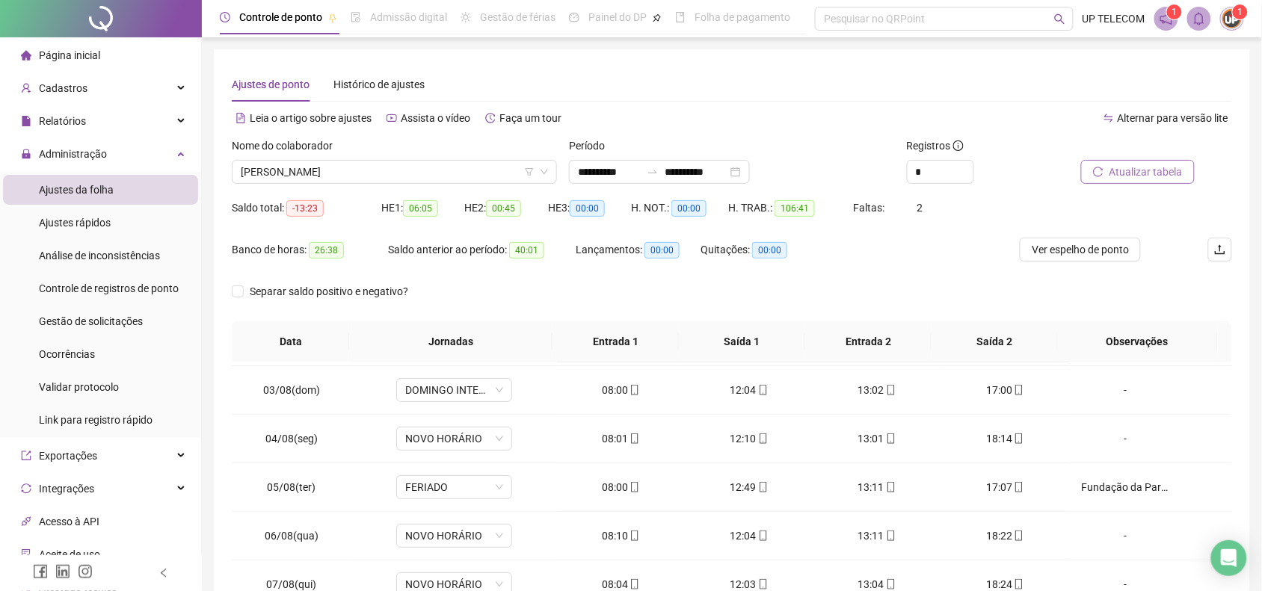
click at [1145, 170] on span "Atualizar tabela" at bounding box center [1145, 172] width 73 height 16
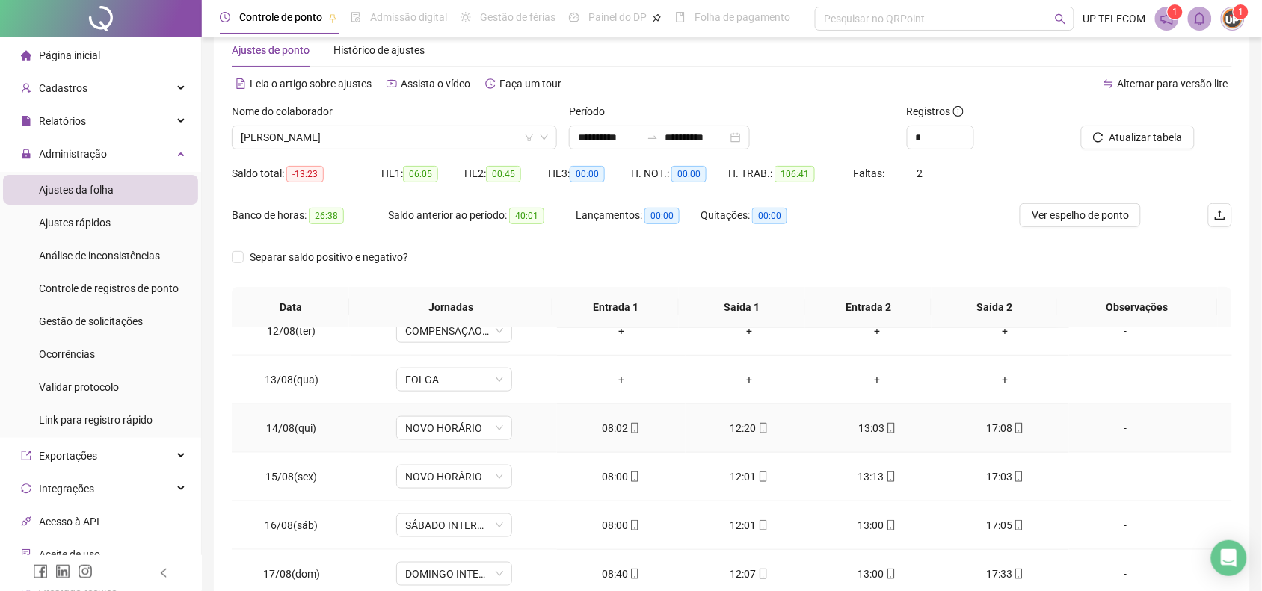
scroll to position [173, 0]
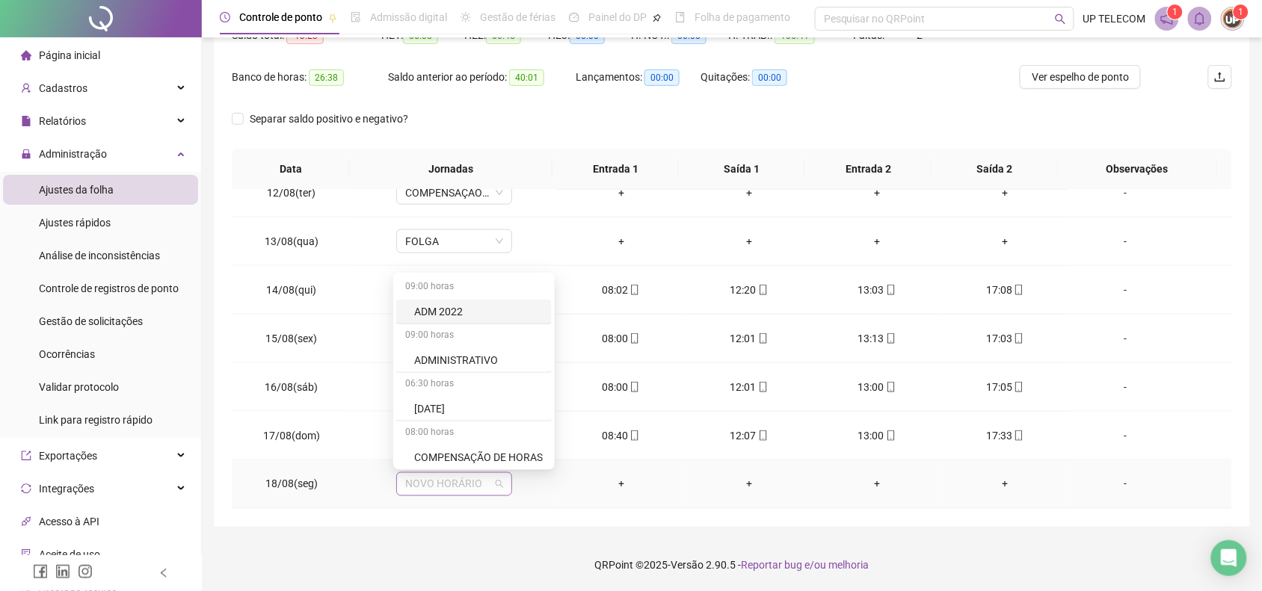
click at [457, 495] on span "NOVO HORÁRIO" at bounding box center [454, 484] width 98 height 22
click at [455, 452] on div "COMPENSAÇÃO DE HORAS" at bounding box center [478, 457] width 129 height 16
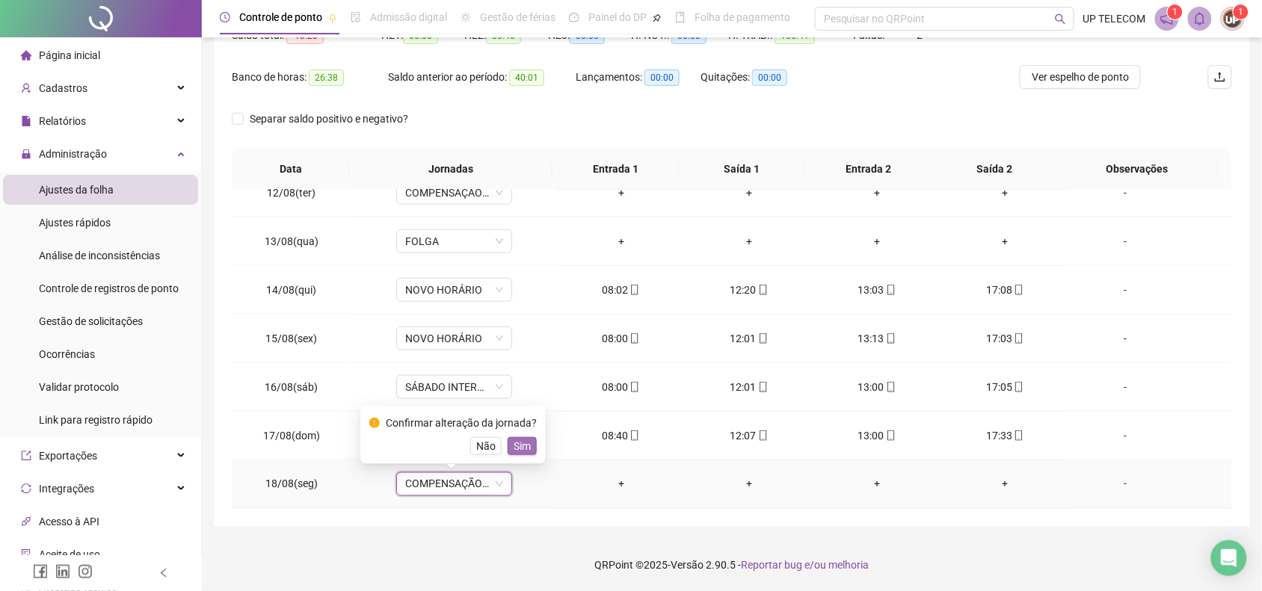
click at [527, 446] on span "Sim" at bounding box center [522, 446] width 17 height 16
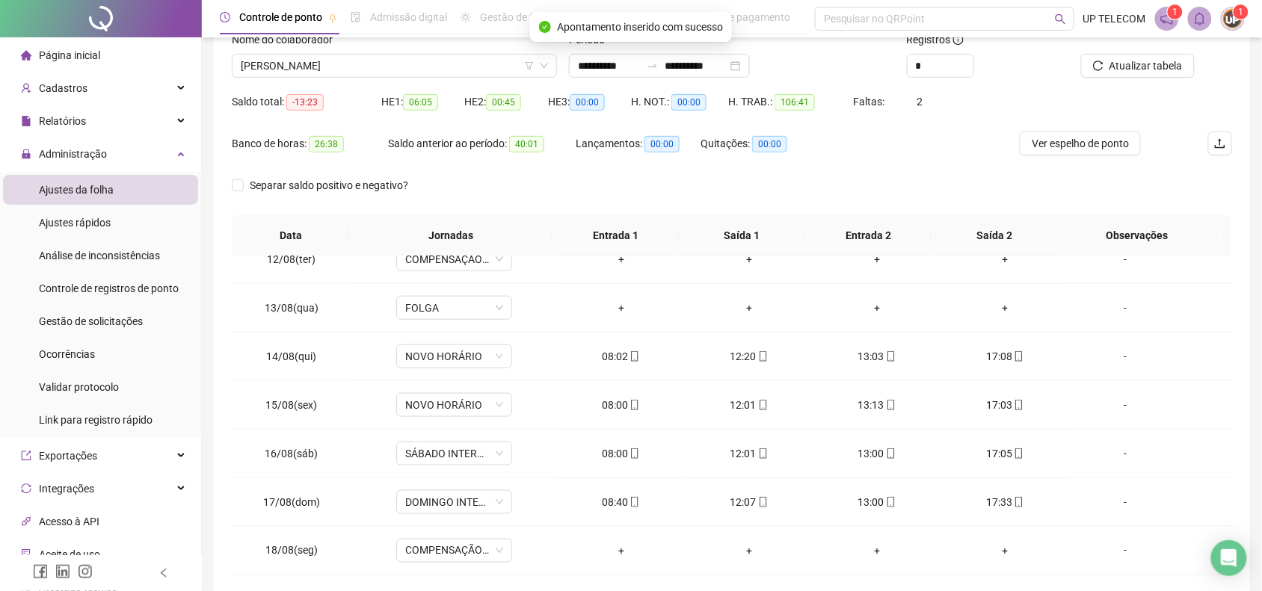
scroll to position [79, 0]
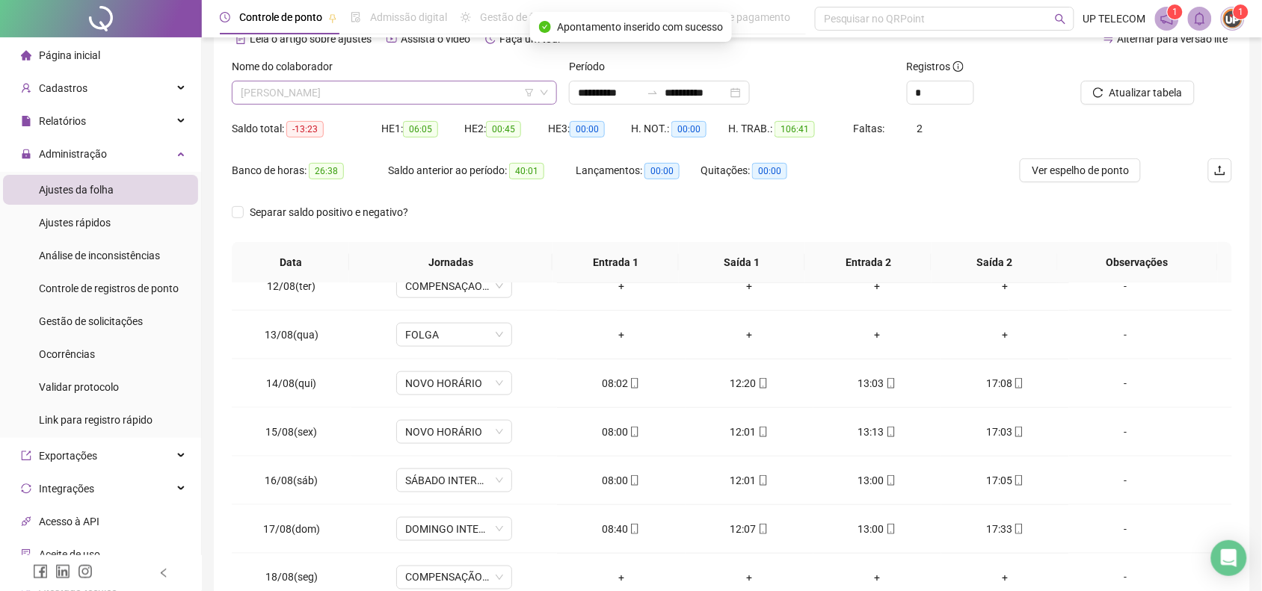
click at [420, 102] on span "[PERSON_NAME]" at bounding box center [394, 92] width 307 height 22
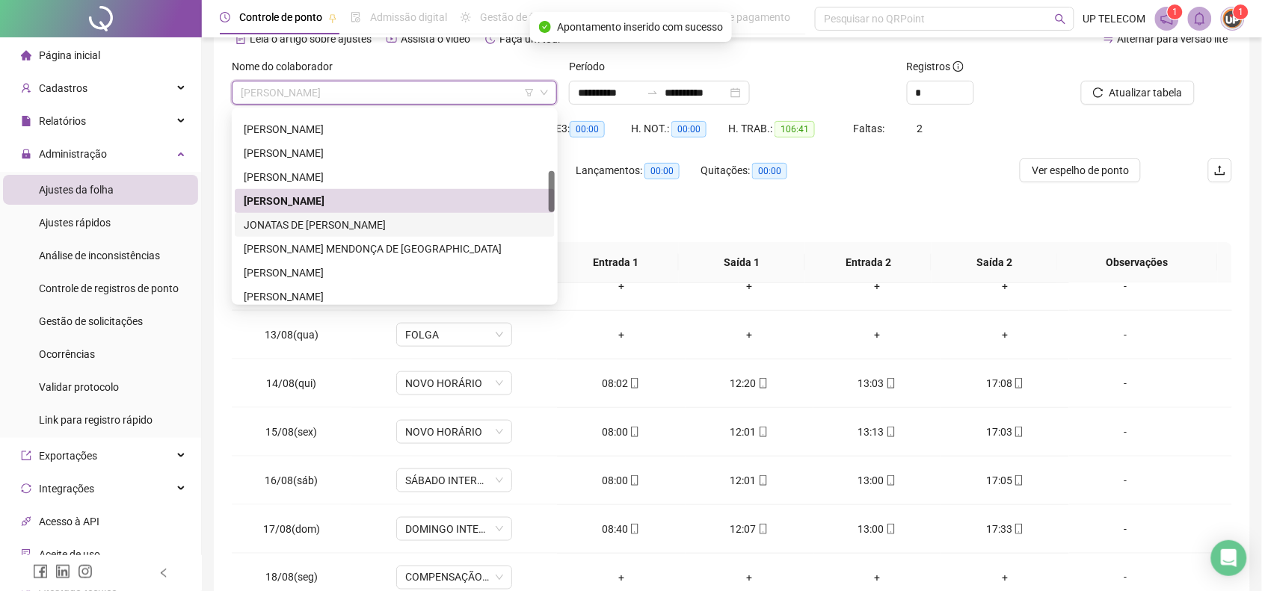
click at [349, 222] on div "JONATAS DE [PERSON_NAME]" at bounding box center [395, 225] width 302 height 16
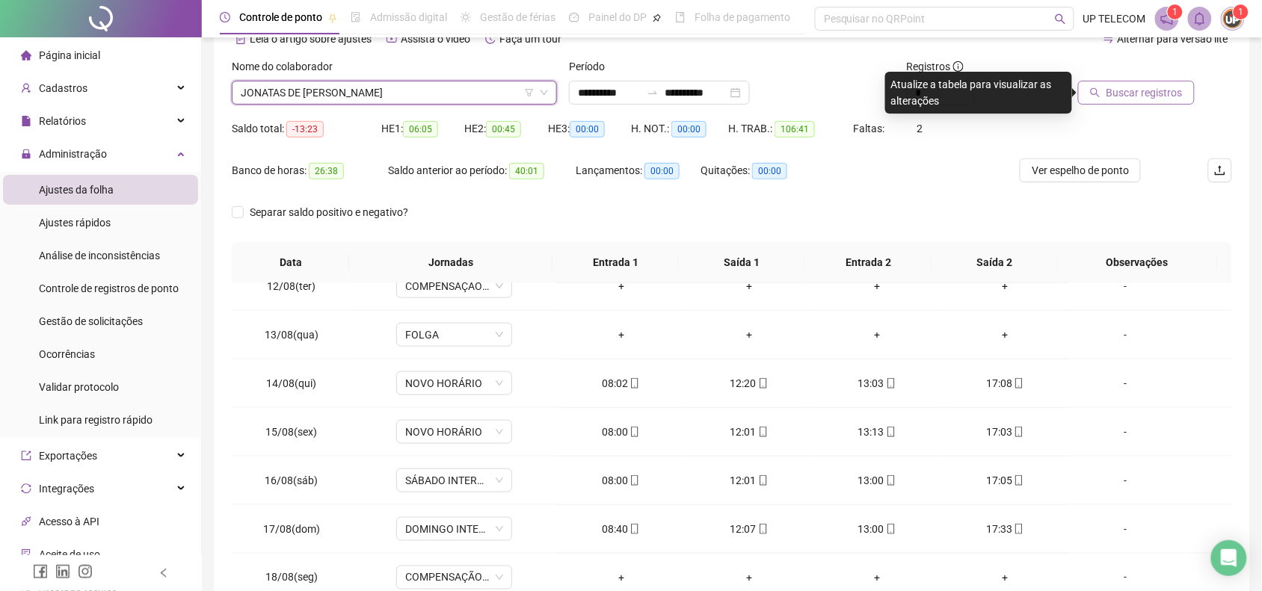
click at [1134, 90] on span "Buscar registros" at bounding box center [1144, 92] width 76 height 16
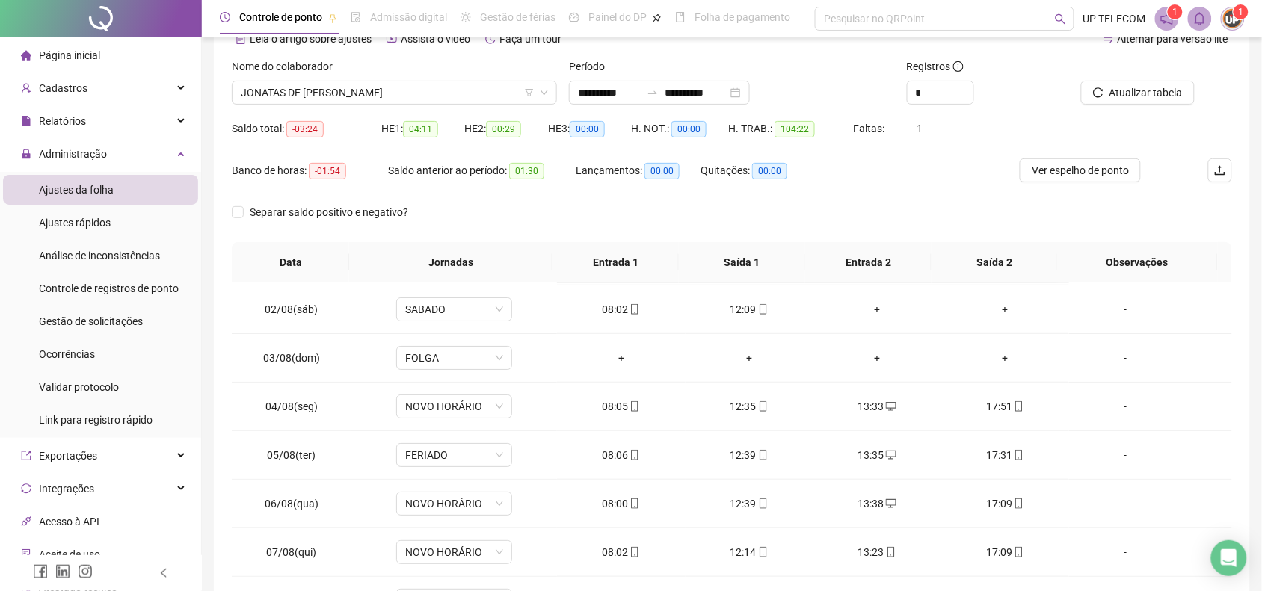
scroll to position [0, 0]
click at [1109, 502] on div "-" at bounding box center [1125, 501] width 88 height 16
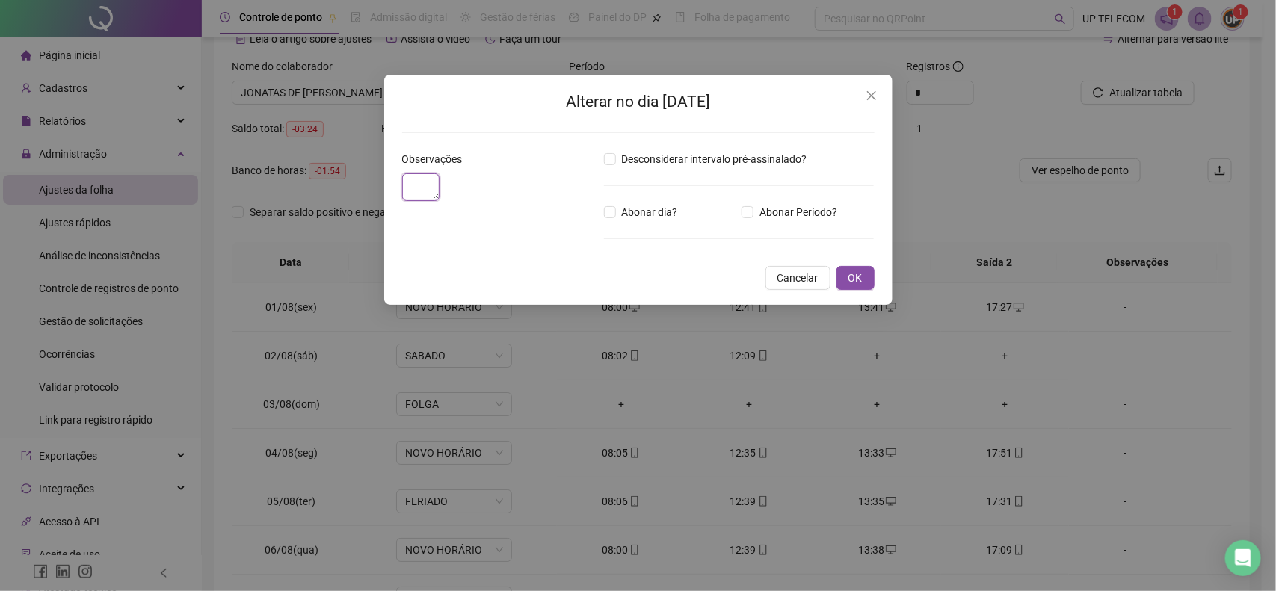
click at [440, 201] on textarea at bounding box center [421, 187] width 38 height 28
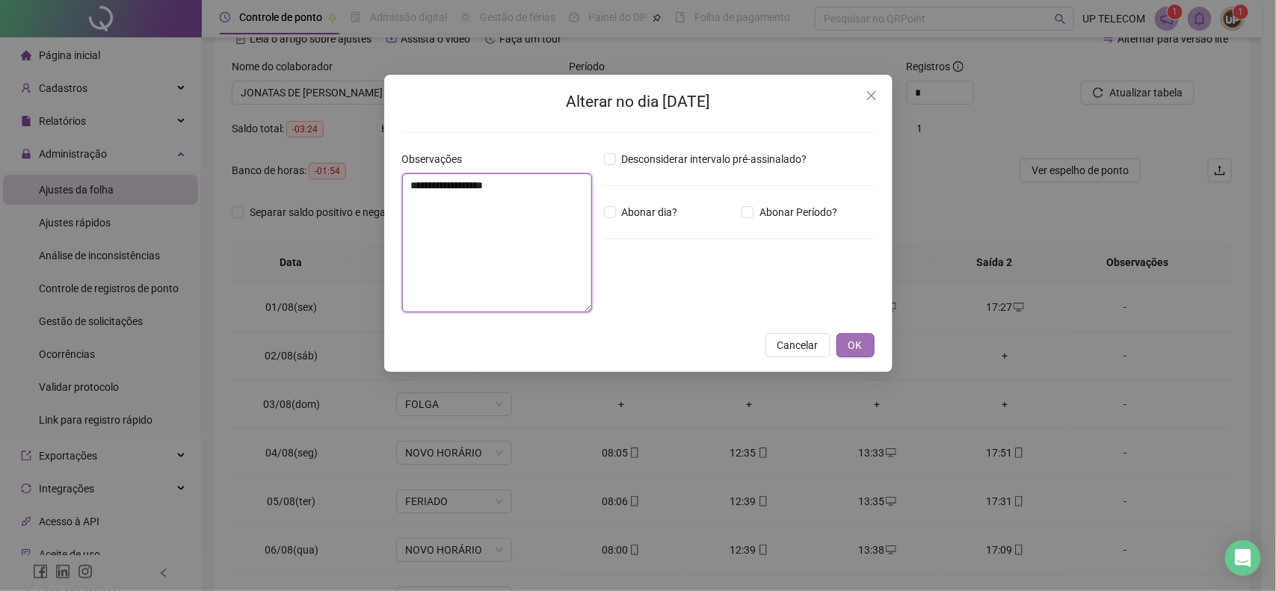
type textarea "**********"
click at [843, 348] on button "OK" at bounding box center [856, 345] width 38 height 24
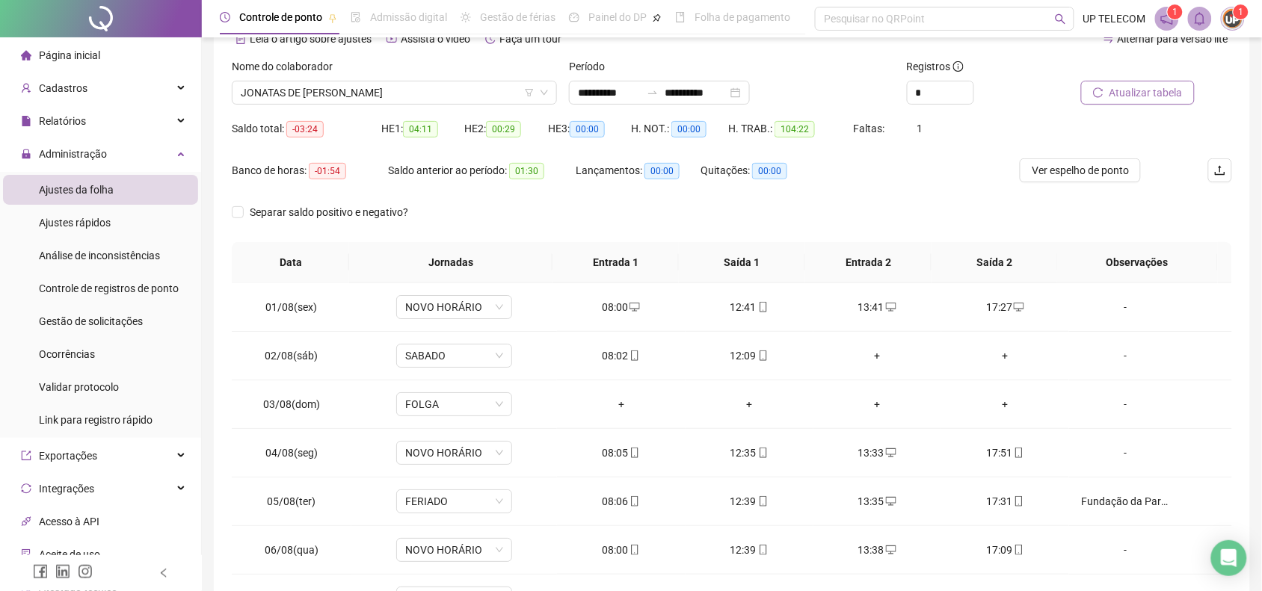
click at [1168, 81] on button "Atualizar tabela" at bounding box center [1138, 93] width 114 height 24
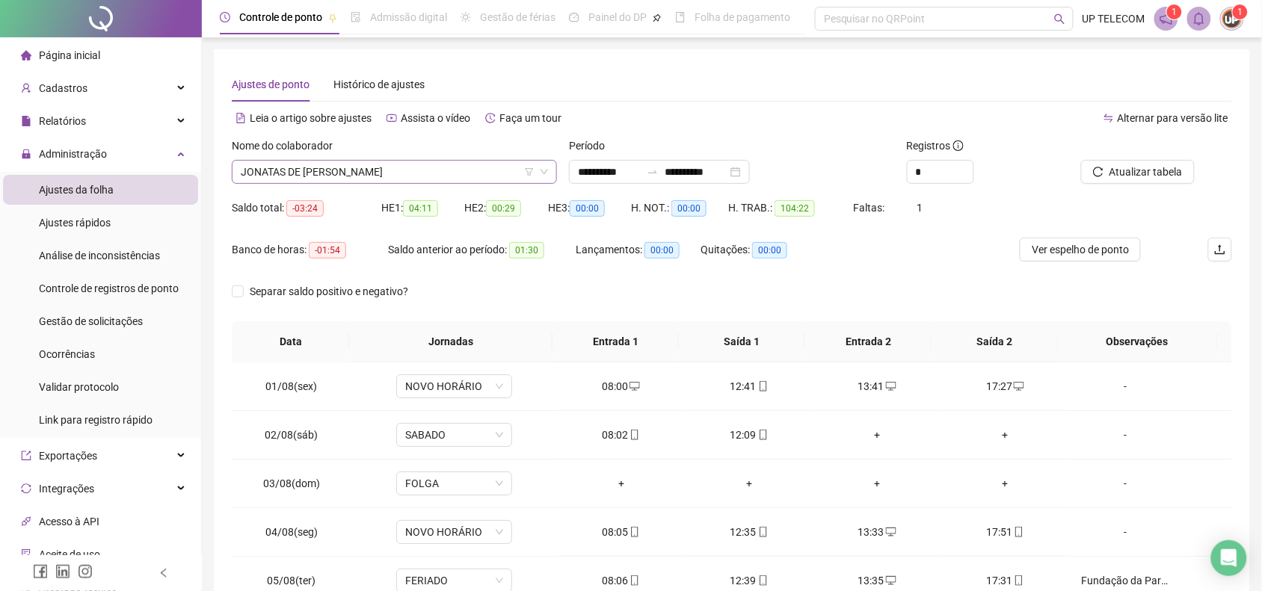
click at [365, 180] on span "JONATAS DE [PERSON_NAME]" at bounding box center [394, 172] width 307 height 22
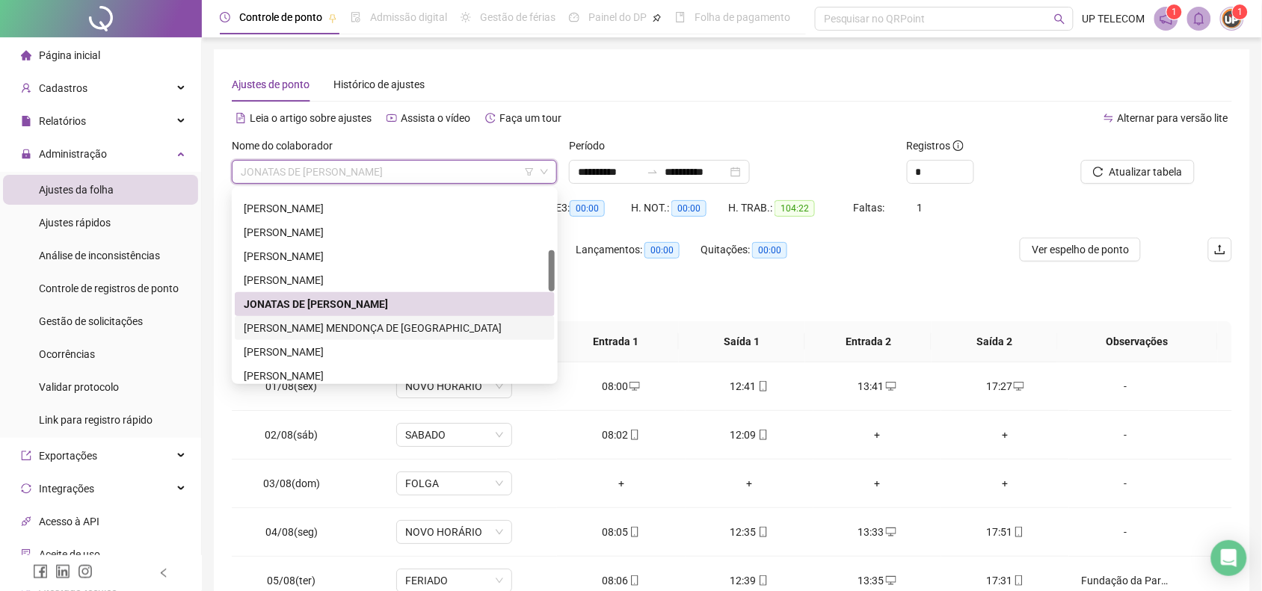
click at [340, 327] on div "[PERSON_NAME] MENDONÇA DE [GEOGRAPHIC_DATA]" at bounding box center [395, 328] width 302 height 16
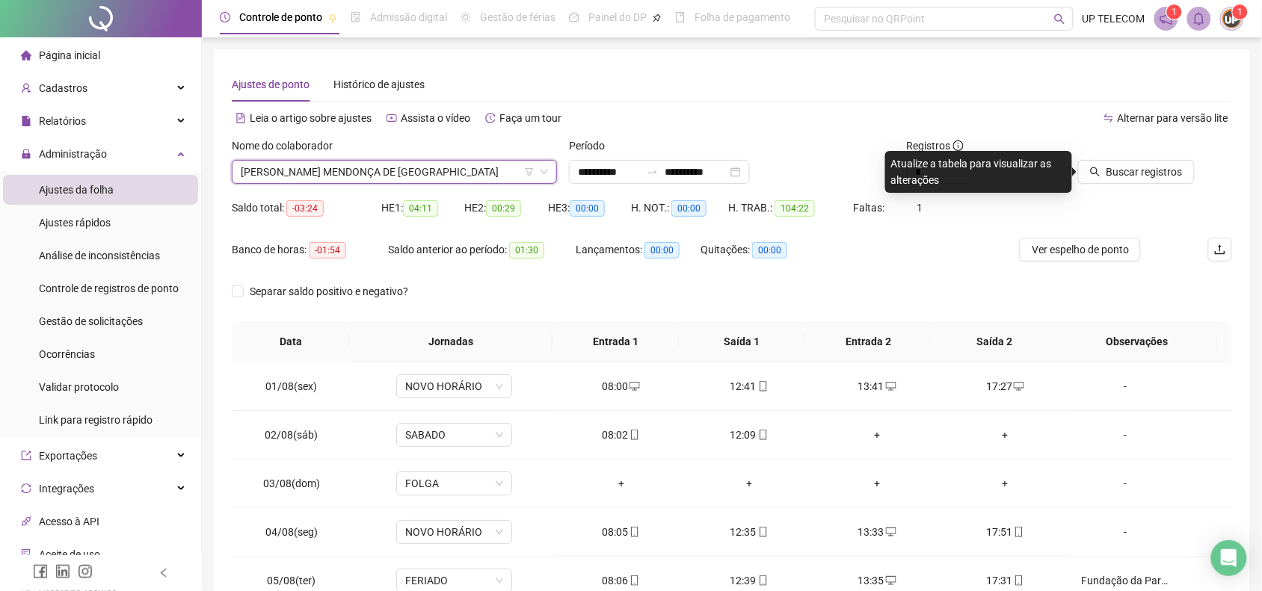
click at [1159, 158] on div at bounding box center [1135, 149] width 120 height 22
click at [1118, 177] on span "Buscar registros" at bounding box center [1144, 172] width 76 height 16
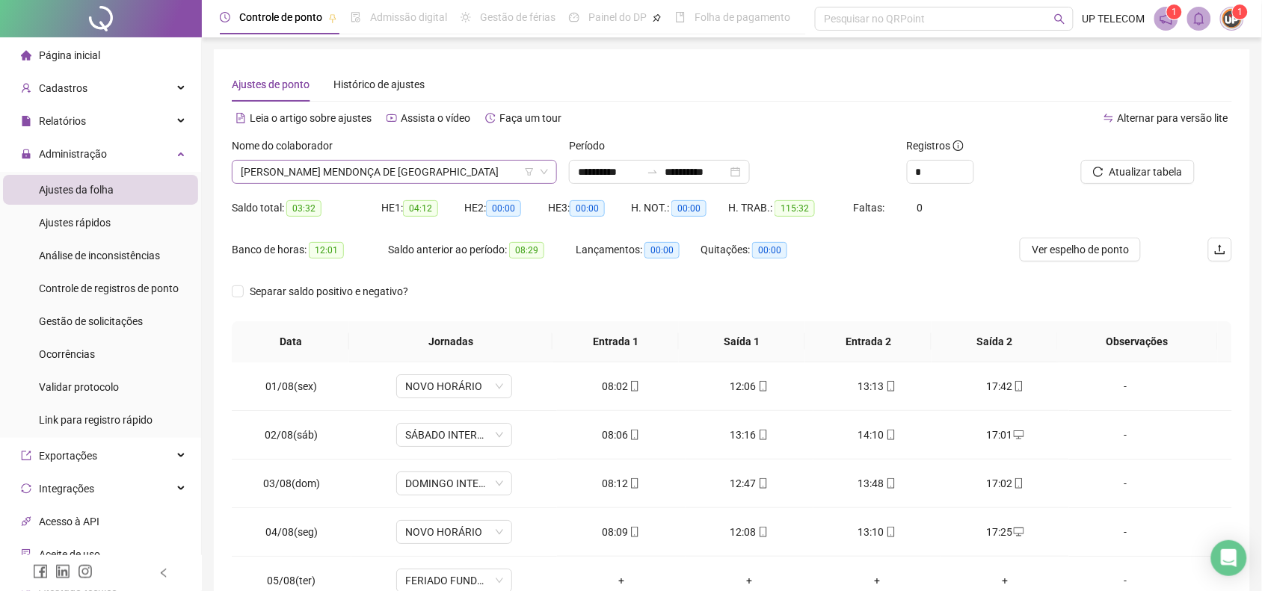
click at [412, 170] on span "[PERSON_NAME] MENDONÇA DE [GEOGRAPHIC_DATA]" at bounding box center [394, 172] width 307 height 22
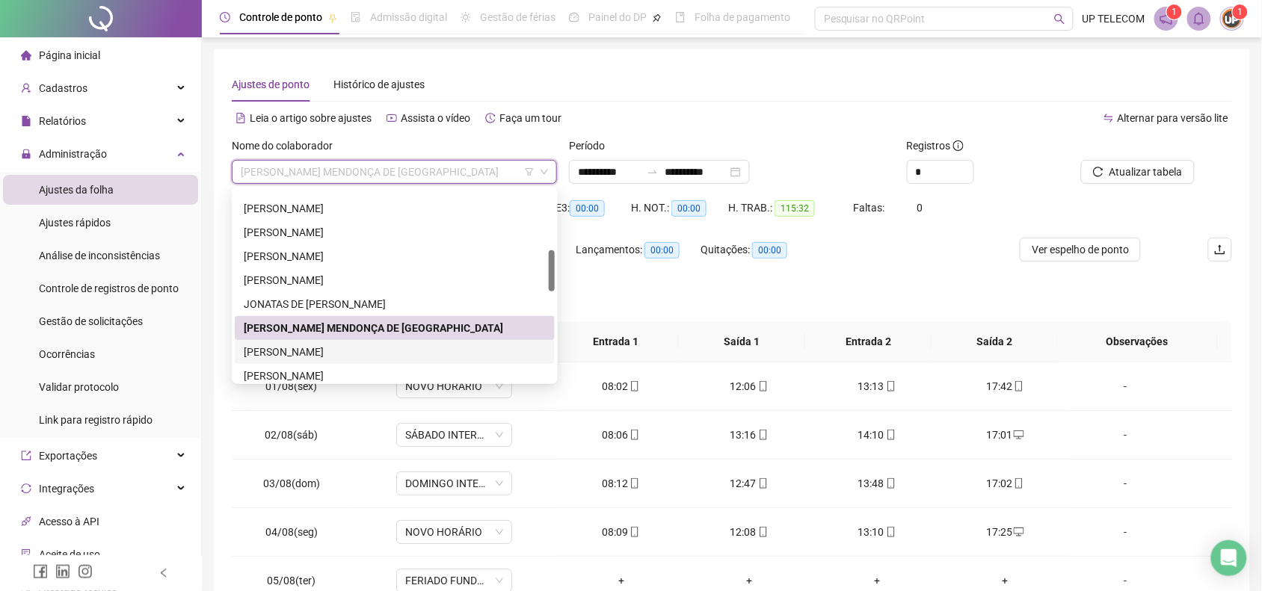
click at [333, 353] on div "[PERSON_NAME]" at bounding box center [395, 352] width 302 height 16
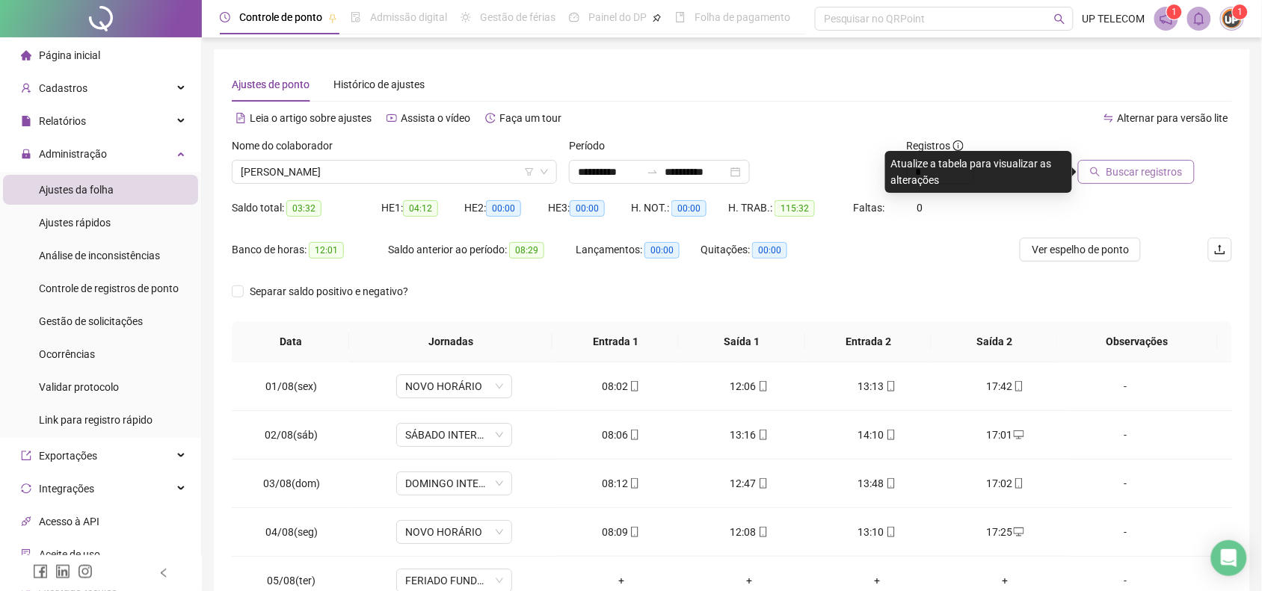
click at [1152, 164] on span "Buscar registros" at bounding box center [1144, 172] width 76 height 16
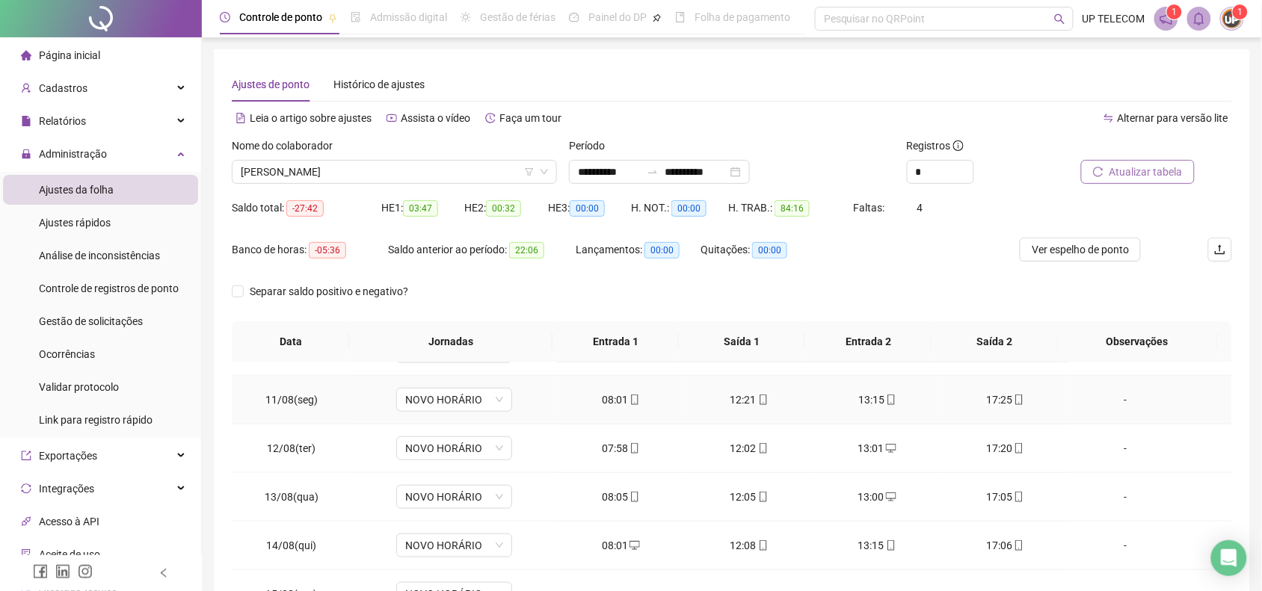
scroll to position [558, 0]
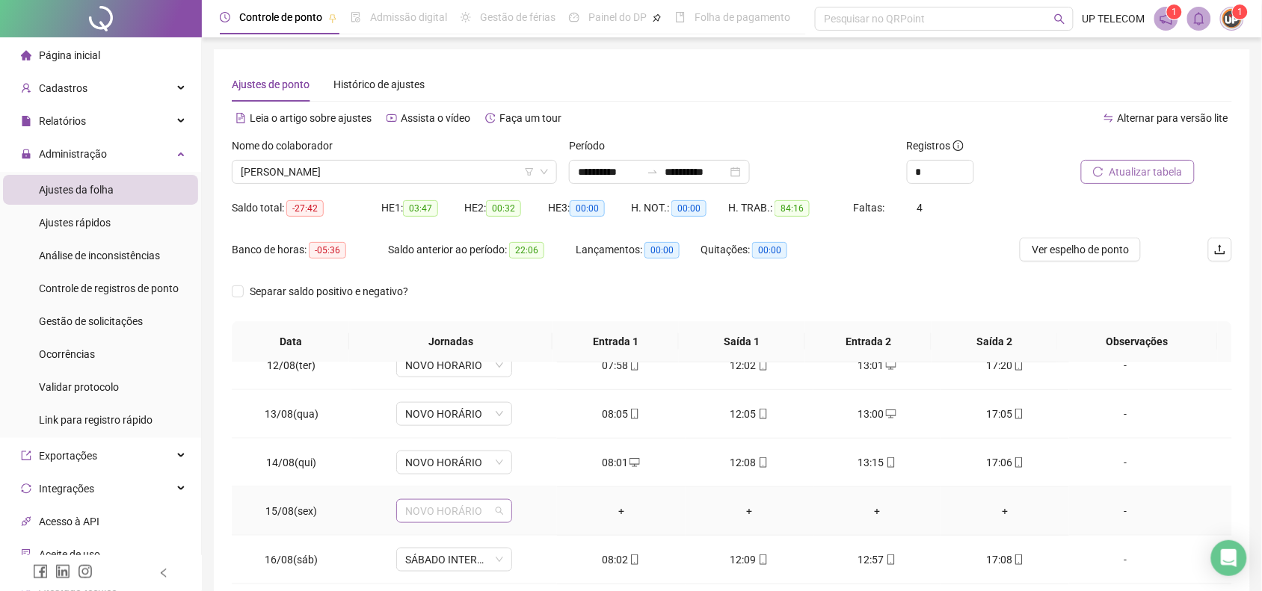
click at [405, 513] on span "NOVO HORÁRIO" at bounding box center [454, 511] width 98 height 22
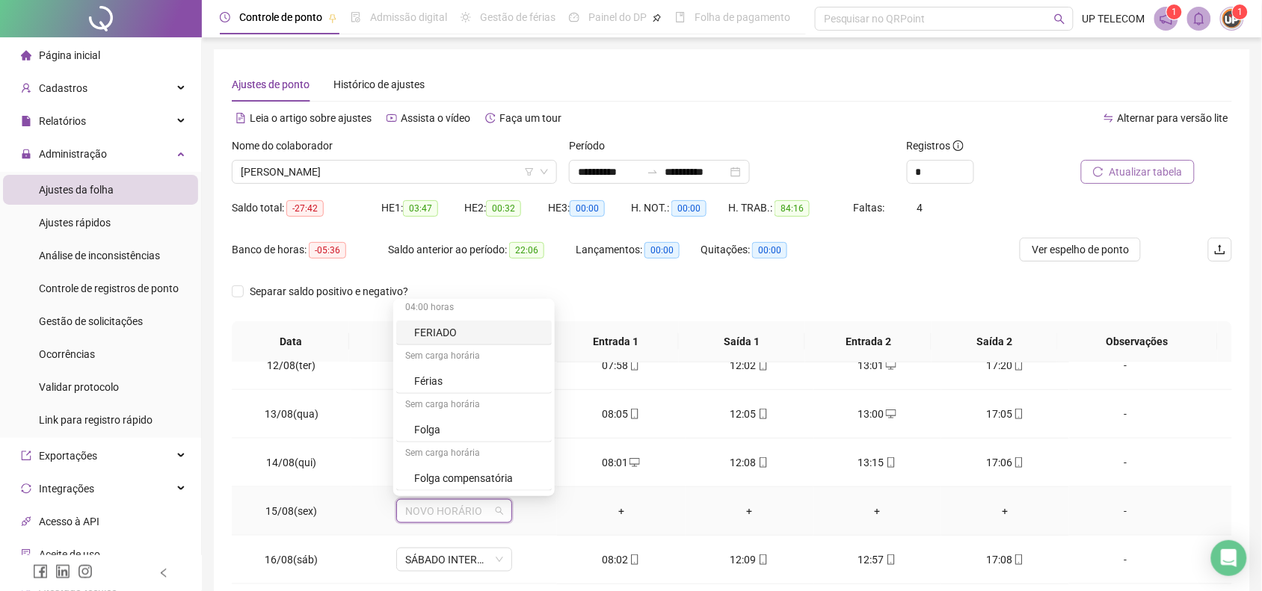
scroll to position [467, 0]
click at [467, 410] on div "Folga" at bounding box center [478, 405] width 129 height 16
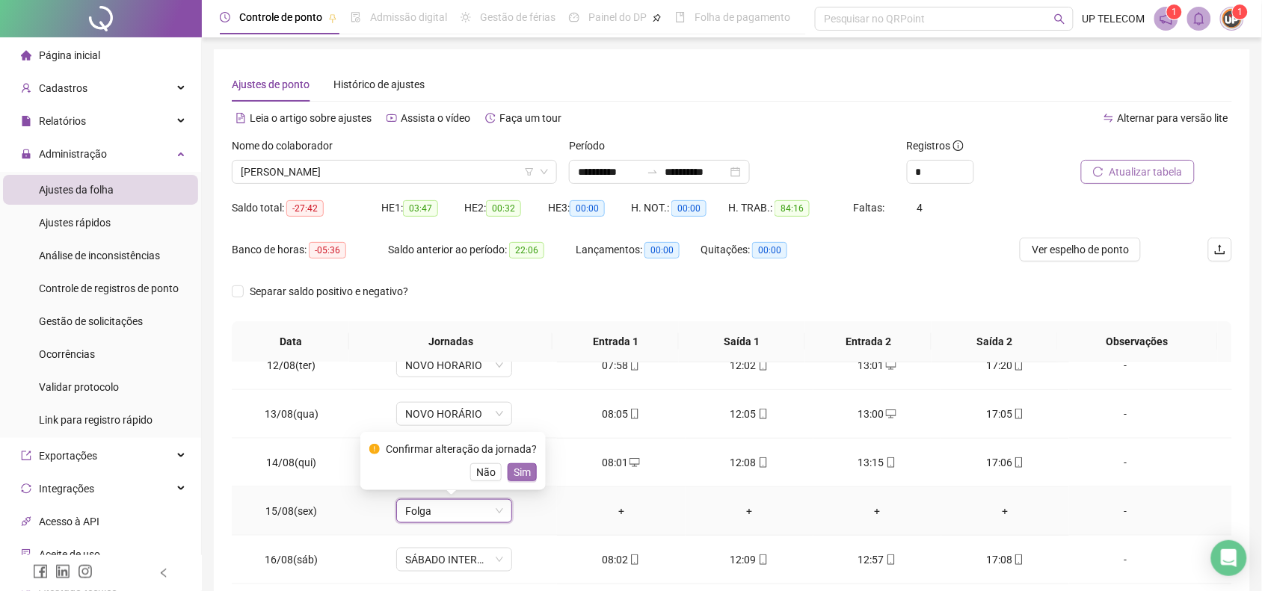
click at [521, 472] on span "Sim" at bounding box center [522, 472] width 17 height 16
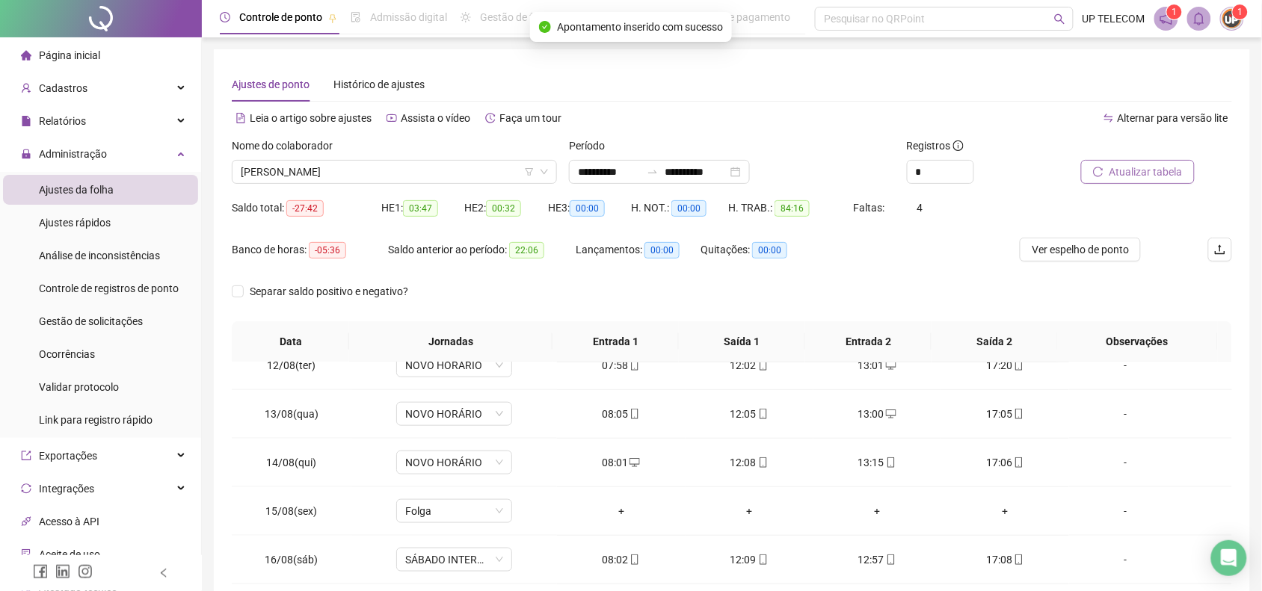
click at [1130, 178] on span "Atualizar tabela" at bounding box center [1145, 172] width 73 height 16
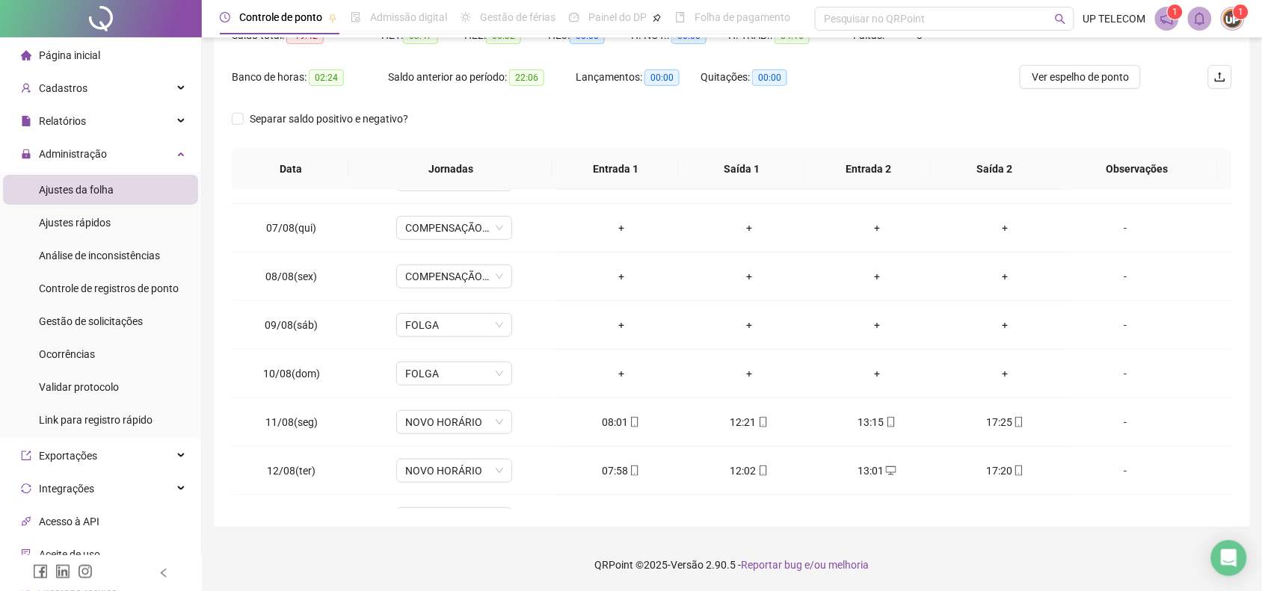
scroll to position [0, 0]
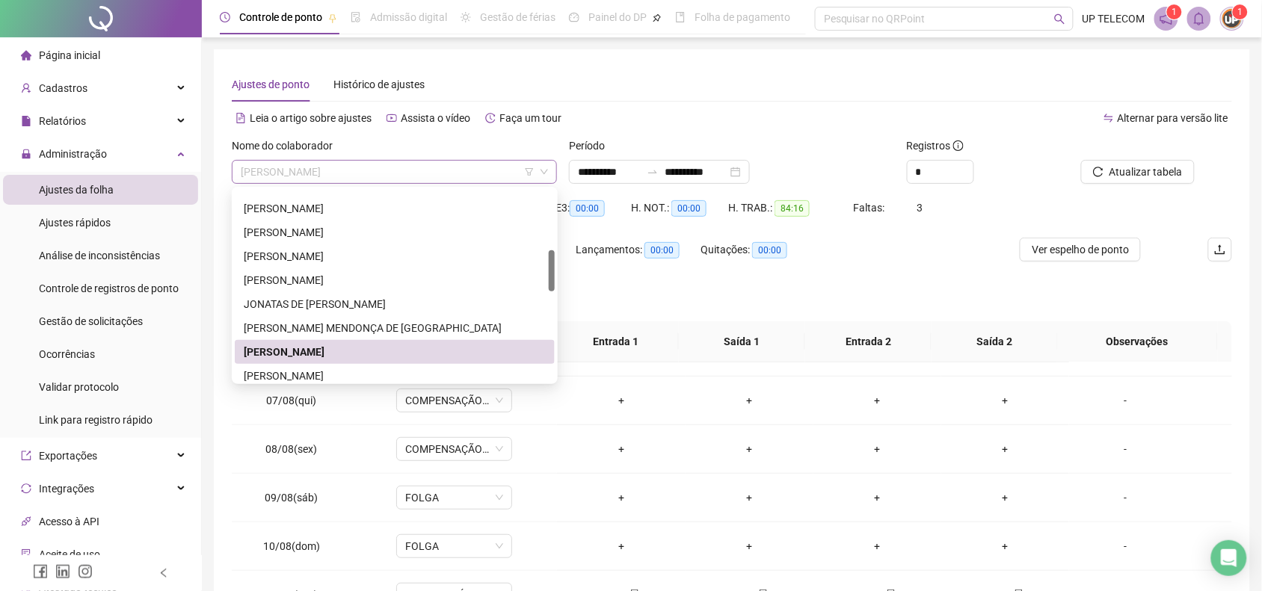
click at [370, 176] on span "[PERSON_NAME]" at bounding box center [394, 172] width 307 height 22
click at [333, 372] on div "[PERSON_NAME]" at bounding box center [395, 376] width 302 height 16
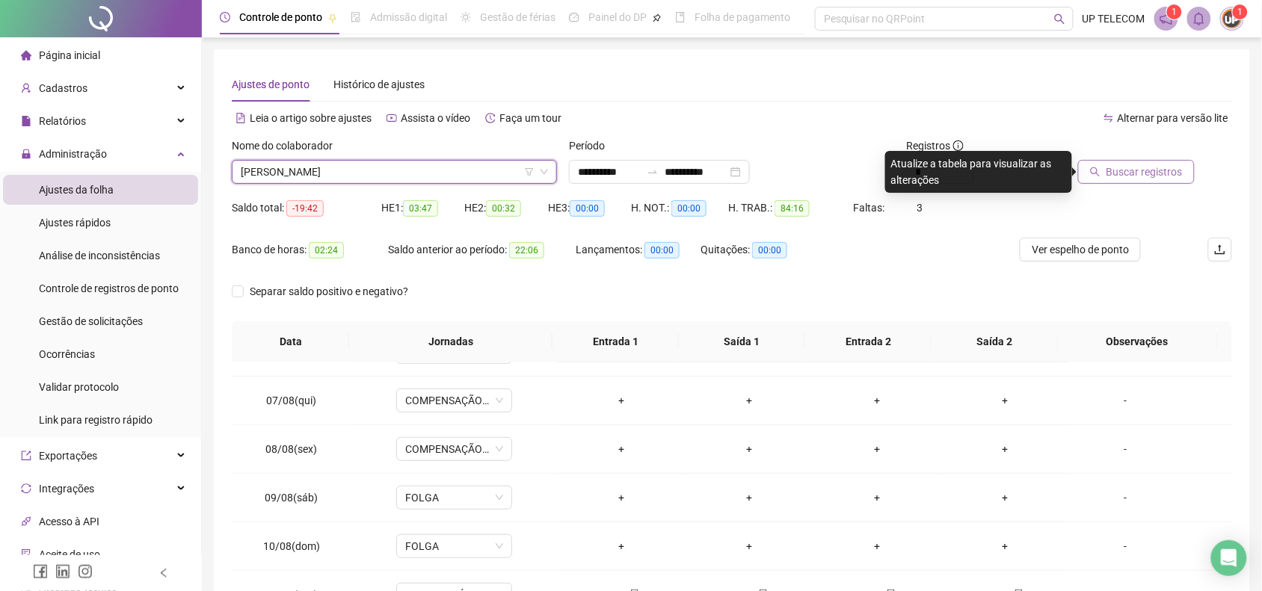
click at [1186, 166] on button "Buscar registros" at bounding box center [1136, 172] width 117 height 24
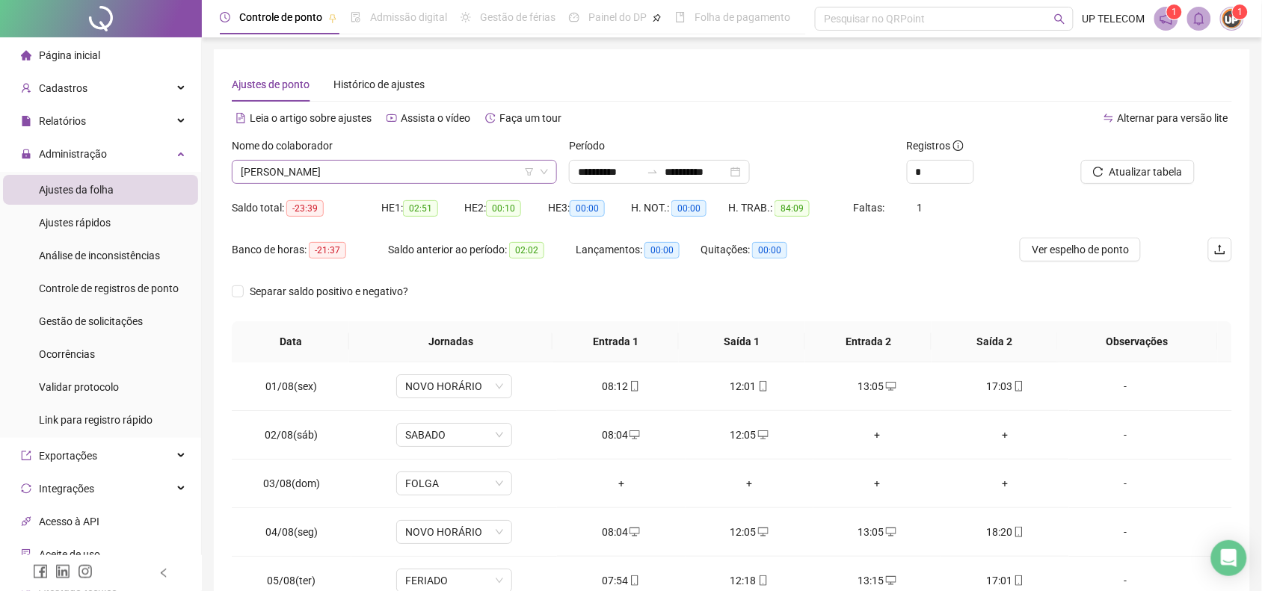
click at [404, 170] on span "[PERSON_NAME]" at bounding box center [394, 172] width 307 height 22
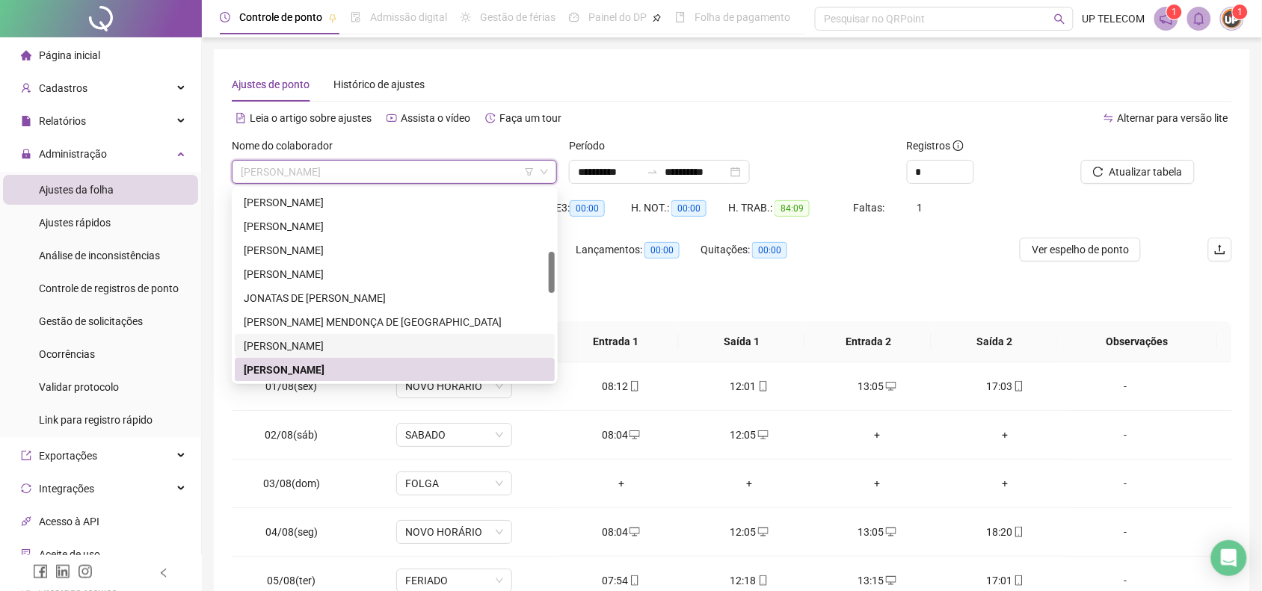
scroll to position [380, 0]
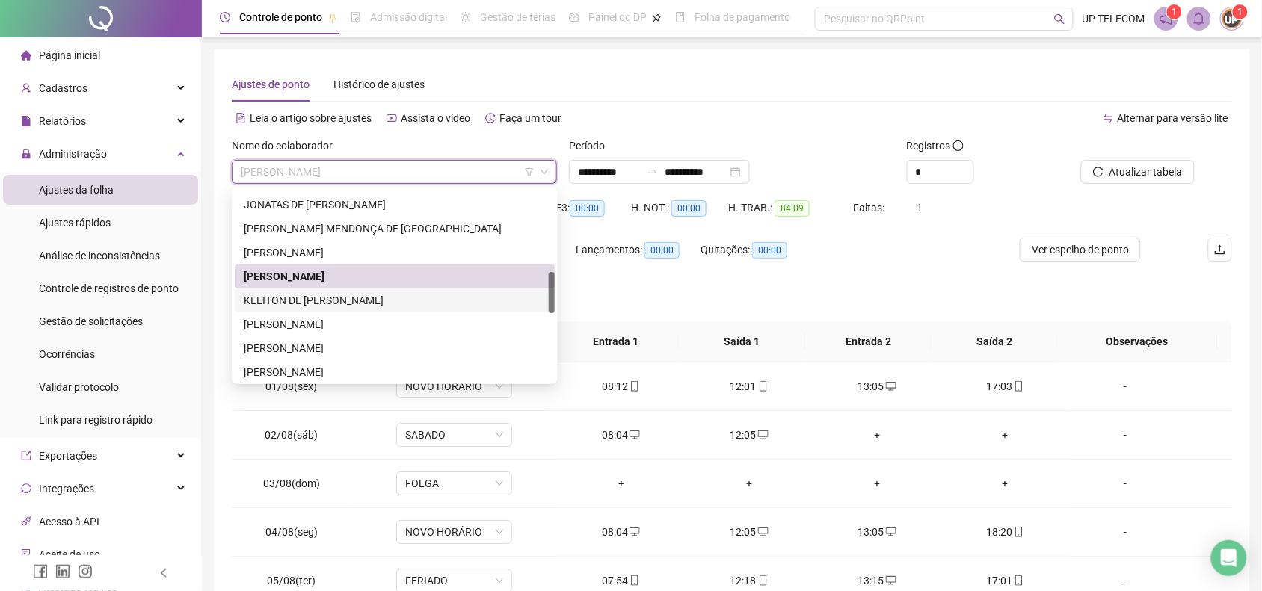
click at [305, 301] on div "KLEITON DE [PERSON_NAME]" at bounding box center [395, 300] width 302 height 16
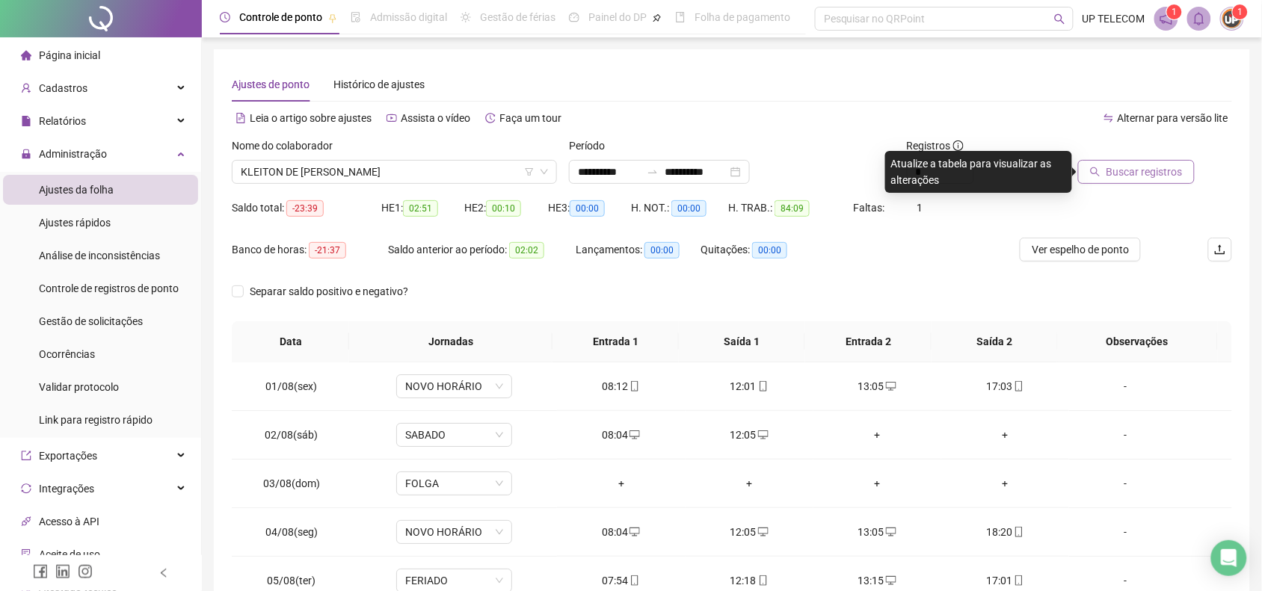
click at [1148, 170] on span "Buscar registros" at bounding box center [1144, 172] width 76 height 16
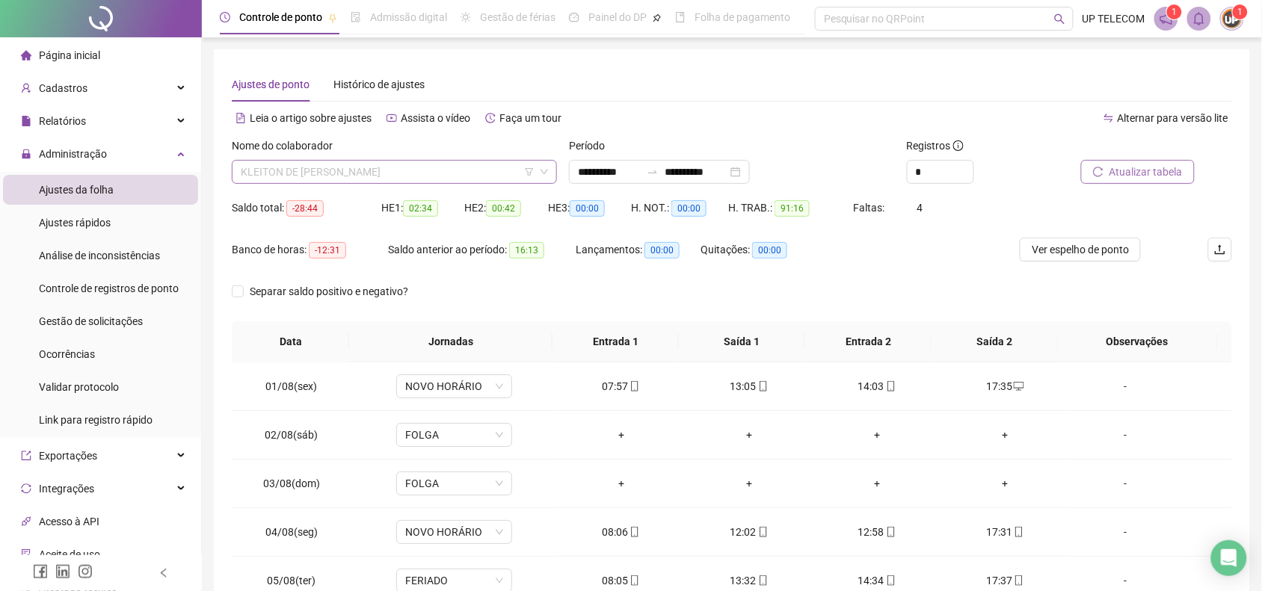
click at [419, 168] on span "KLEITON DE [PERSON_NAME]" at bounding box center [394, 172] width 307 height 22
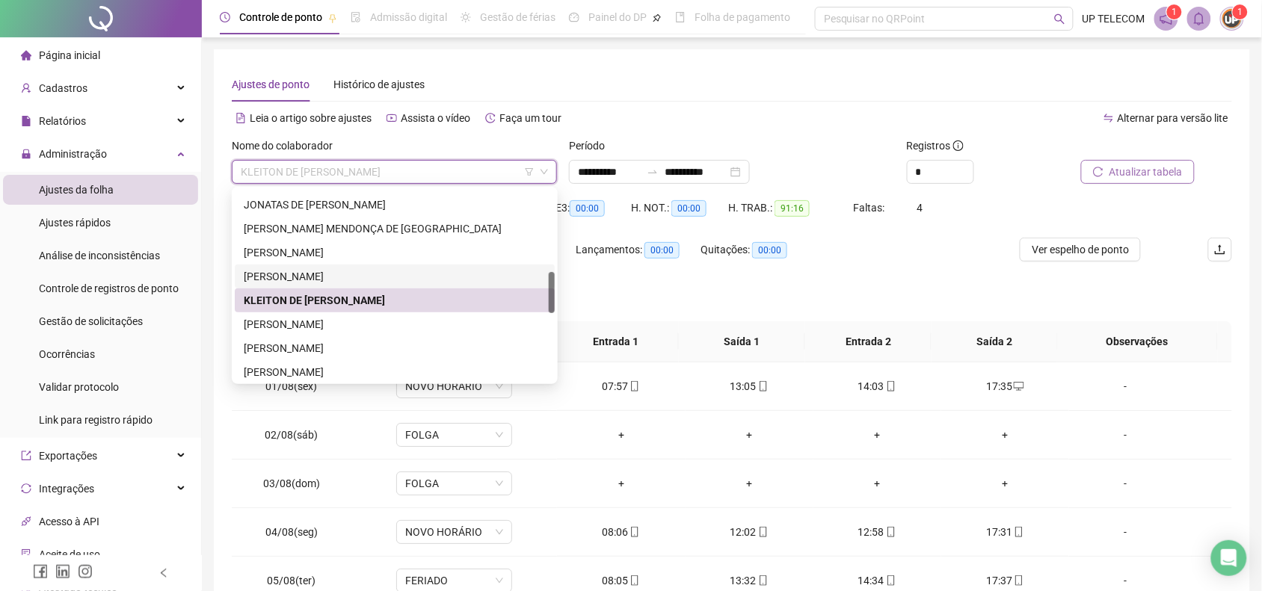
click at [369, 275] on div "[PERSON_NAME]" at bounding box center [395, 276] width 302 height 16
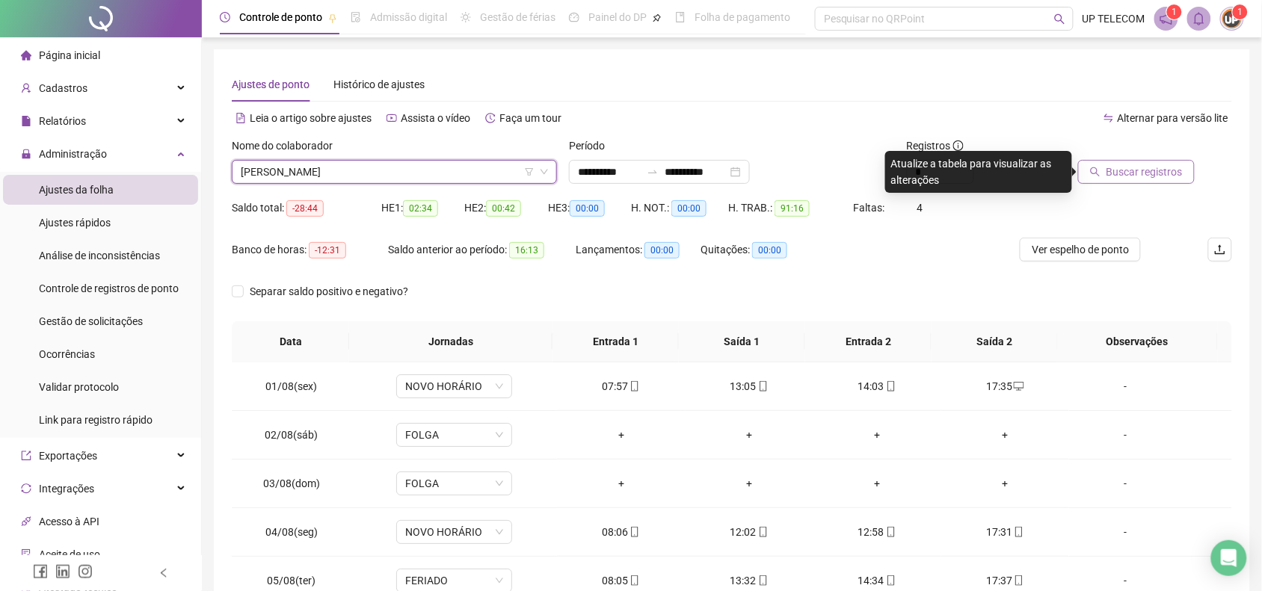
click at [1123, 176] on span "Buscar registros" at bounding box center [1144, 172] width 76 height 16
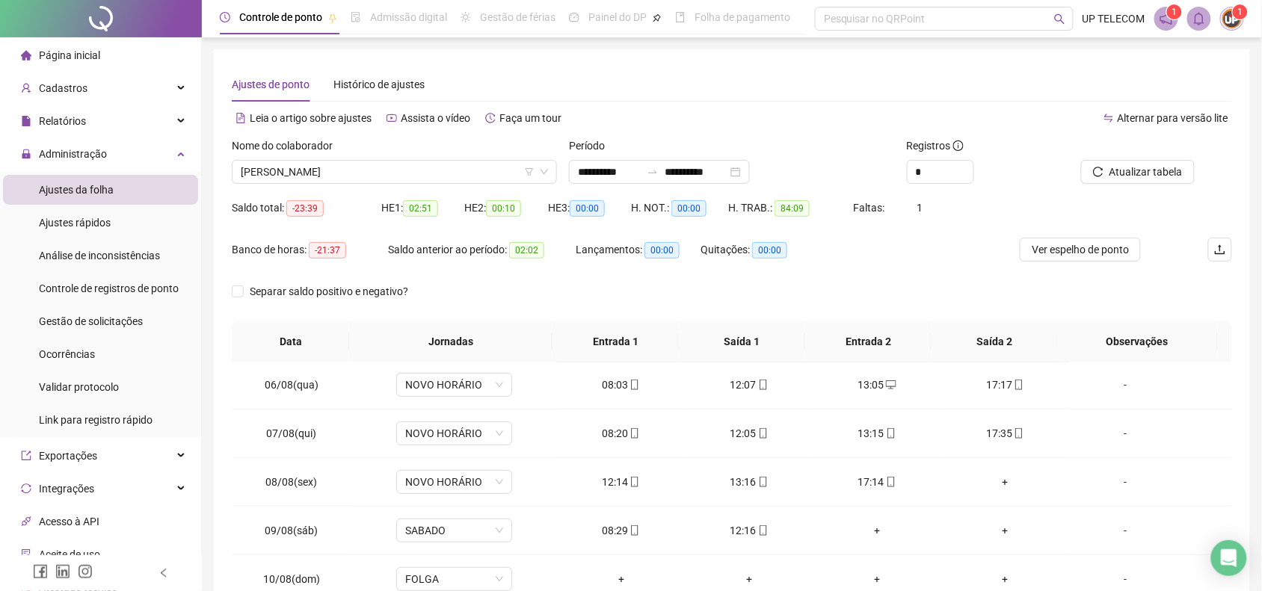
scroll to position [280, 0]
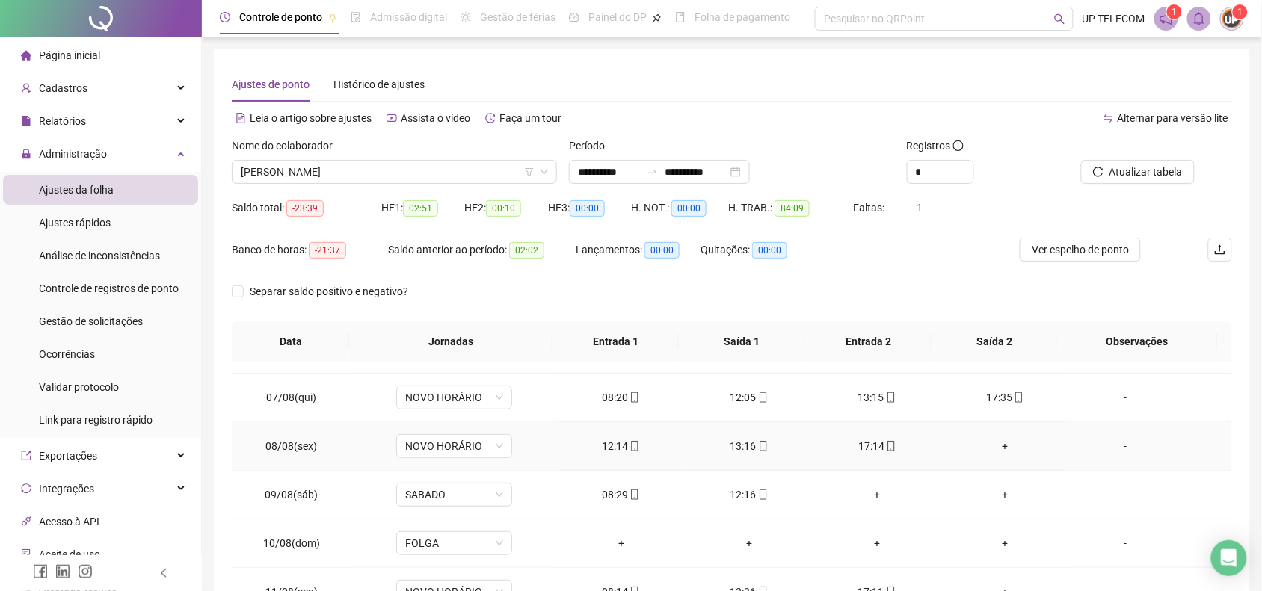
click at [1014, 447] on div "+" at bounding box center [1005, 446] width 104 height 16
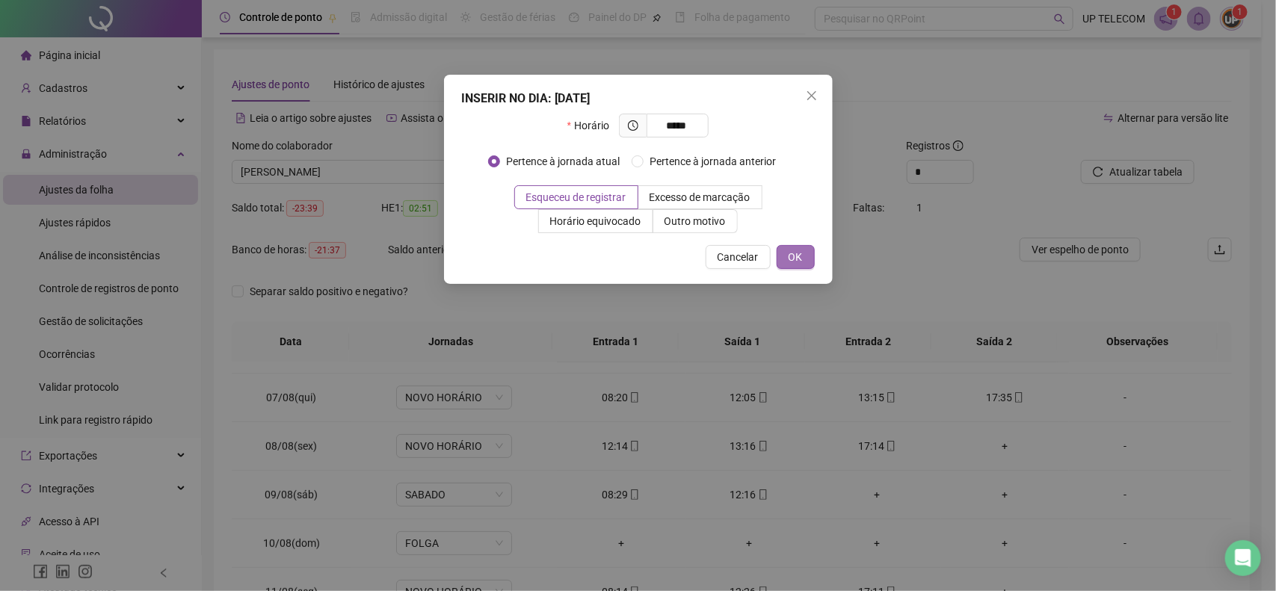
type input "*****"
click at [777, 250] on button "OK" at bounding box center [796, 257] width 38 height 24
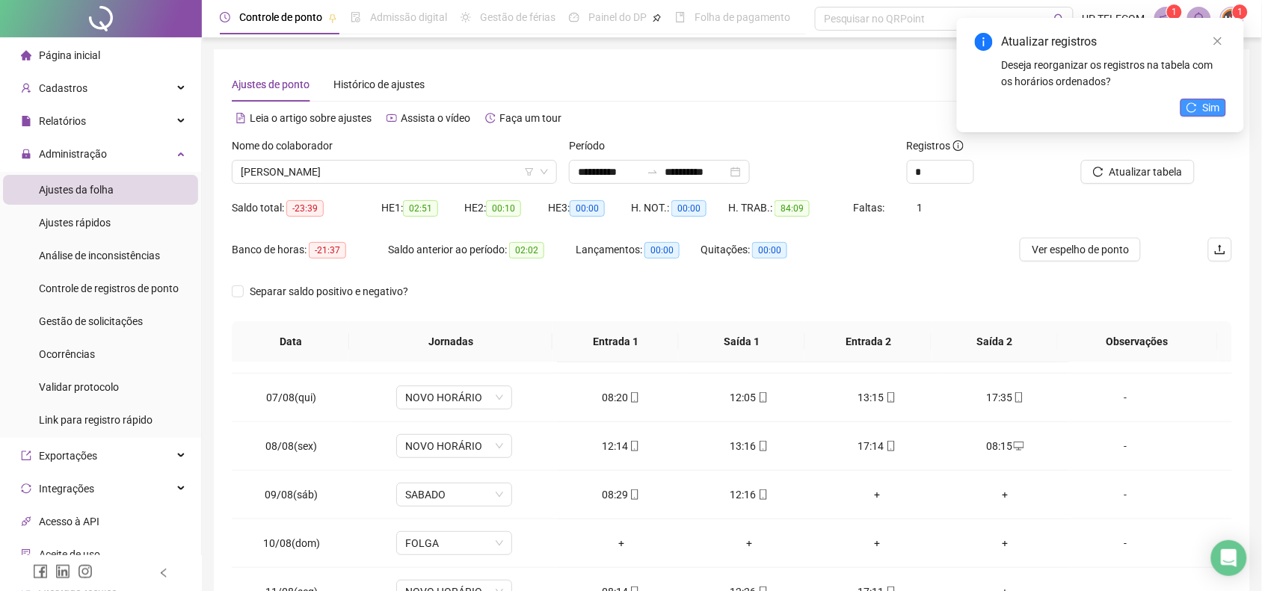
click at [1198, 101] on button "Sim" at bounding box center [1203, 108] width 46 height 18
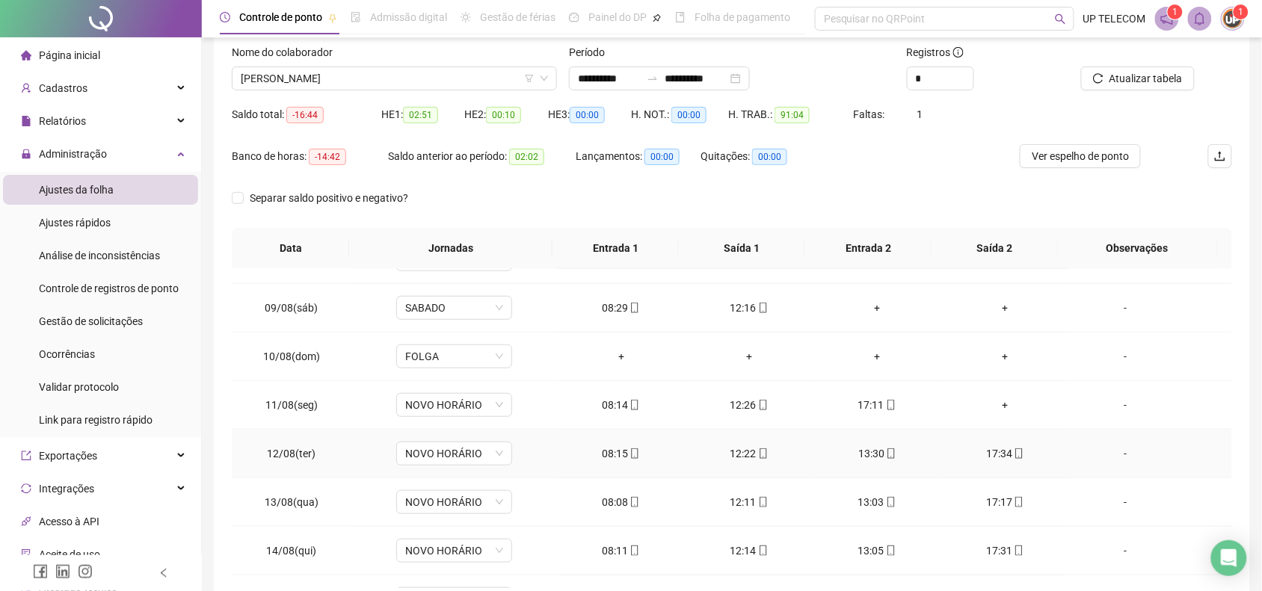
scroll to position [467, 0]
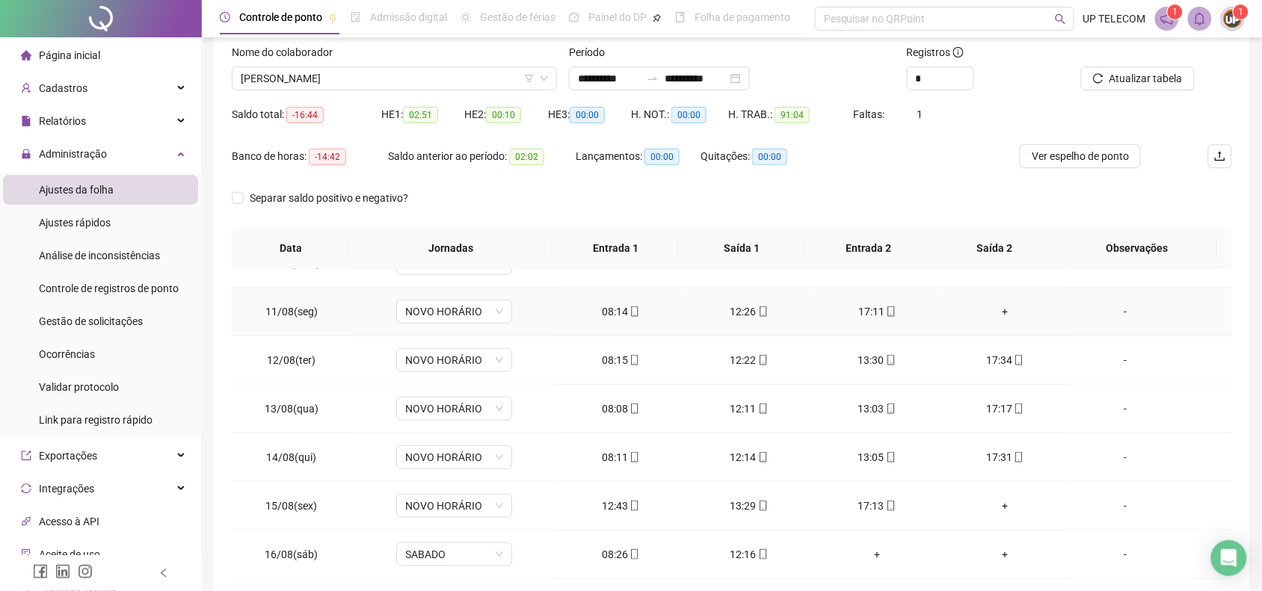
click at [996, 312] on div "+" at bounding box center [1005, 312] width 104 height 16
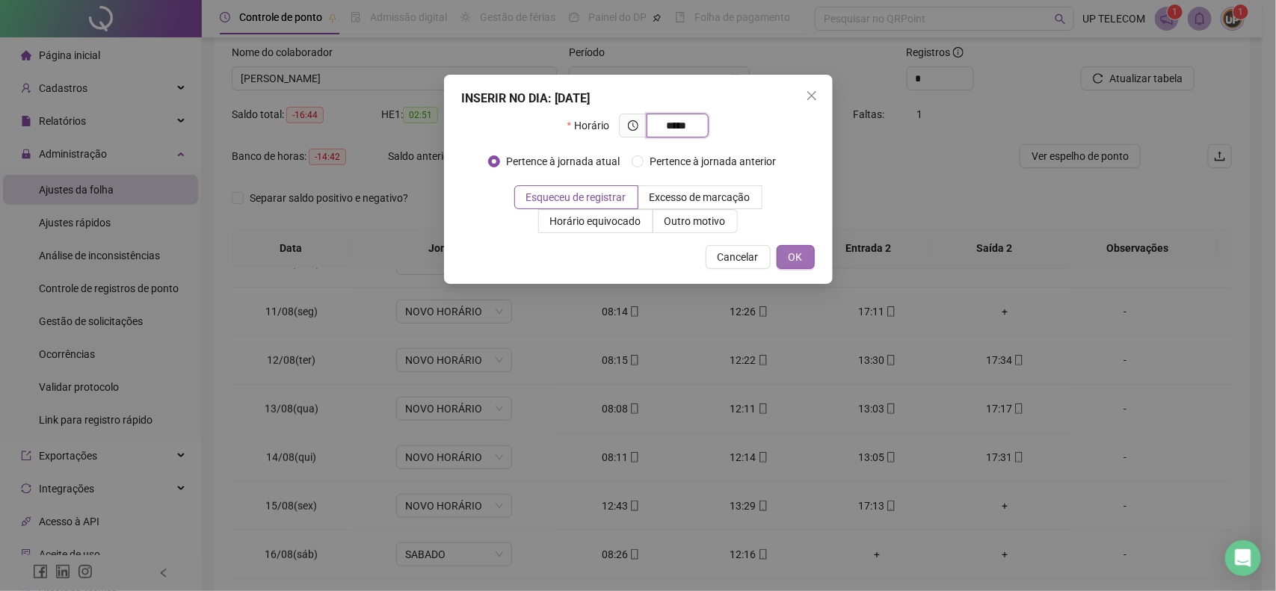
type input "*****"
click at [790, 255] on span "OK" at bounding box center [796, 257] width 14 height 16
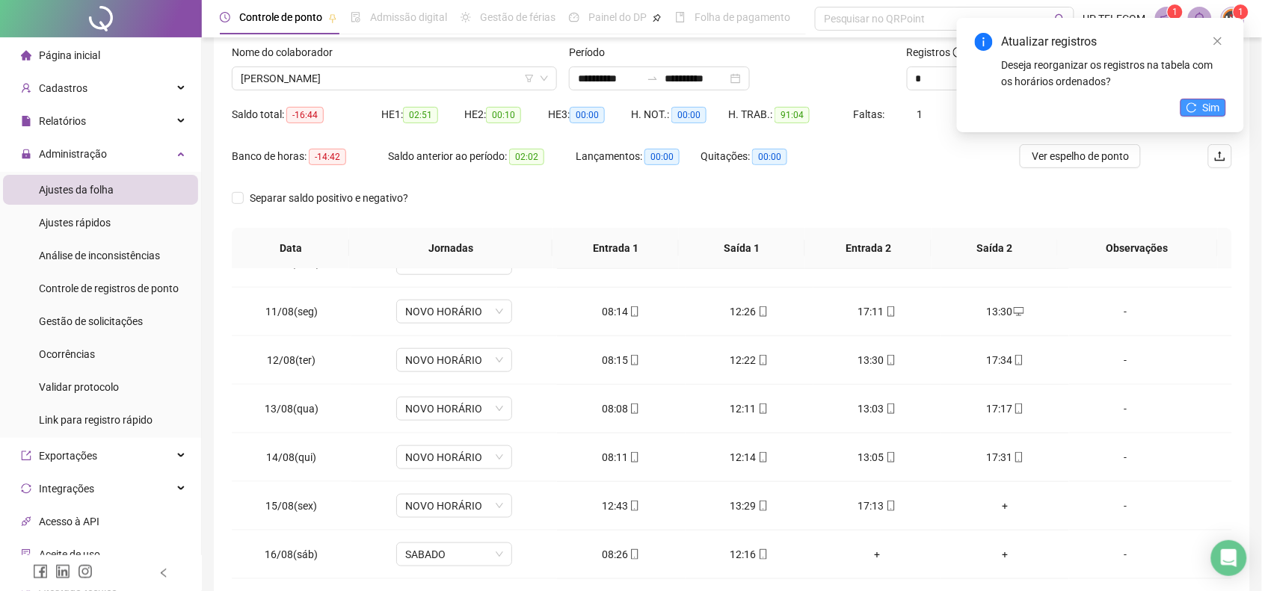
click at [1204, 102] on span "Sim" at bounding box center [1211, 107] width 17 height 16
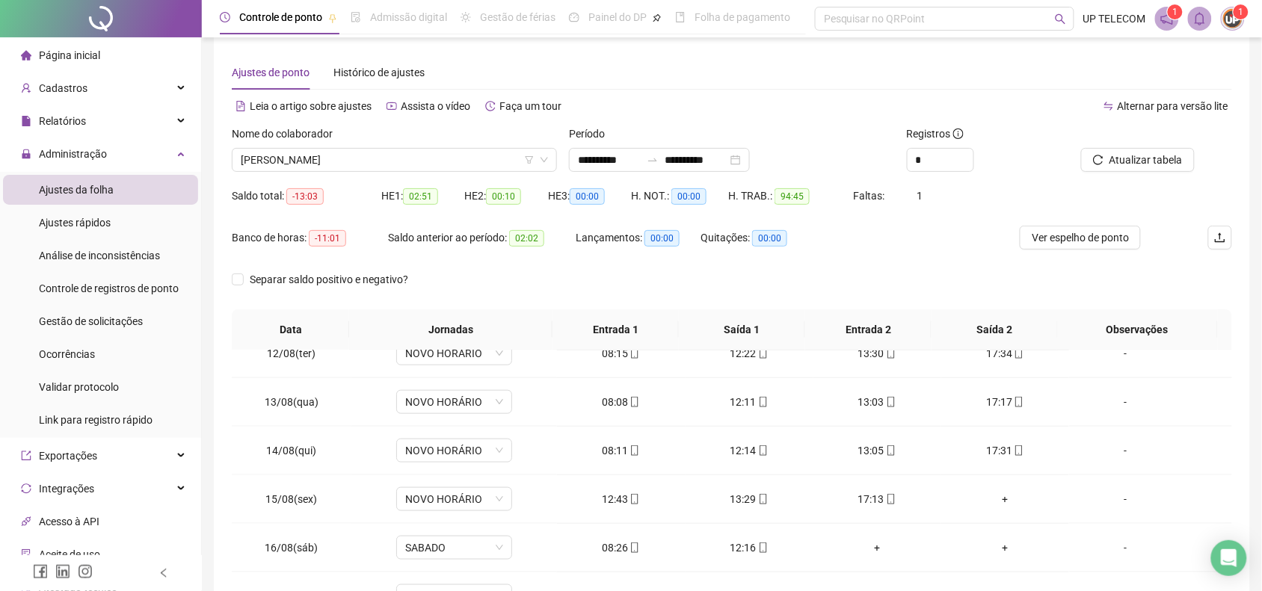
scroll to position [0, 0]
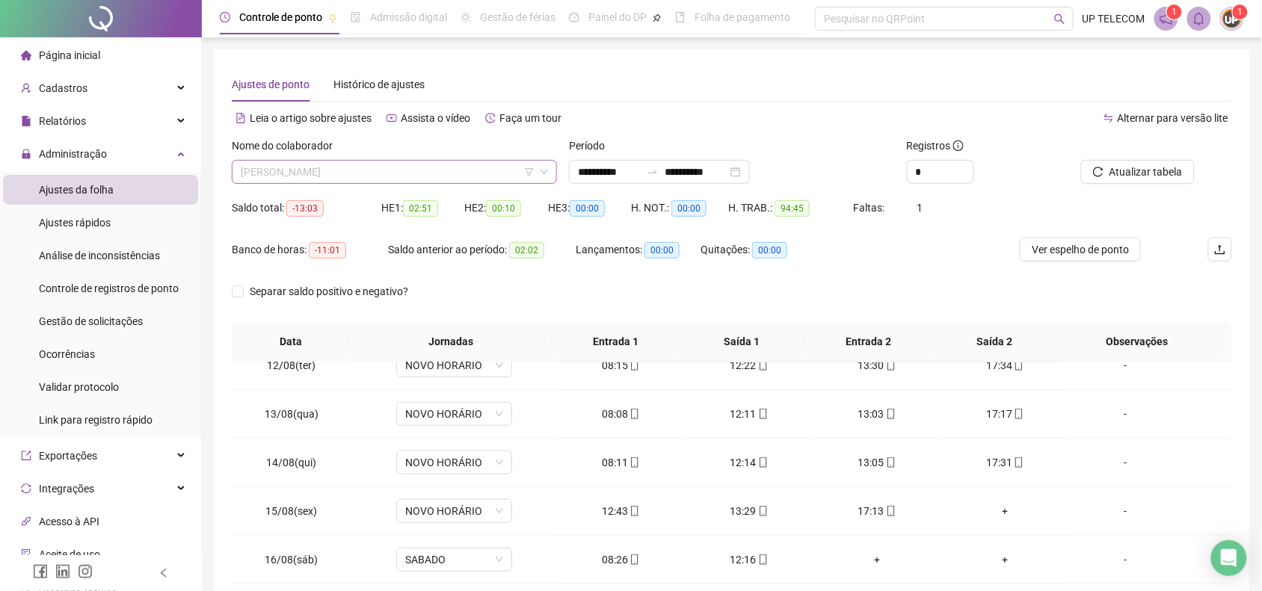
click at [440, 169] on span "[PERSON_NAME]" at bounding box center [394, 172] width 307 height 22
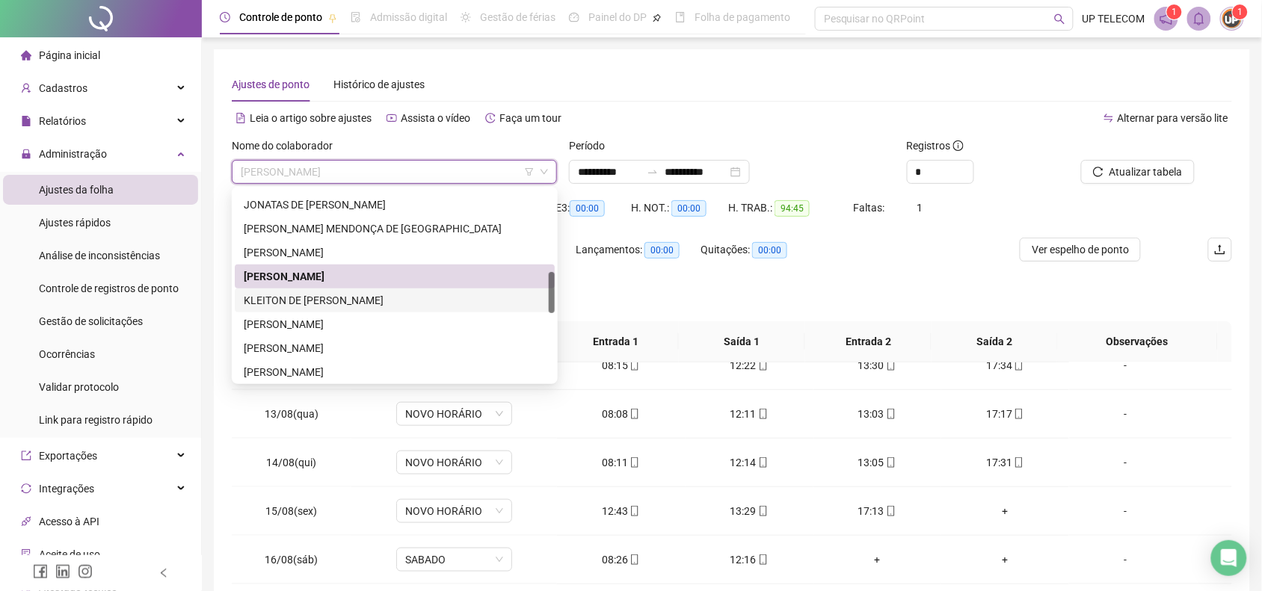
click at [357, 290] on div "KLEITON DE [PERSON_NAME]" at bounding box center [395, 301] width 320 height 24
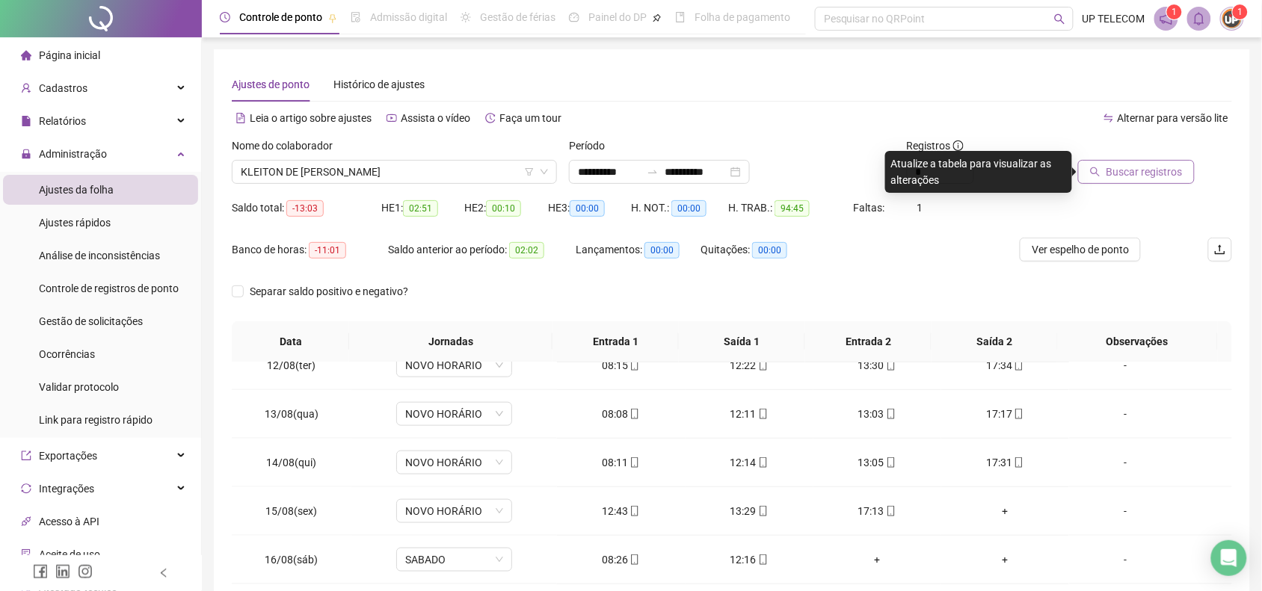
click at [1163, 166] on span "Buscar registros" at bounding box center [1144, 172] width 76 height 16
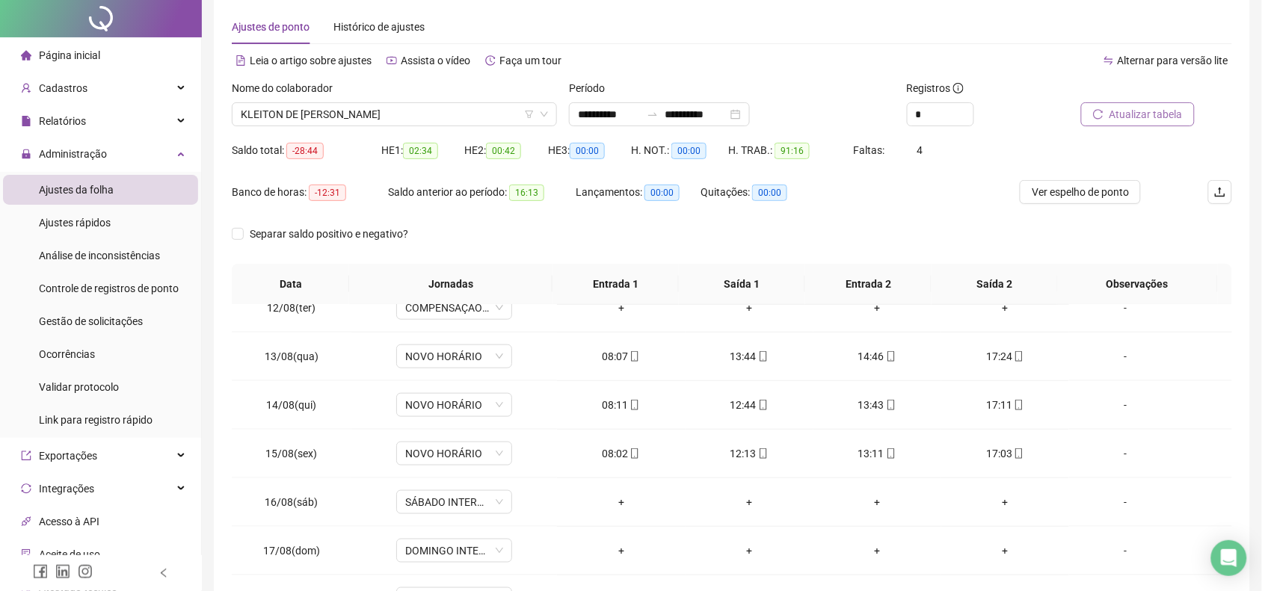
scroll to position [93, 0]
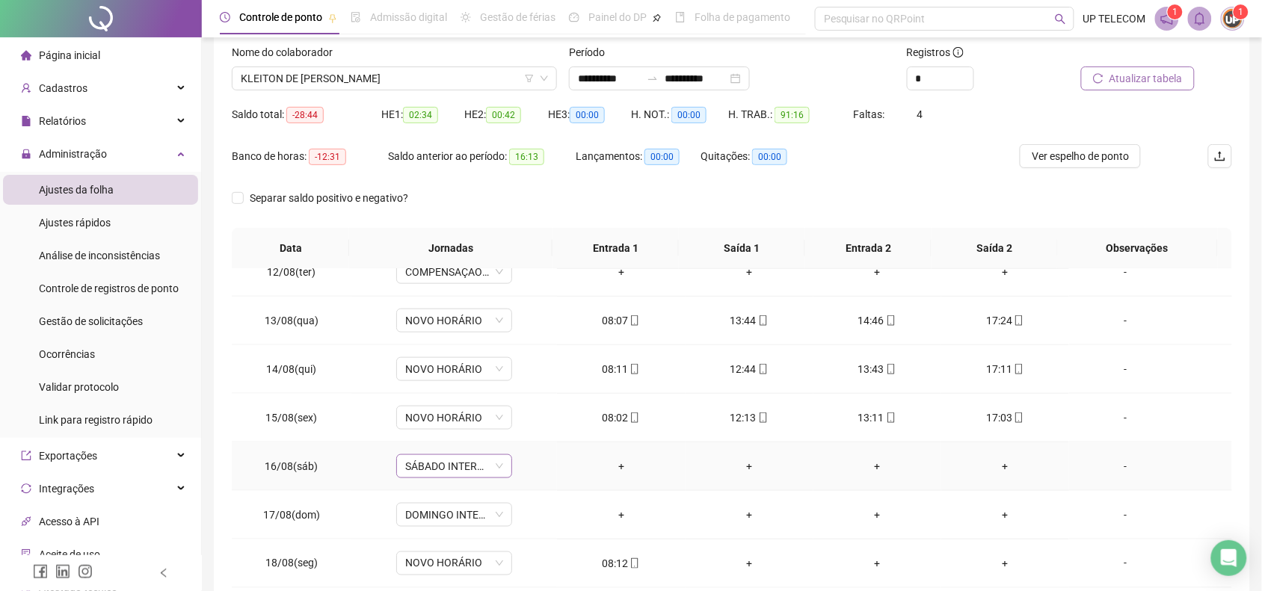
click at [431, 476] on span "SÁBADO INTERMITENTE" at bounding box center [454, 466] width 98 height 22
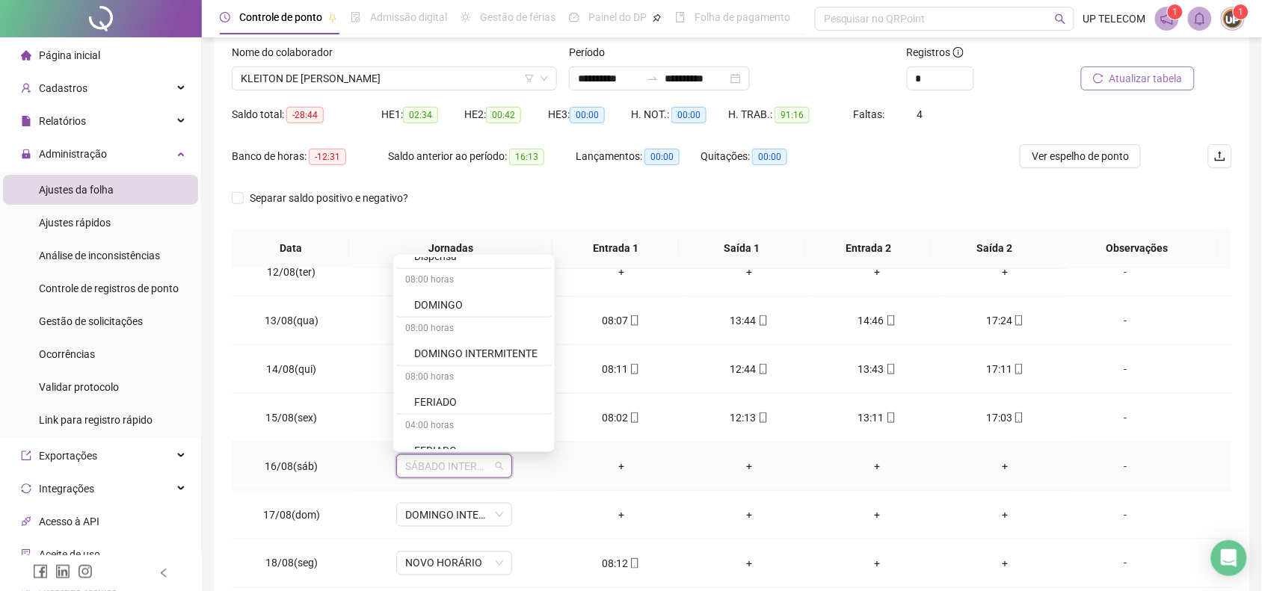
scroll to position [467, 0]
click at [436, 369] on div "Folga" at bounding box center [478, 361] width 129 height 16
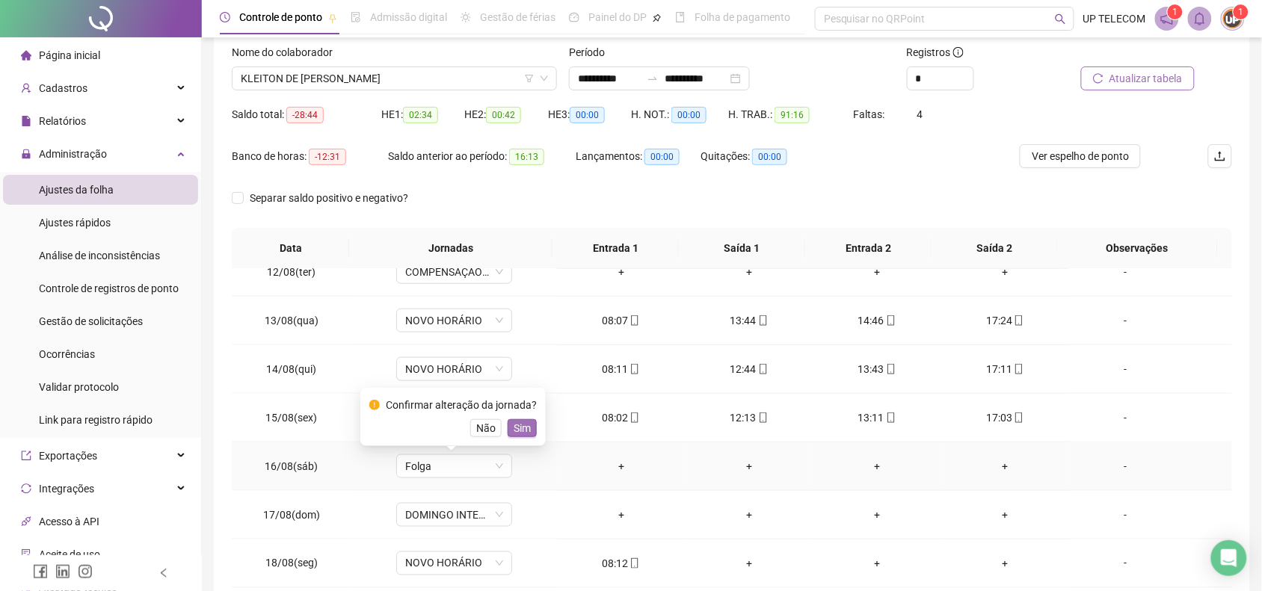
click at [516, 427] on span "Sim" at bounding box center [522, 428] width 17 height 16
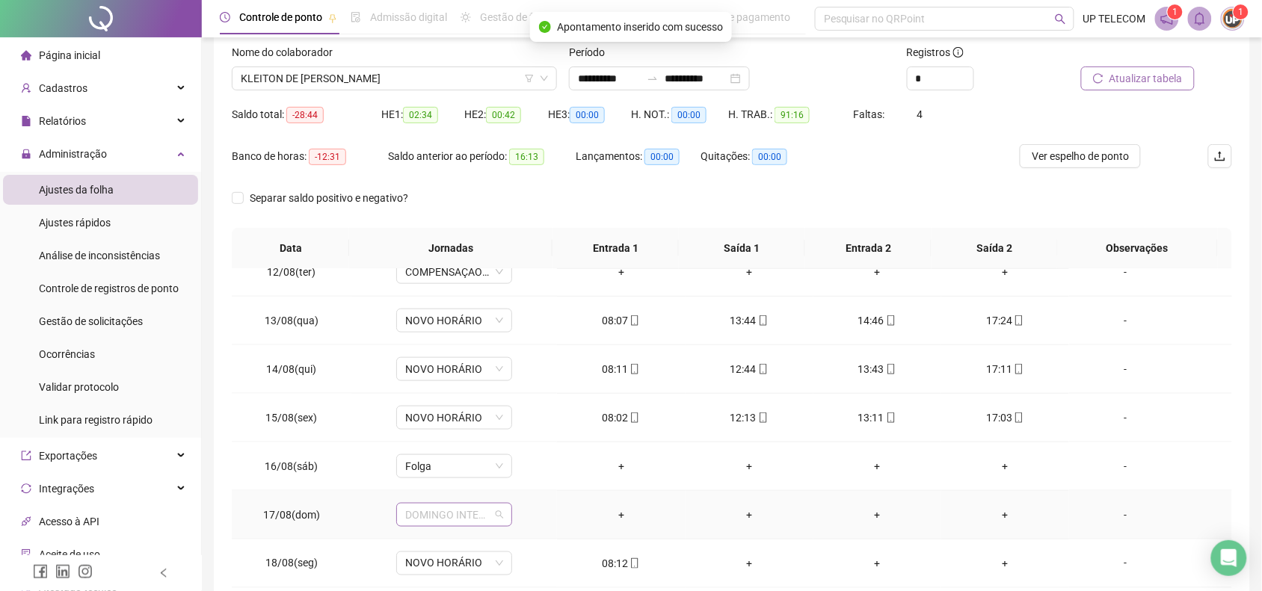
click at [428, 520] on span "DOMINGO INTERMITENTE" at bounding box center [454, 515] width 98 height 22
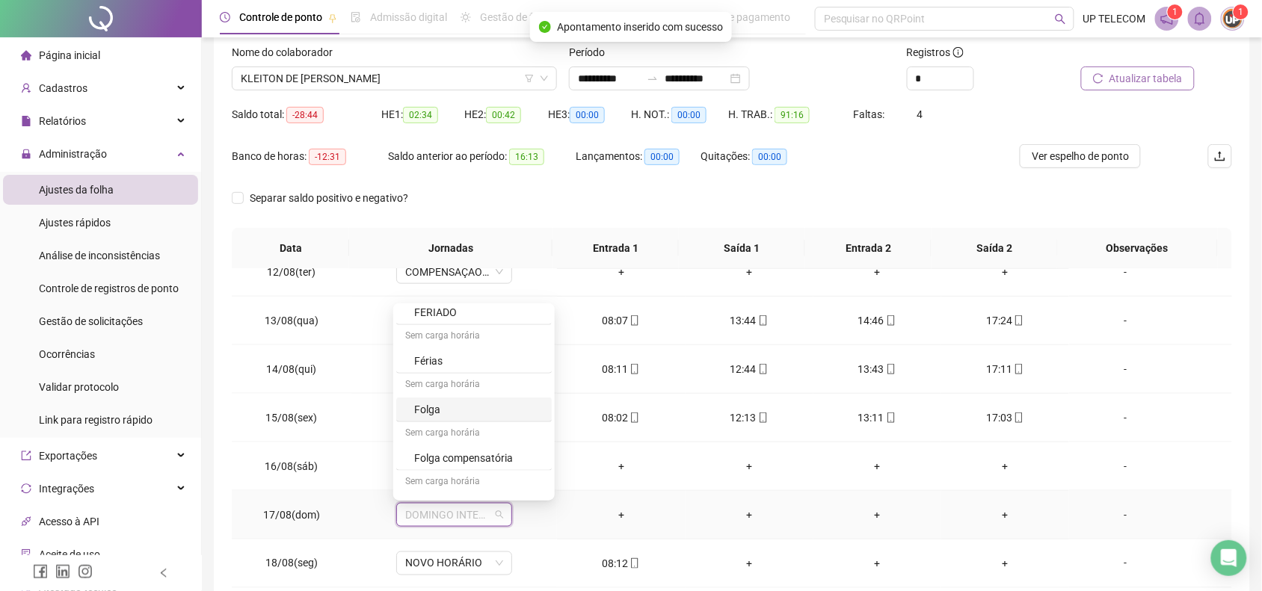
click at [446, 415] on div "Folga" at bounding box center [478, 409] width 129 height 16
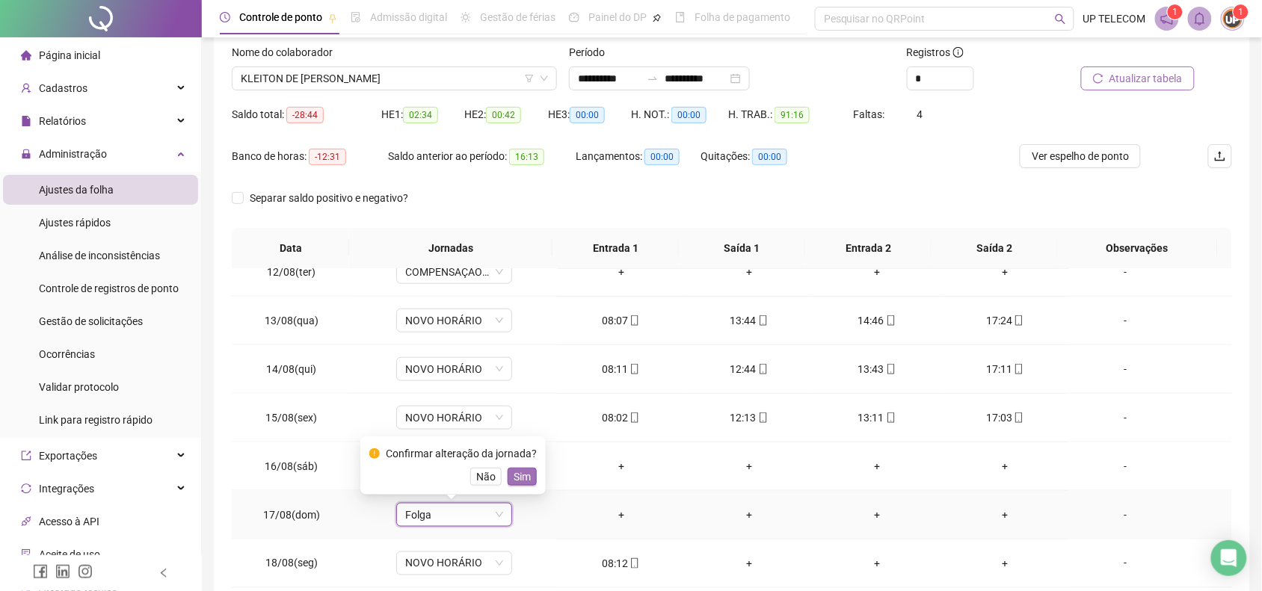
click at [516, 473] on span "Sim" at bounding box center [522, 477] width 17 height 16
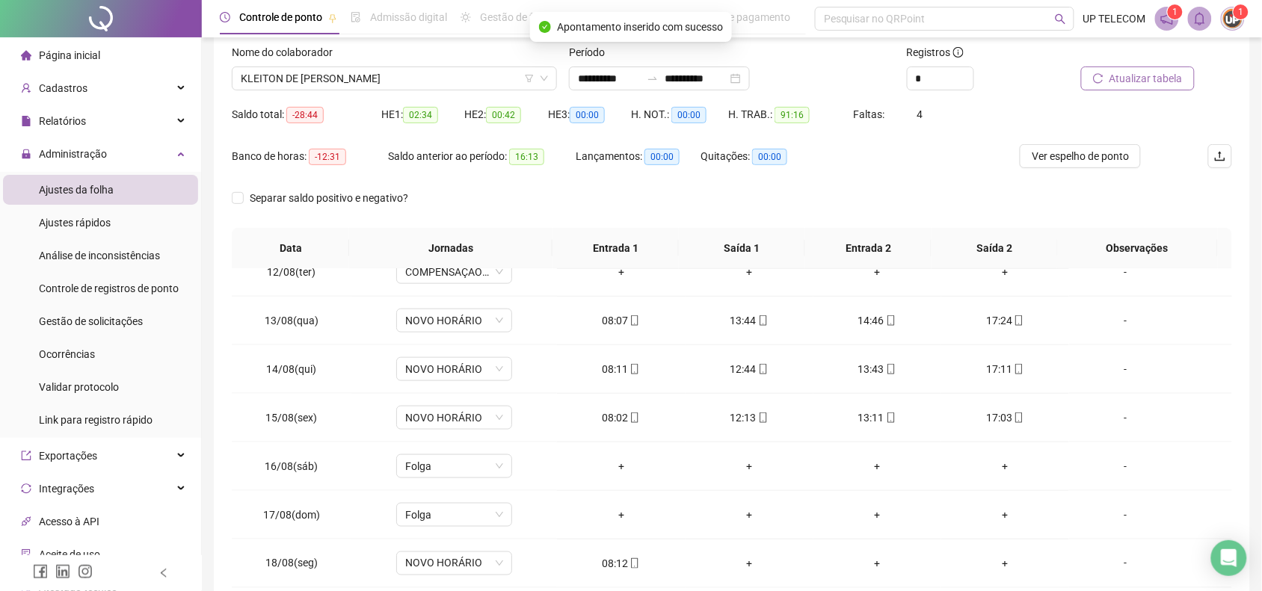
click at [1172, 71] on span "Atualizar tabela" at bounding box center [1145, 78] width 73 height 16
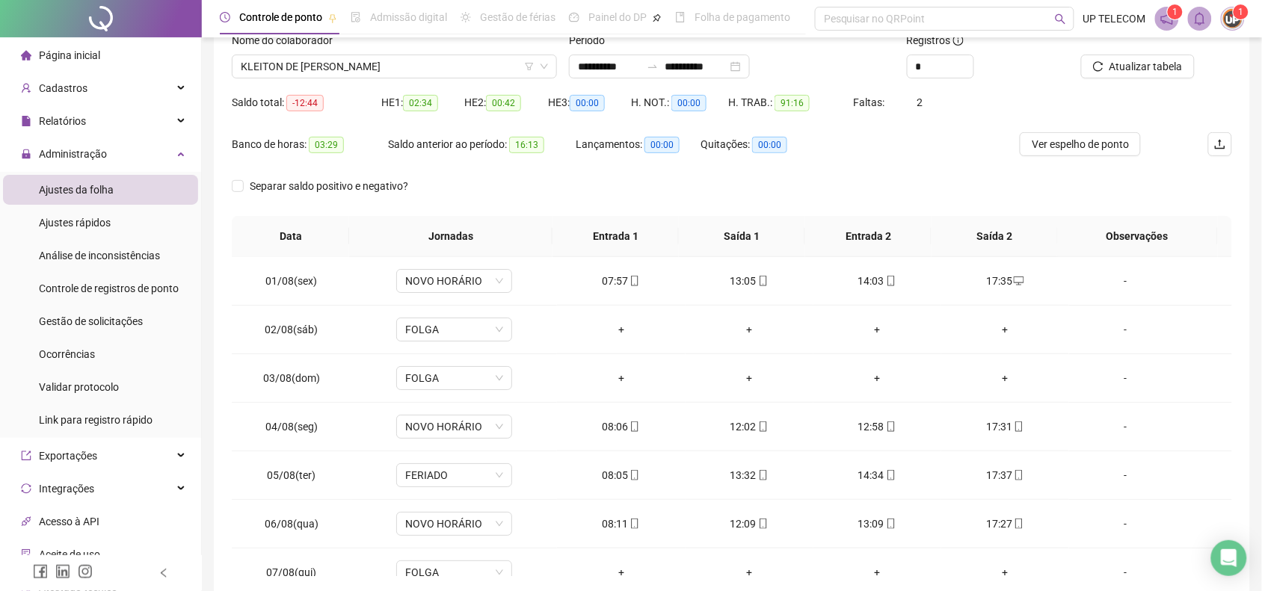
scroll to position [0, 0]
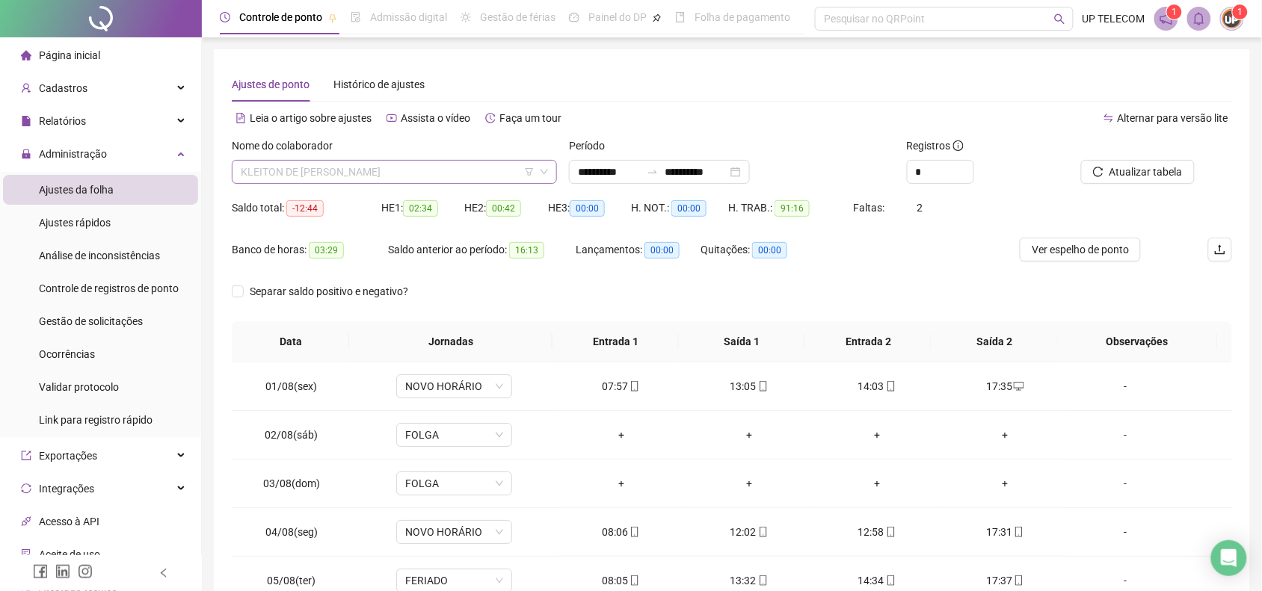
click at [398, 168] on span "KLEITON DE [PERSON_NAME]" at bounding box center [394, 172] width 307 height 22
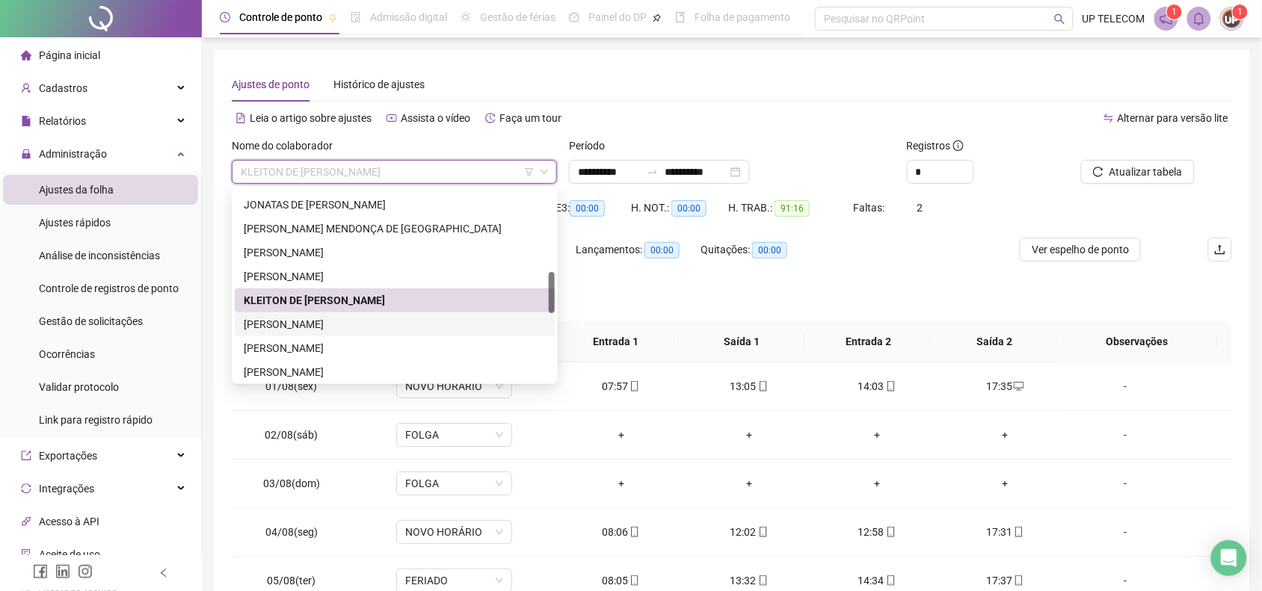
click at [307, 323] on div "[PERSON_NAME]" at bounding box center [395, 324] width 302 height 16
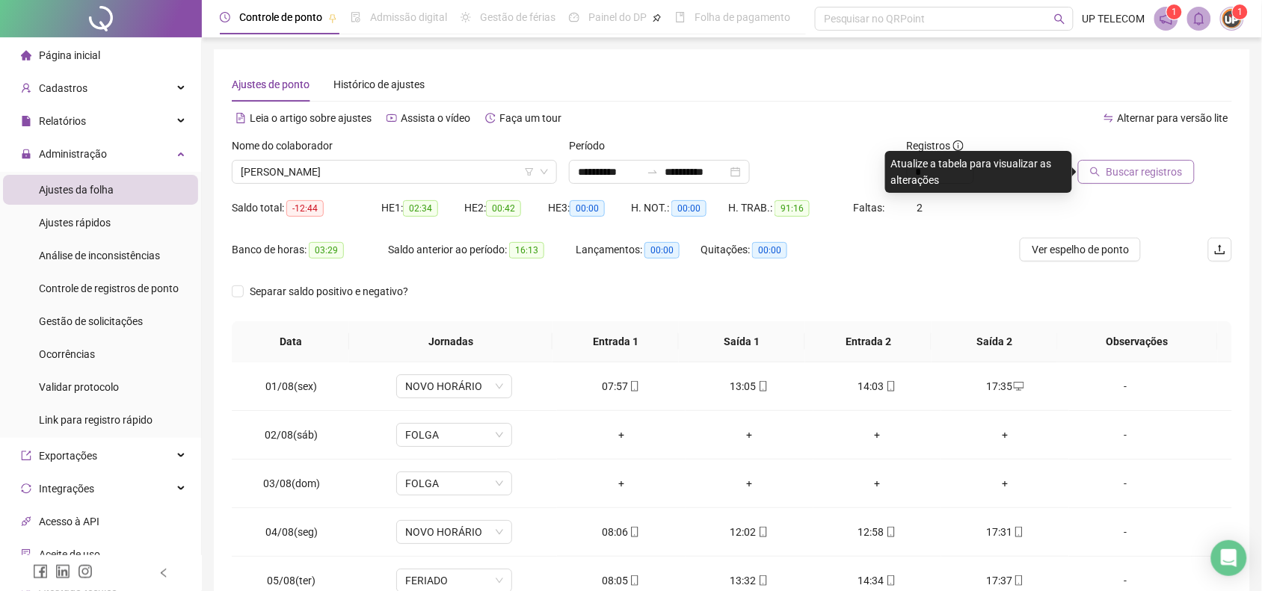
click at [1123, 172] on span "Buscar registros" at bounding box center [1144, 172] width 76 height 16
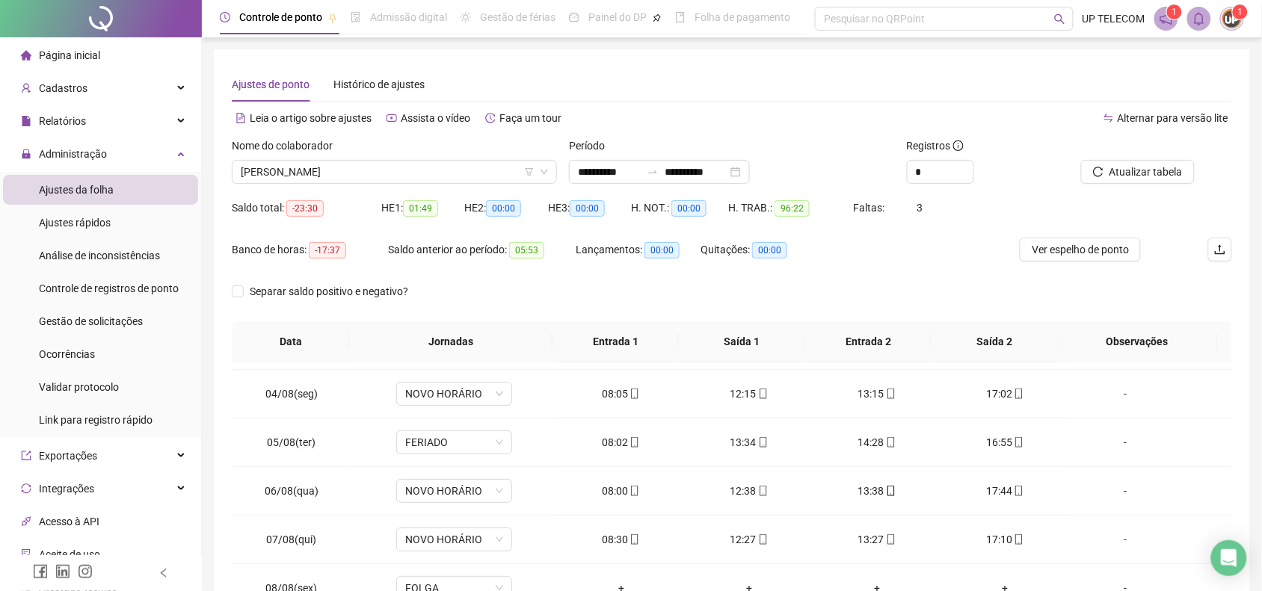
scroll to position [187, 0]
click at [1106, 392] on div "-" at bounding box center [1125, 394] width 88 height 16
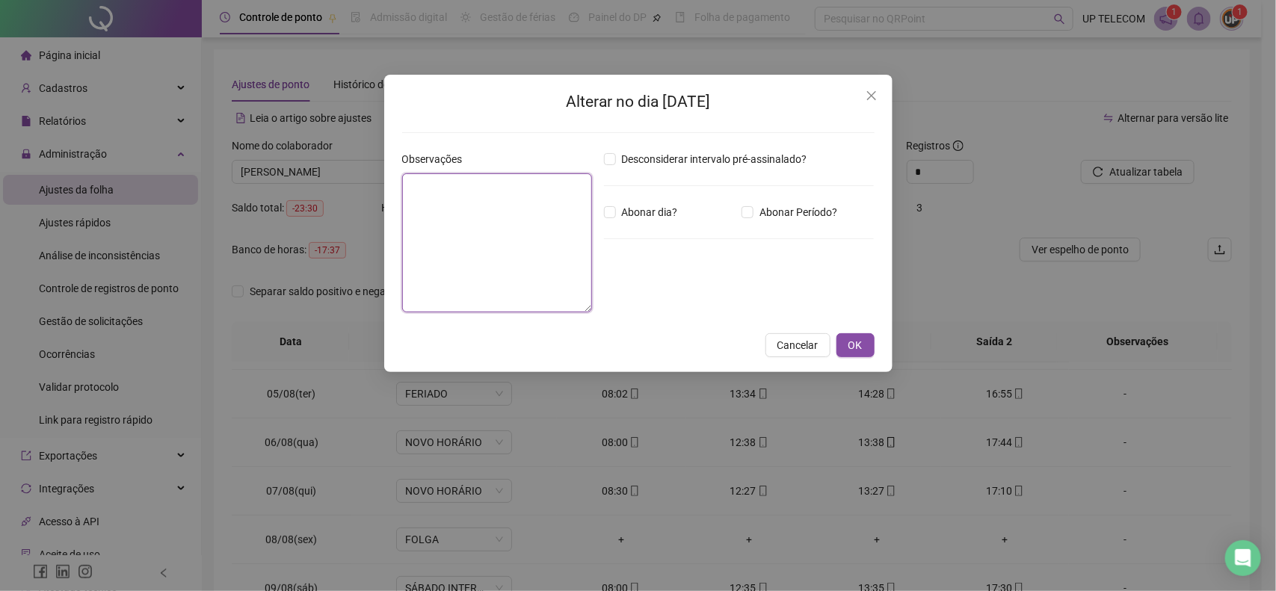
click at [452, 240] on textarea at bounding box center [497, 242] width 190 height 139
type textarea "**********"
click at [850, 344] on span "OK" at bounding box center [856, 345] width 14 height 16
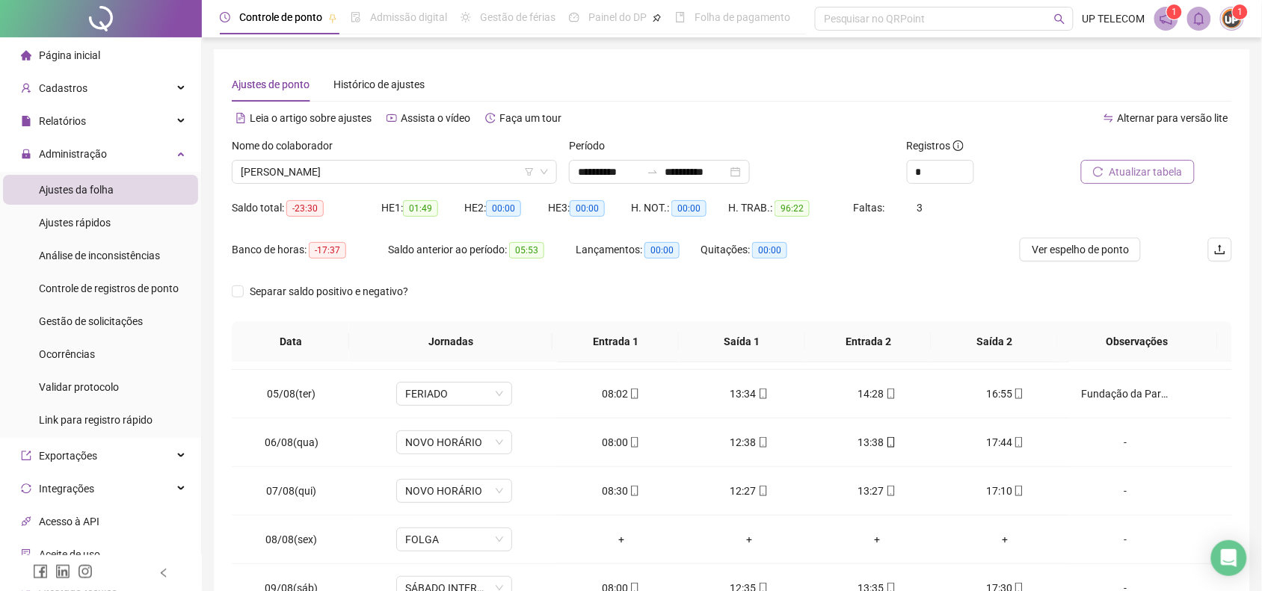
click at [1114, 173] on span "Atualizar tabela" at bounding box center [1145, 172] width 73 height 16
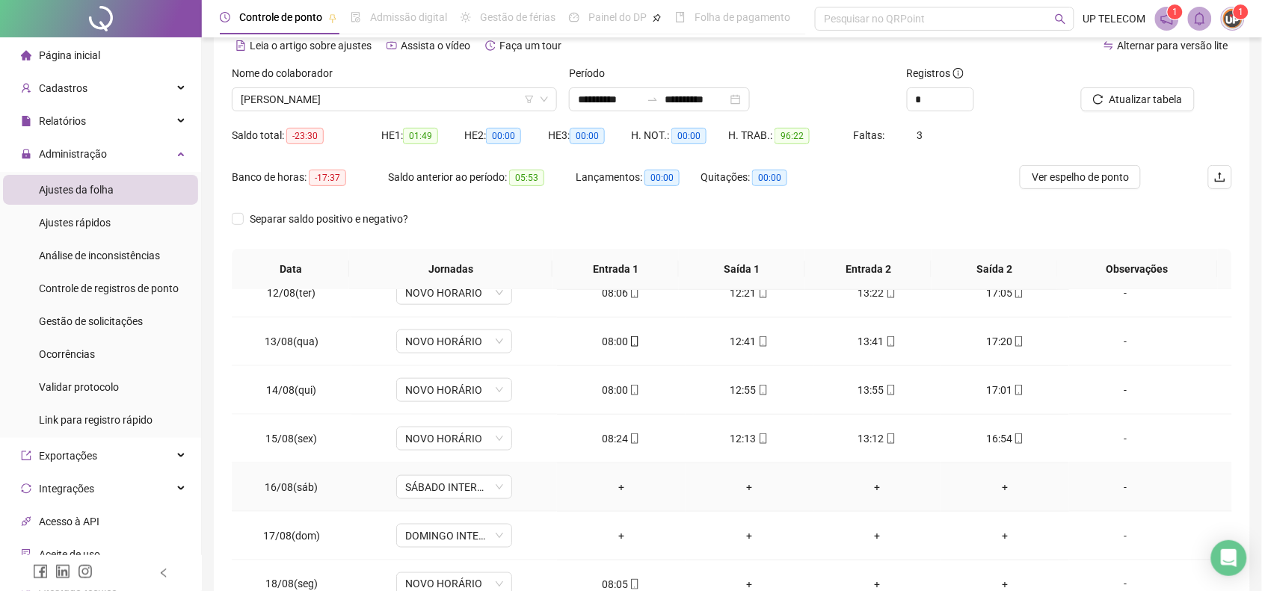
scroll to position [173, 0]
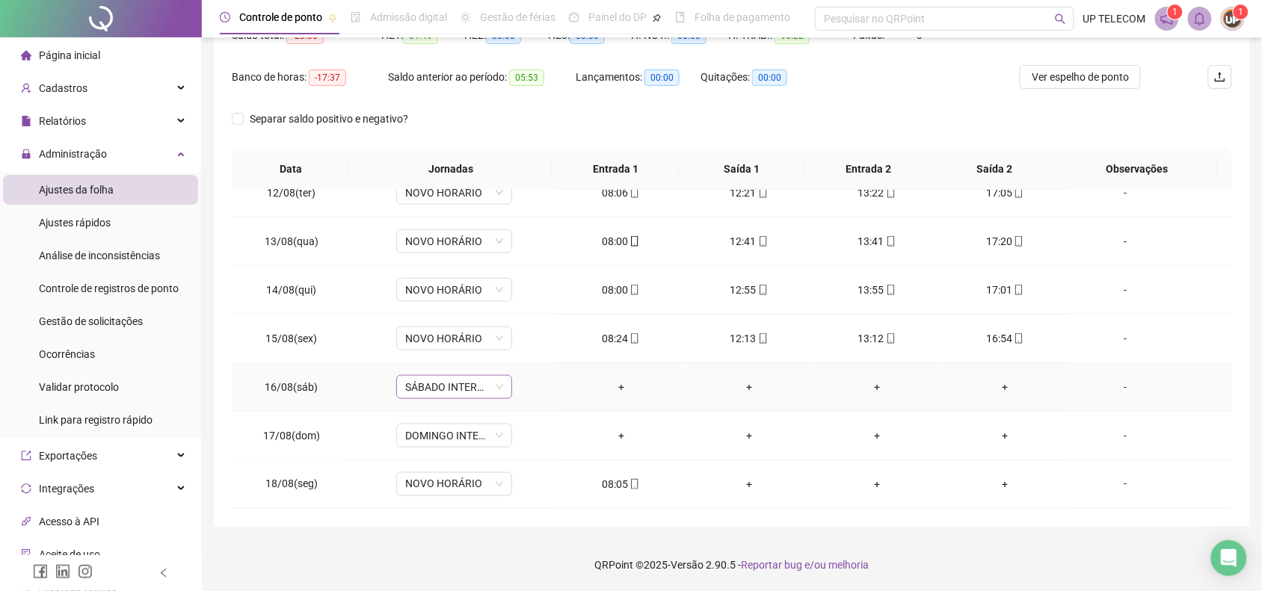
click at [446, 391] on span "SÁBADO INTERMITENTE" at bounding box center [454, 387] width 98 height 22
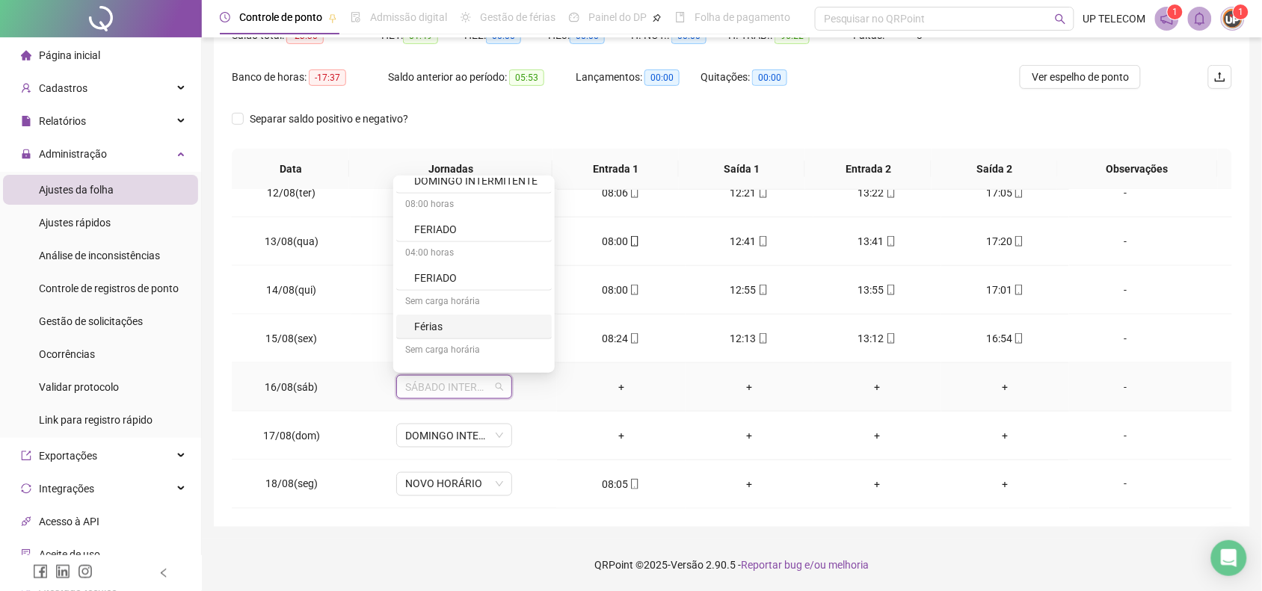
scroll to position [467, 0]
click at [421, 288] on div "Folga" at bounding box center [478, 282] width 129 height 16
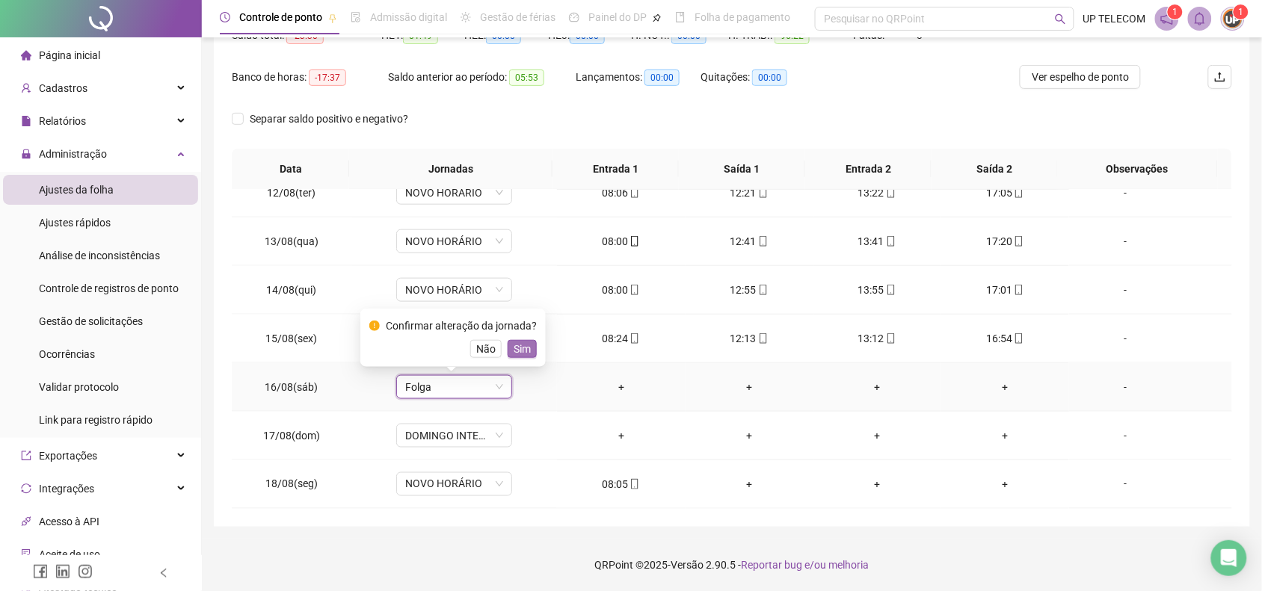
click at [514, 342] on span "Sim" at bounding box center [522, 349] width 17 height 16
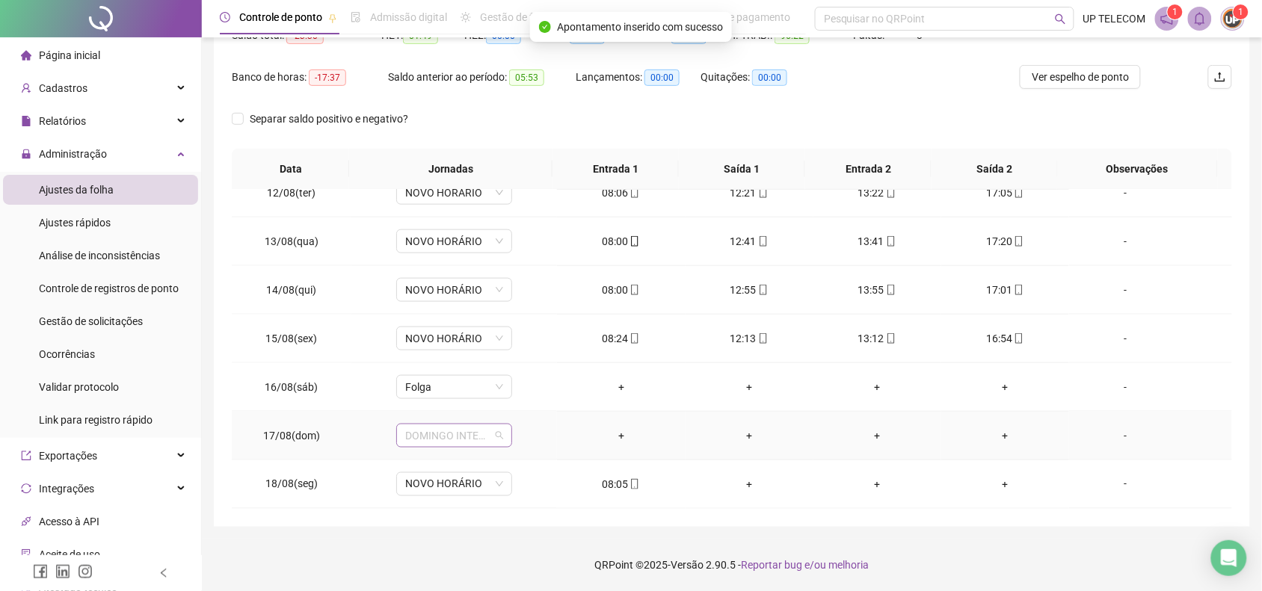
click at [422, 431] on span "DOMINGO INTERMITENTE" at bounding box center [454, 436] width 98 height 22
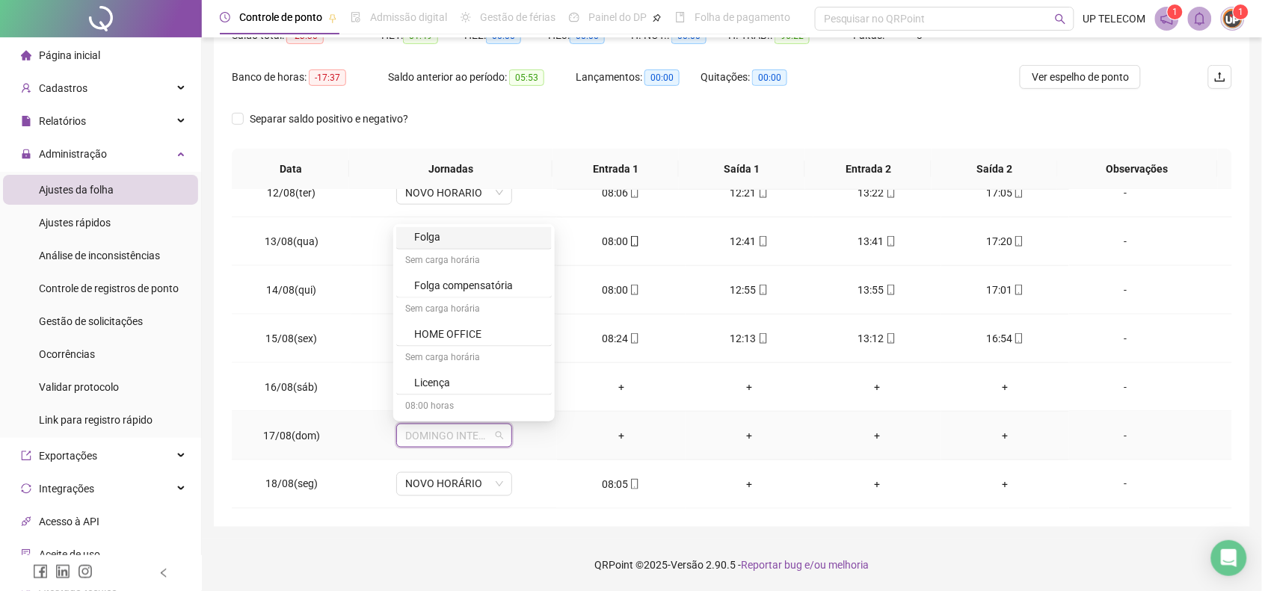
click at [428, 236] on div "Folga" at bounding box center [478, 237] width 129 height 16
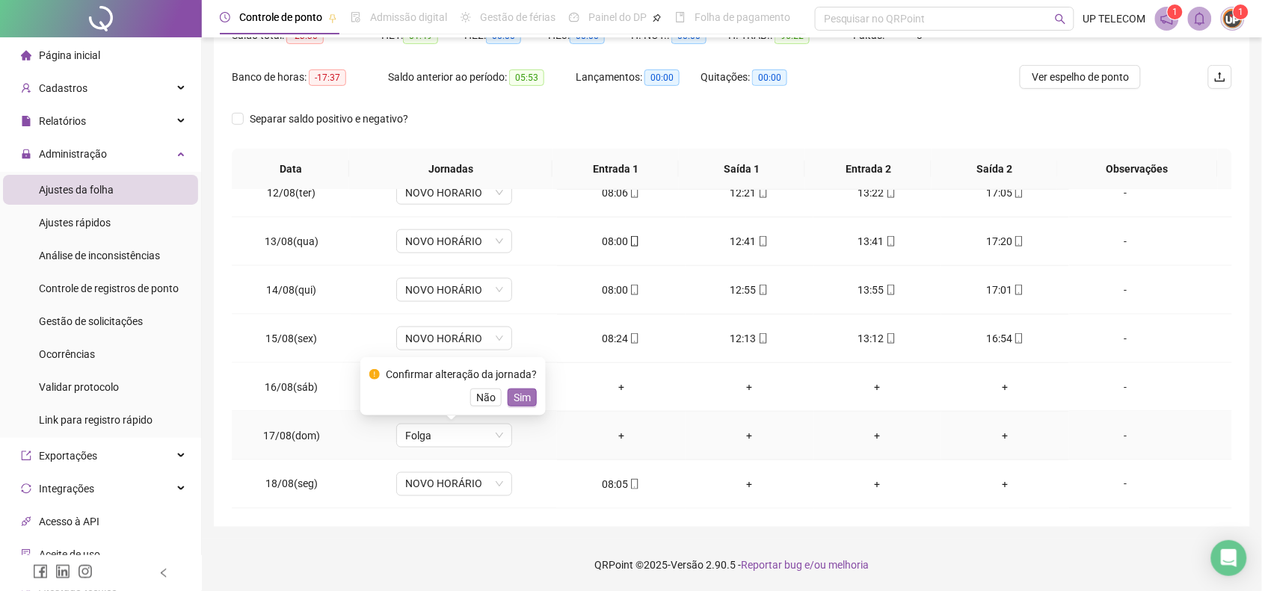
click at [508, 394] on button "Sim" at bounding box center [522, 398] width 29 height 18
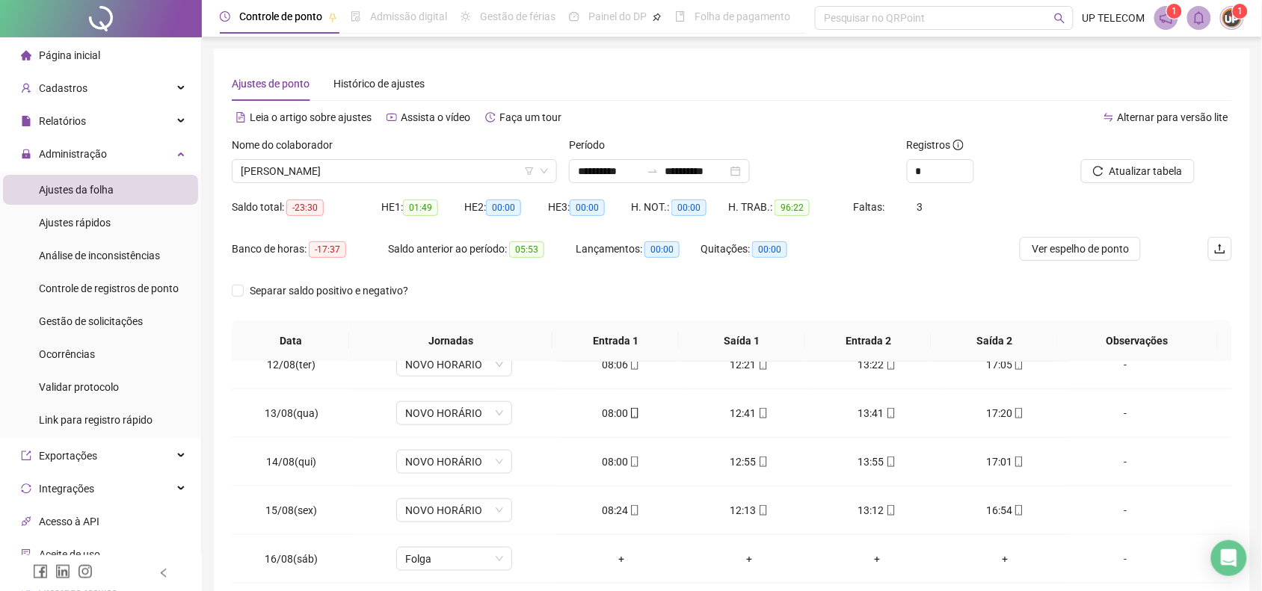
scroll to position [0, 0]
click at [1133, 170] on span "Atualizar tabela" at bounding box center [1145, 172] width 73 height 16
click at [354, 167] on span "[PERSON_NAME]" at bounding box center [394, 172] width 307 height 22
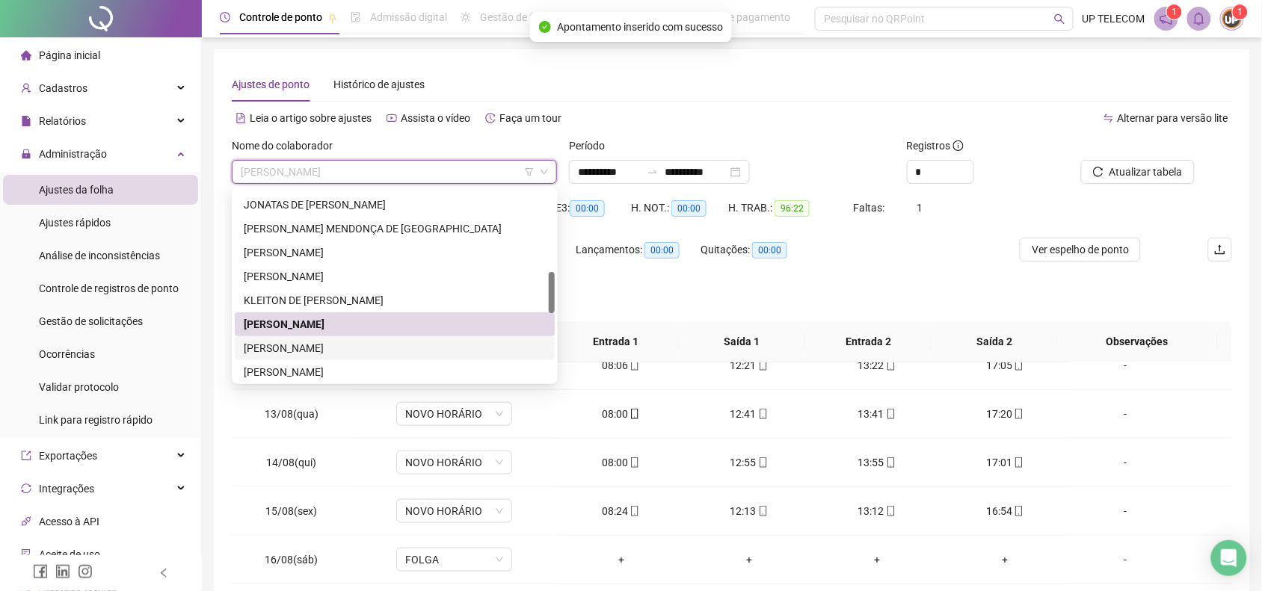
click at [345, 353] on div "[PERSON_NAME]" at bounding box center [395, 348] width 302 height 16
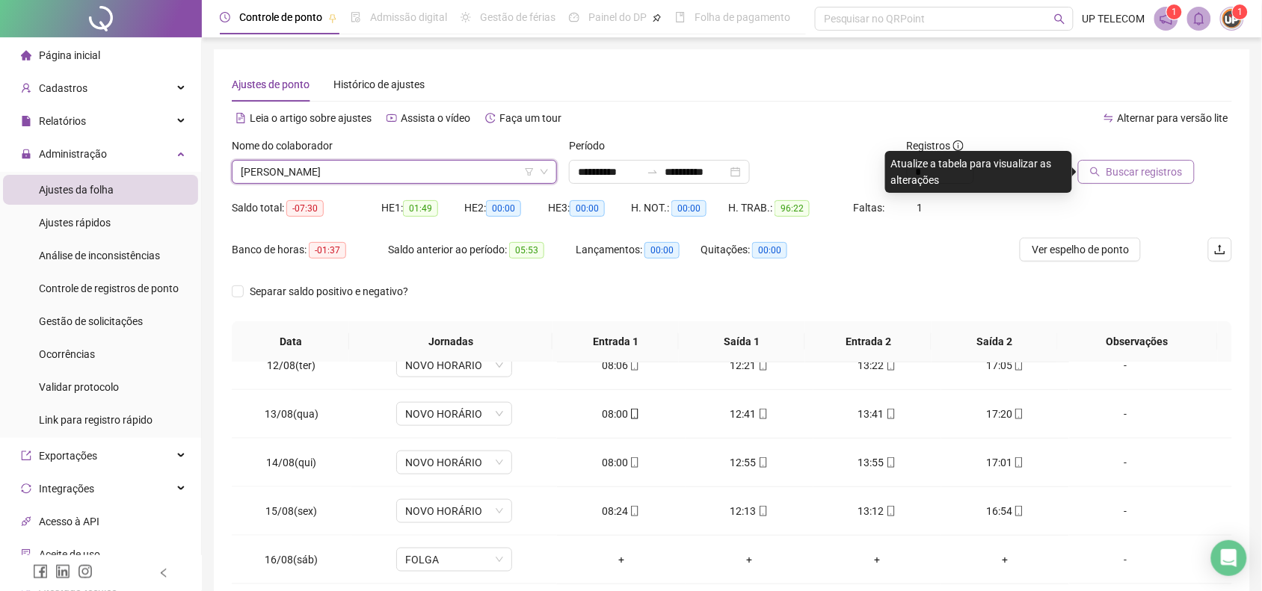
click at [1152, 164] on span "Buscar registros" at bounding box center [1144, 172] width 76 height 16
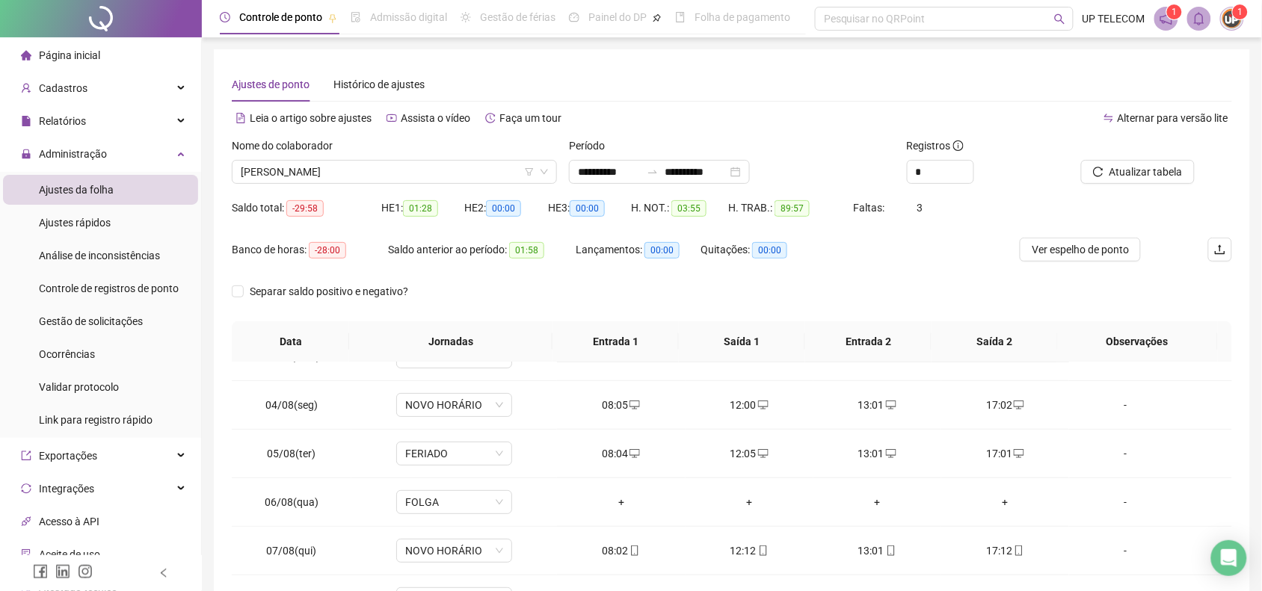
scroll to position [187, 0]
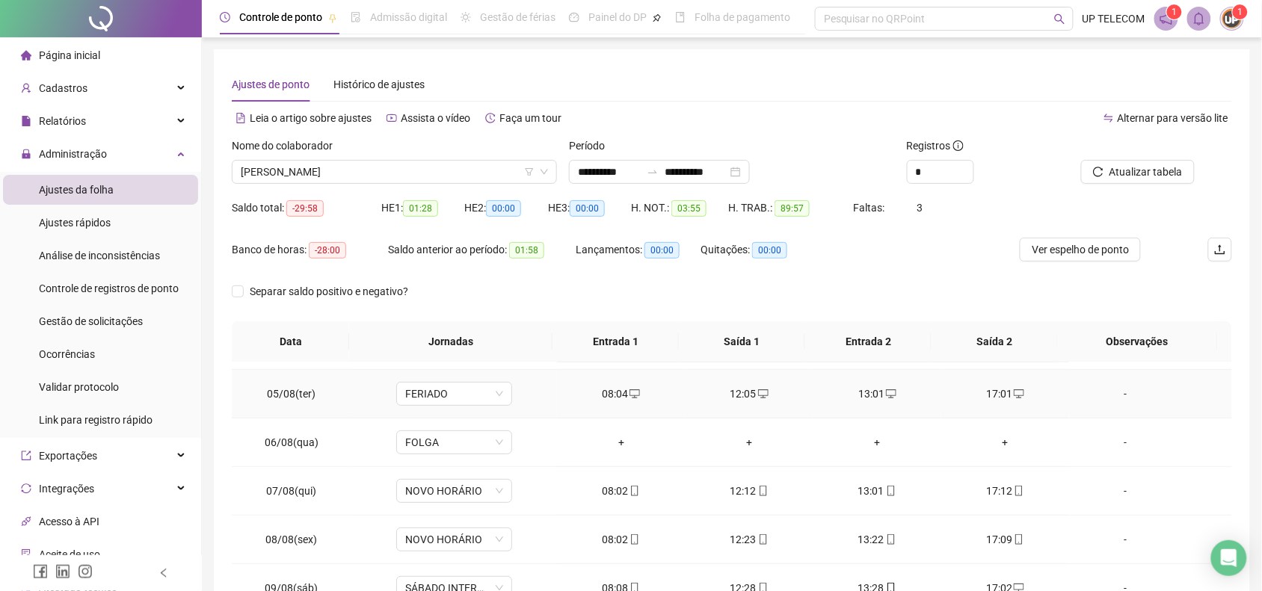
click at [1145, 400] on div "-" at bounding box center [1125, 394] width 88 height 16
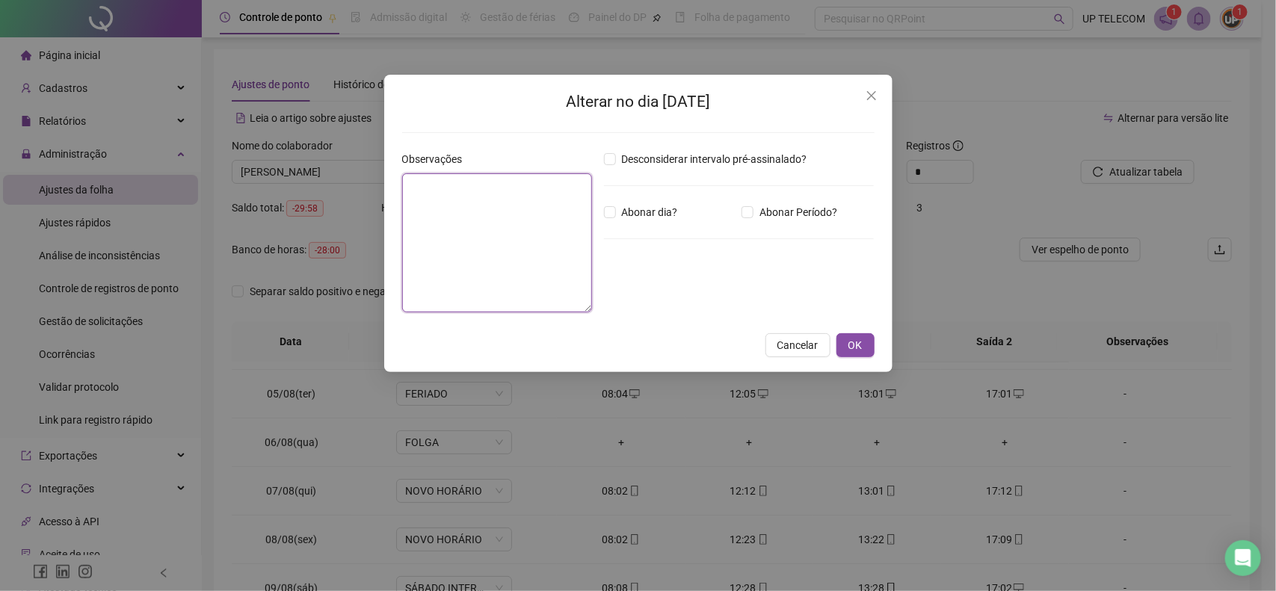
click at [524, 227] on textarea at bounding box center [497, 242] width 190 height 139
type textarea "*"
type textarea "**********"
click at [857, 334] on button "OK" at bounding box center [856, 345] width 38 height 24
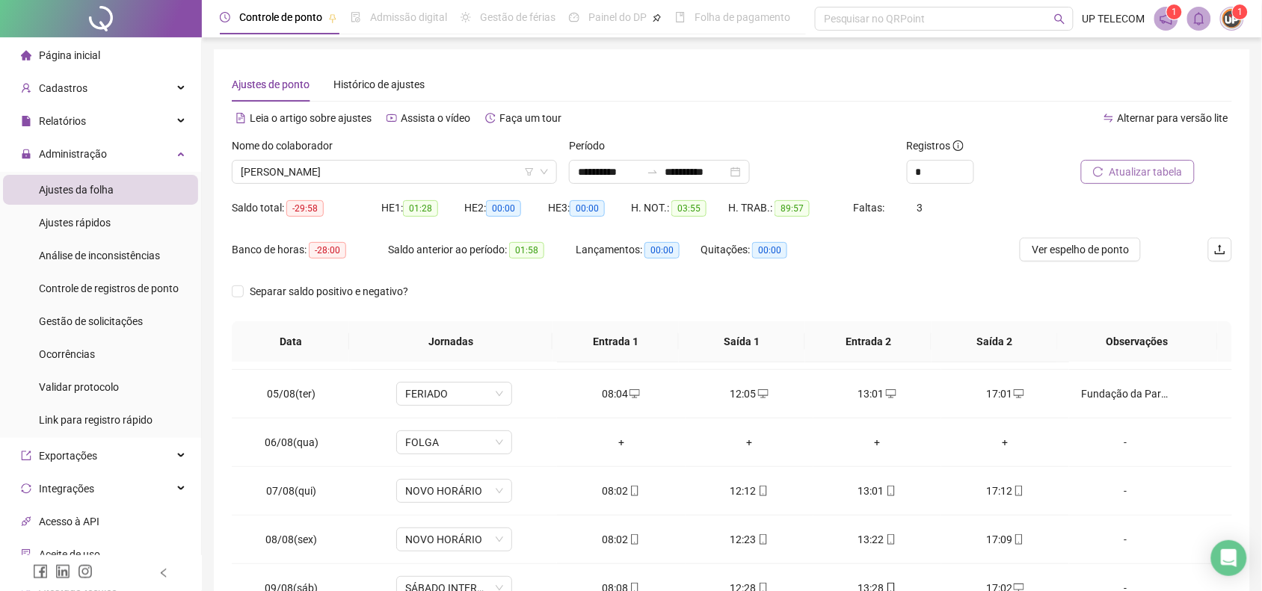
click at [1130, 167] on span "Atualizar tabela" at bounding box center [1145, 172] width 73 height 16
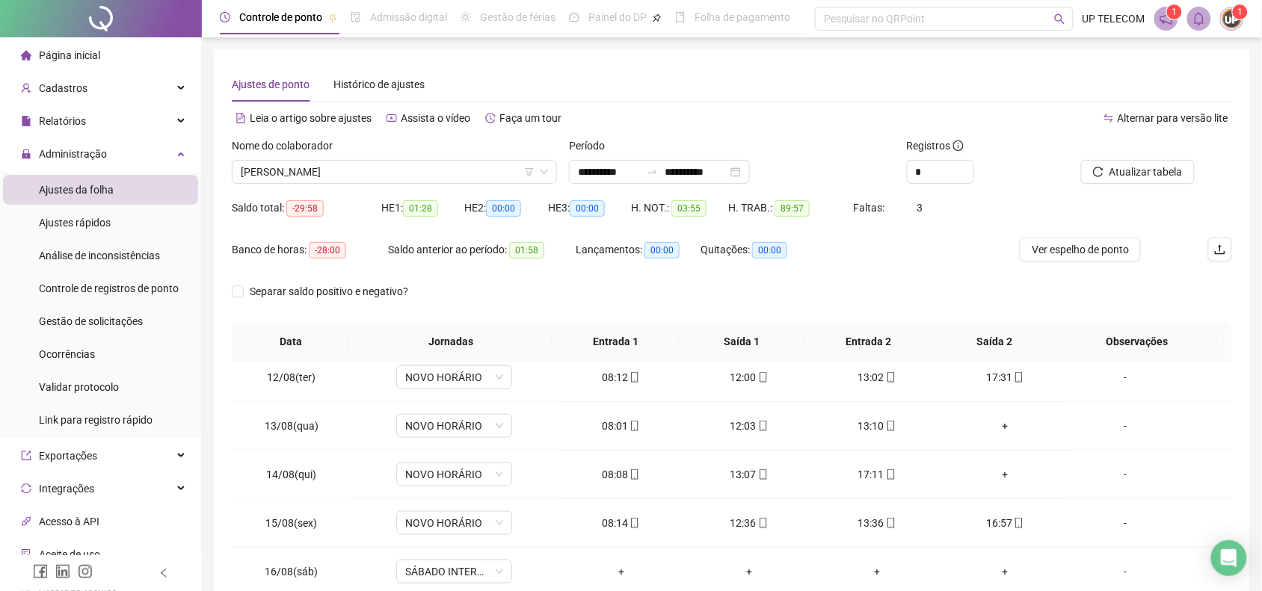
scroll to position [558, 0]
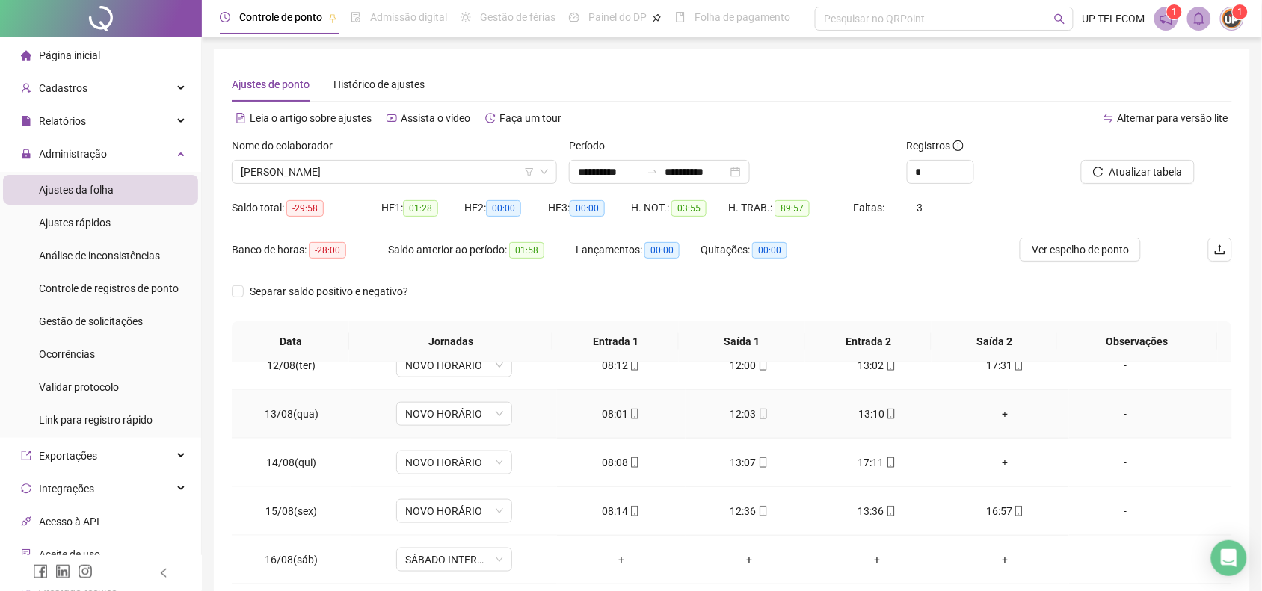
click at [1010, 417] on div "+" at bounding box center [1005, 414] width 104 height 16
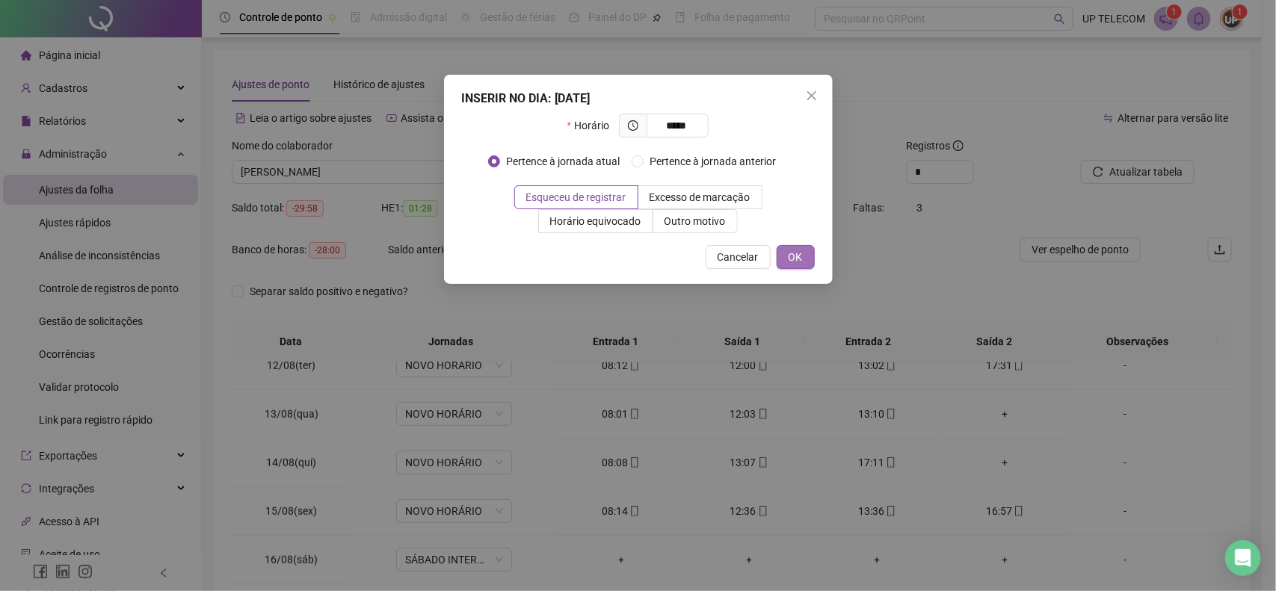
type input "*****"
click at [796, 256] on span "OK" at bounding box center [796, 257] width 14 height 16
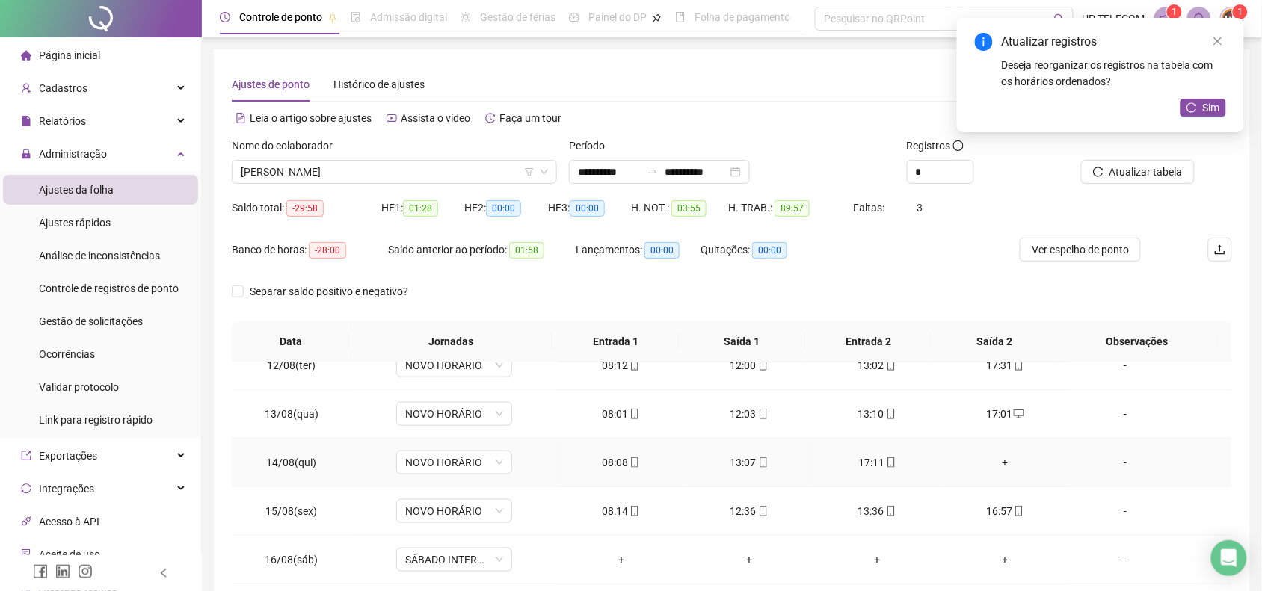
click at [1017, 468] on div "+" at bounding box center [1005, 463] width 104 height 16
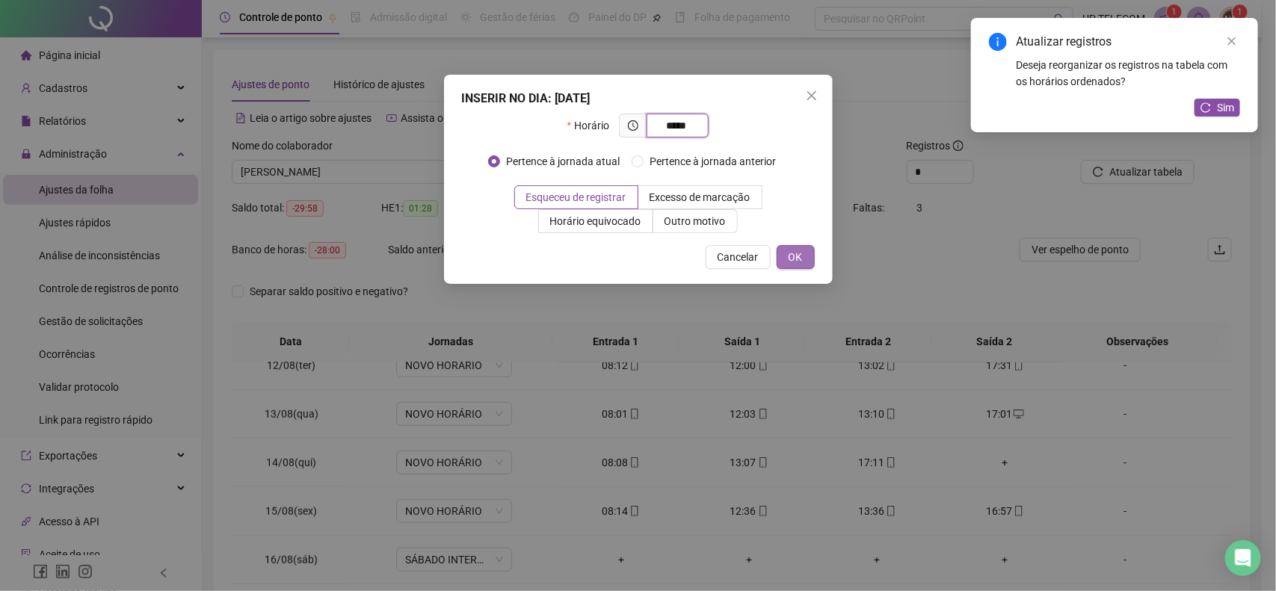
type input "*****"
click at [783, 258] on button "OK" at bounding box center [796, 257] width 38 height 24
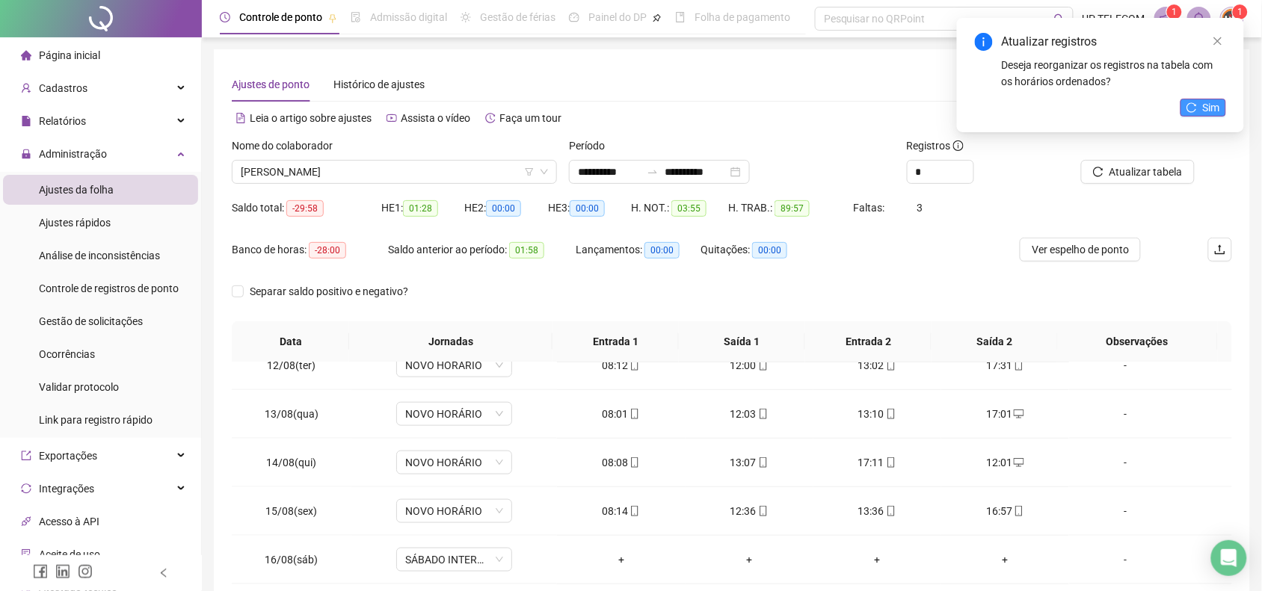
click at [1211, 105] on span "Sim" at bounding box center [1211, 107] width 17 height 16
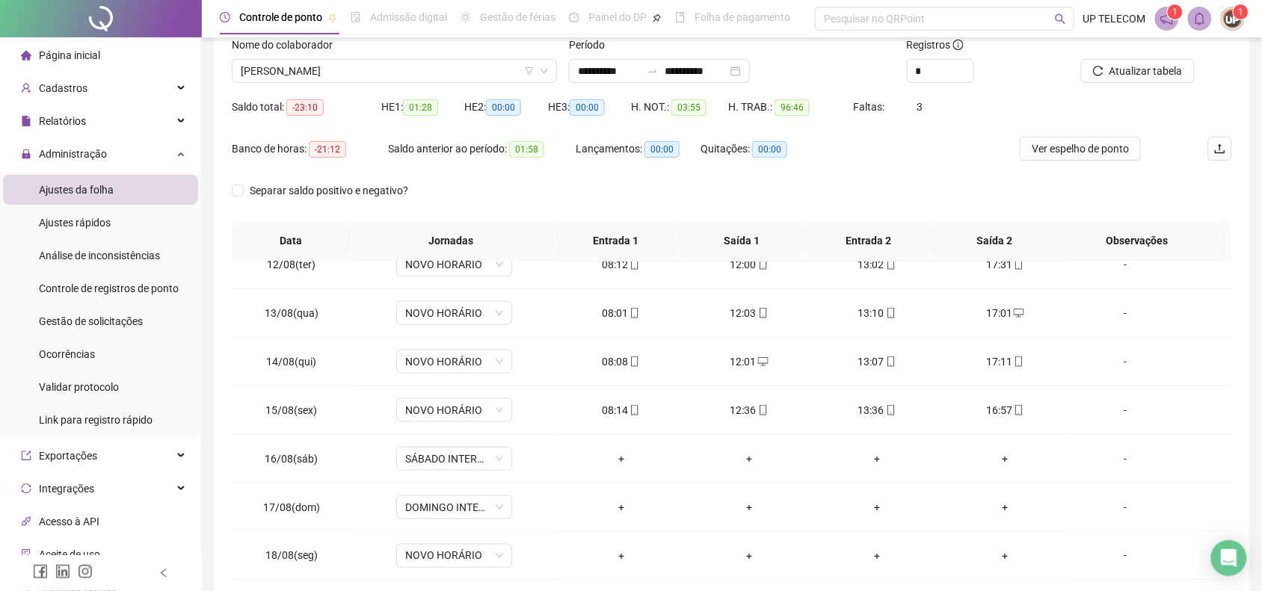
scroll to position [114, 0]
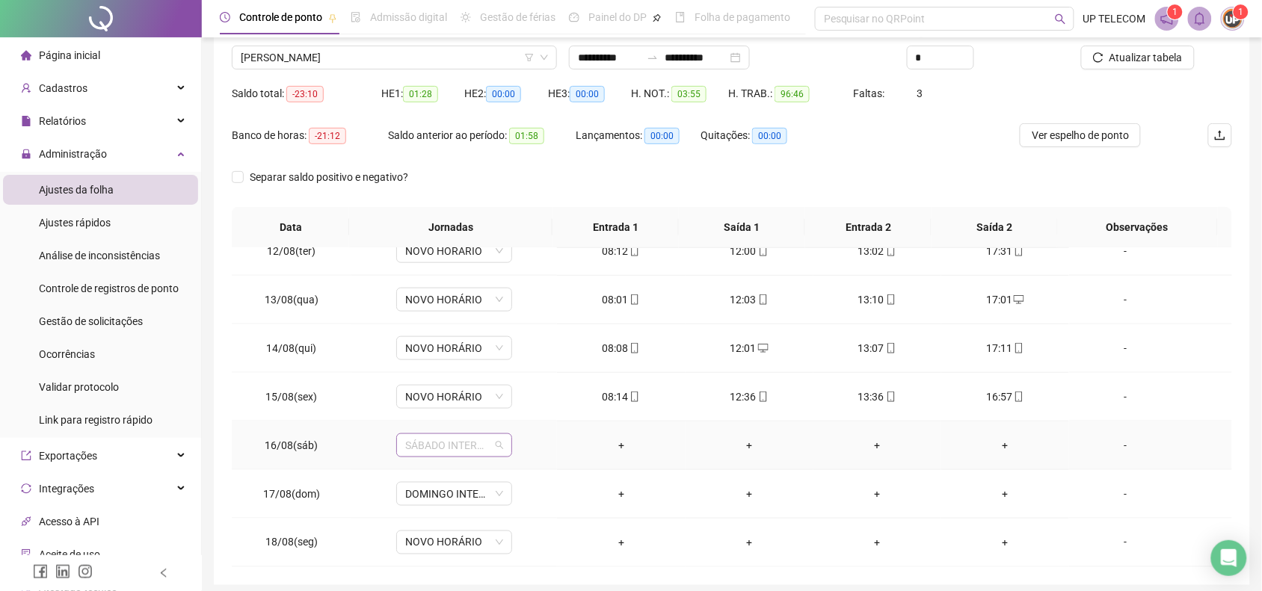
click at [451, 438] on span "SÁBADO INTERMITENTE" at bounding box center [454, 445] width 98 height 22
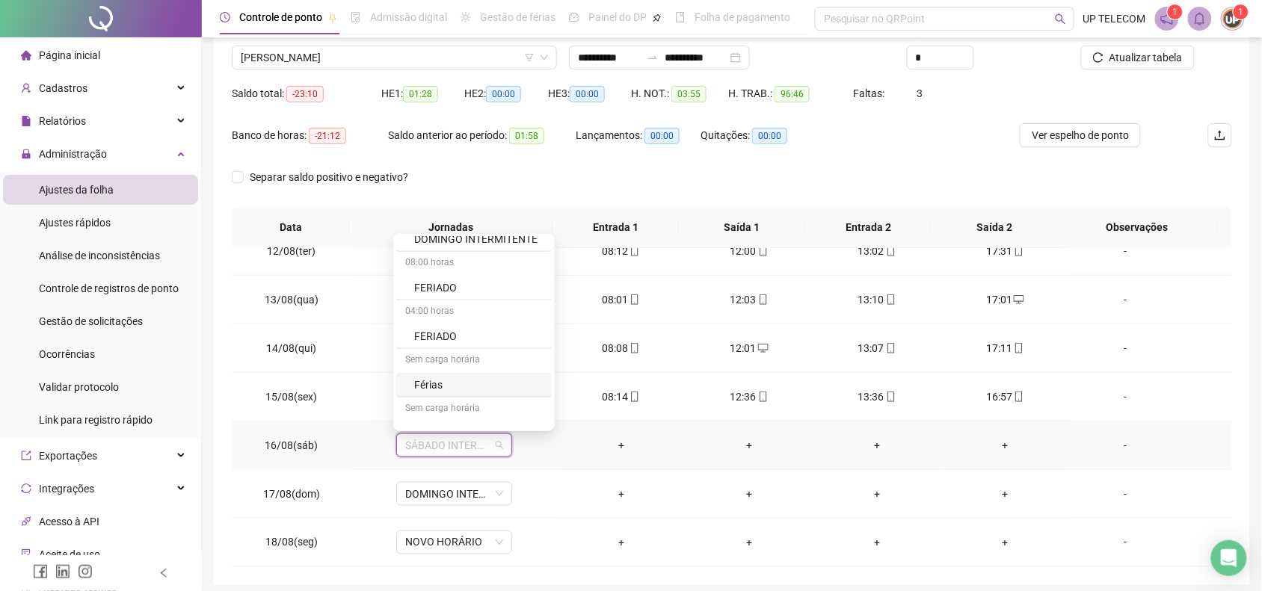
scroll to position [467, 0]
click at [442, 342] on div "Folga" at bounding box center [478, 340] width 129 height 16
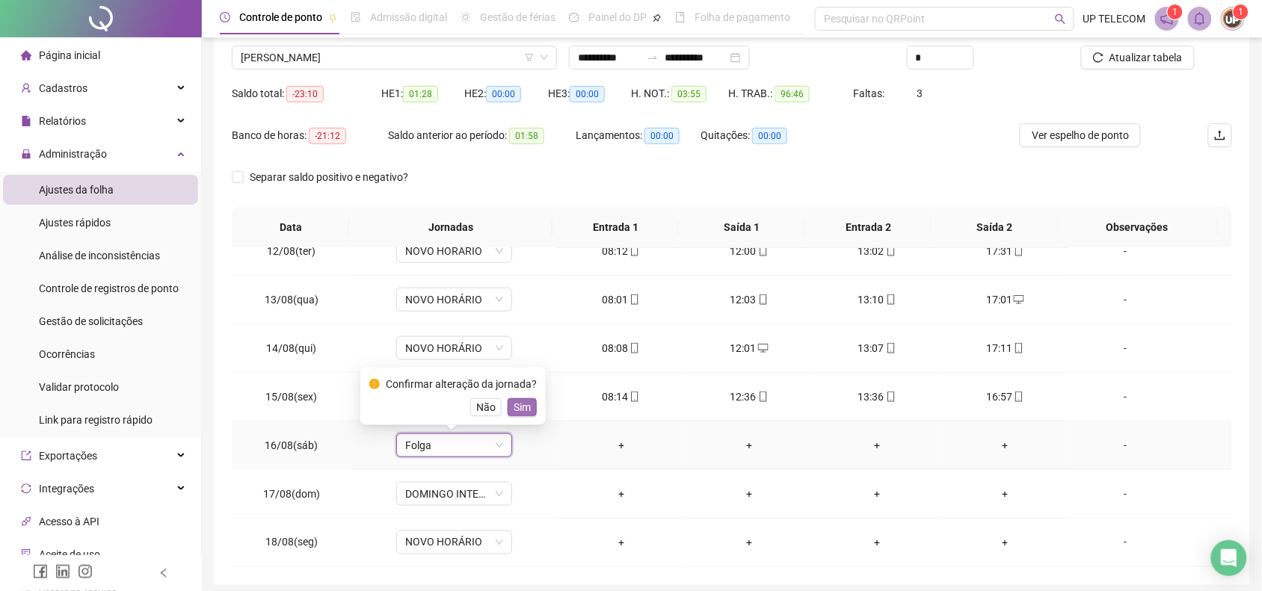
click at [514, 411] on span "Sim" at bounding box center [522, 407] width 17 height 16
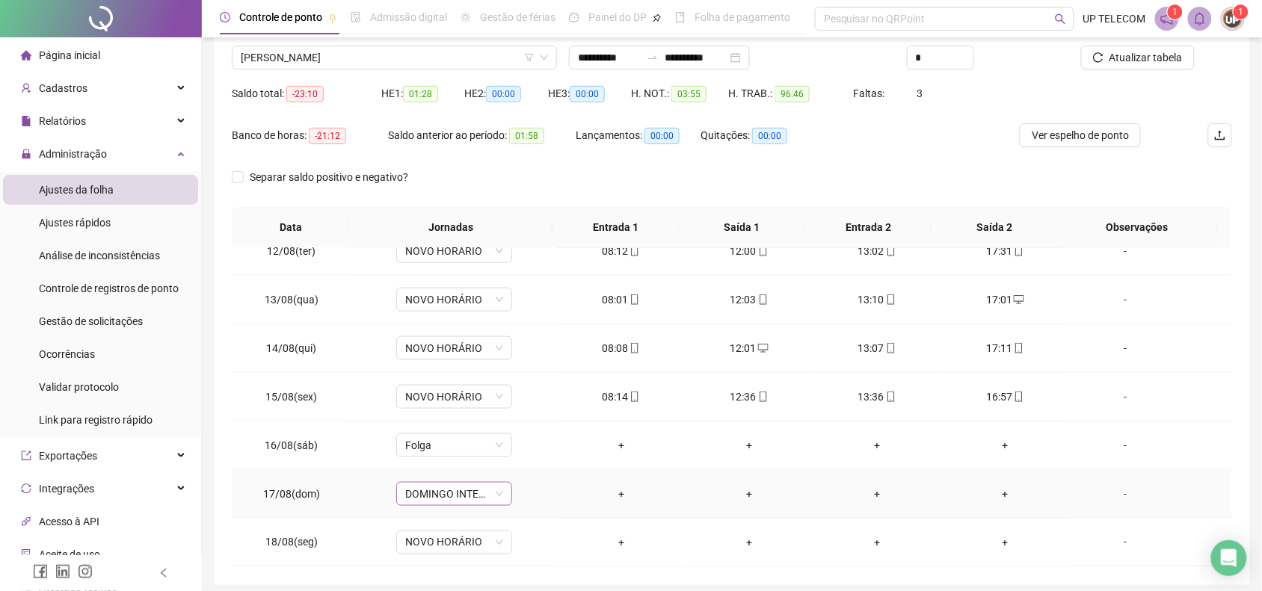
click at [438, 497] on span "DOMINGO INTERMITENTE" at bounding box center [454, 494] width 98 height 22
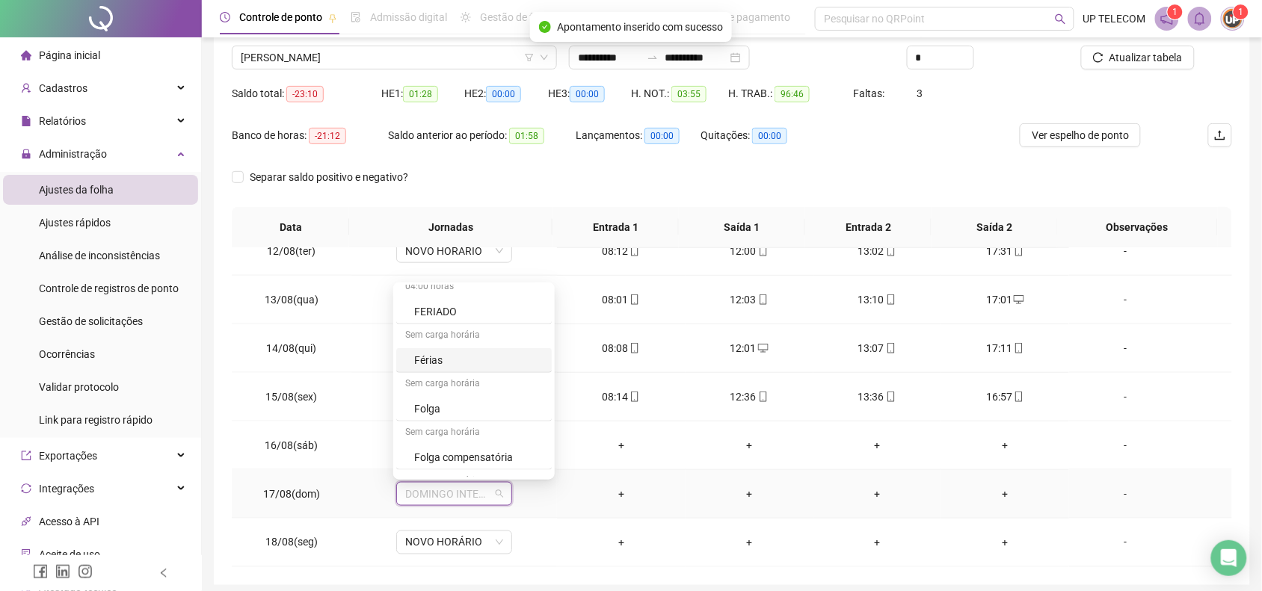
scroll to position [561, 0]
click at [455, 301] on div "Folga" at bounding box center [478, 295] width 129 height 16
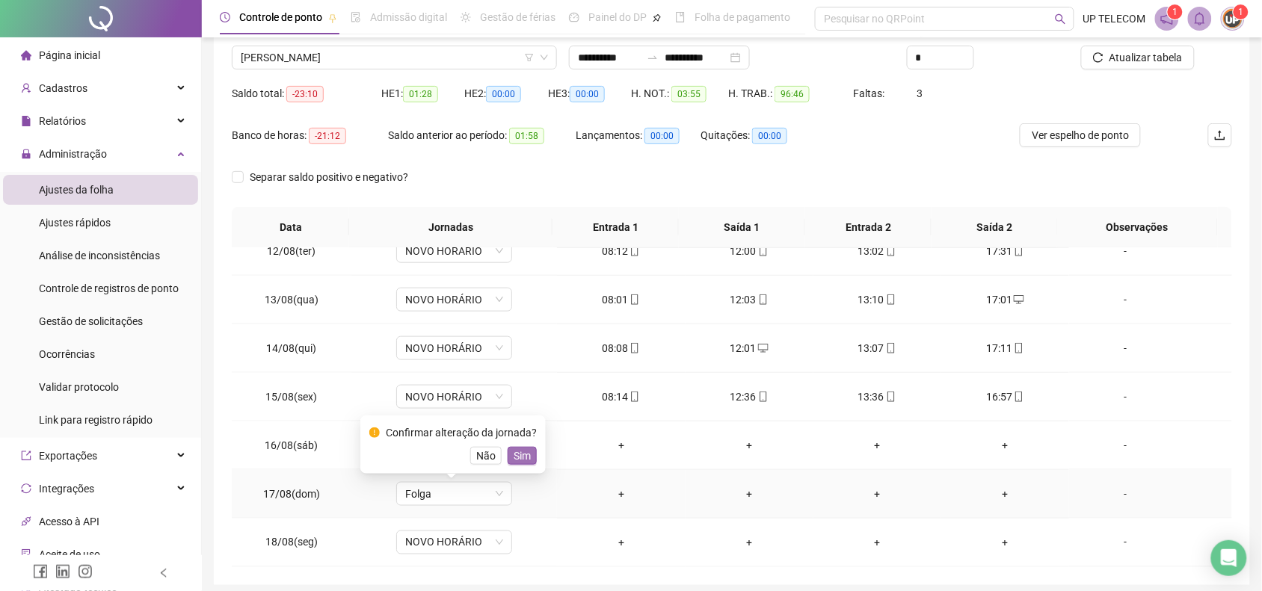
click at [522, 457] on span "Sim" at bounding box center [522, 456] width 17 height 16
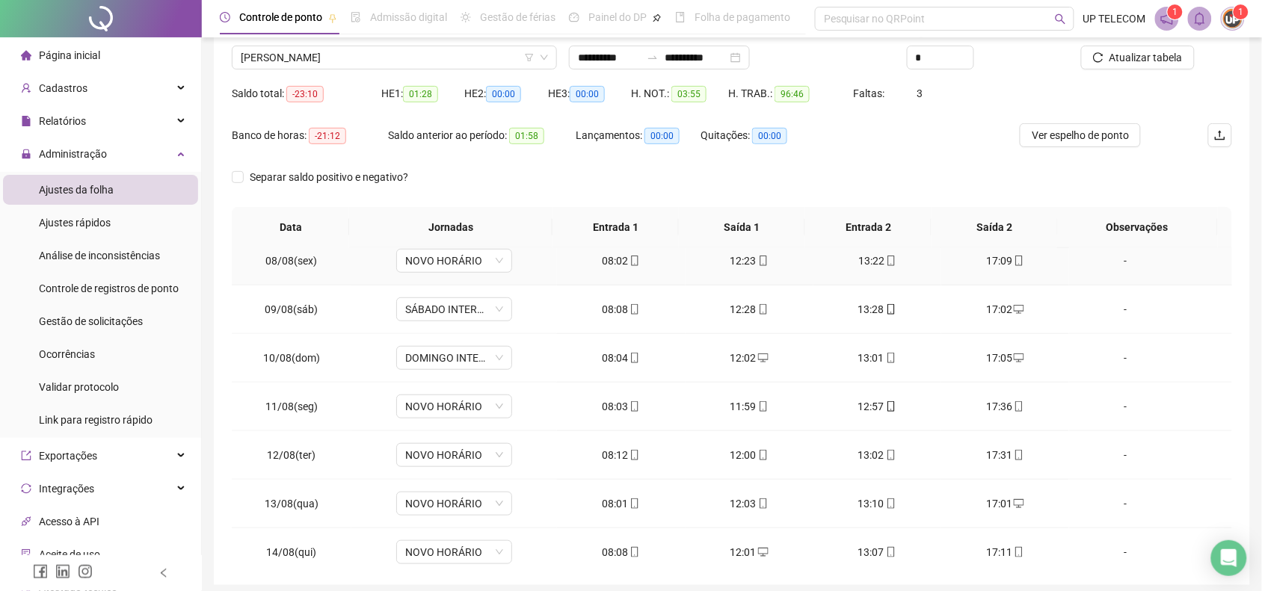
scroll to position [277, 0]
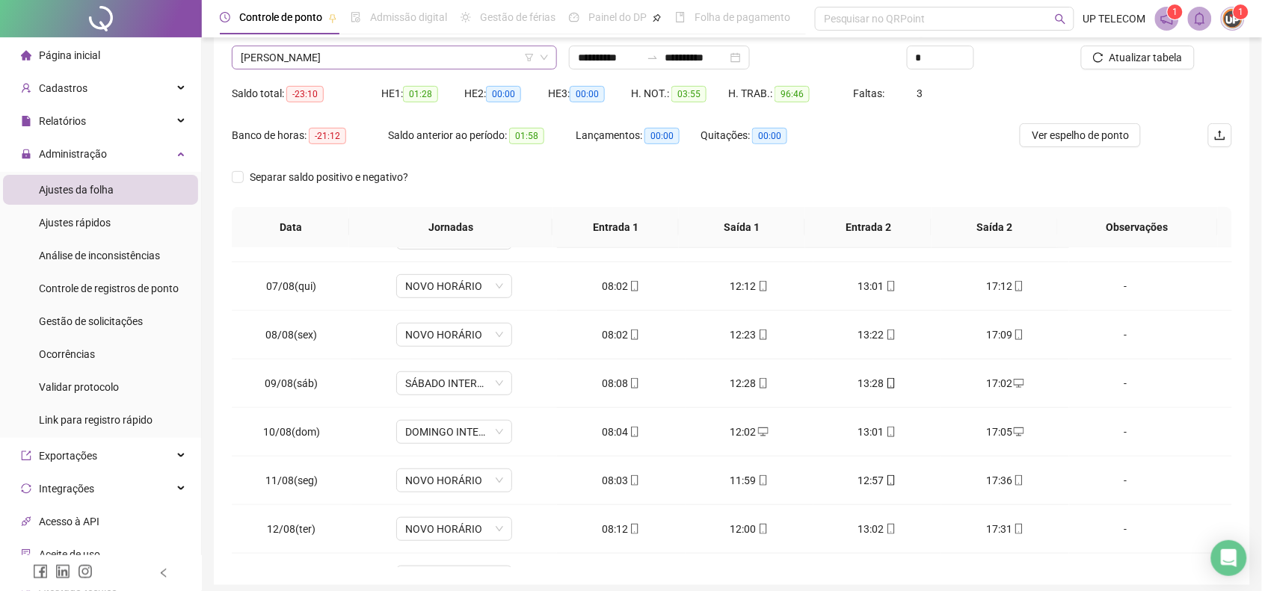
click at [449, 61] on span "[PERSON_NAME]" at bounding box center [394, 57] width 307 height 22
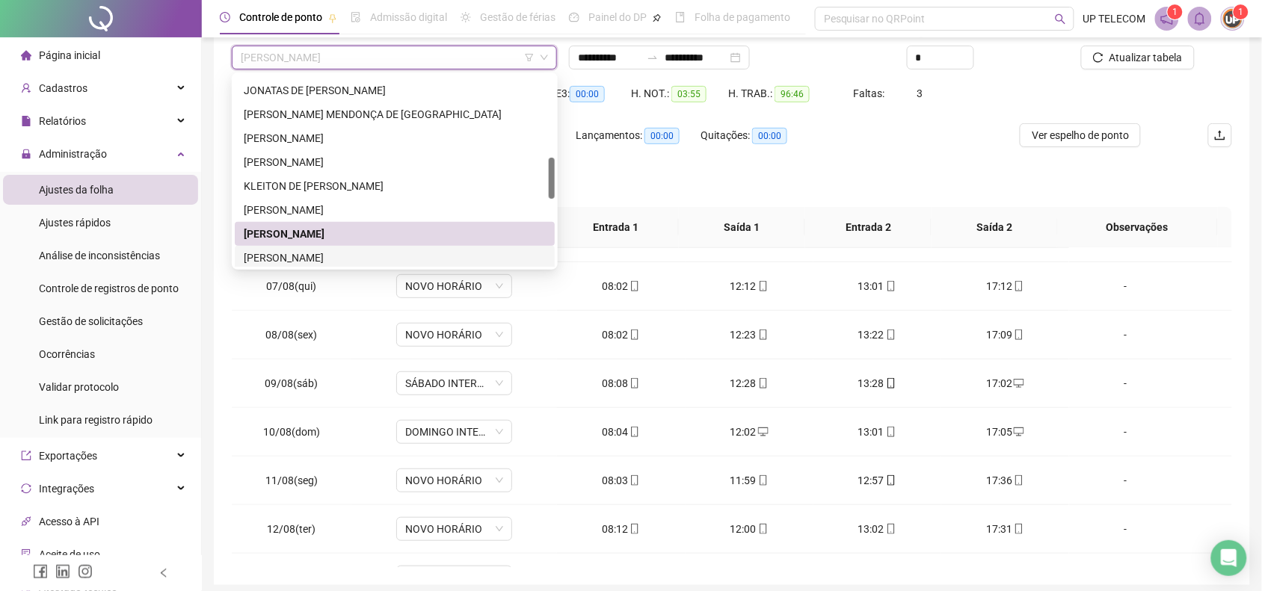
click at [365, 259] on div "[PERSON_NAME]" at bounding box center [395, 258] width 302 height 16
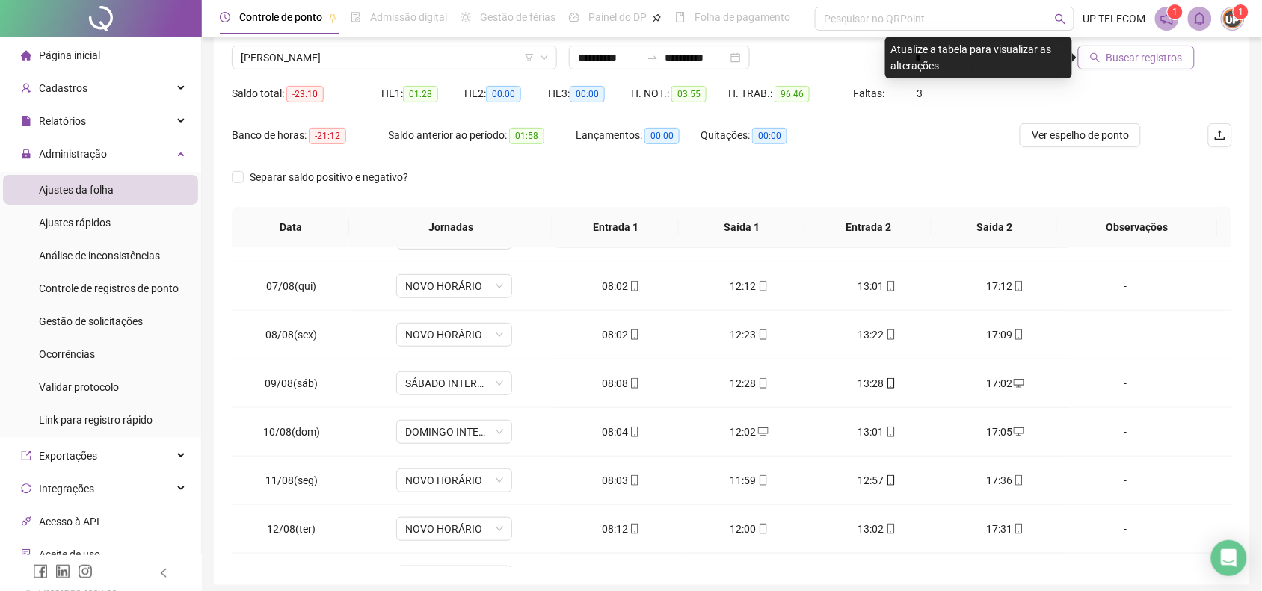
click at [1148, 58] on span "Buscar registros" at bounding box center [1144, 57] width 76 height 16
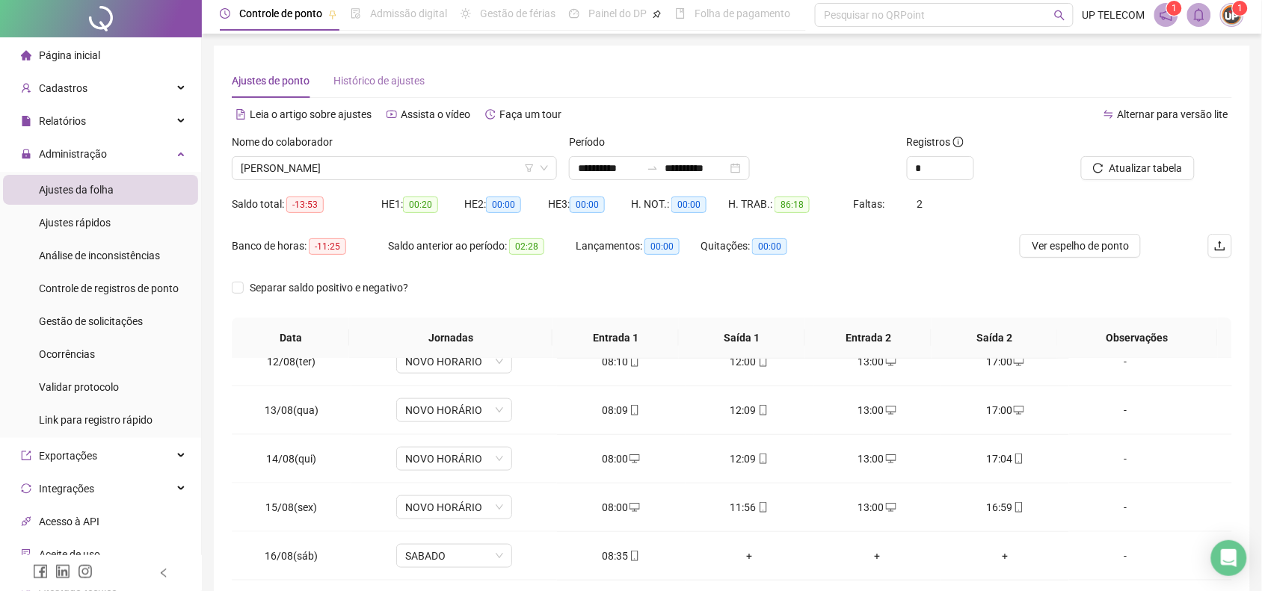
scroll to position [0, 0]
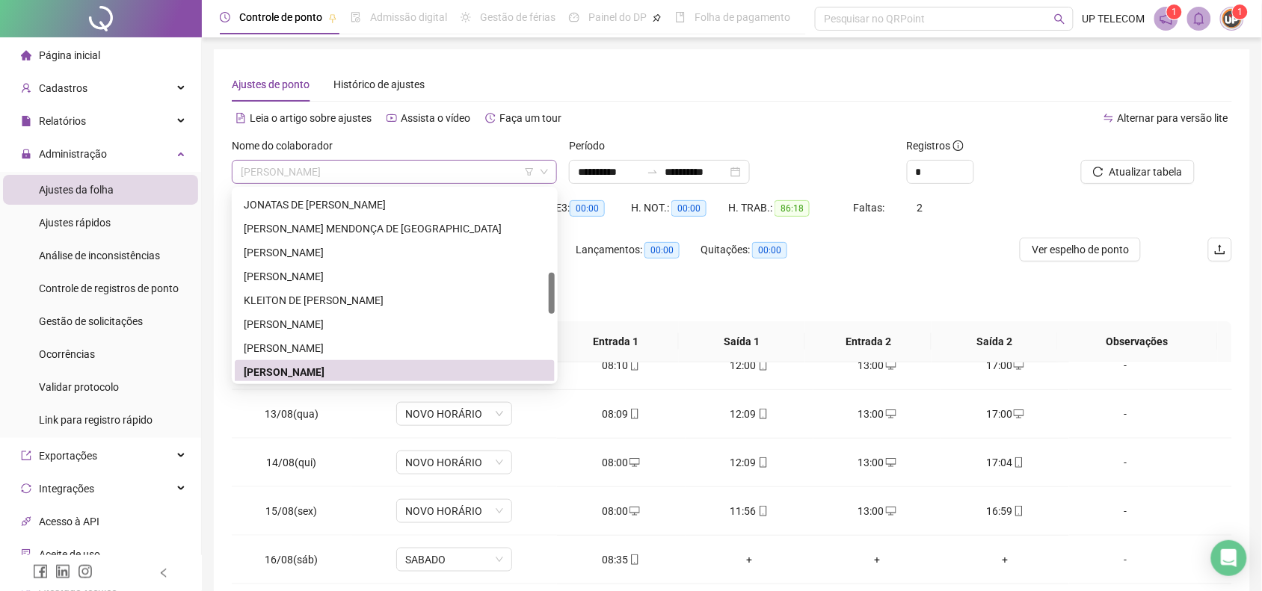
click at [387, 167] on span "[PERSON_NAME]" at bounding box center [394, 172] width 307 height 22
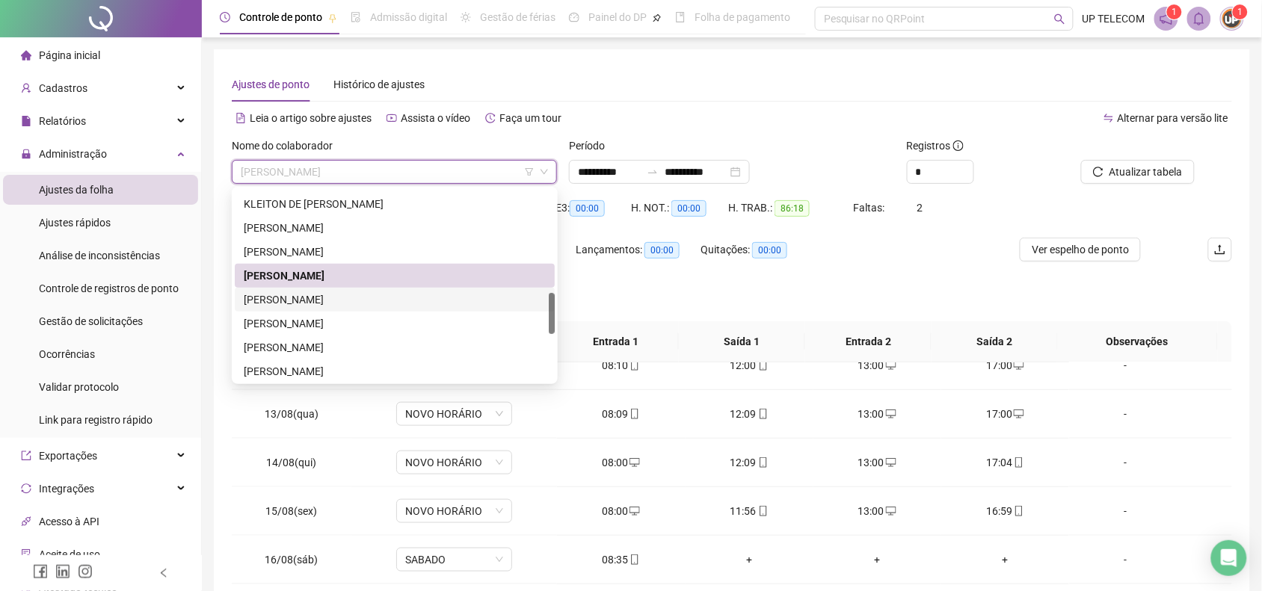
click at [363, 304] on div "[PERSON_NAME]" at bounding box center [395, 300] width 302 height 16
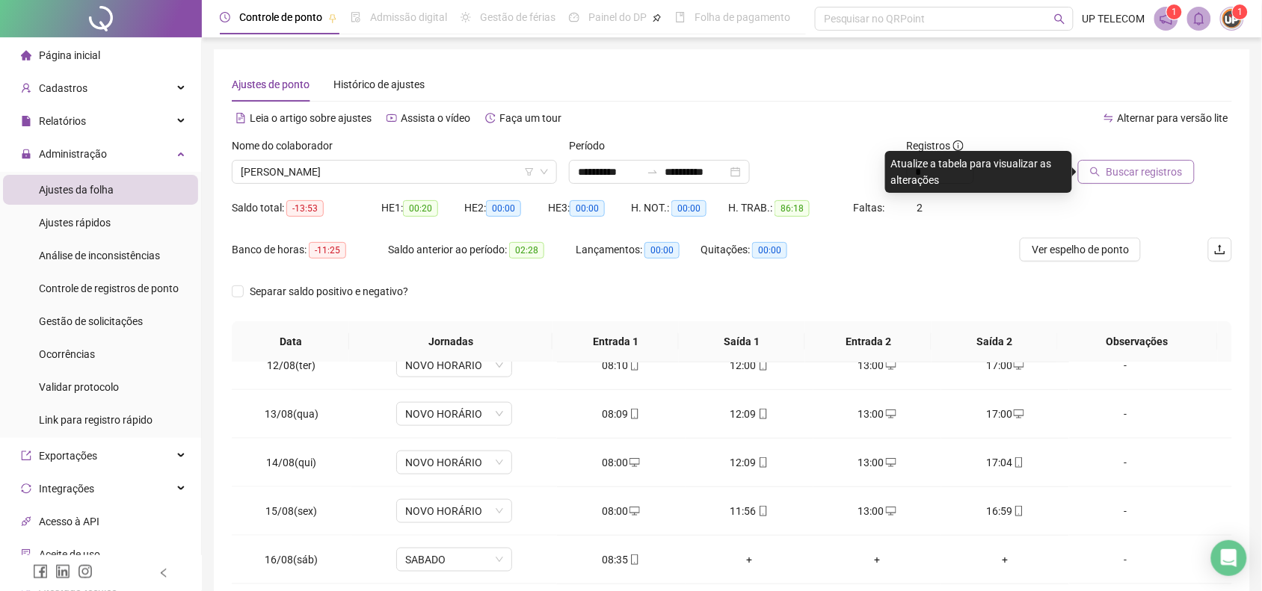
click at [1099, 172] on icon "search" at bounding box center [1095, 172] width 10 height 10
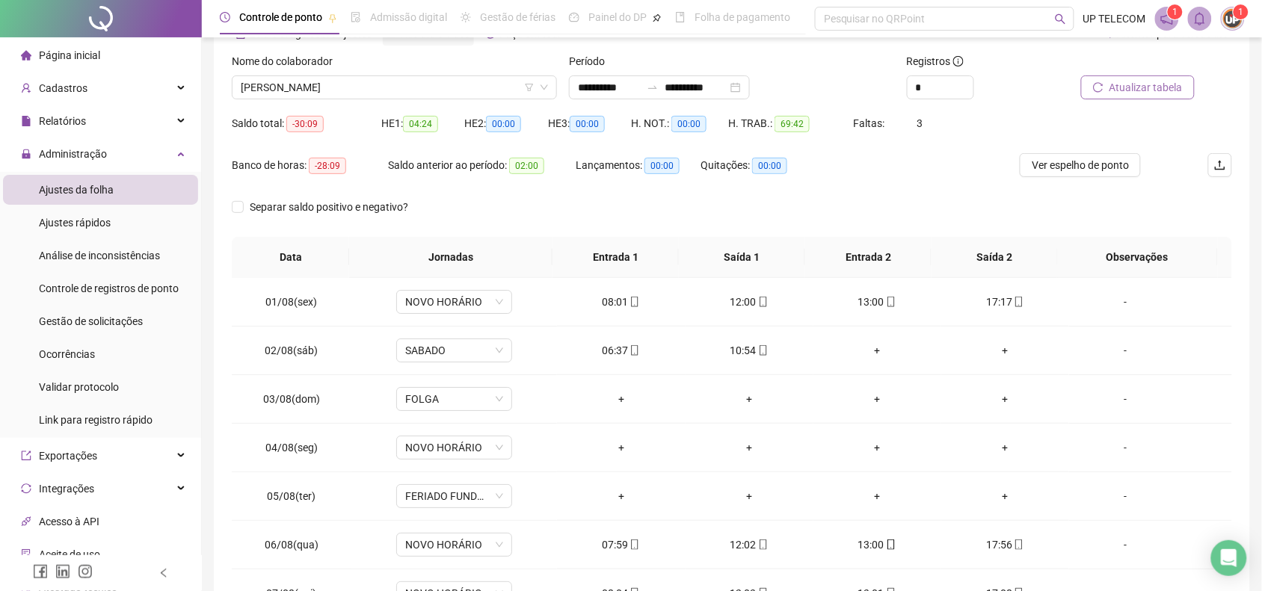
scroll to position [0, 0]
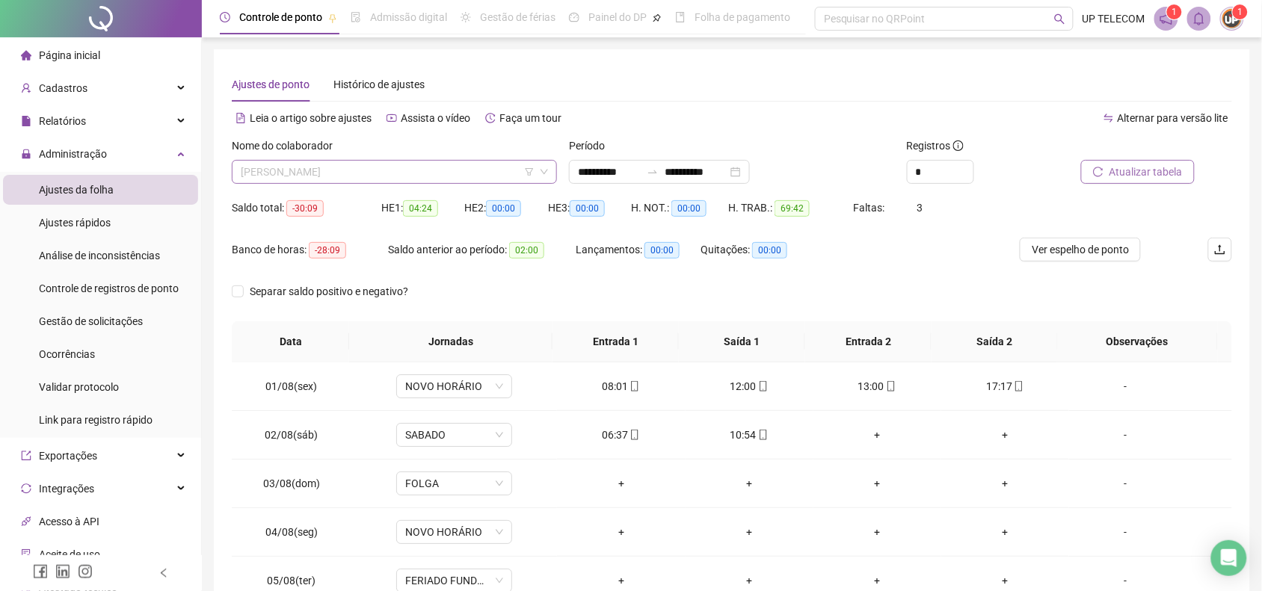
click at [380, 170] on span "[PERSON_NAME]" at bounding box center [394, 172] width 307 height 22
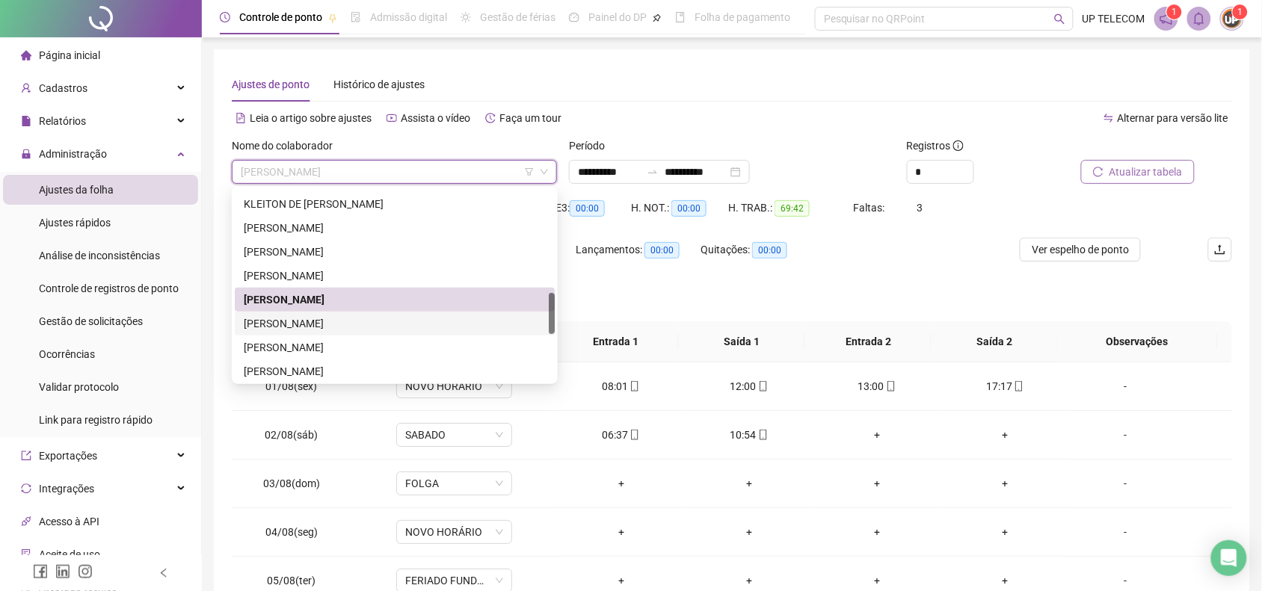
click at [351, 327] on div "[PERSON_NAME]" at bounding box center [395, 323] width 302 height 16
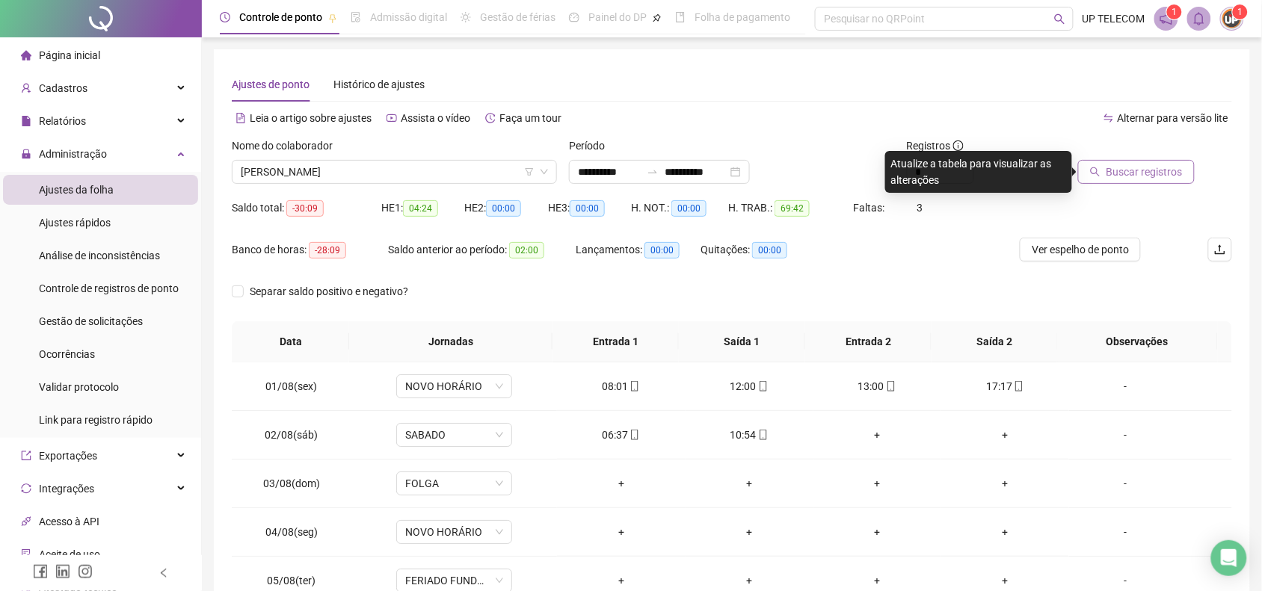
click at [1142, 172] on span "Buscar registros" at bounding box center [1144, 172] width 76 height 16
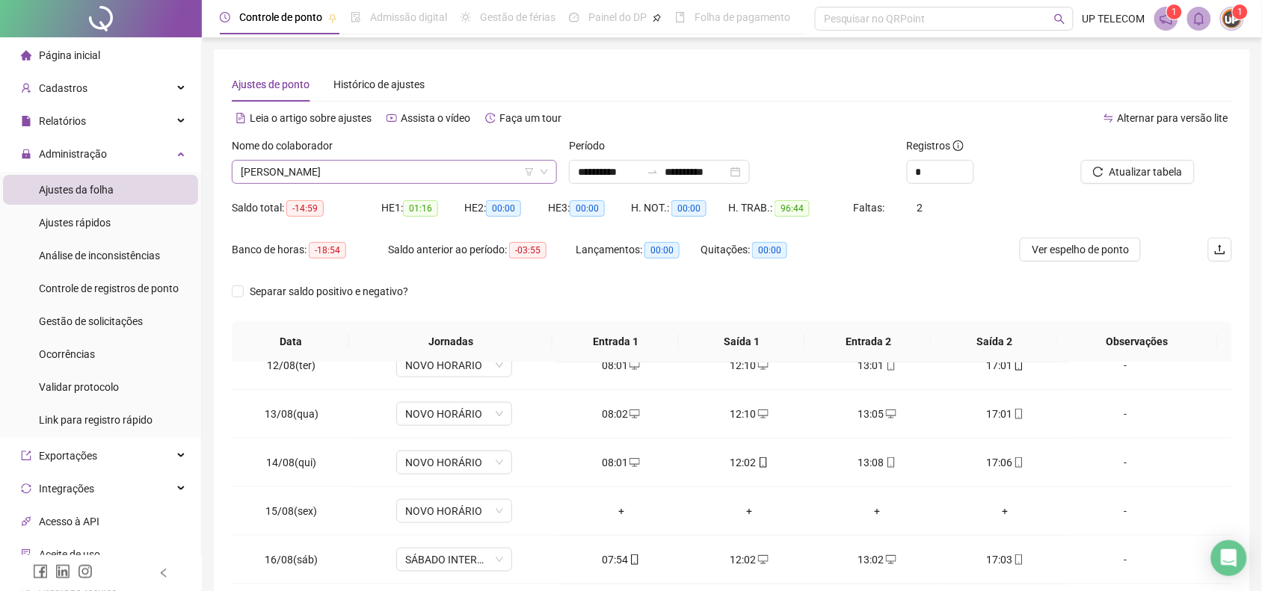
click at [404, 170] on span "[PERSON_NAME]" at bounding box center [394, 172] width 307 height 22
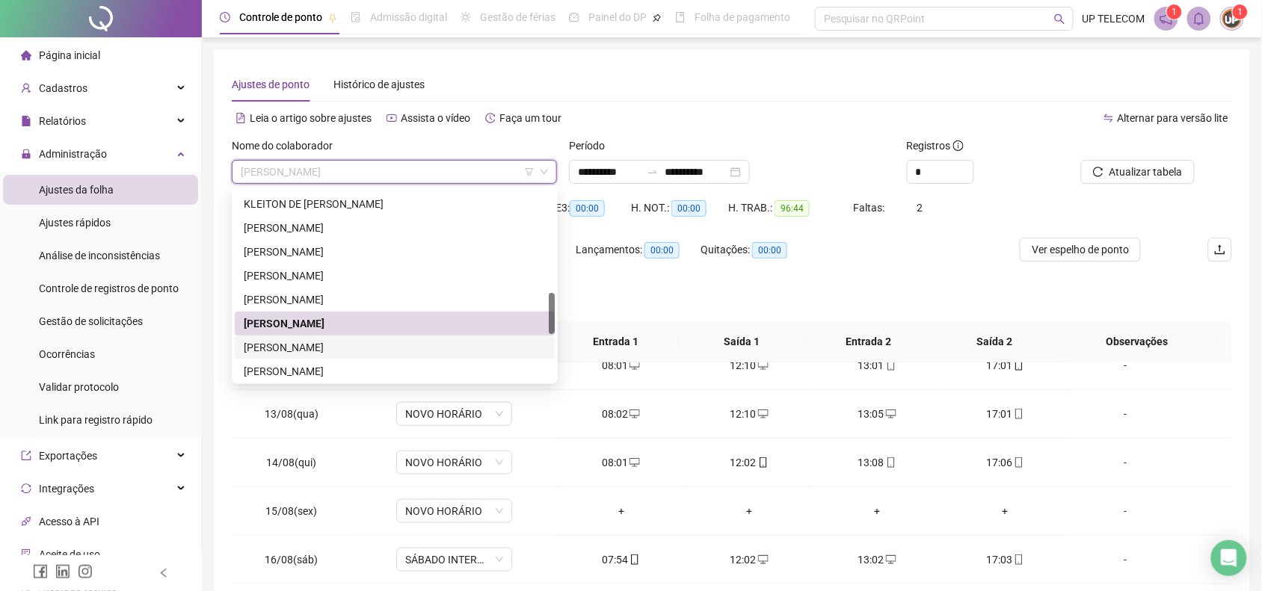
click at [375, 350] on div "[PERSON_NAME]" at bounding box center [395, 347] width 302 height 16
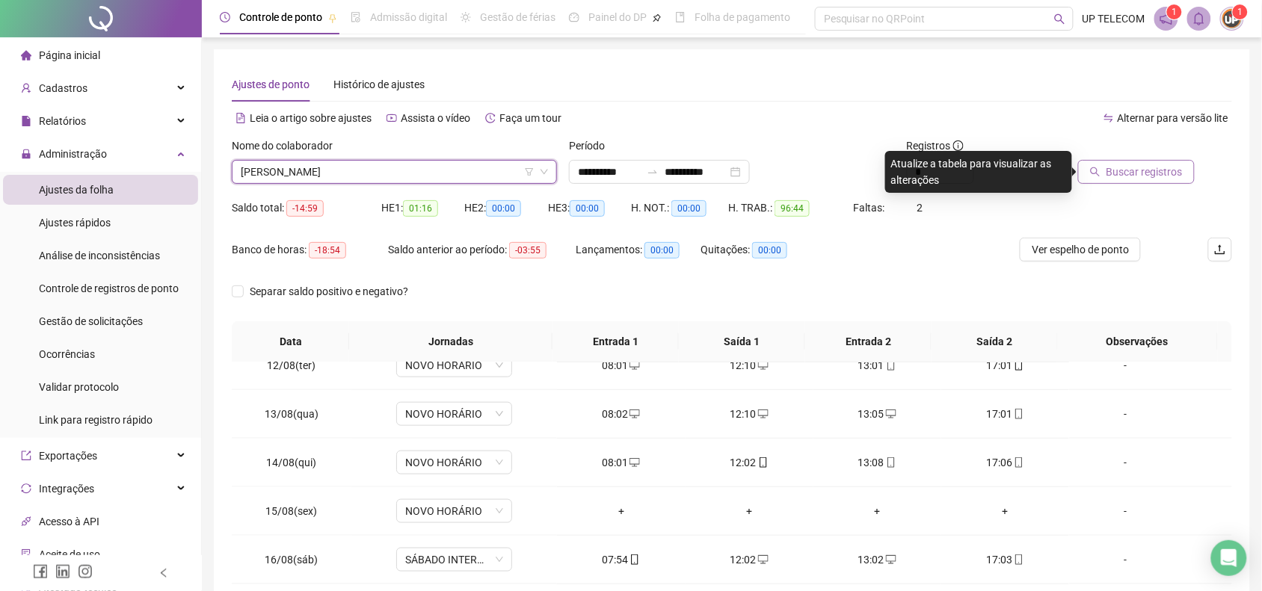
click at [1105, 177] on button "Buscar registros" at bounding box center [1136, 172] width 117 height 24
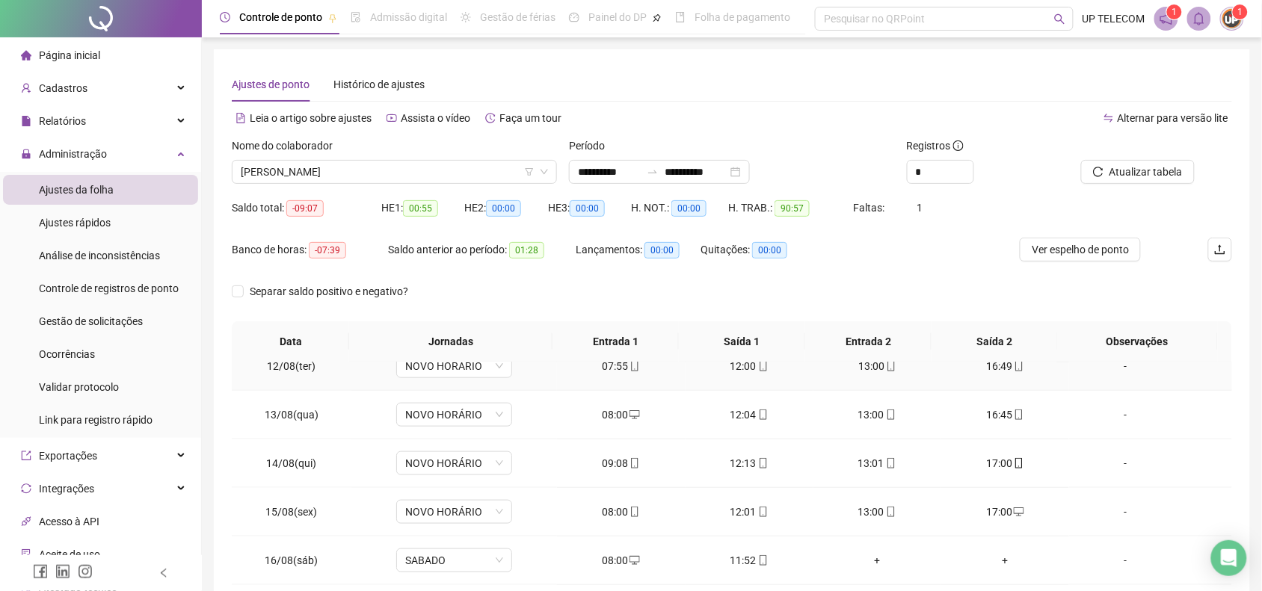
scroll to position [558, 0]
click at [387, 174] on span "[PERSON_NAME]" at bounding box center [394, 172] width 307 height 22
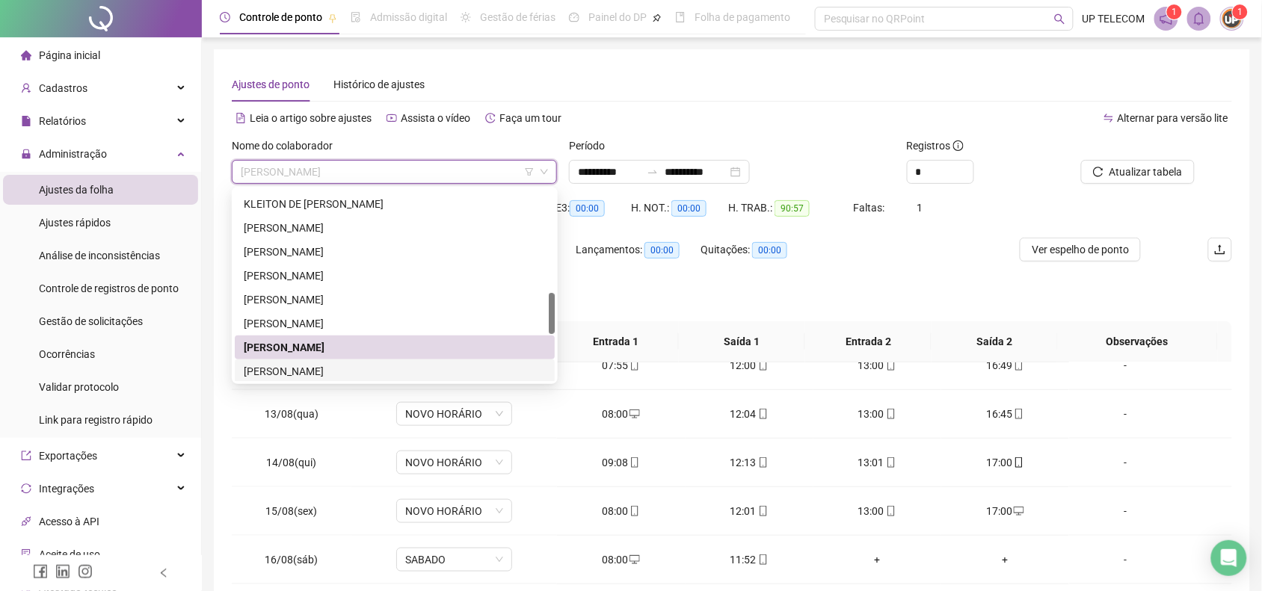
click at [372, 363] on div "[PERSON_NAME]" at bounding box center [395, 371] width 302 height 16
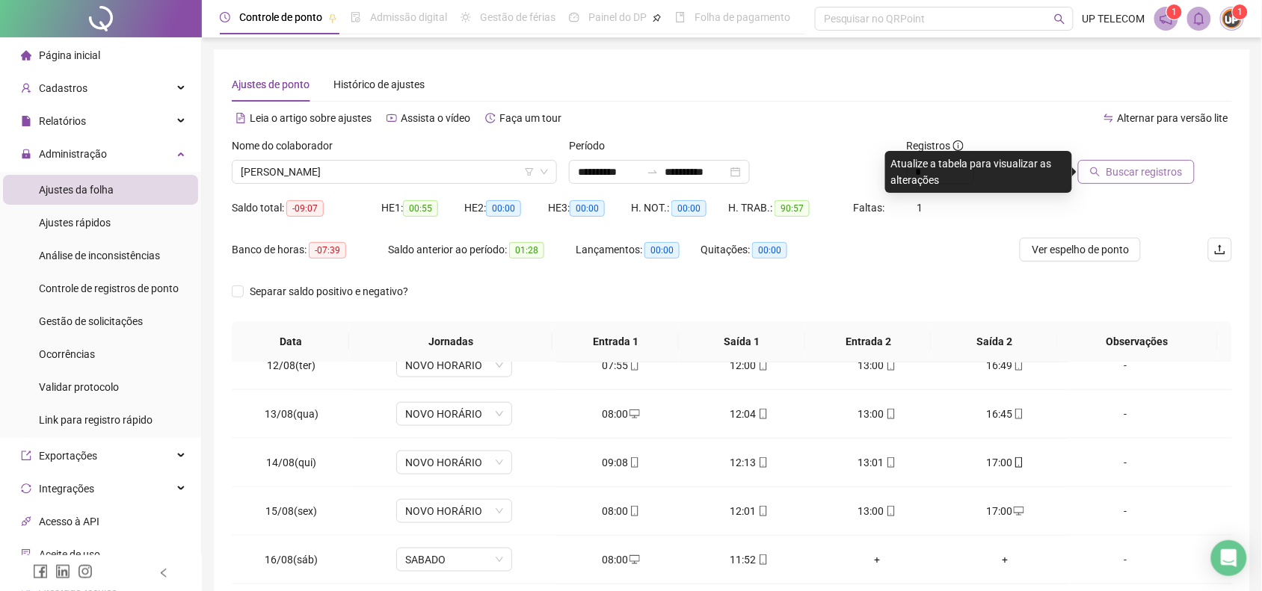
click at [1107, 174] on button "Buscar registros" at bounding box center [1136, 172] width 117 height 24
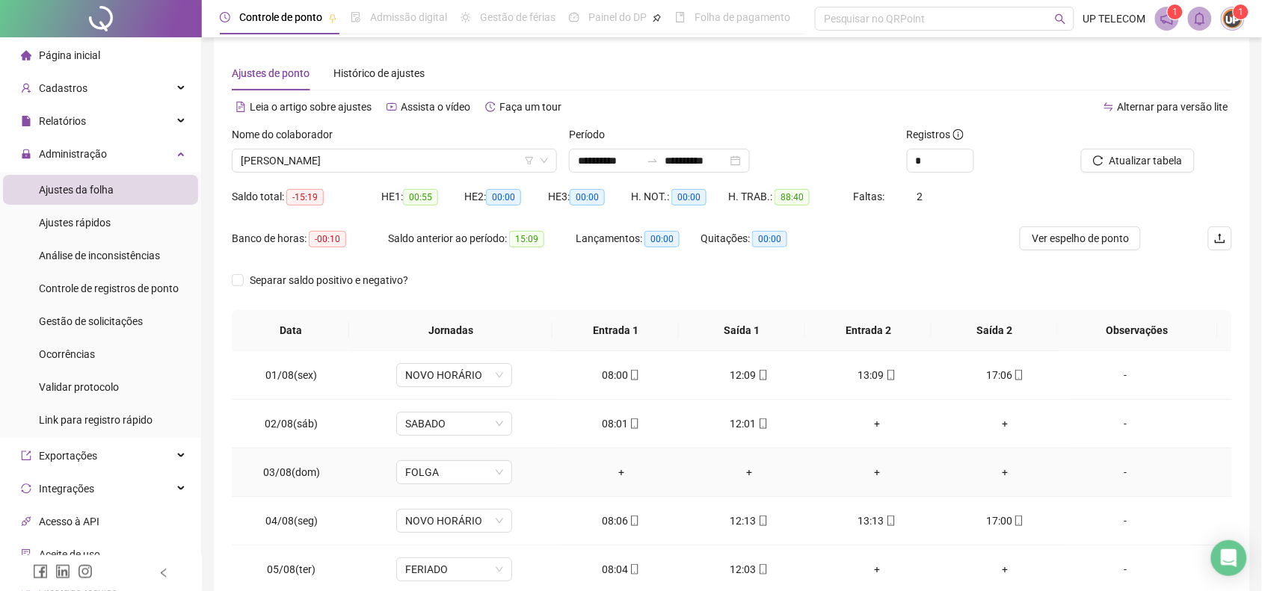
scroll to position [0, 0]
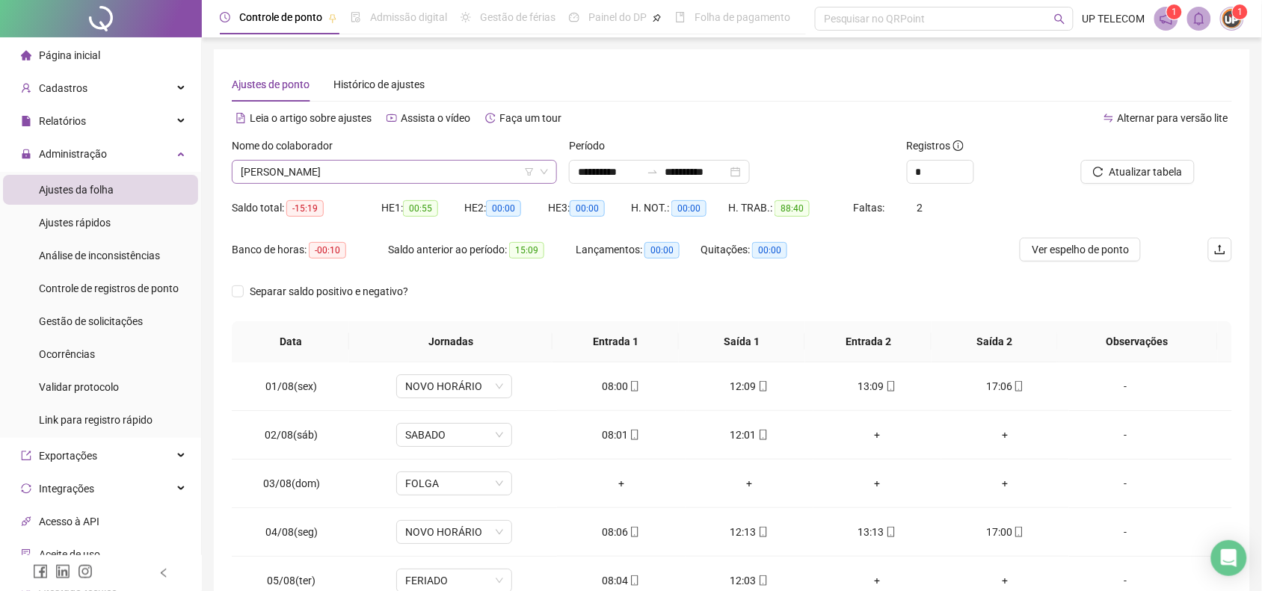
click at [437, 181] on span "[PERSON_NAME]" at bounding box center [394, 172] width 307 height 22
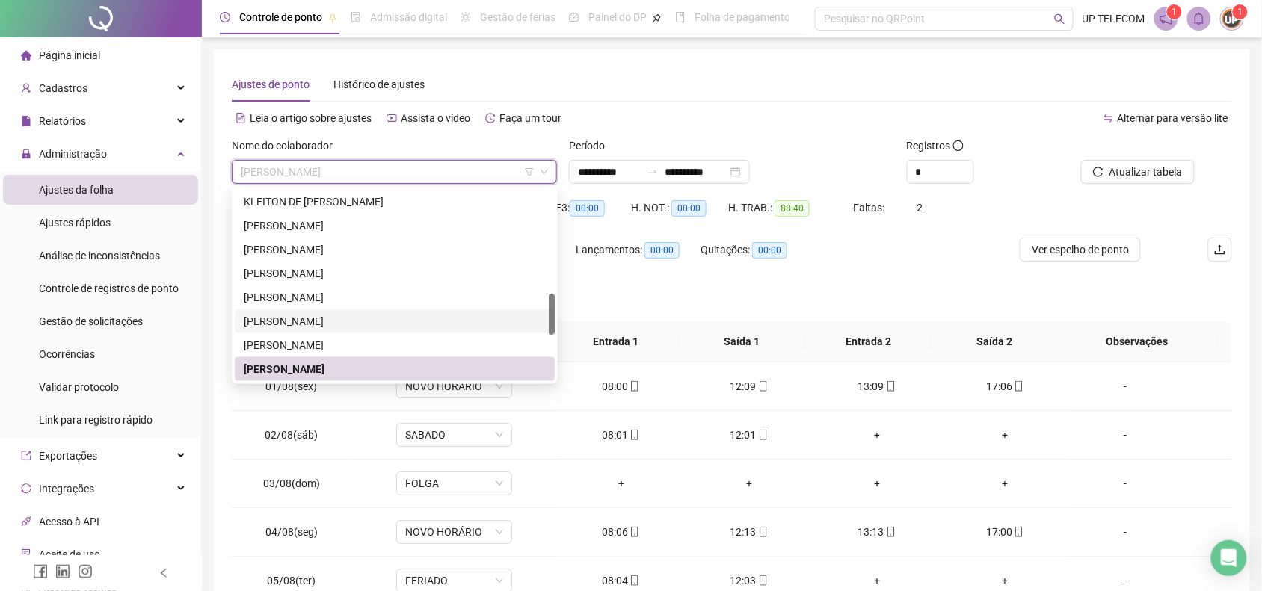
scroll to position [572, 0]
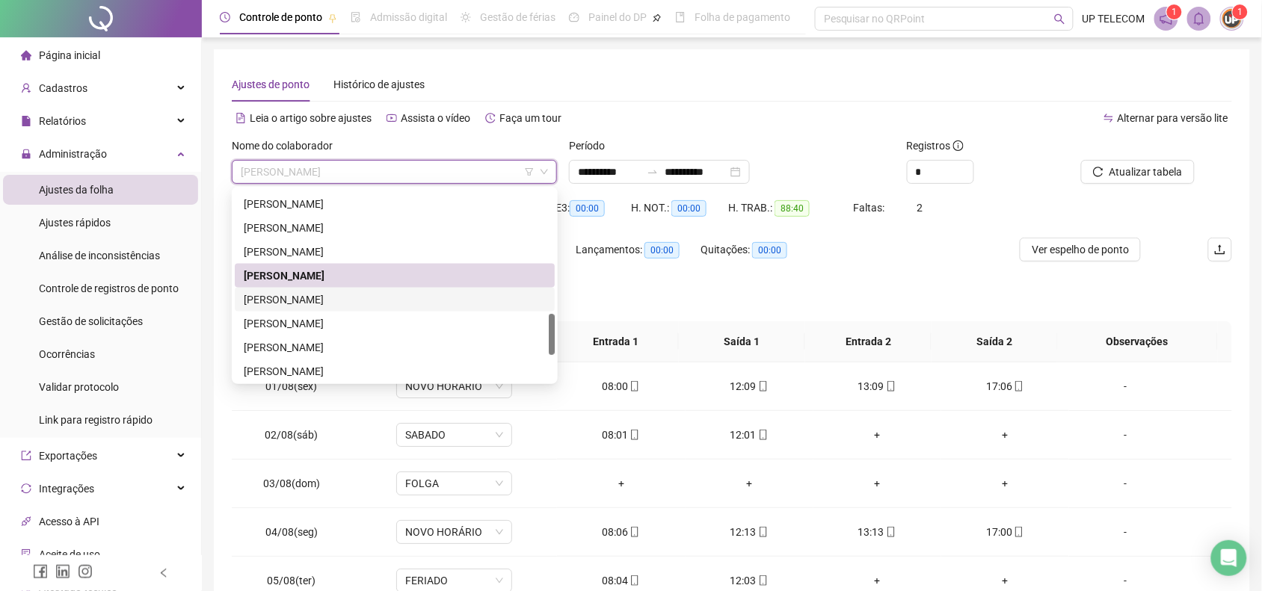
click at [342, 300] on div "[PERSON_NAME]" at bounding box center [395, 300] width 302 height 16
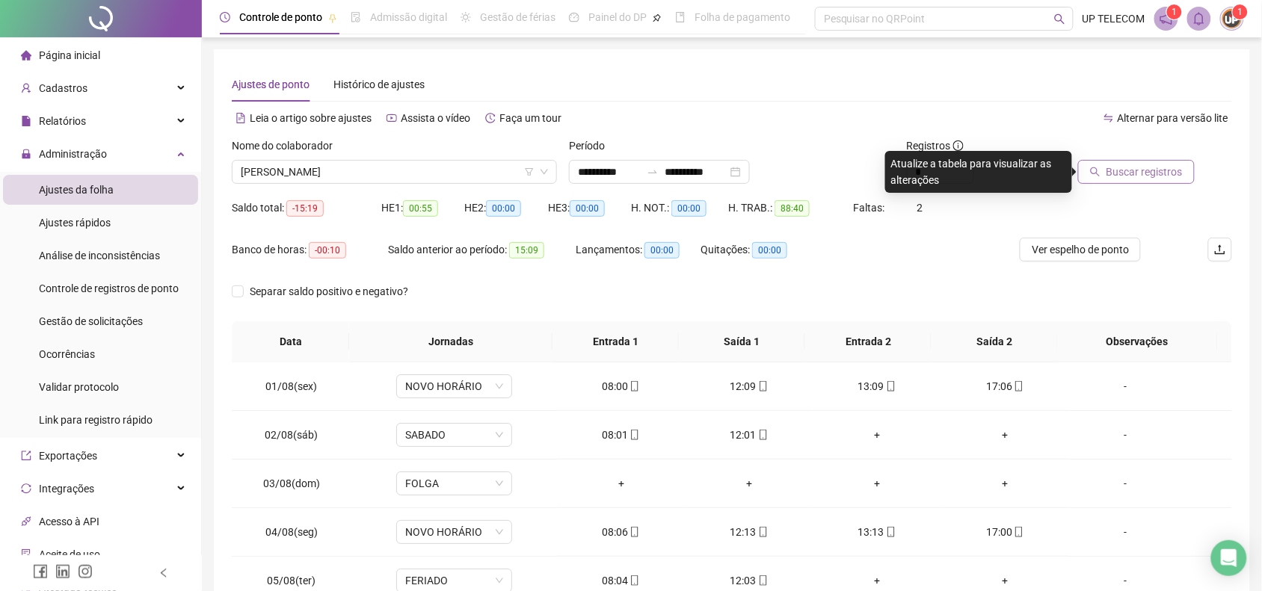
click at [1160, 169] on span "Buscar registros" at bounding box center [1144, 172] width 76 height 16
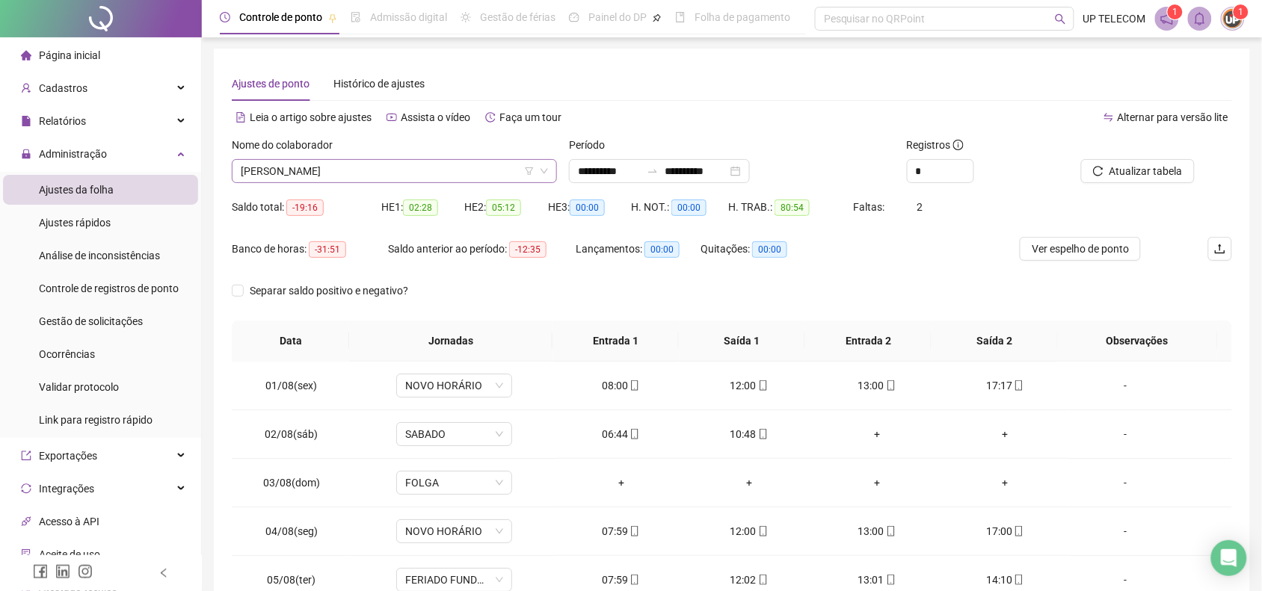
scroll to position [0, 0]
click at [392, 164] on span "[PERSON_NAME]" at bounding box center [394, 172] width 307 height 22
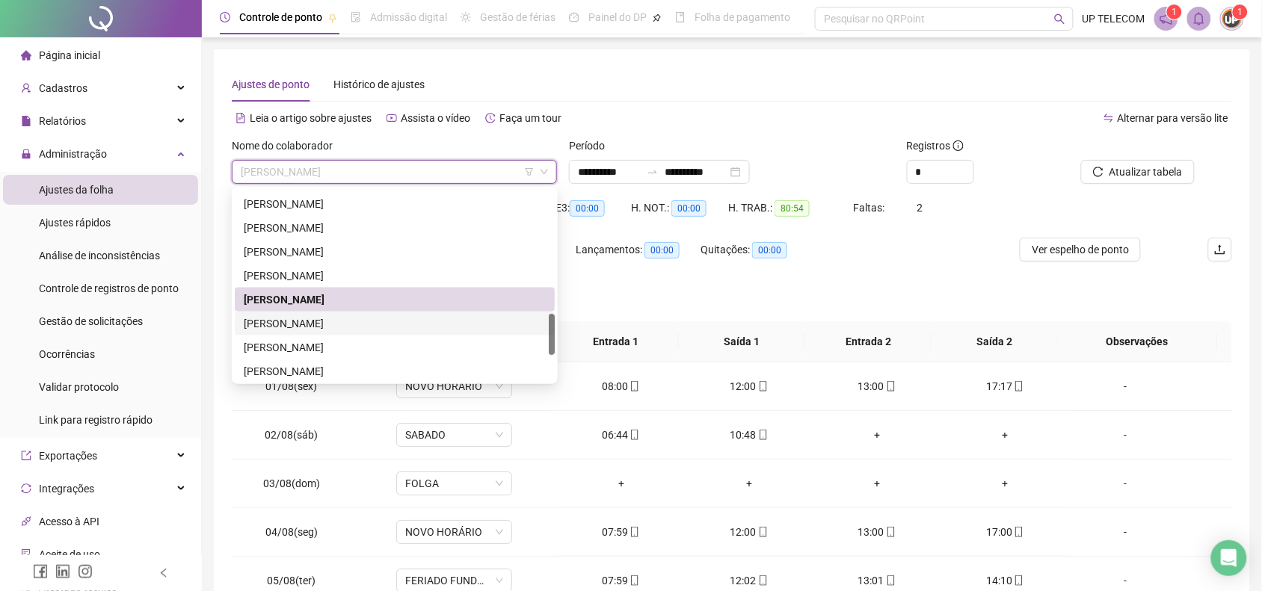
click at [367, 318] on div "[PERSON_NAME]" at bounding box center [395, 323] width 302 height 16
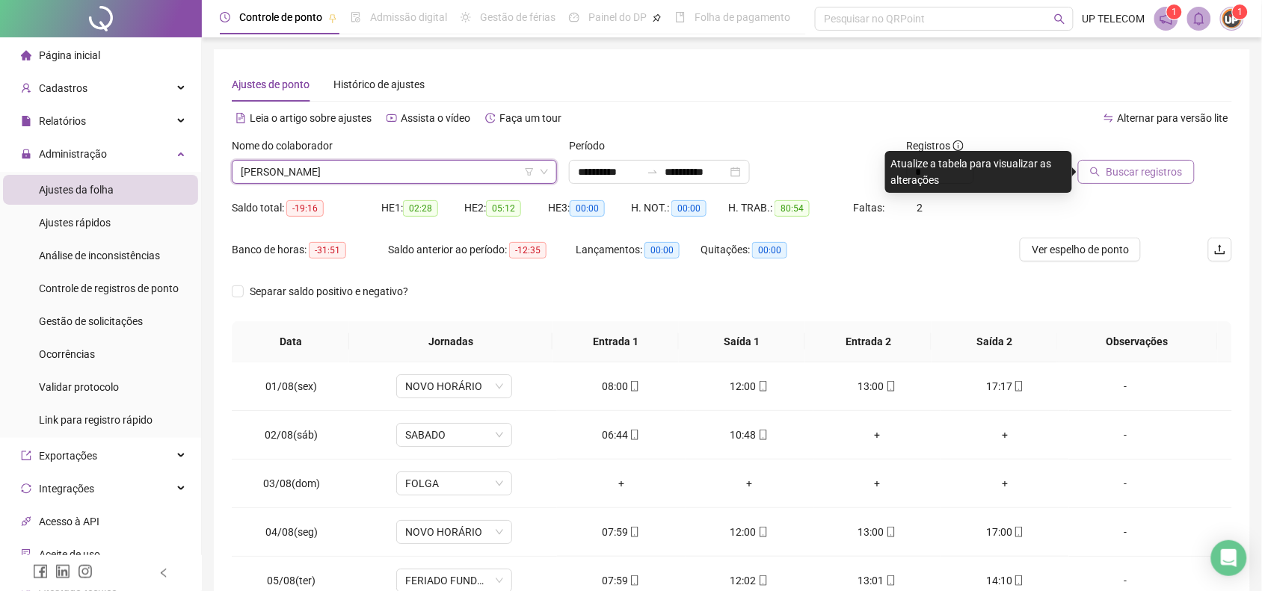
click at [1157, 170] on span "Buscar registros" at bounding box center [1144, 172] width 76 height 16
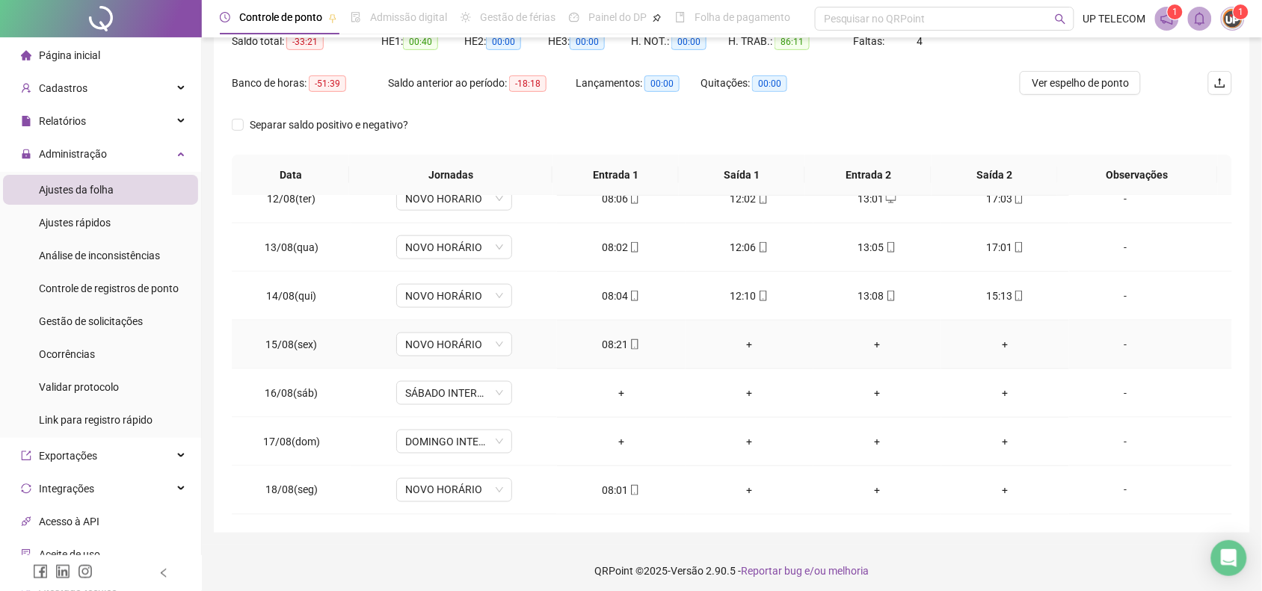
scroll to position [173, 0]
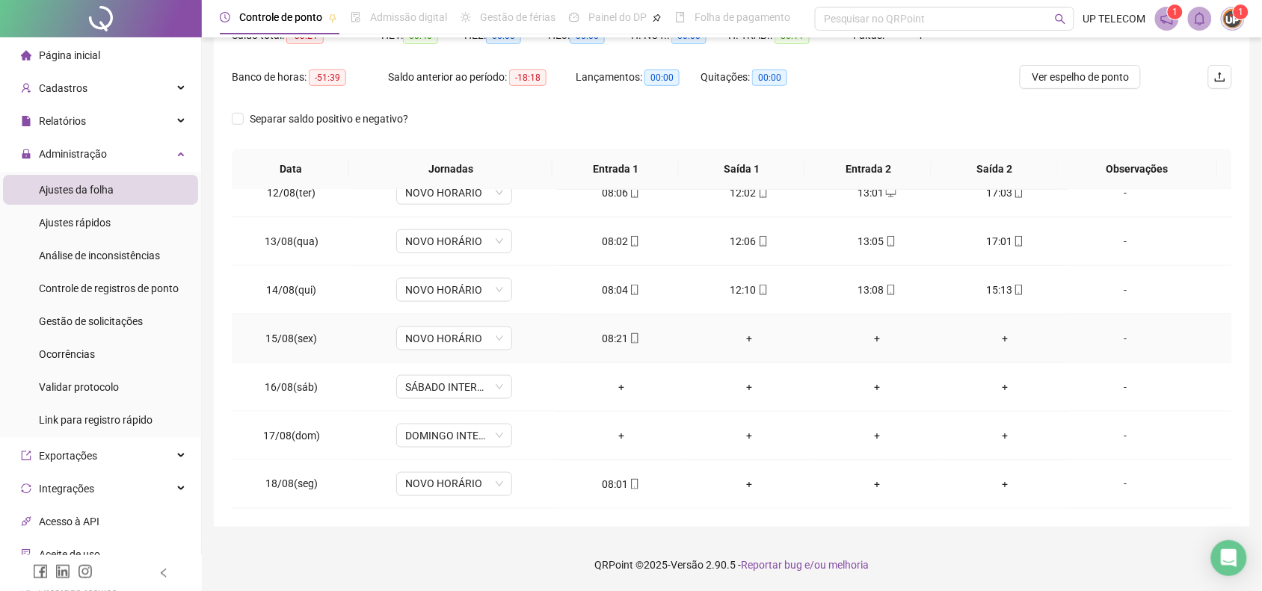
click at [615, 341] on div "08:21" at bounding box center [621, 338] width 104 height 16
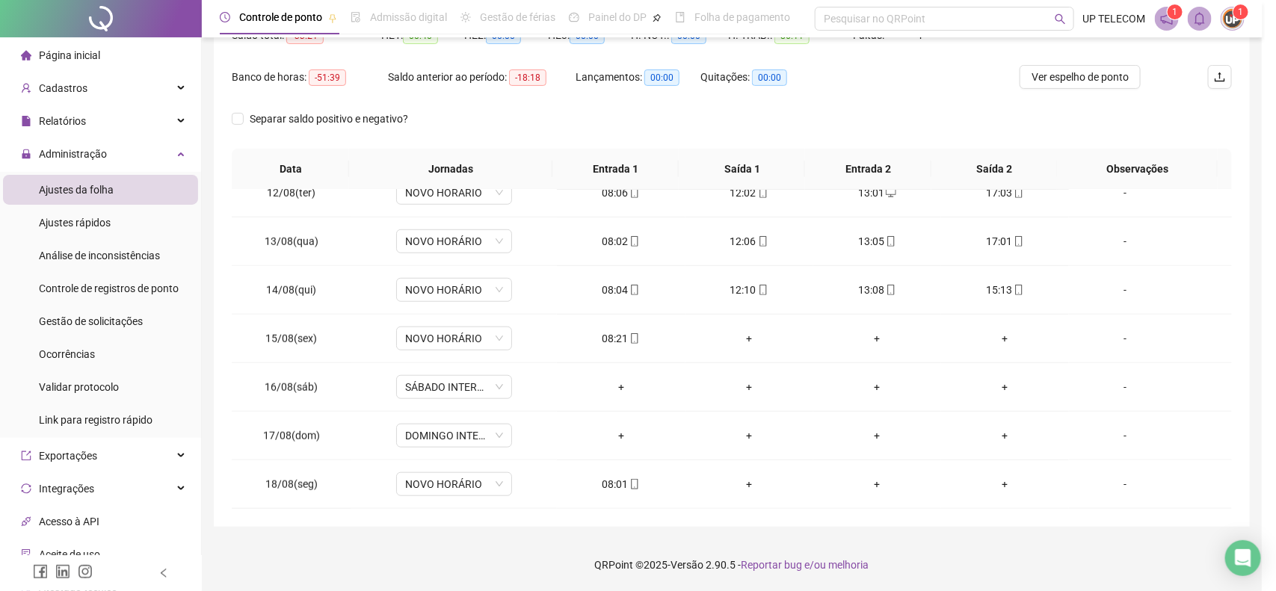
type input "**********"
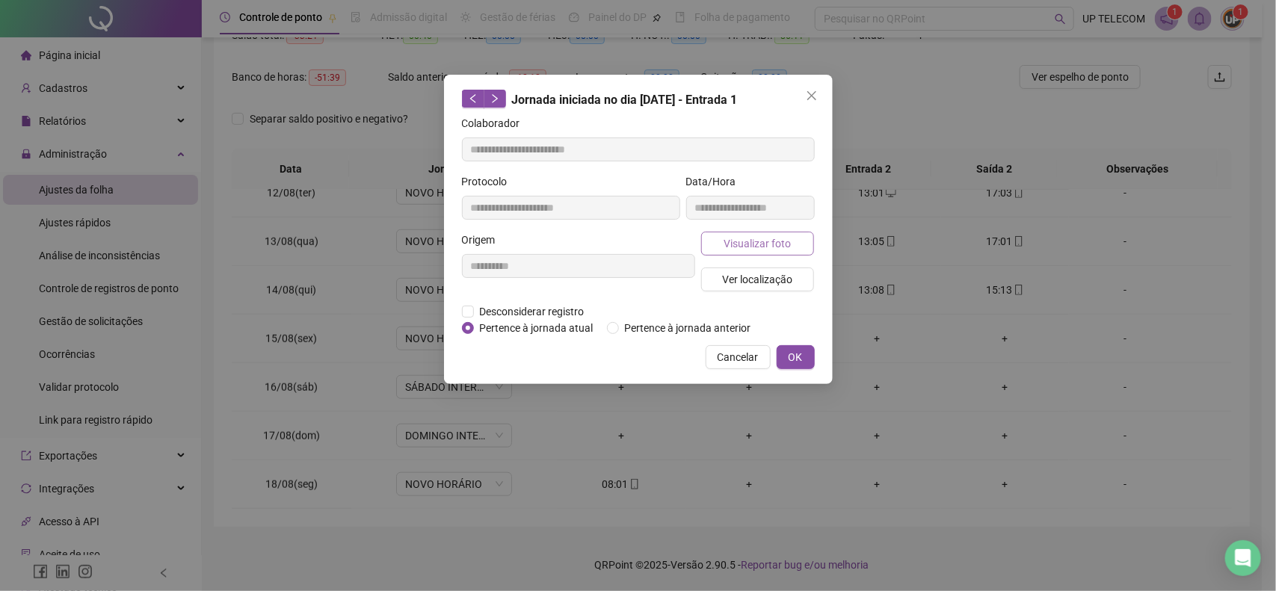
click at [723, 252] on button "Visualizar foto" at bounding box center [758, 244] width 114 height 24
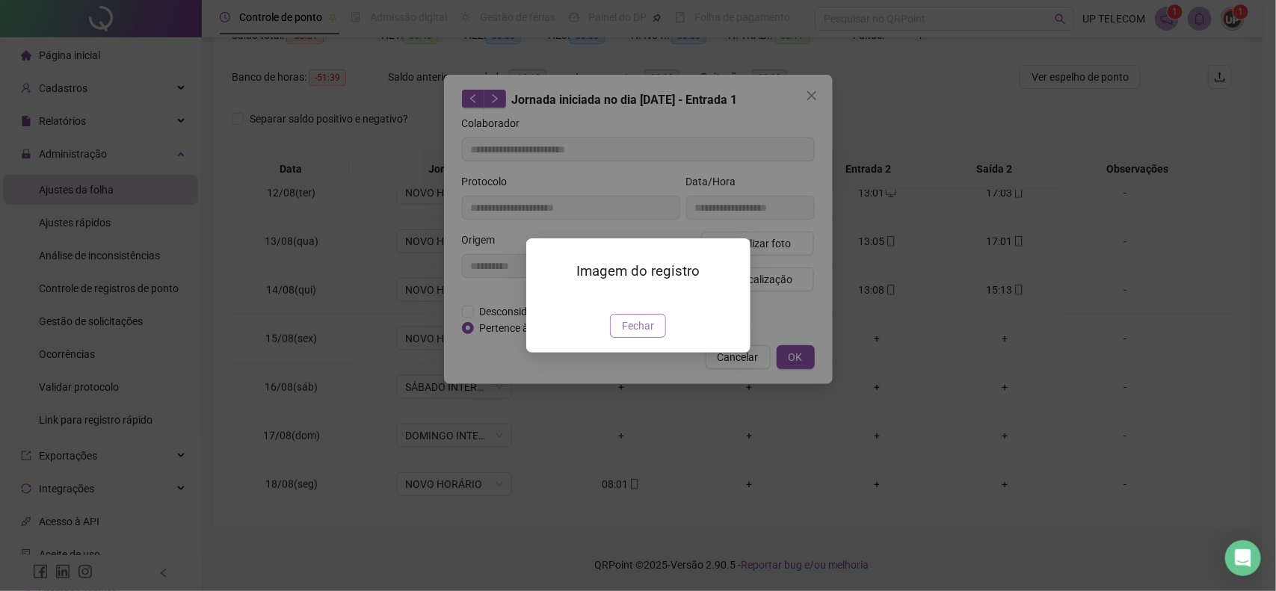
click at [648, 338] on button "Fechar" at bounding box center [638, 326] width 56 height 24
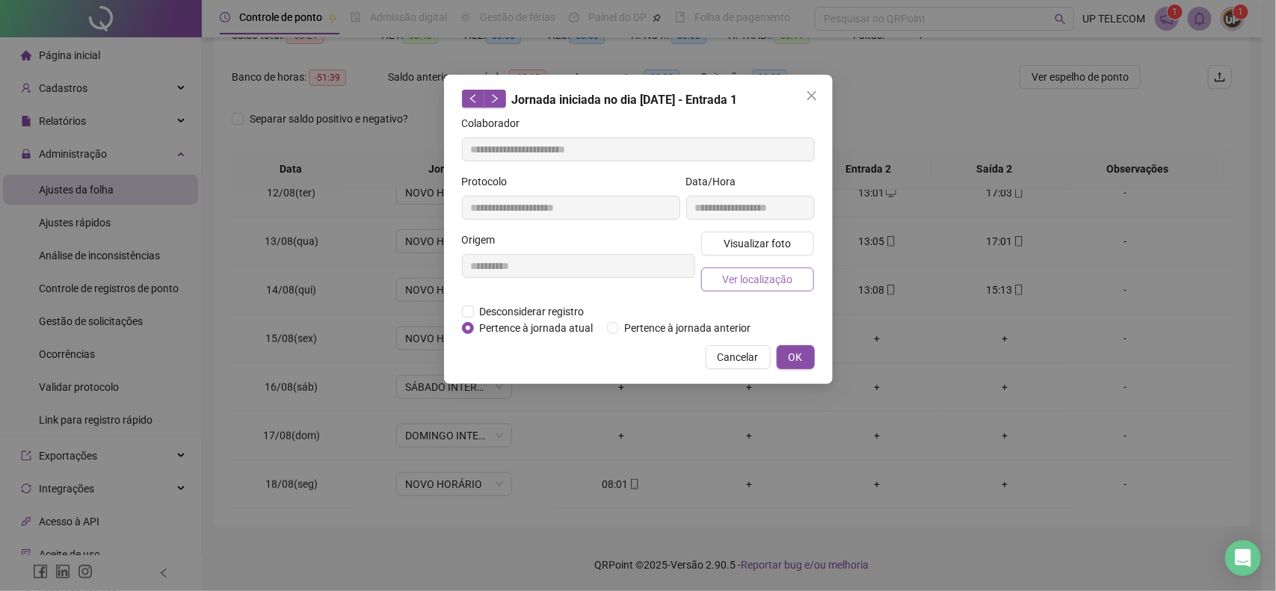
click at [760, 271] on span "Ver localização" at bounding box center [757, 279] width 70 height 16
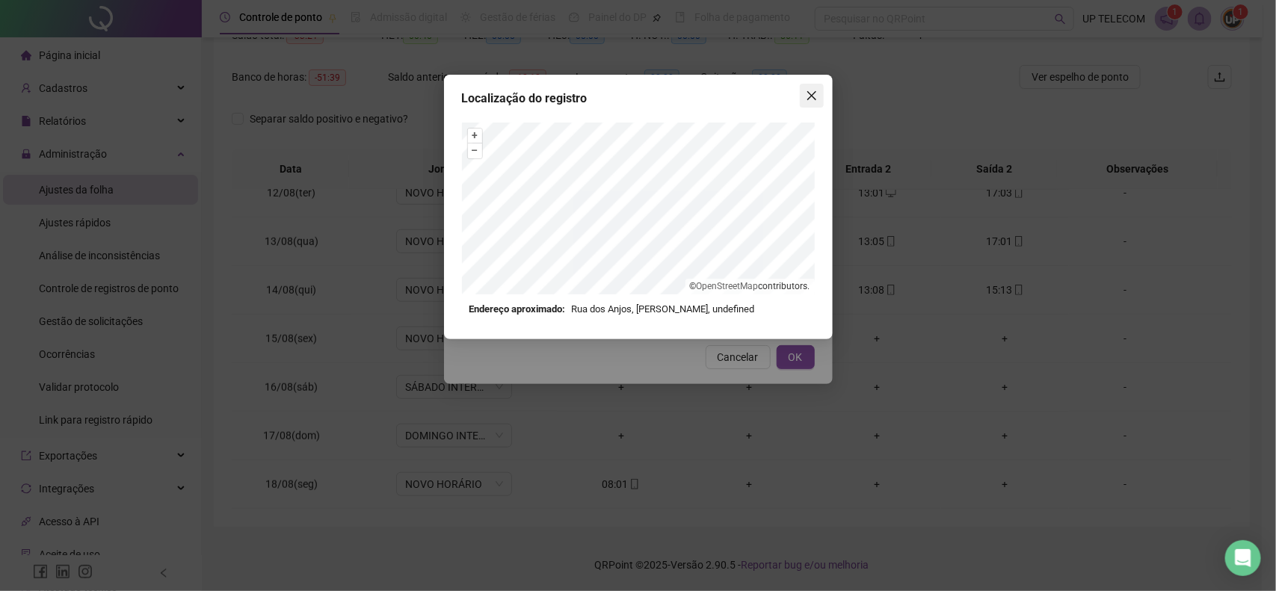
click at [815, 93] on icon "close" at bounding box center [812, 96] width 12 height 12
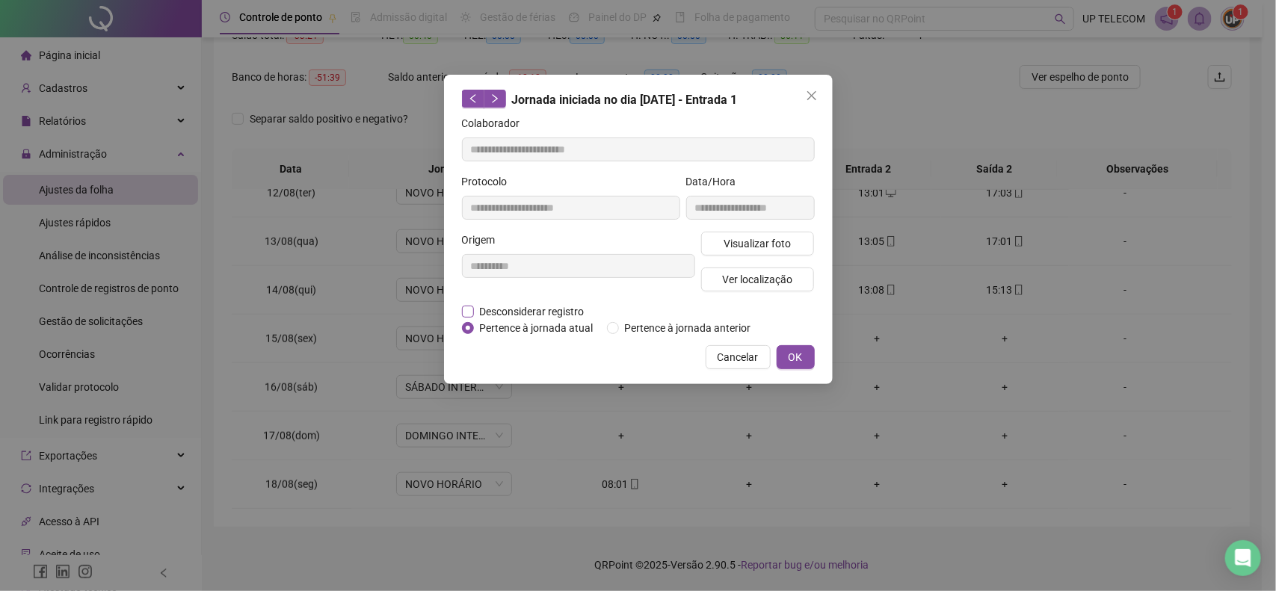
click at [502, 304] on span "Desconsiderar registro" at bounding box center [532, 312] width 117 height 16
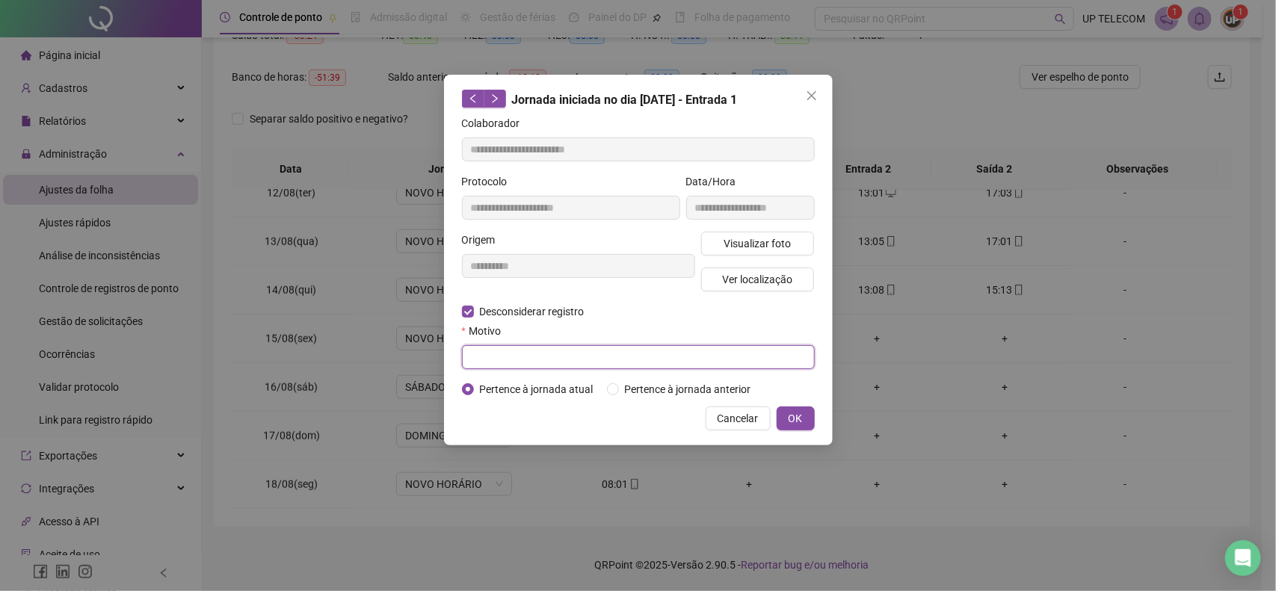
click at [543, 357] on input "text" at bounding box center [638, 357] width 353 height 24
type input "****"
click at [800, 424] on span "OK" at bounding box center [796, 418] width 14 height 16
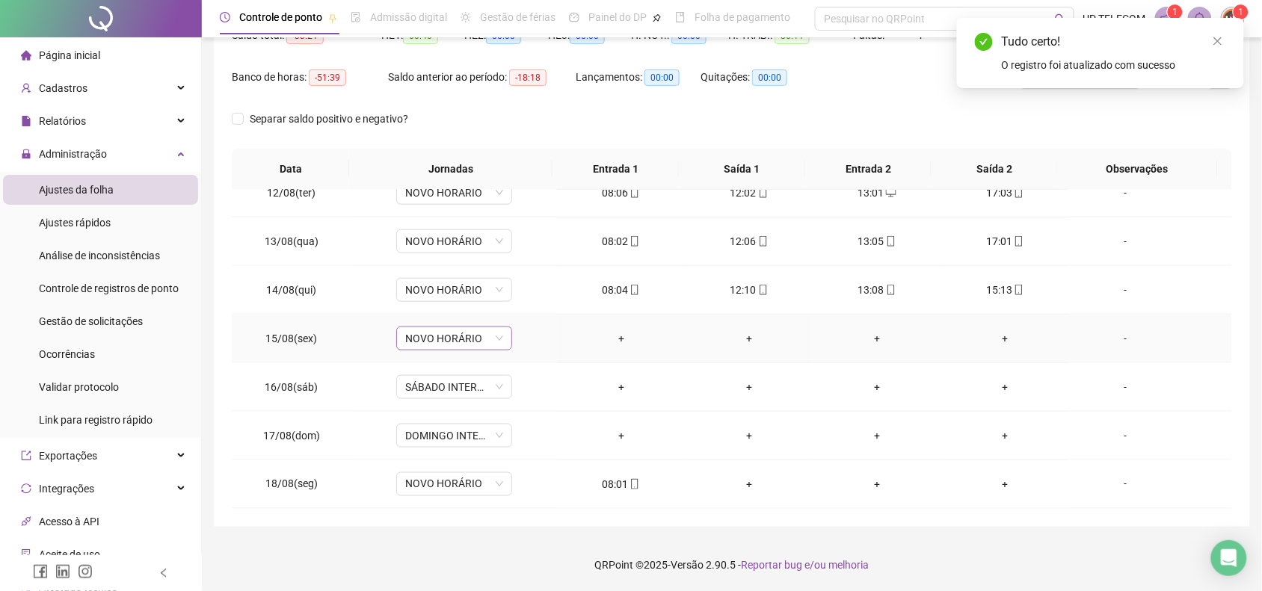
click at [405, 341] on span "NOVO HORÁRIO" at bounding box center [454, 338] width 98 height 22
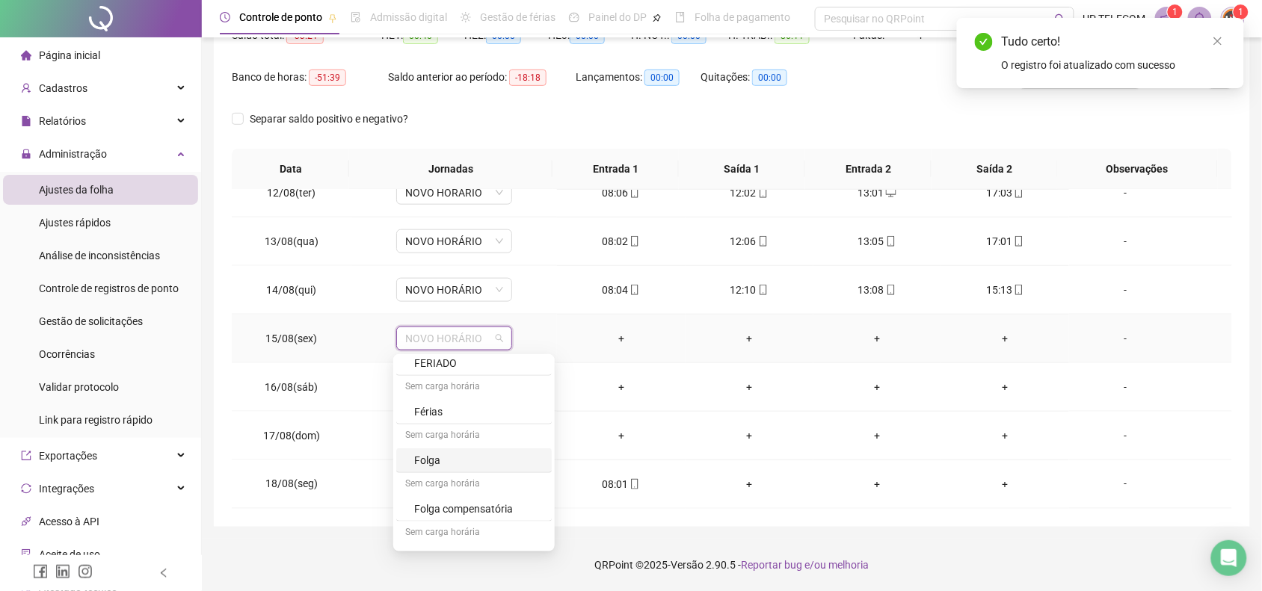
click at [434, 458] on div "Folga" at bounding box center [478, 460] width 129 height 16
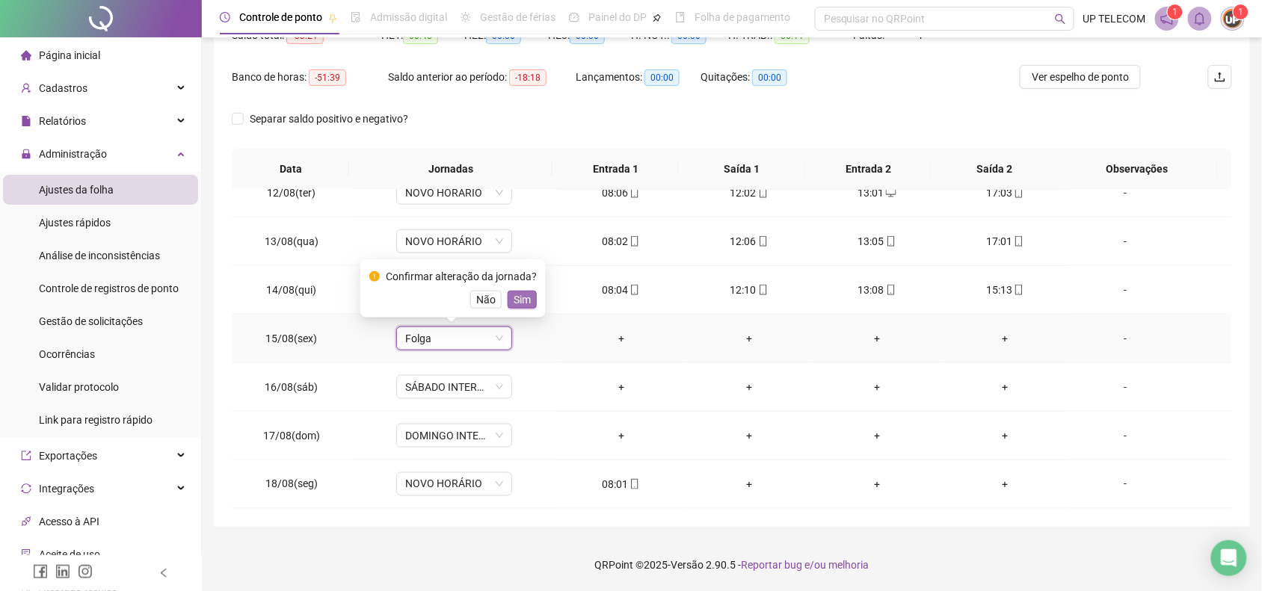
click at [520, 300] on span "Sim" at bounding box center [522, 300] width 17 height 16
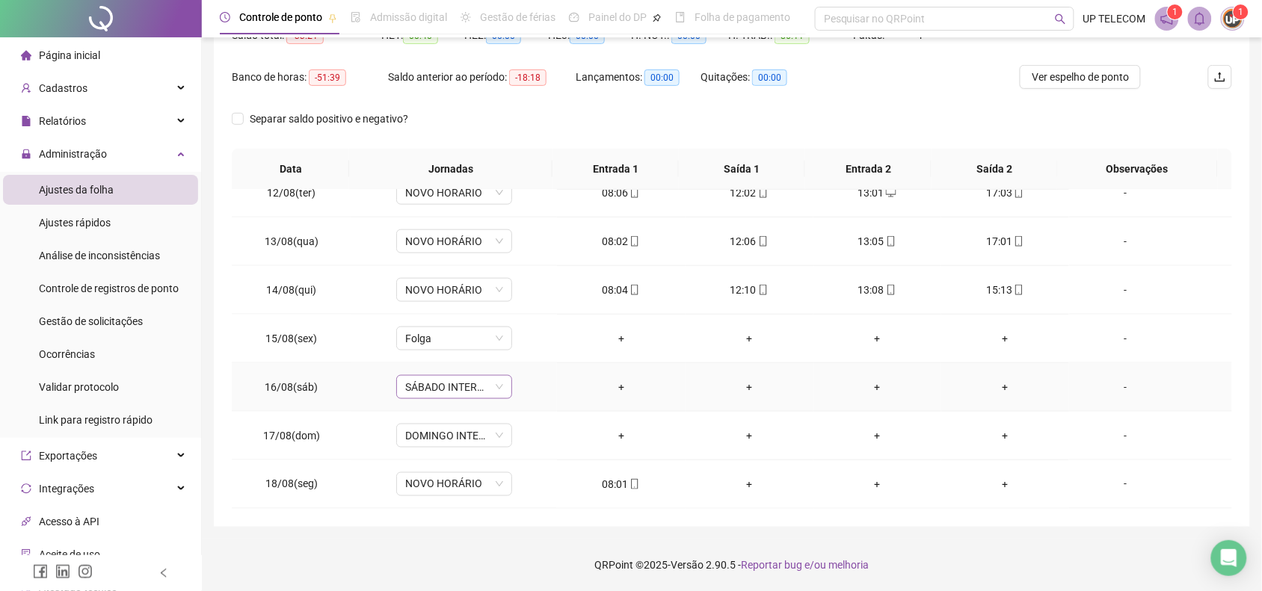
click at [428, 383] on span "SÁBADO INTERMITENTE" at bounding box center [454, 387] width 98 height 22
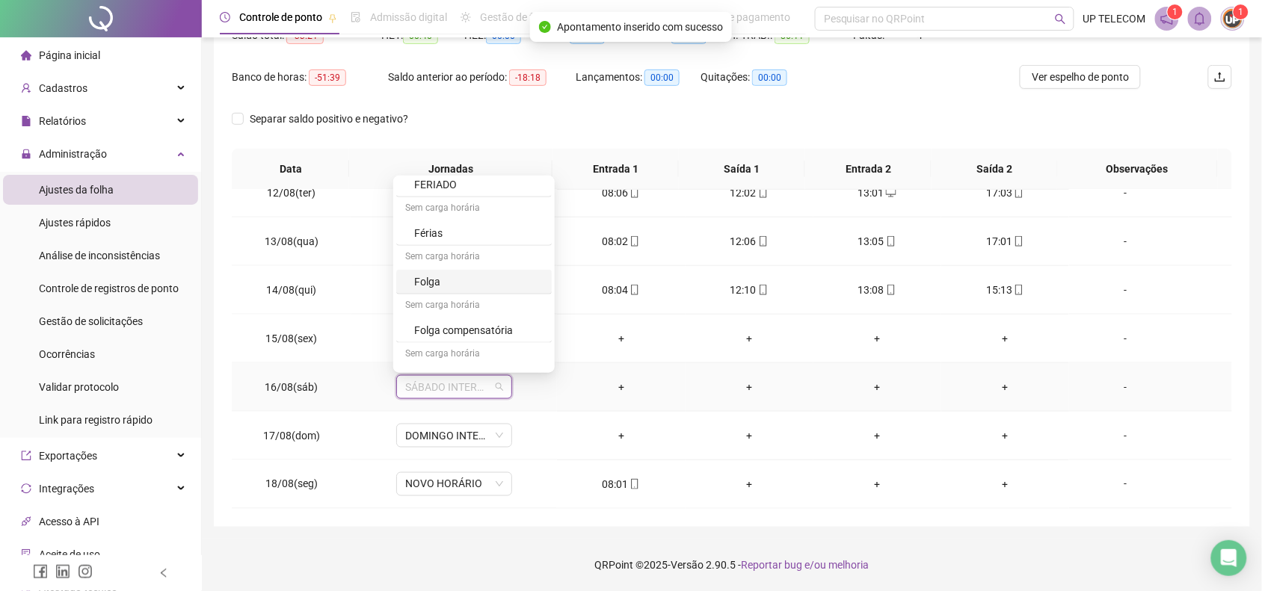
click at [449, 282] on div "Folga" at bounding box center [478, 282] width 129 height 16
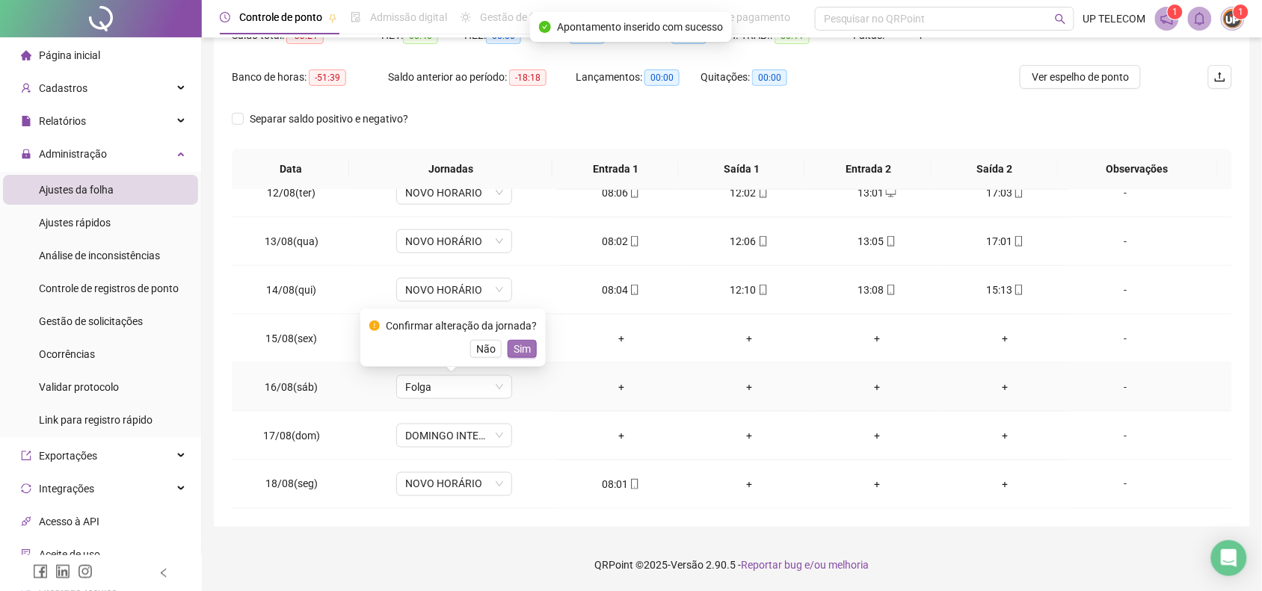
click at [521, 345] on span "Sim" at bounding box center [522, 349] width 17 height 16
click at [464, 446] on span "DOMINGO INTERMITENTE" at bounding box center [454, 436] width 98 height 22
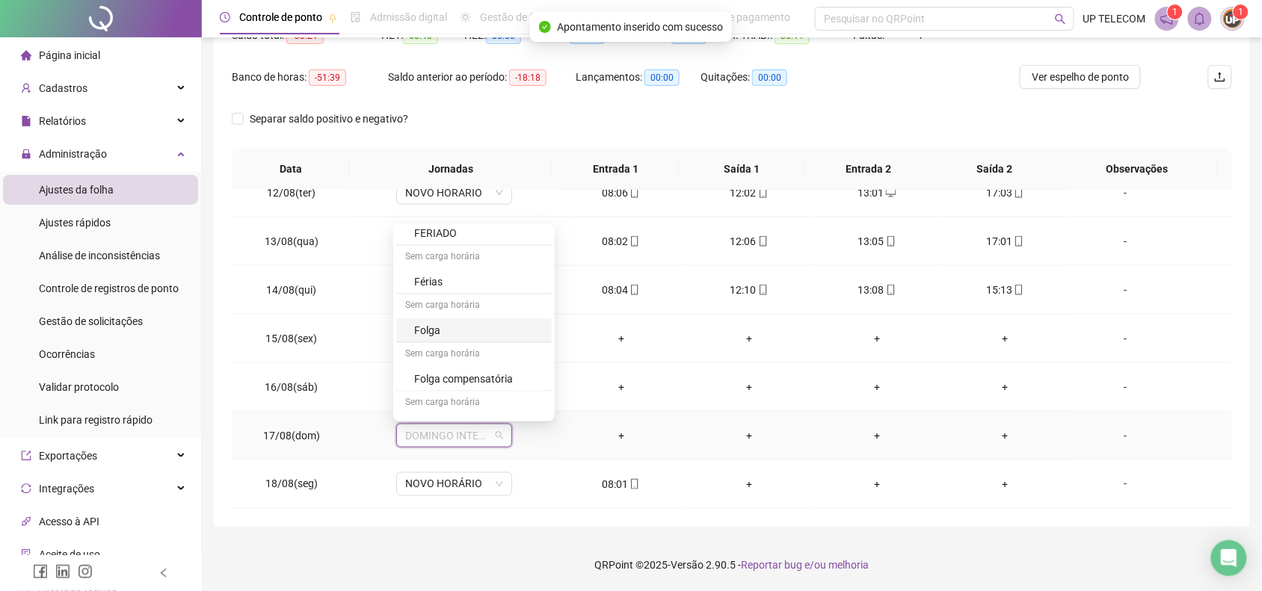
click at [467, 333] on div "Folga" at bounding box center [478, 330] width 129 height 16
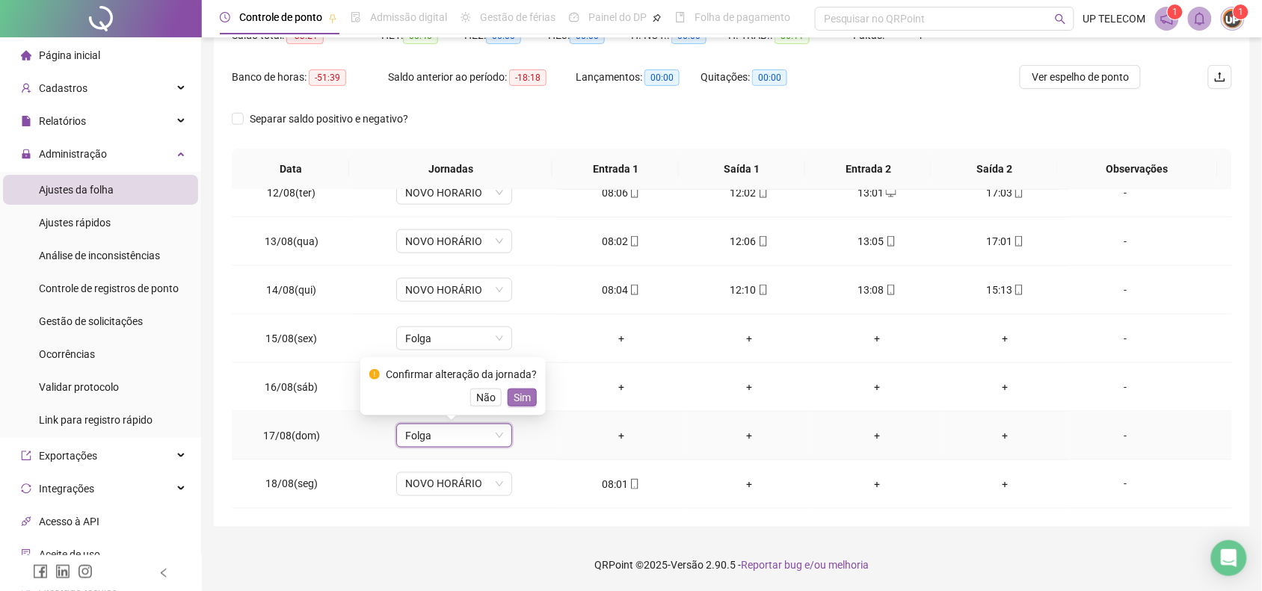
click at [524, 398] on span "Sim" at bounding box center [522, 397] width 17 height 16
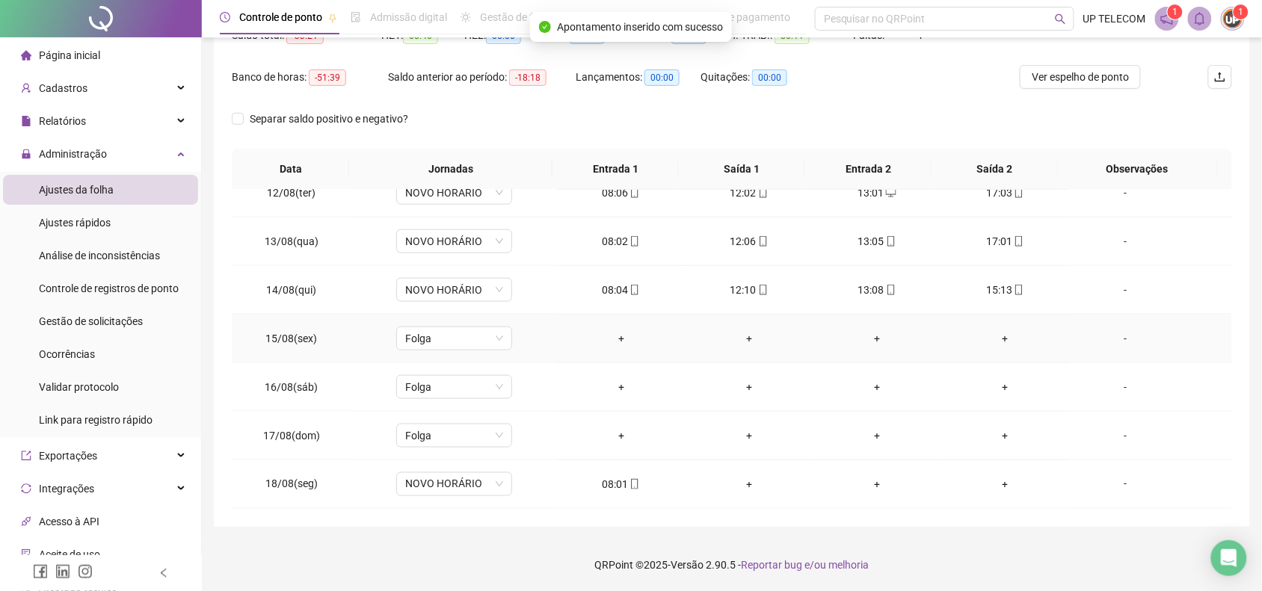
click at [1108, 336] on div "-" at bounding box center [1125, 338] width 88 height 16
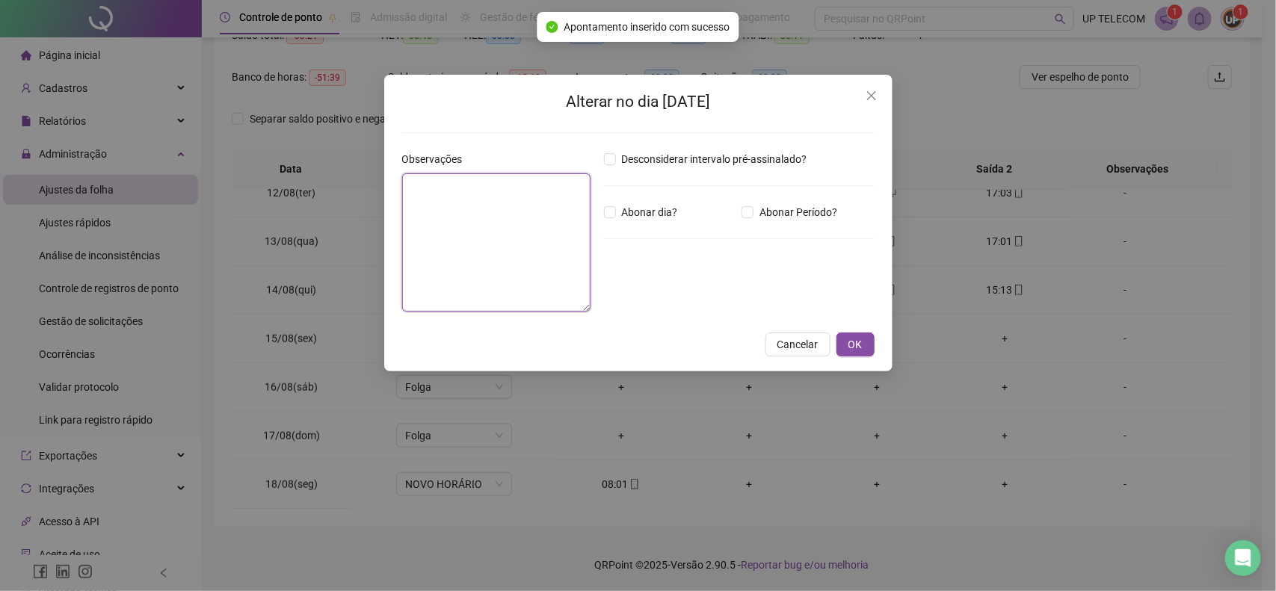
click at [529, 233] on textarea at bounding box center [496, 242] width 188 height 138
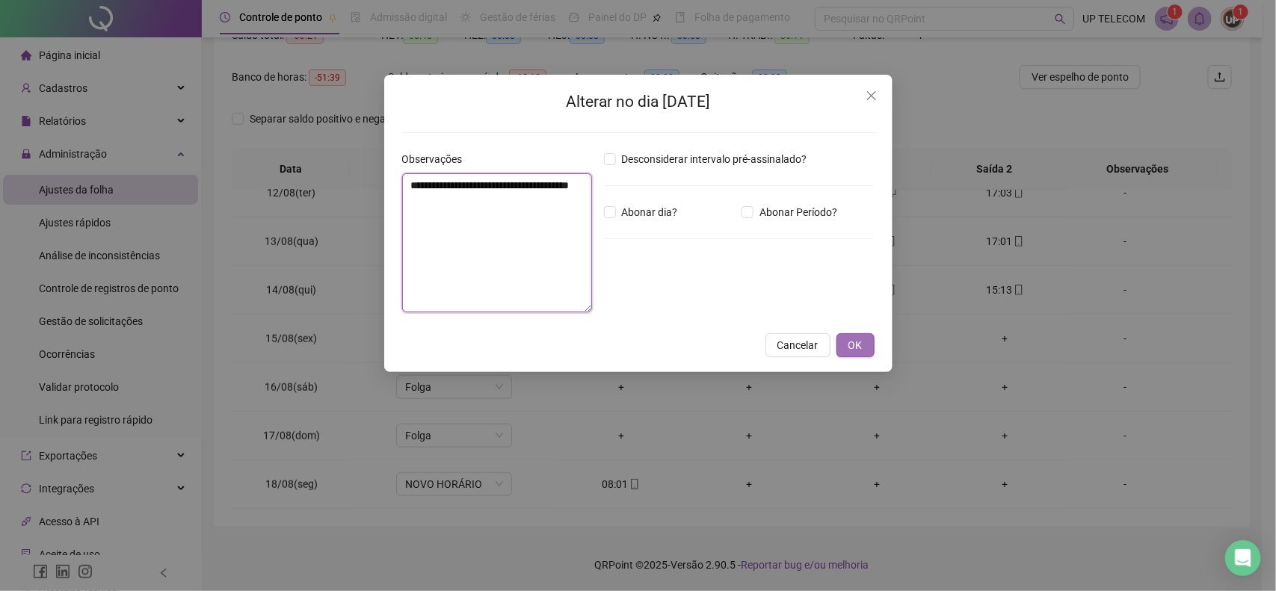
type textarea "**********"
click at [854, 340] on span "OK" at bounding box center [856, 345] width 14 height 16
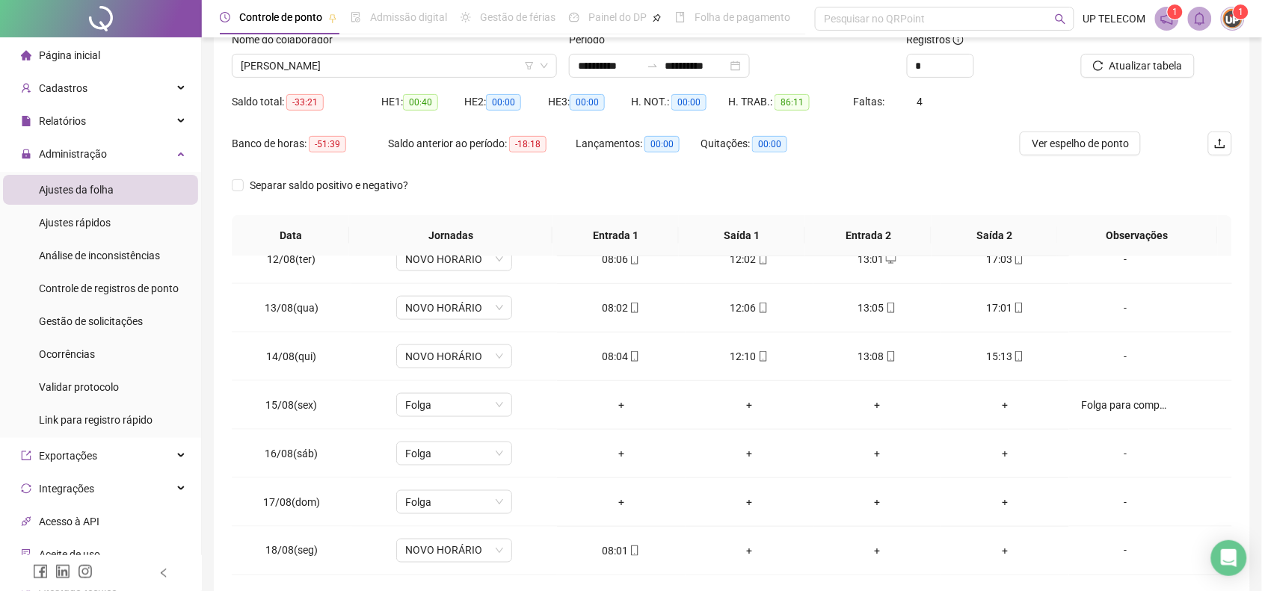
scroll to position [79, 0]
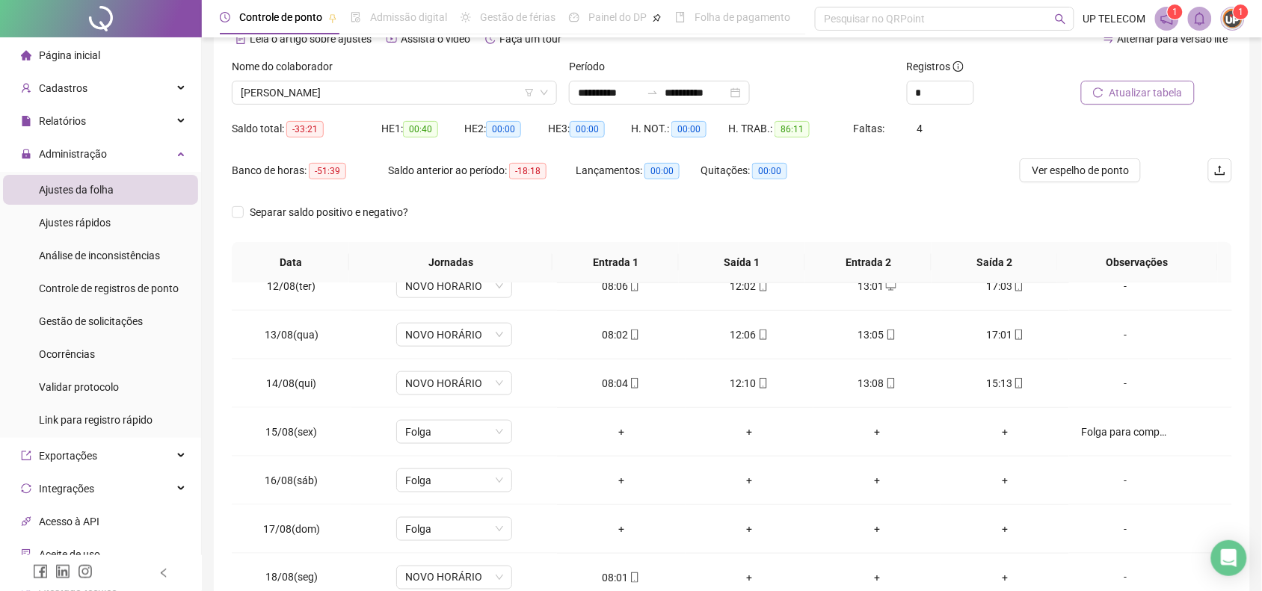
click at [1182, 88] on span "Atualizar tabela" at bounding box center [1145, 92] width 73 height 16
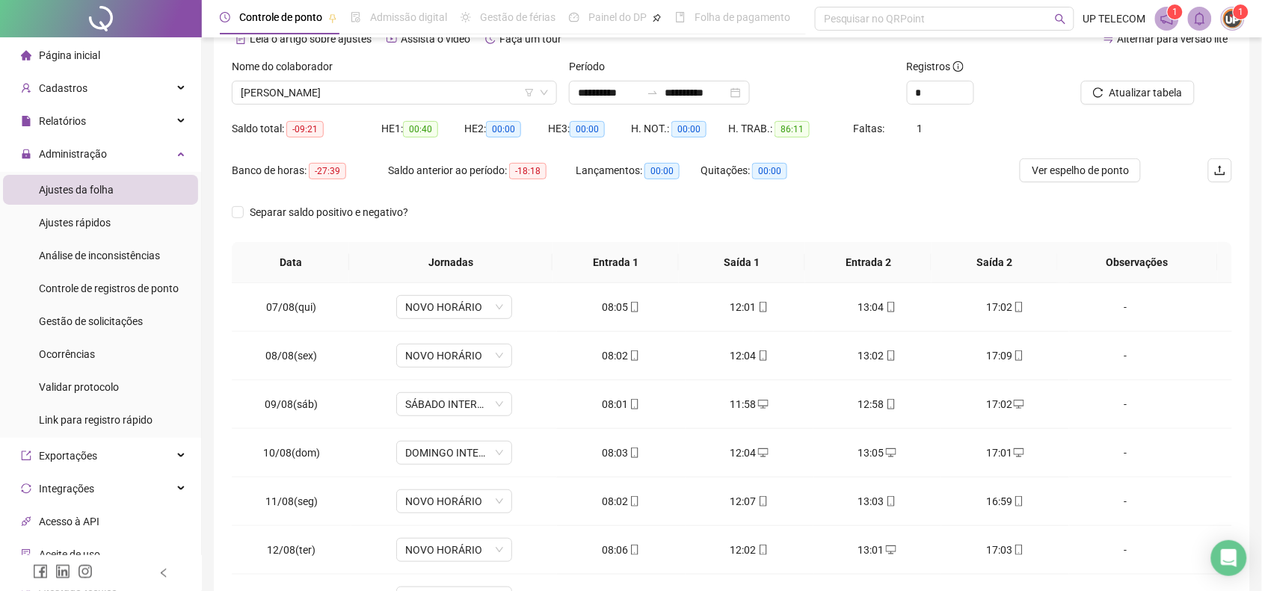
scroll to position [278, 0]
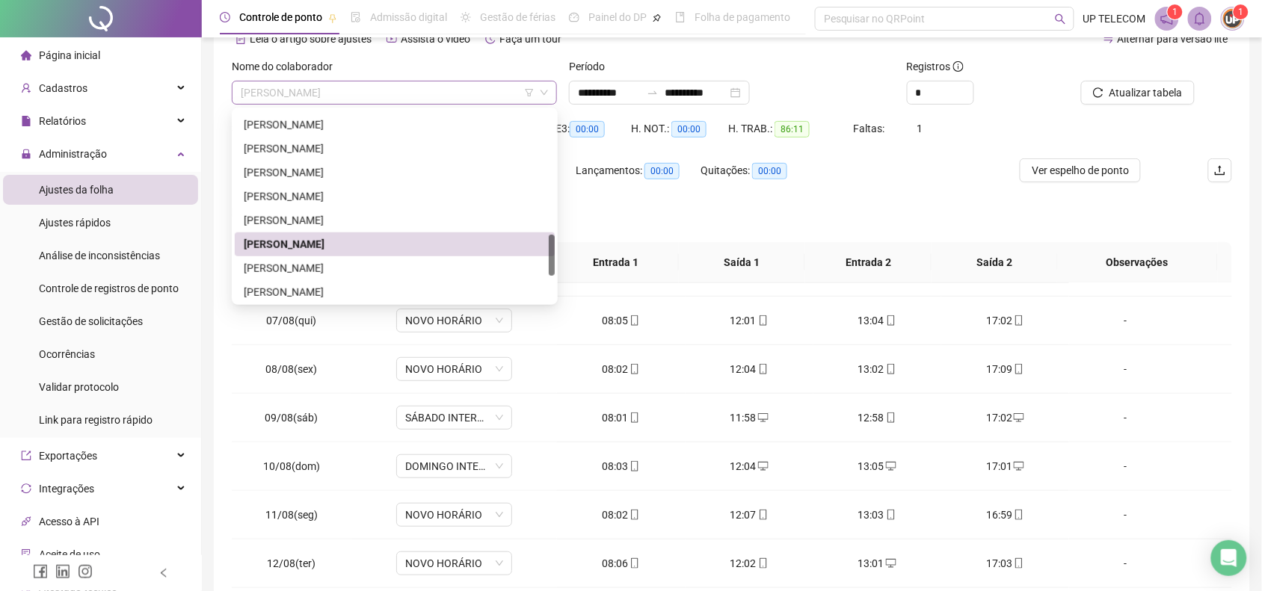
click at [389, 99] on span "[PERSON_NAME]" at bounding box center [394, 92] width 307 height 22
click at [345, 260] on div "[PERSON_NAME]" at bounding box center [395, 268] width 302 height 16
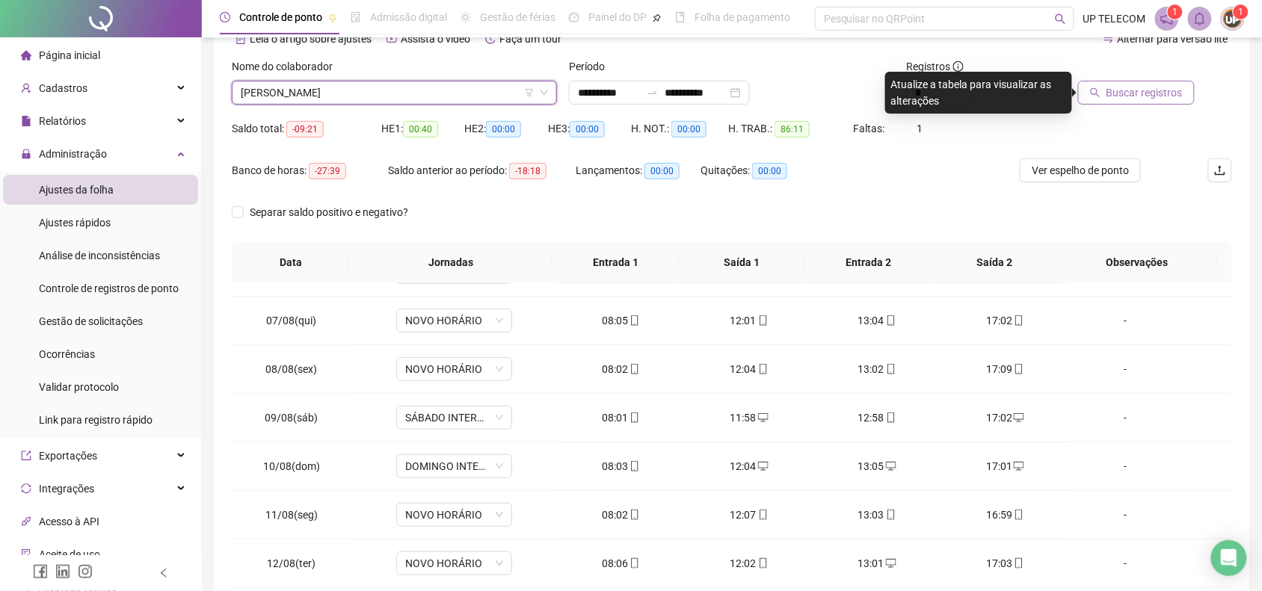
click at [1153, 96] on span "Buscar registros" at bounding box center [1144, 92] width 76 height 16
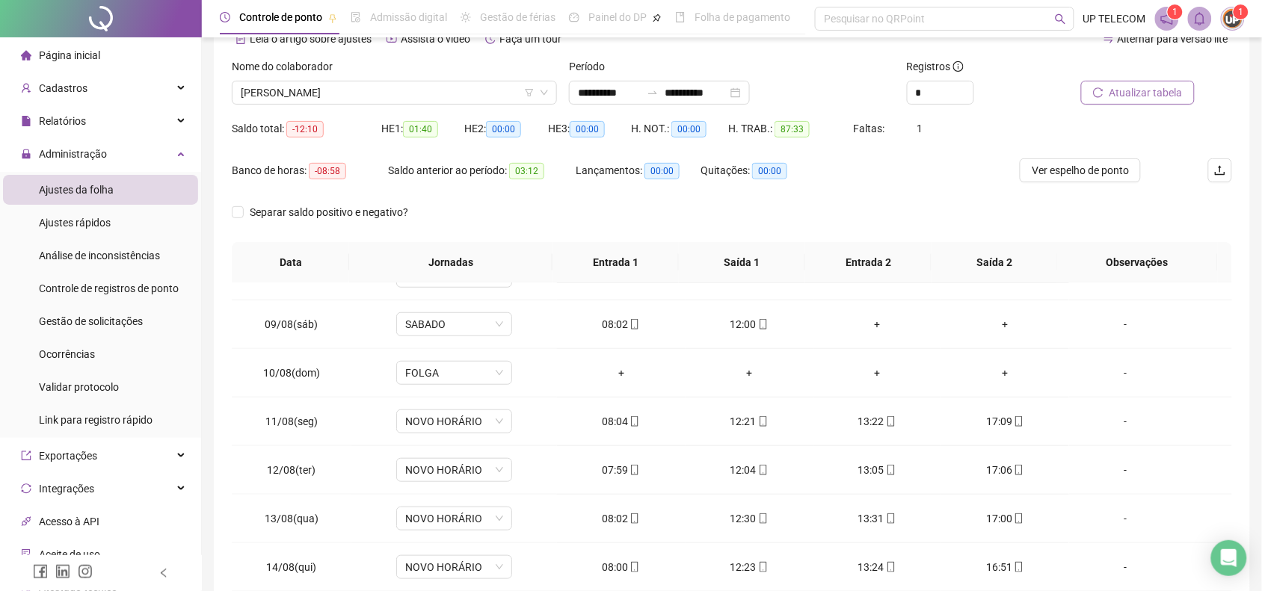
scroll to position [371, 0]
click at [443, 99] on span "[PERSON_NAME]" at bounding box center [394, 92] width 307 height 22
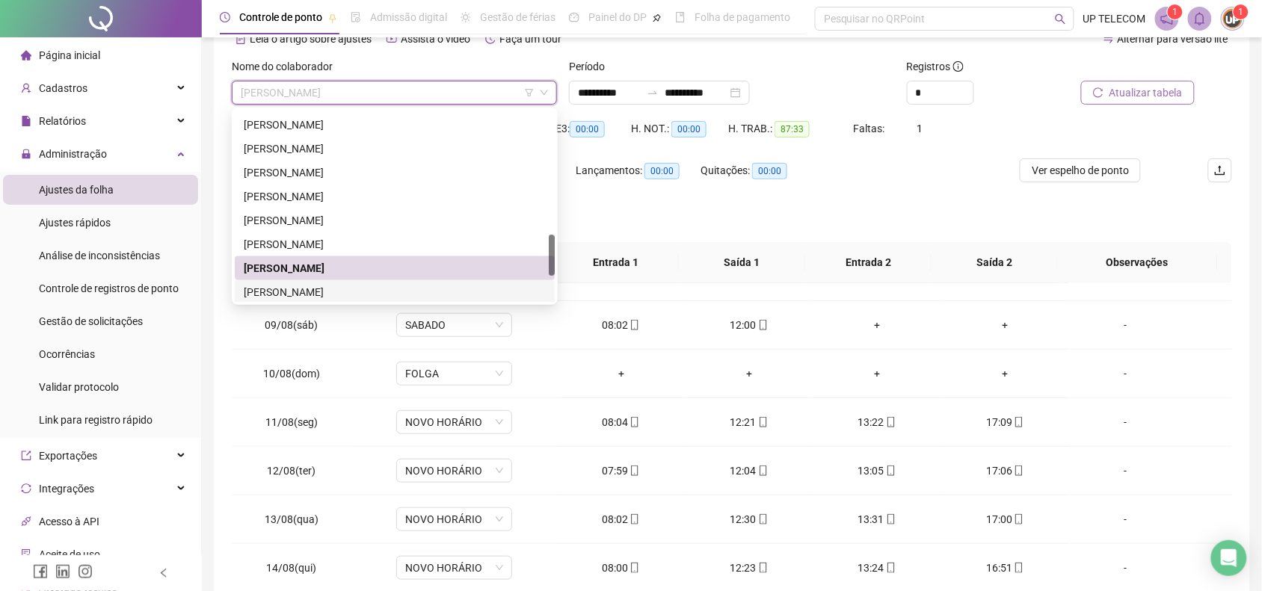
click at [342, 286] on div "[PERSON_NAME]" at bounding box center [395, 292] width 302 height 16
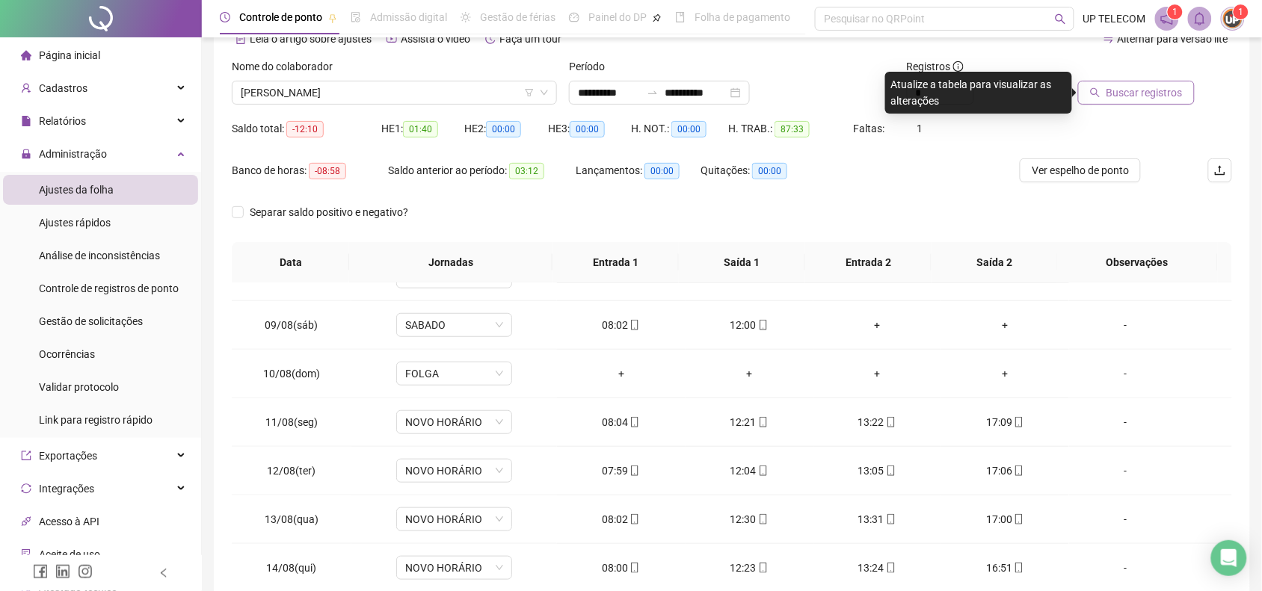
click at [1123, 81] on button "Buscar registros" at bounding box center [1136, 93] width 117 height 24
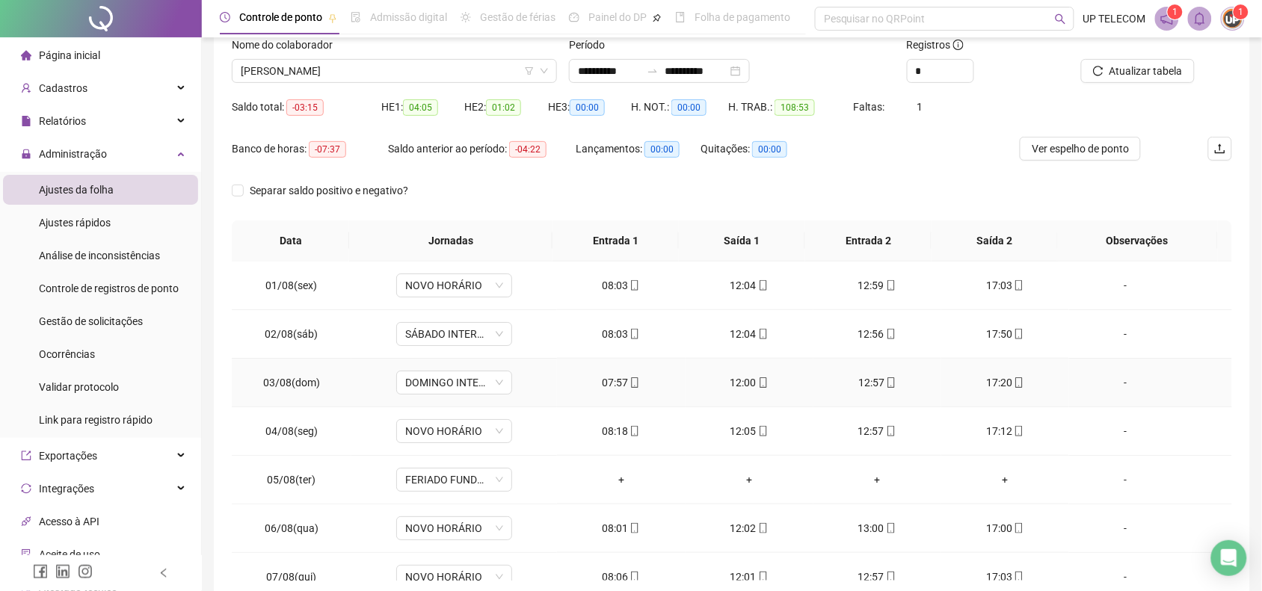
scroll to position [0, 0]
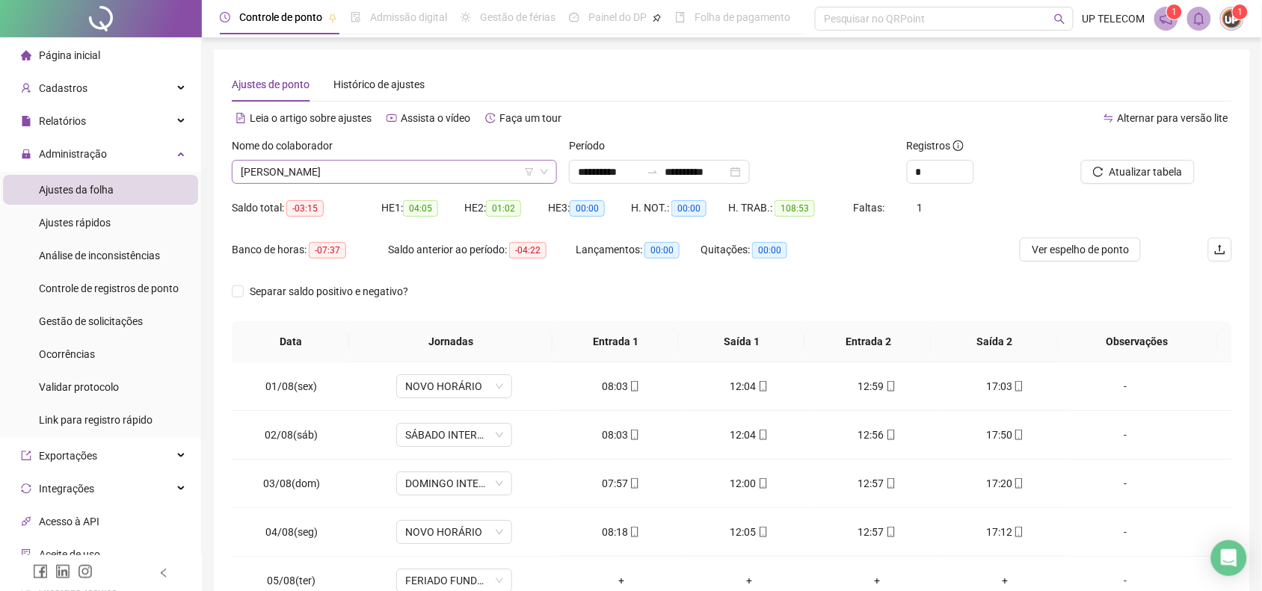
click at [434, 168] on span "[PERSON_NAME]" at bounding box center [394, 172] width 307 height 22
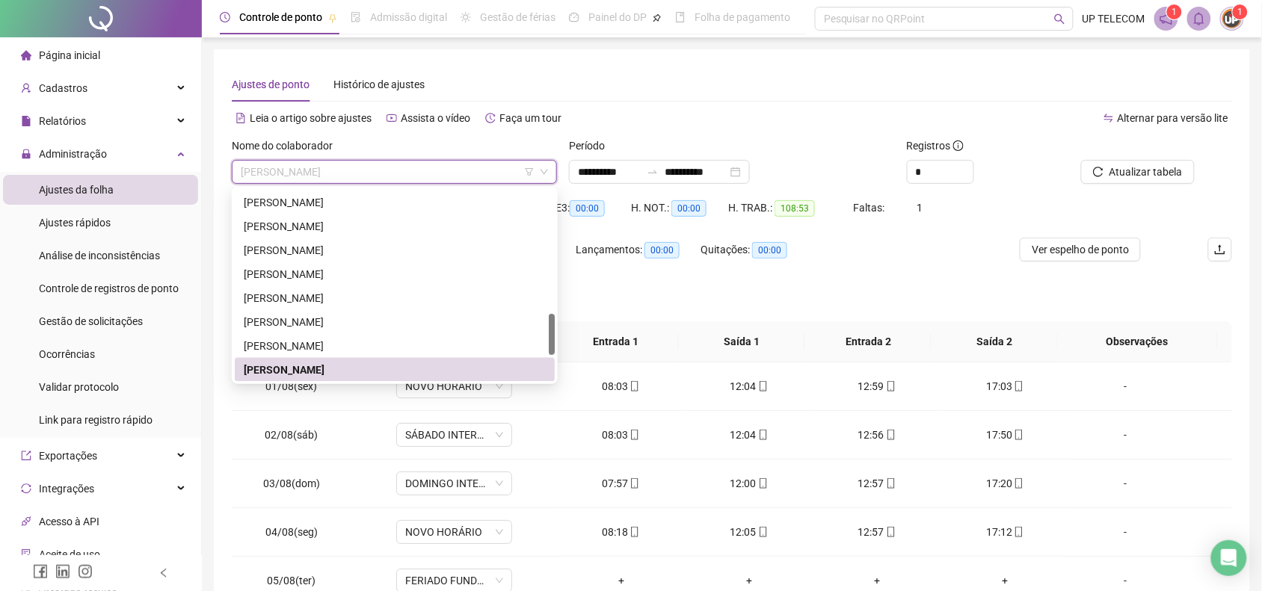
scroll to position [693, 0]
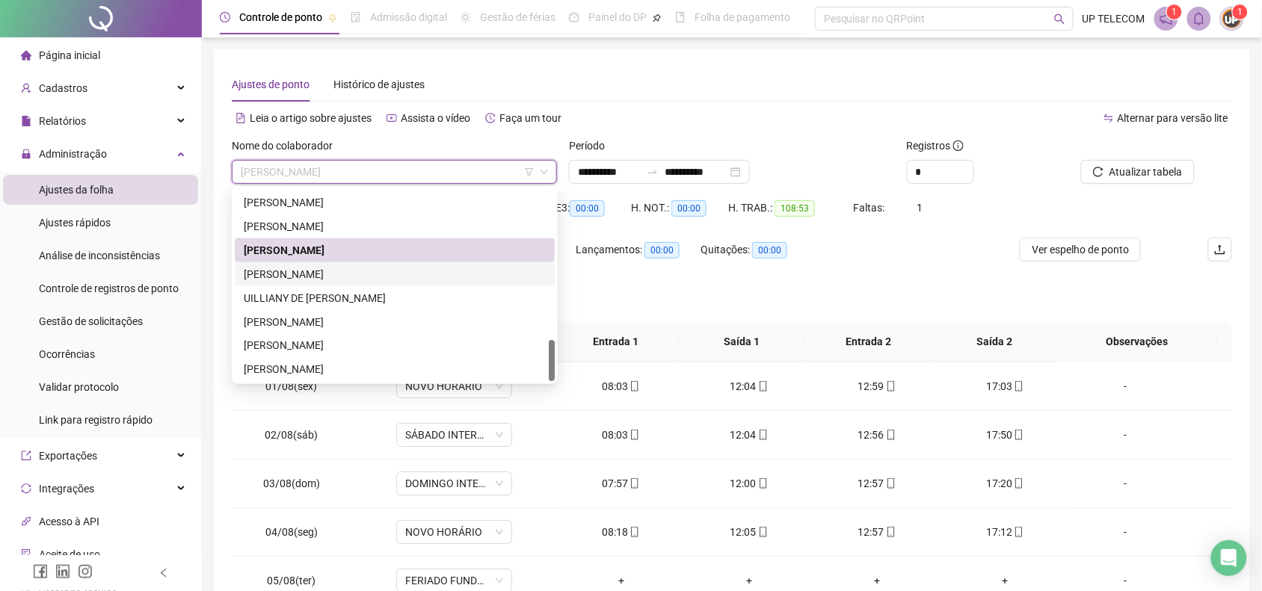
click at [356, 277] on div "[PERSON_NAME]" at bounding box center [395, 274] width 302 height 16
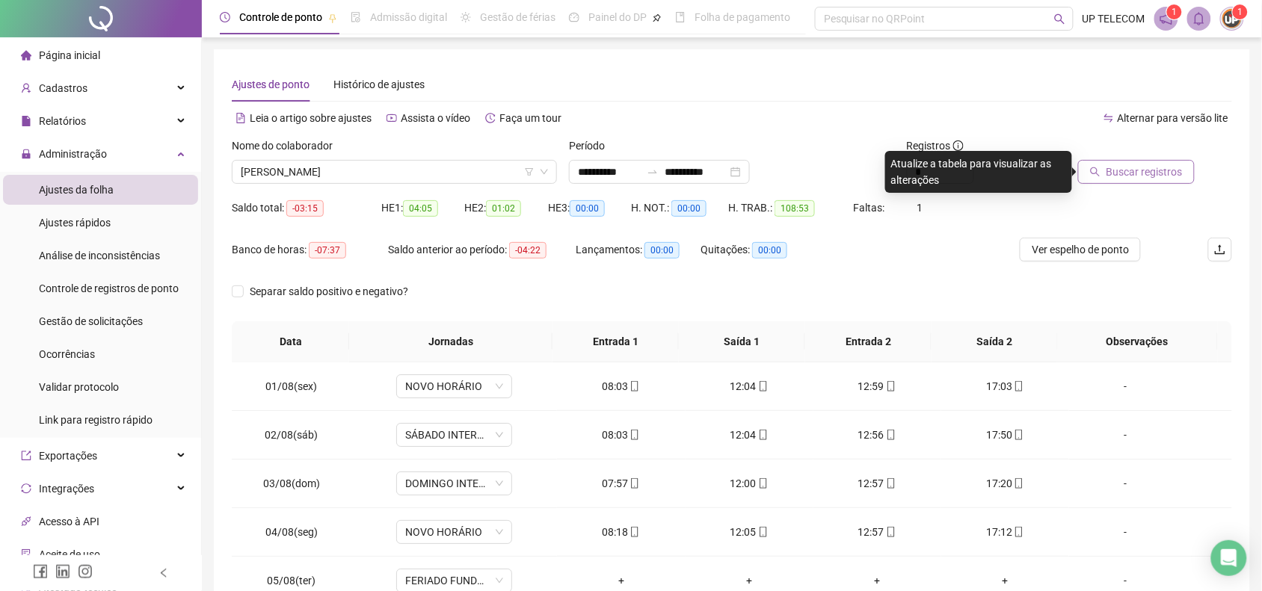
click at [1153, 177] on span "Buscar registros" at bounding box center [1144, 172] width 76 height 16
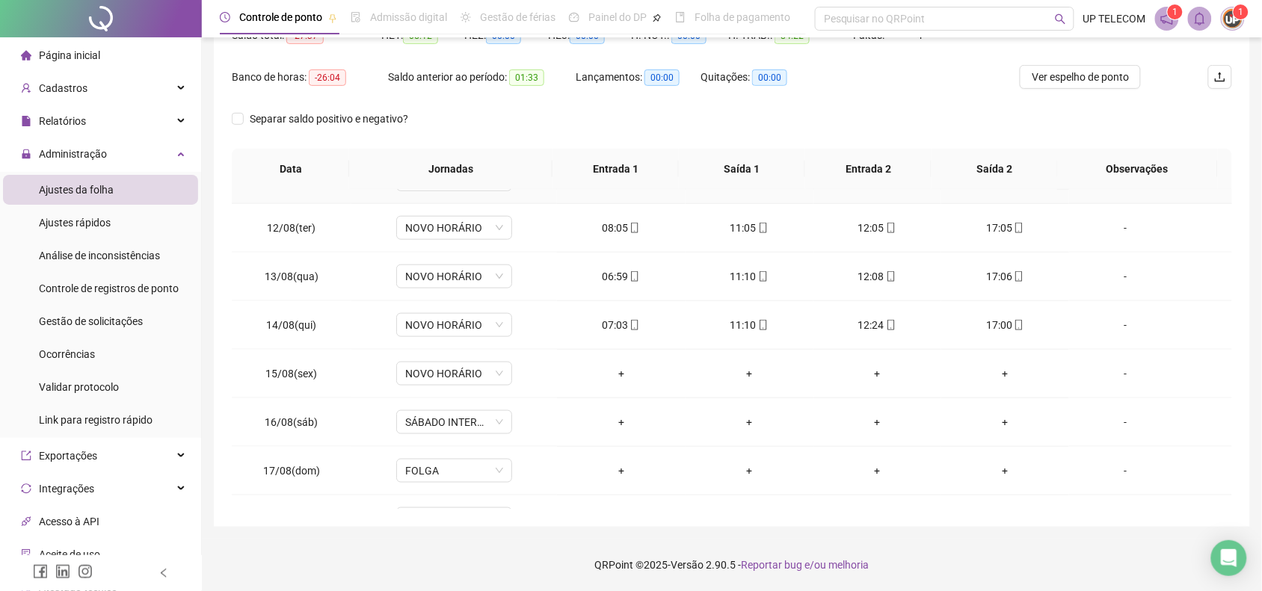
scroll to position [558, 0]
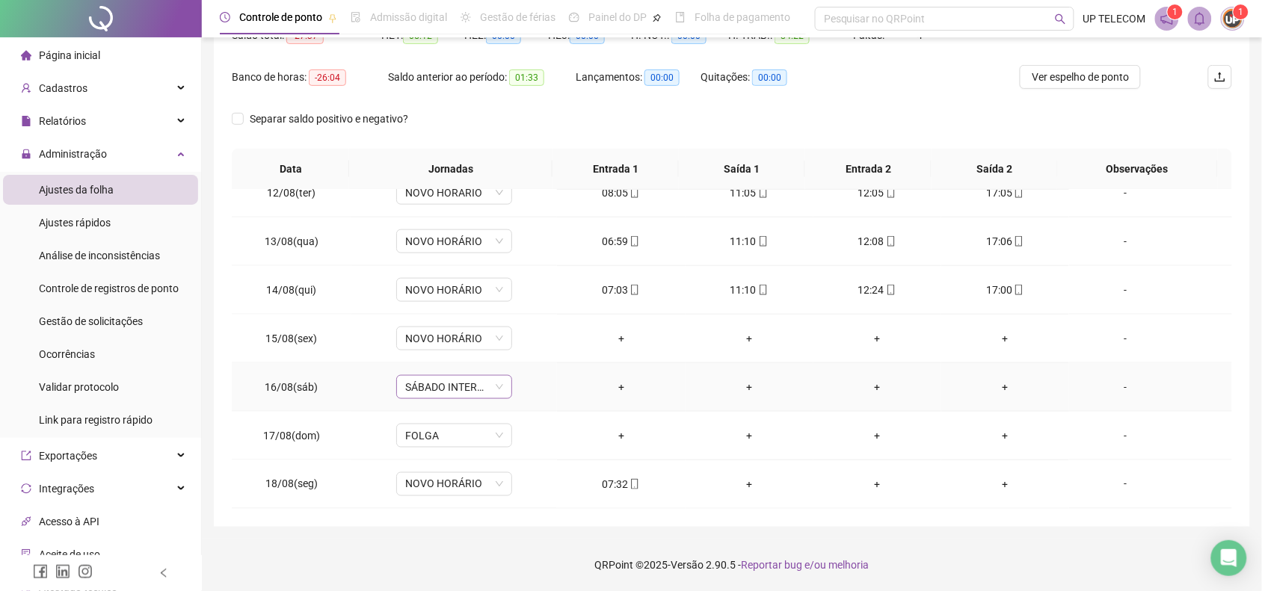
click at [455, 382] on span "SÁBADO INTERMITENTE" at bounding box center [454, 387] width 98 height 22
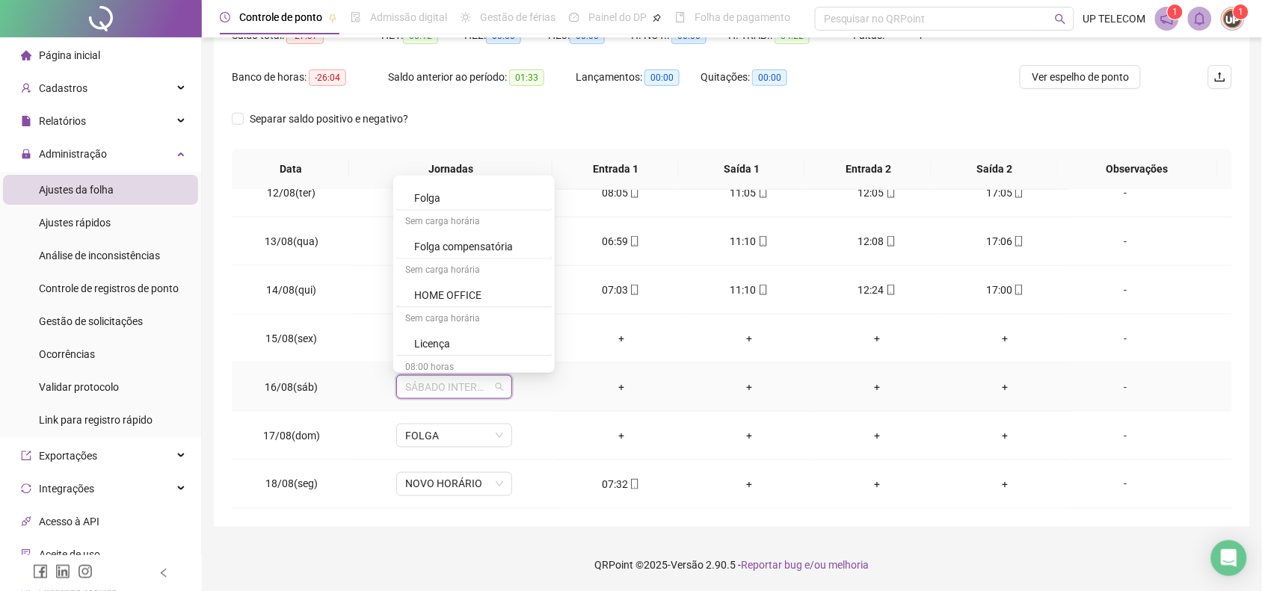
scroll to position [561, 0]
click at [435, 197] on div "Folga" at bounding box center [478, 188] width 129 height 16
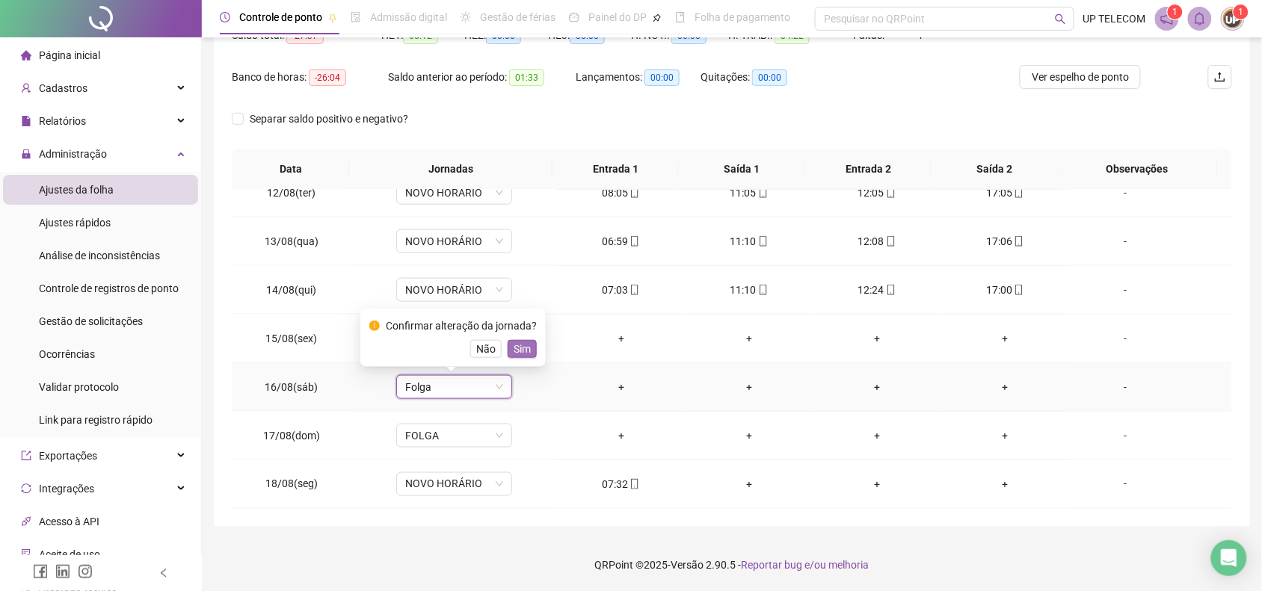
click at [508, 353] on button "Sim" at bounding box center [522, 349] width 29 height 18
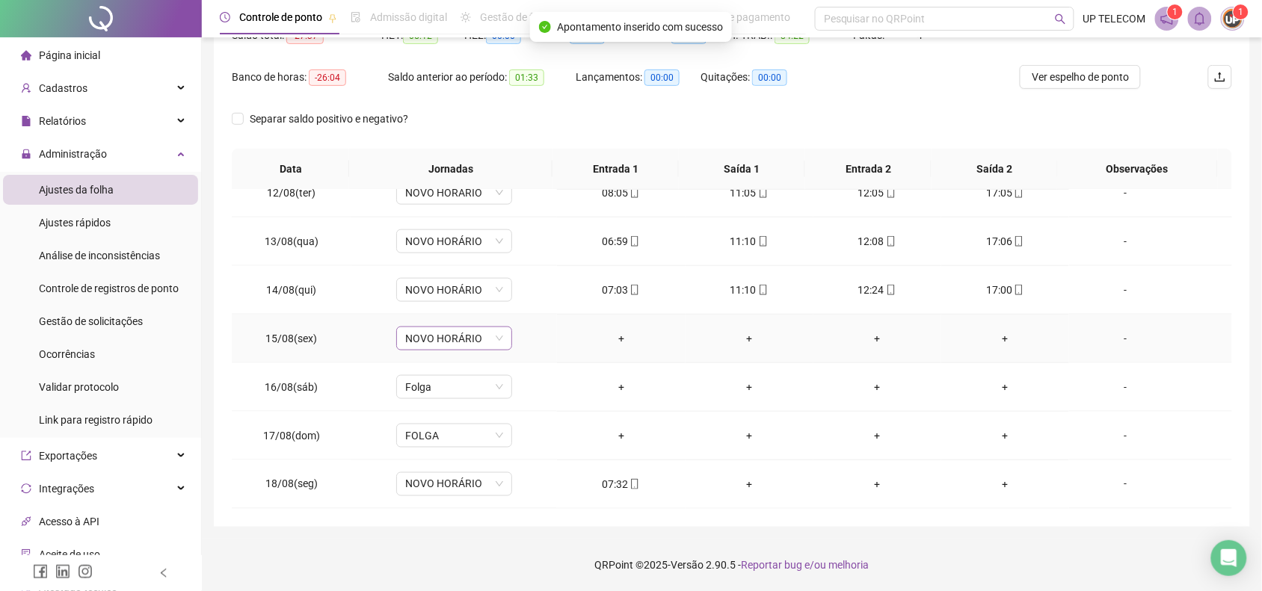
click at [464, 341] on span "NOVO HORÁRIO" at bounding box center [454, 338] width 98 height 22
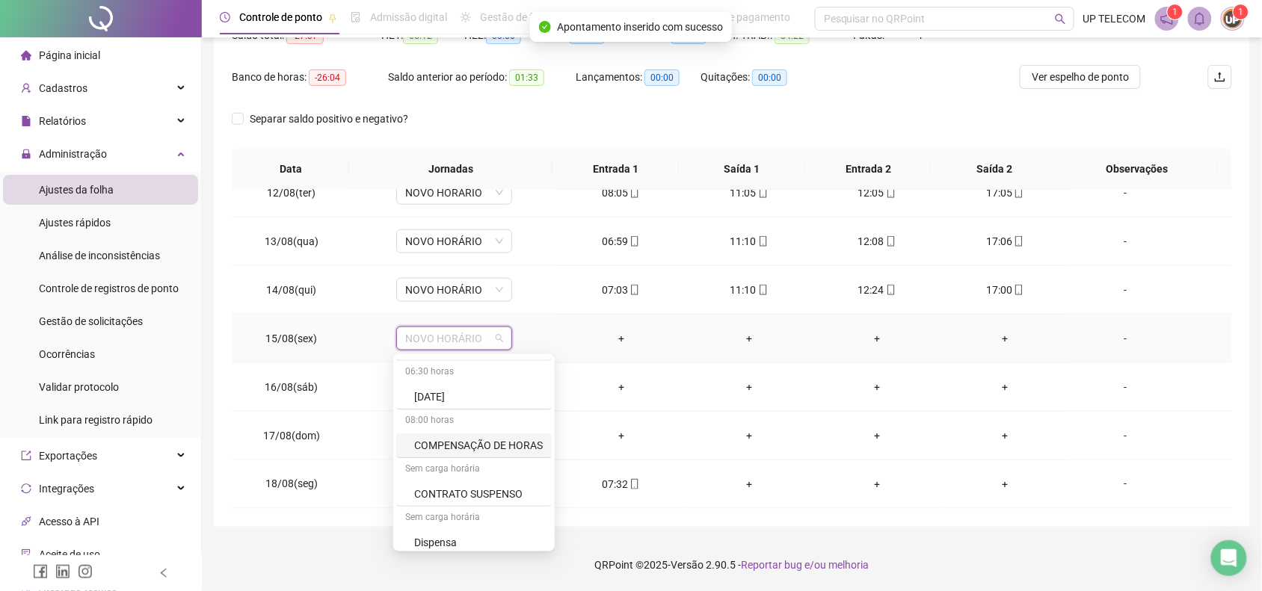
click at [465, 447] on div "COMPENSAÇÃO DE HORAS" at bounding box center [478, 445] width 129 height 16
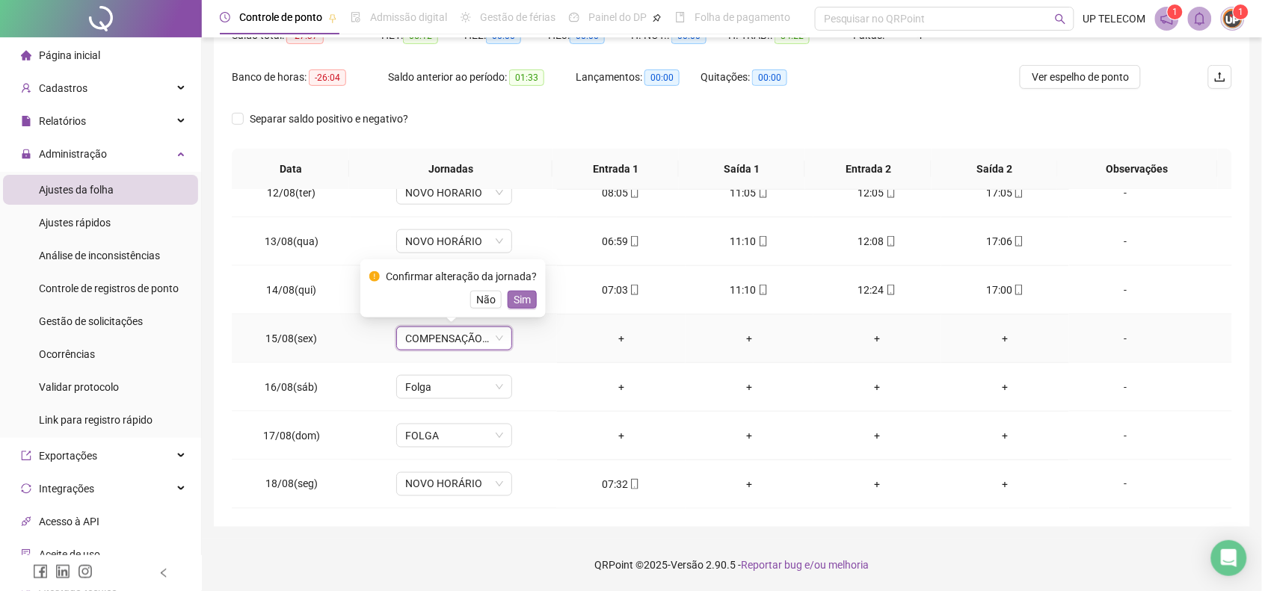
click at [525, 298] on span "Sim" at bounding box center [522, 300] width 17 height 16
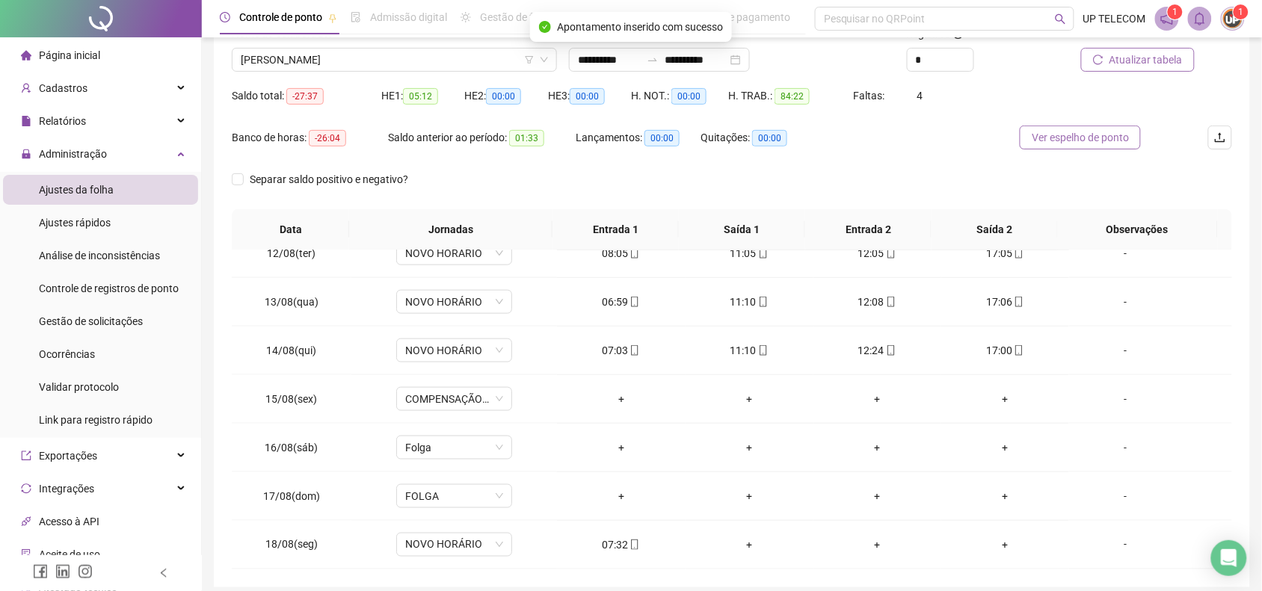
scroll to position [79, 0]
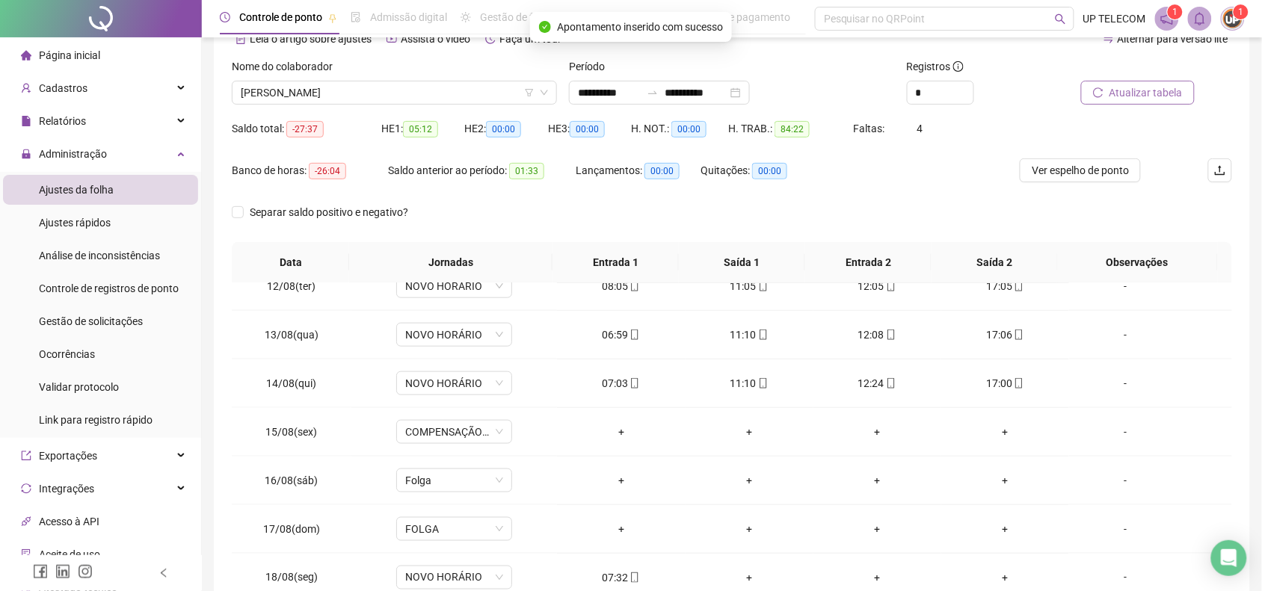
click at [1168, 91] on span "Atualizar tabela" at bounding box center [1145, 92] width 73 height 16
